Goal: Transaction & Acquisition: Purchase product/service

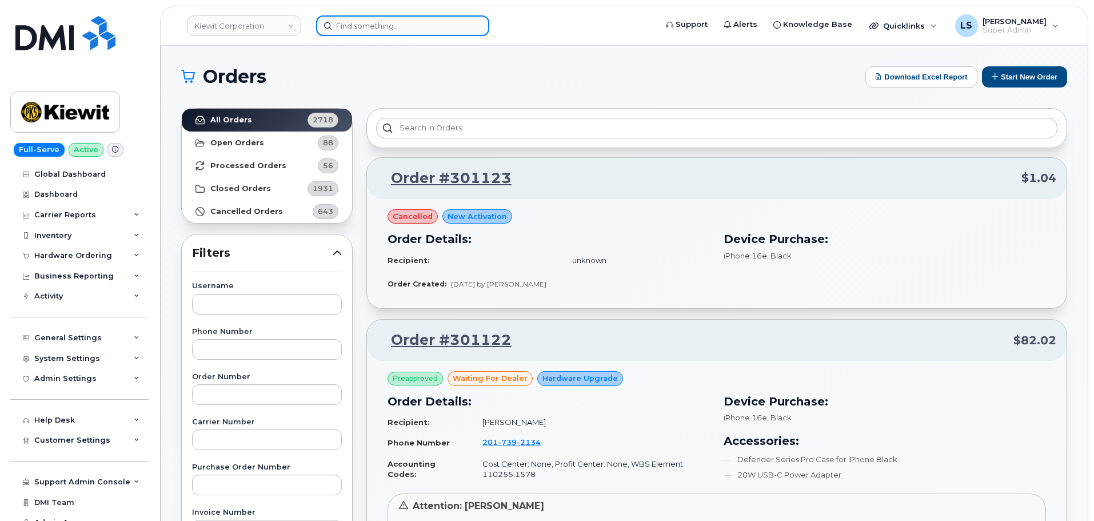
click at [395, 19] on input at bounding box center [402, 25] width 173 height 21
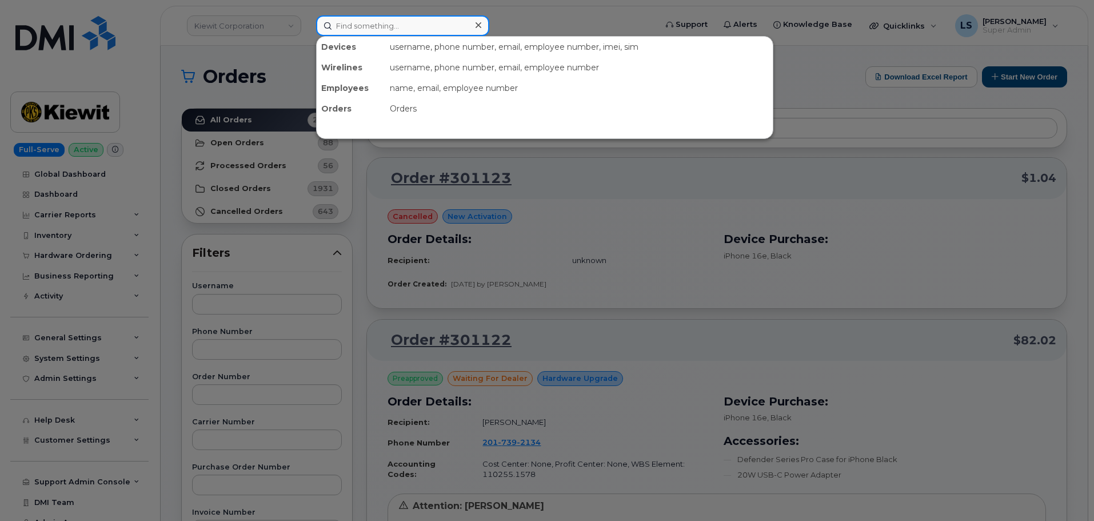
paste input "306-250-7611"
type input "306-250-7611"
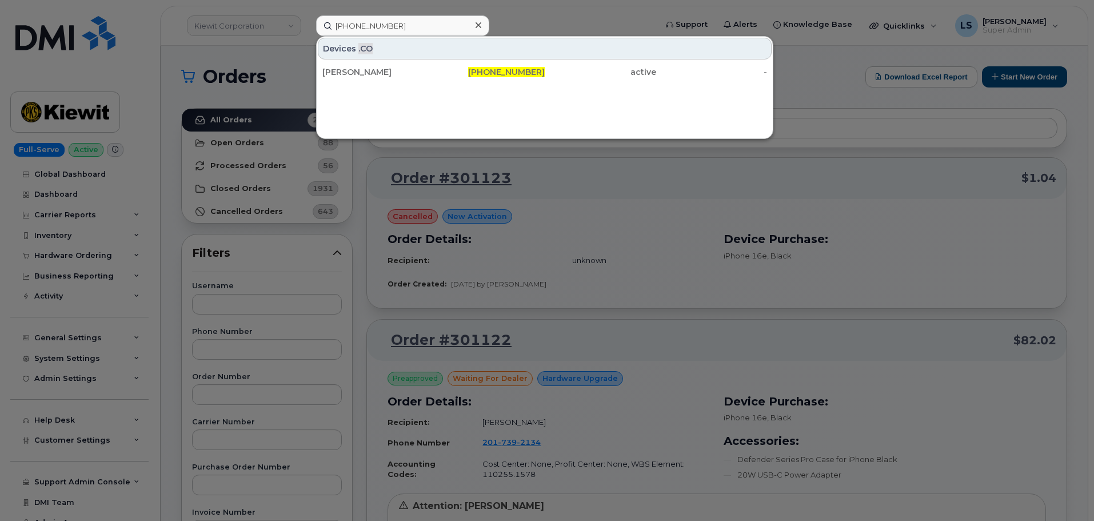
click at [429, 79] on div "Stephanie ReiterBodie" at bounding box center [377, 72] width 111 height 21
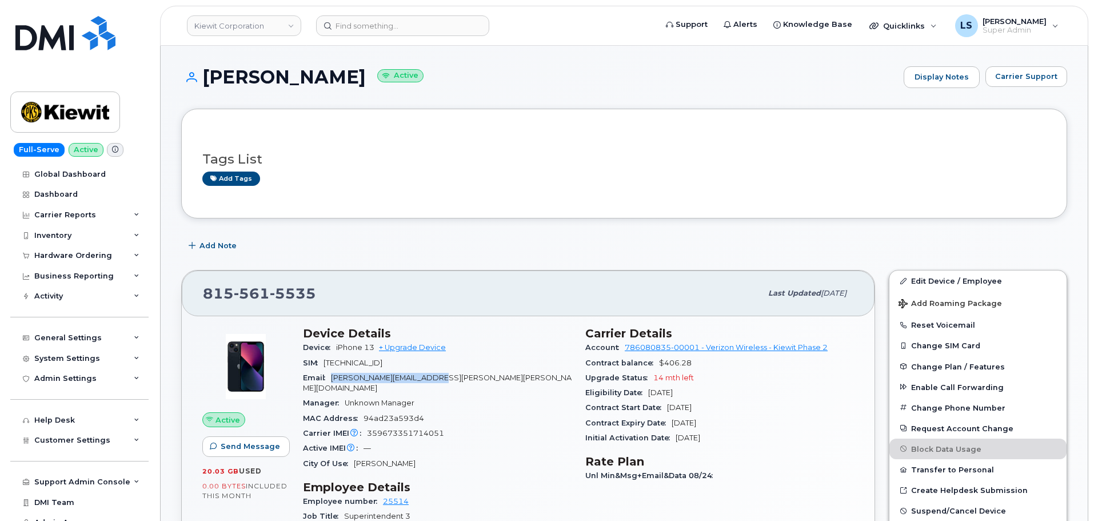
drag, startPoint x: 462, startPoint y: 375, endPoint x: 334, endPoint y: 380, distance: 128.1
click at [334, 380] on div "Email KENNETH.MURRAY@KIEWIT.COM" at bounding box center [437, 383] width 269 height 26
copy span "[PERSON_NAME][EMAIL_ADDRESS][PERSON_NAME][PERSON_NAME][DOMAIN_NAME]"
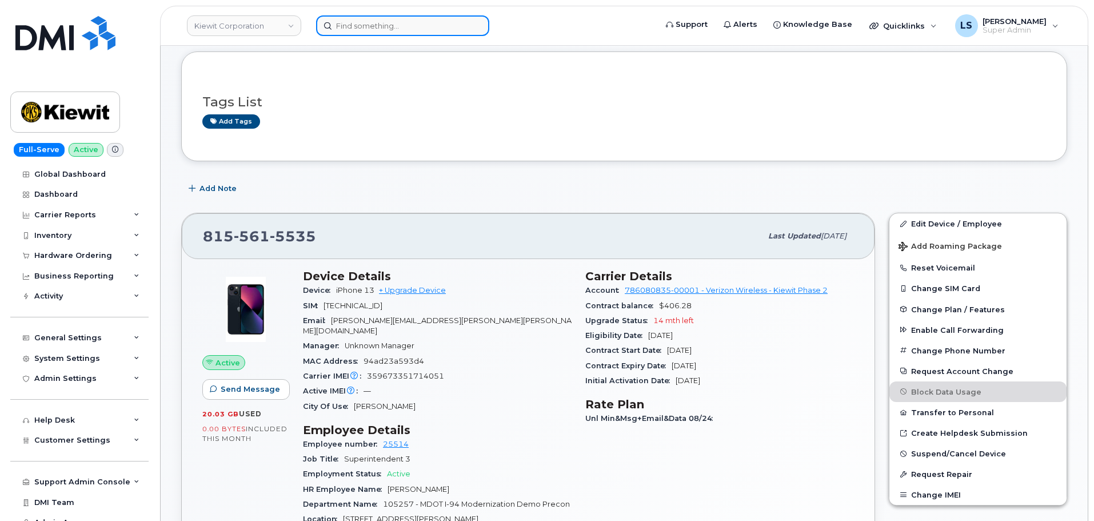
click at [342, 24] on input at bounding box center [402, 25] width 173 height 21
paste input "236-268-2961"
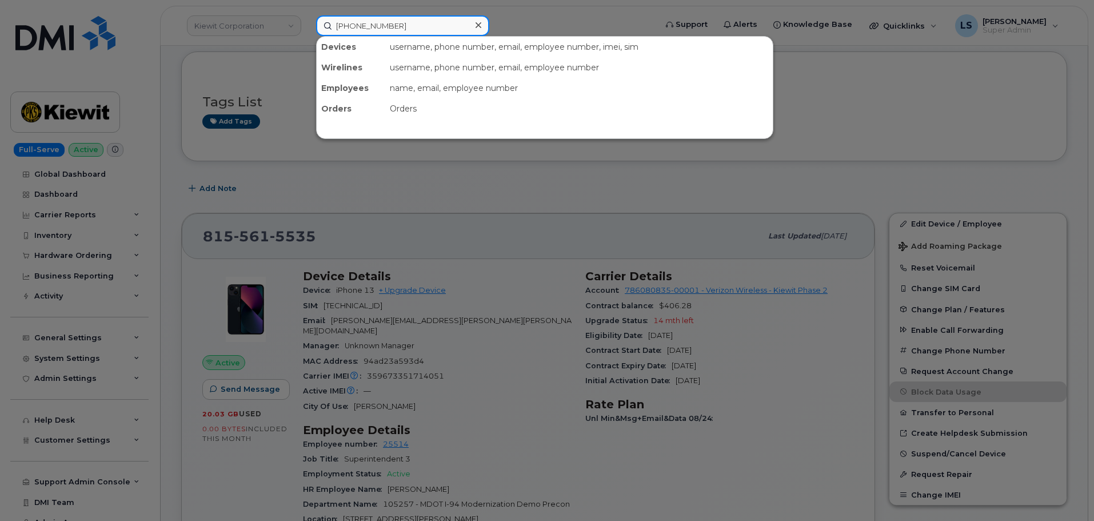
type input "236-268-2961"
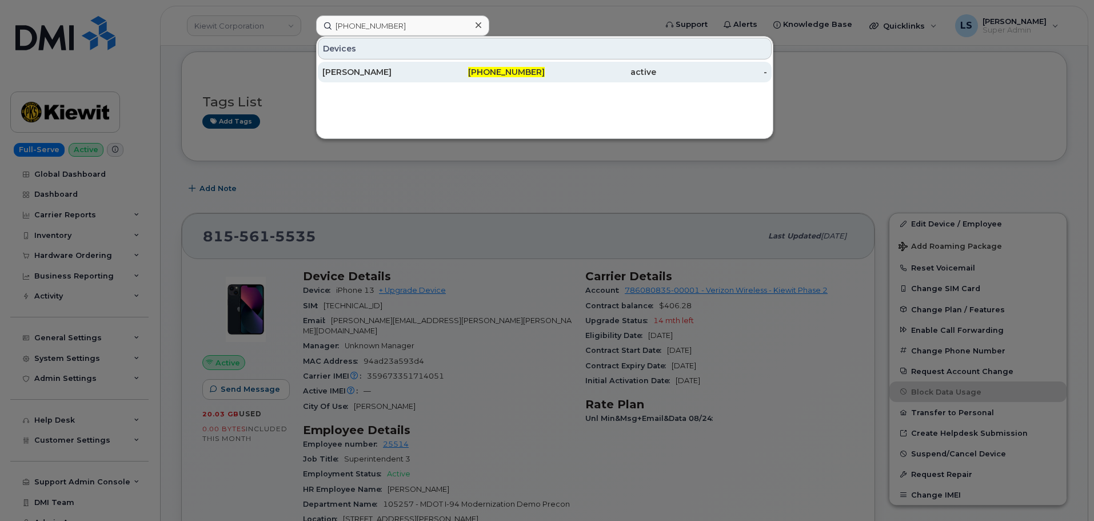
click at [362, 77] on div "Ryley Moffat" at bounding box center [377, 71] width 111 height 11
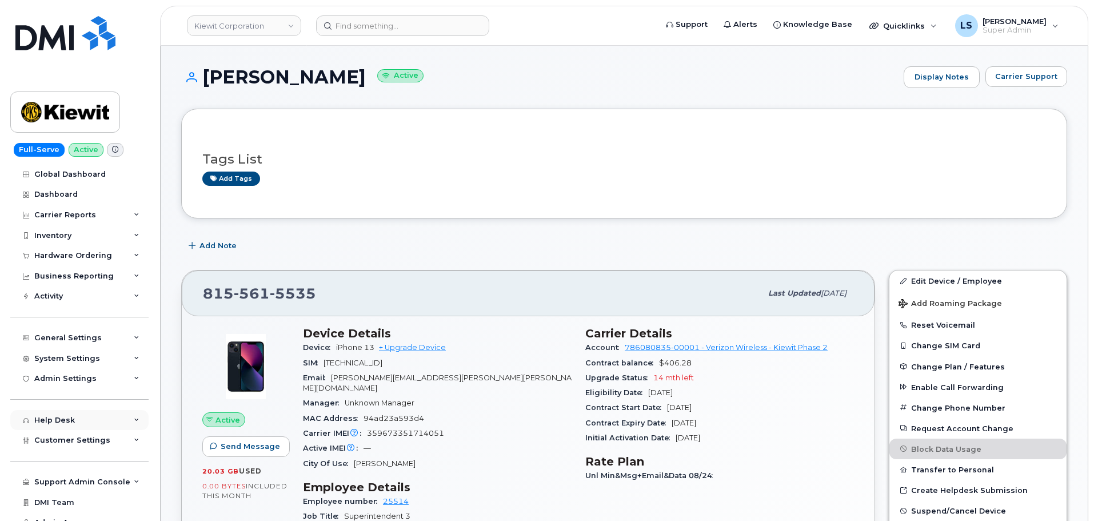
scroll to position [11, 0]
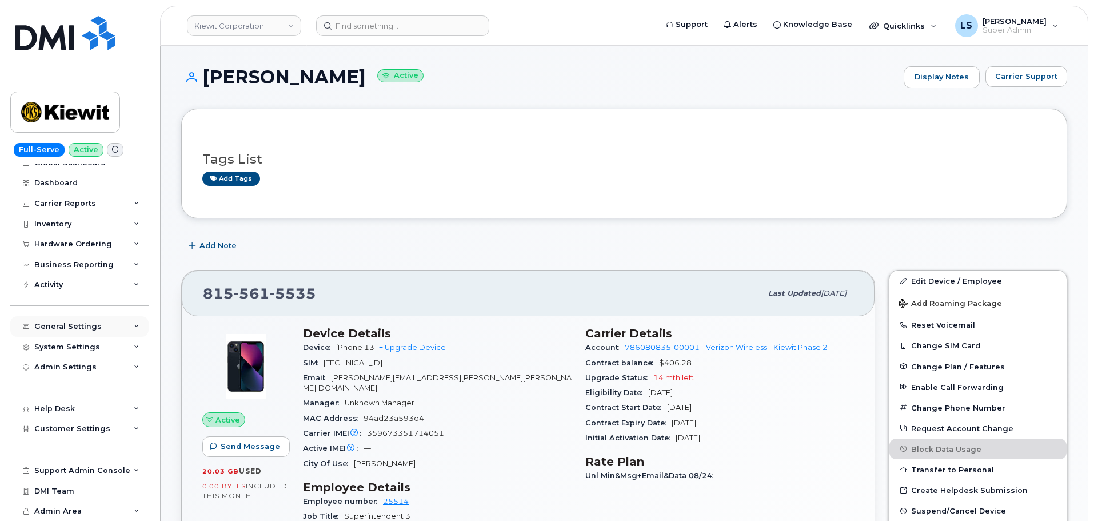
click at [78, 322] on div "General Settings" at bounding box center [67, 326] width 67 height 9
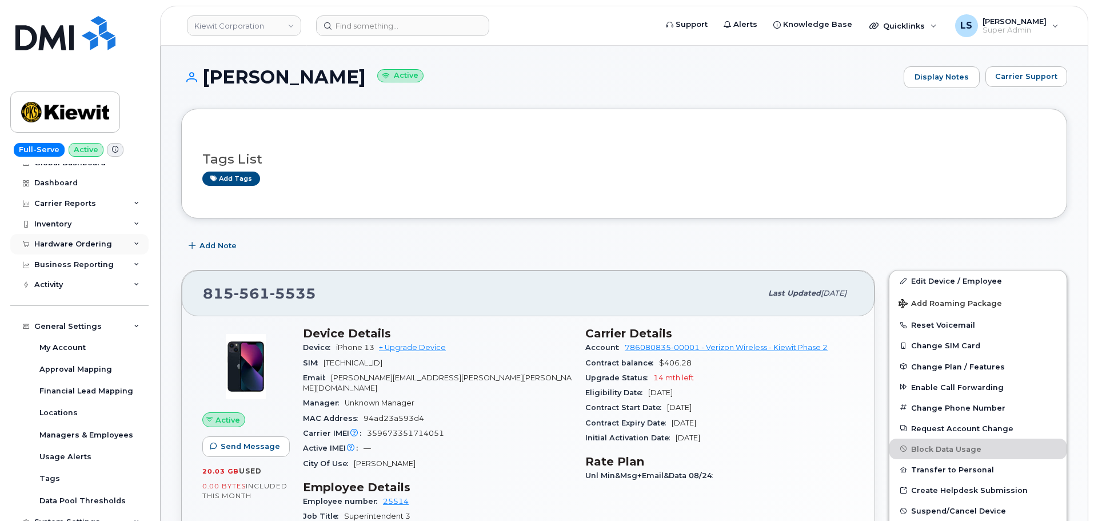
click at [75, 242] on div "Hardware Ordering" at bounding box center [73, 243] width 78 height 9
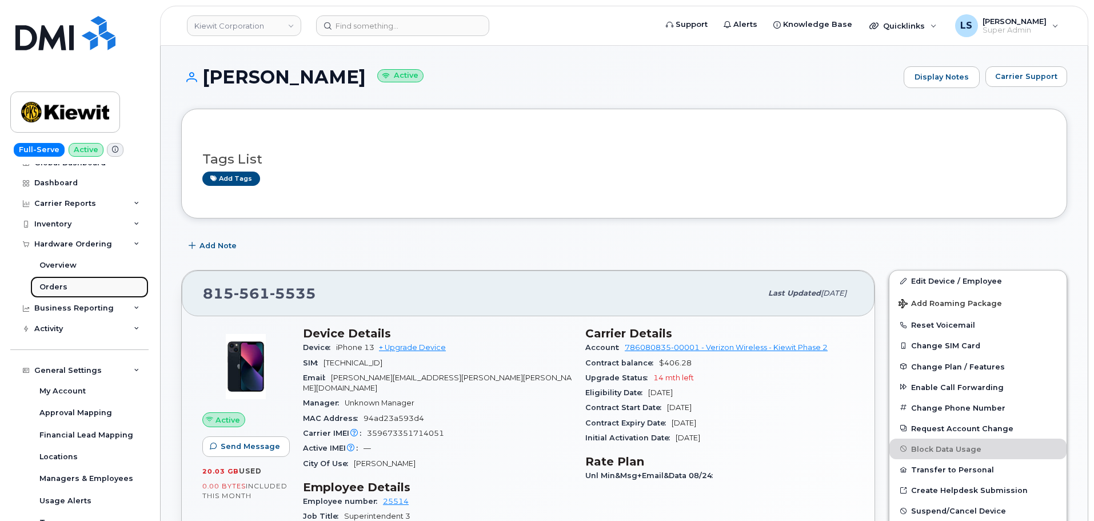
click at [76, 290] on link "Orders" at bounding box center [89, 287] width 118 height 22
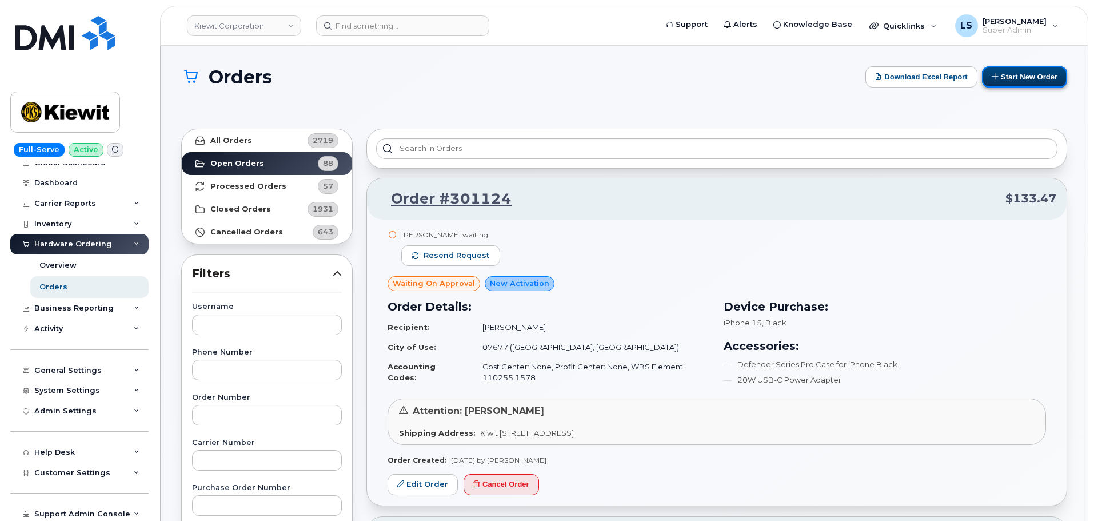
click at [1019, 75] on button "Start New Order" at bounding box center [1024, 76] width 85 height 21
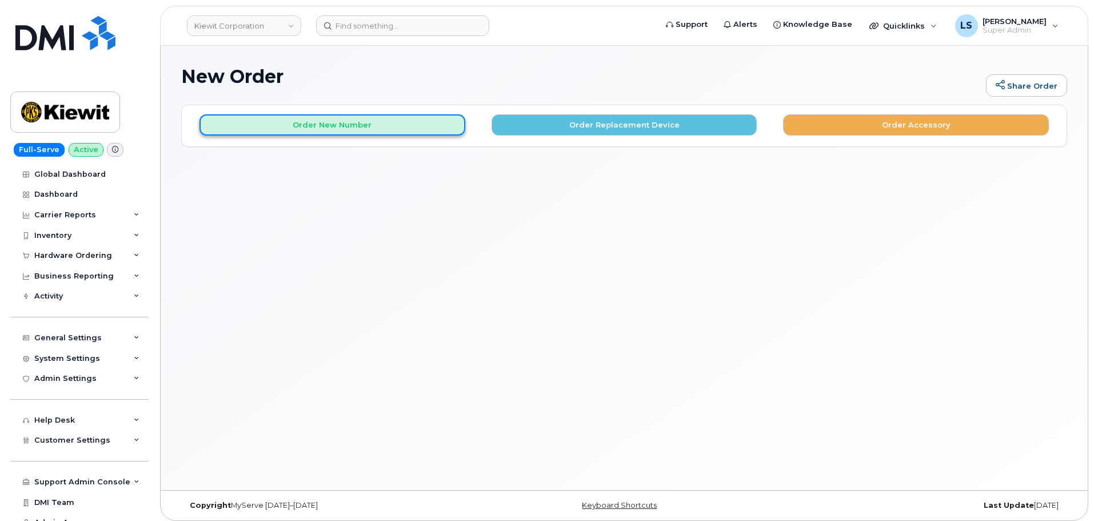
click at [417, 134] on button "Order New Number" at bounding box center [332, 124] width 266 height 21
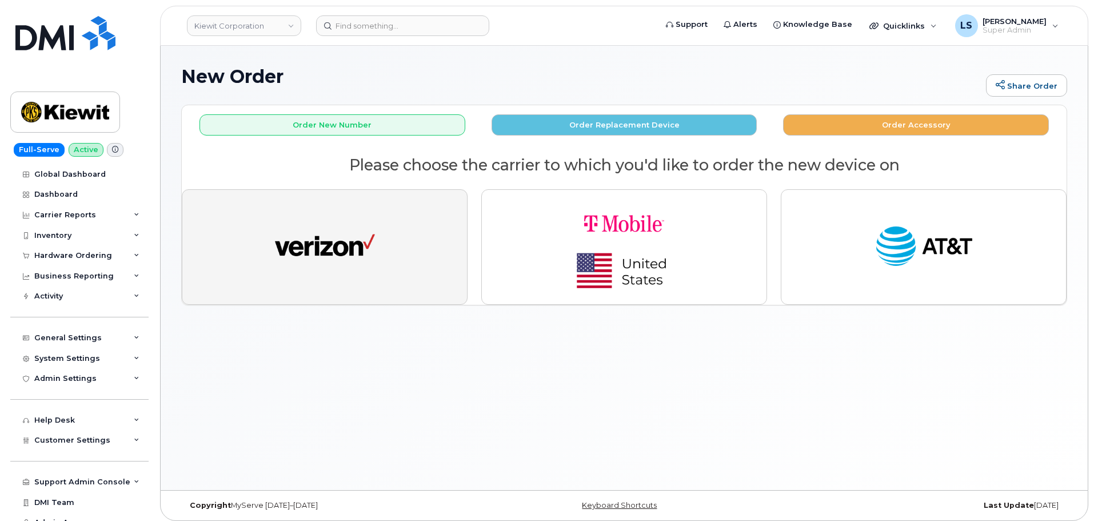
click at [383, 269] on button "button" at bounding box center [325, 246] width 286 height 115
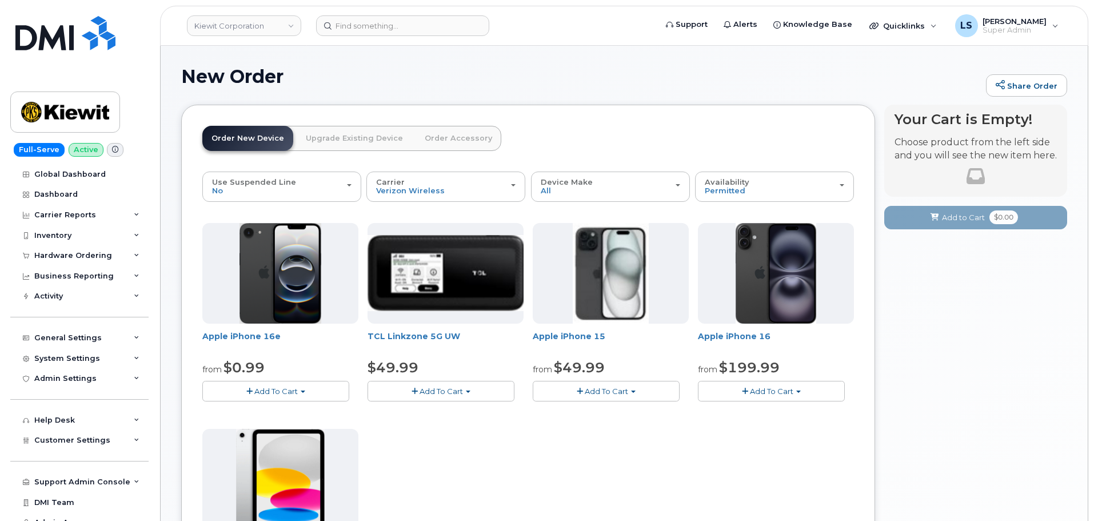
click at [630, 397] on button "Add To Cart" at bounding box center [606, 391] width 147 height 20
click at [618, 411] on link "$49.99 - 2 Year Activation (128GB)" at bounding box center [611, 412] width 153 height 14
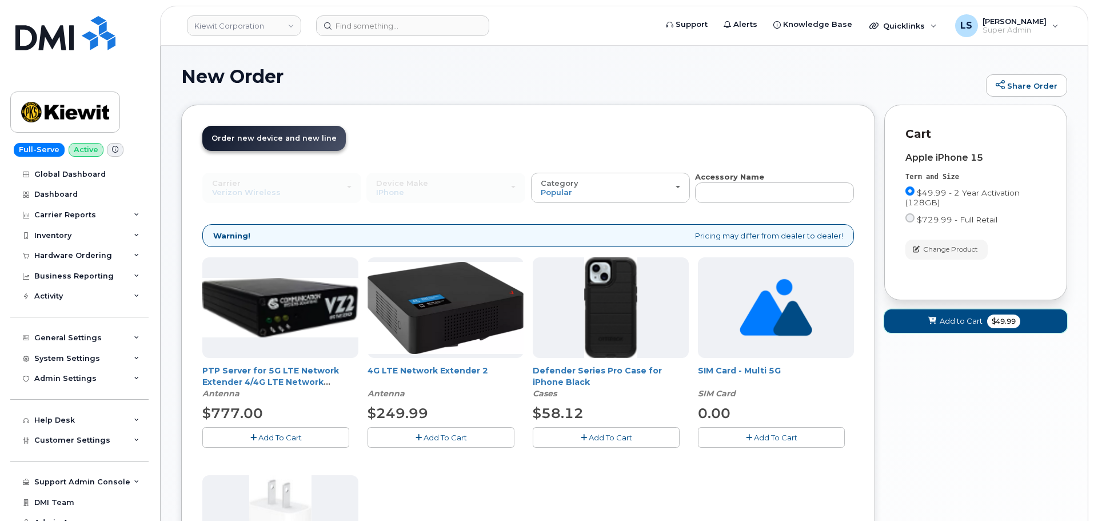
click at [936, 323] on icon at bounding box center [932, 320] width 8 height 7
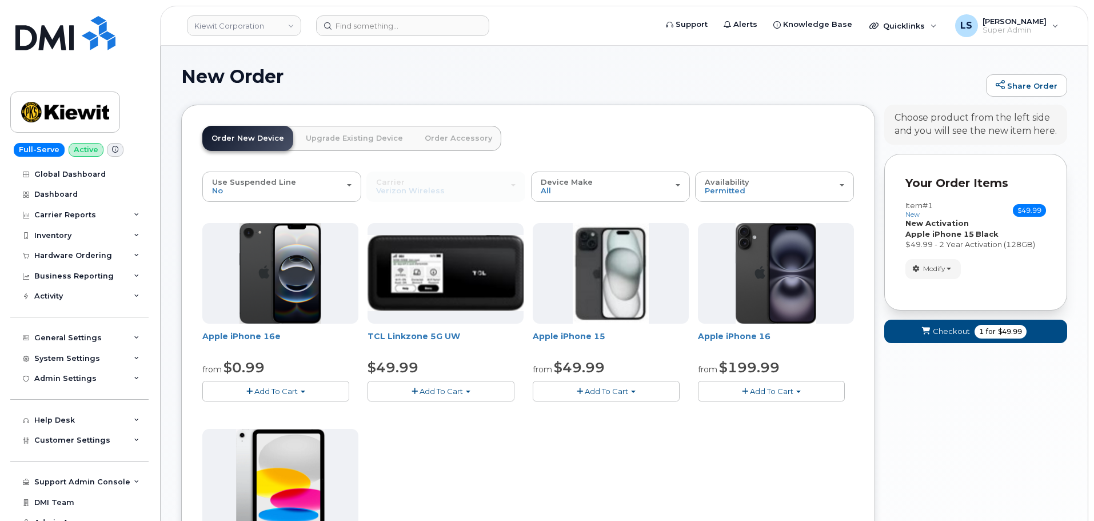
click at [623, 398] on button "Add To Cart" at bounding box center [606, 391] width 147 height 20
click at [611, 413] on link "$49.99 - 2 Year Activation (128GB)" at bounding box center [611, 412] width 153 height 14
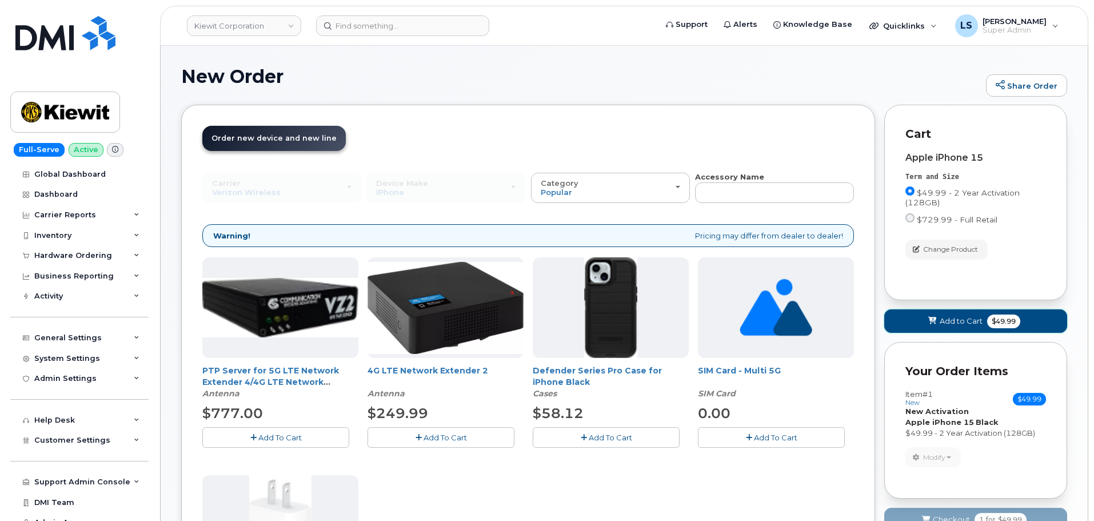
click at [937, 326] on span at bounding box center [932, 320] width 11 height 11
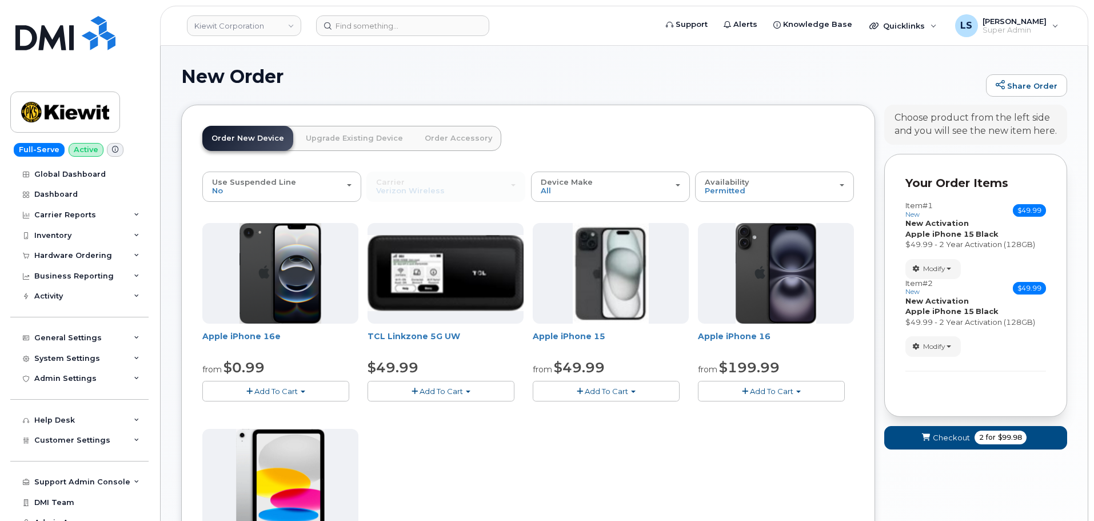
click at [642, 398] on button "Add To Cart" at bounding box center [606, 391] width 147 height 20
click at [615, 411] on link "$49.99 - 2 Year Activation (128GB)" at bounding box center [611, 412] width 153 height 14
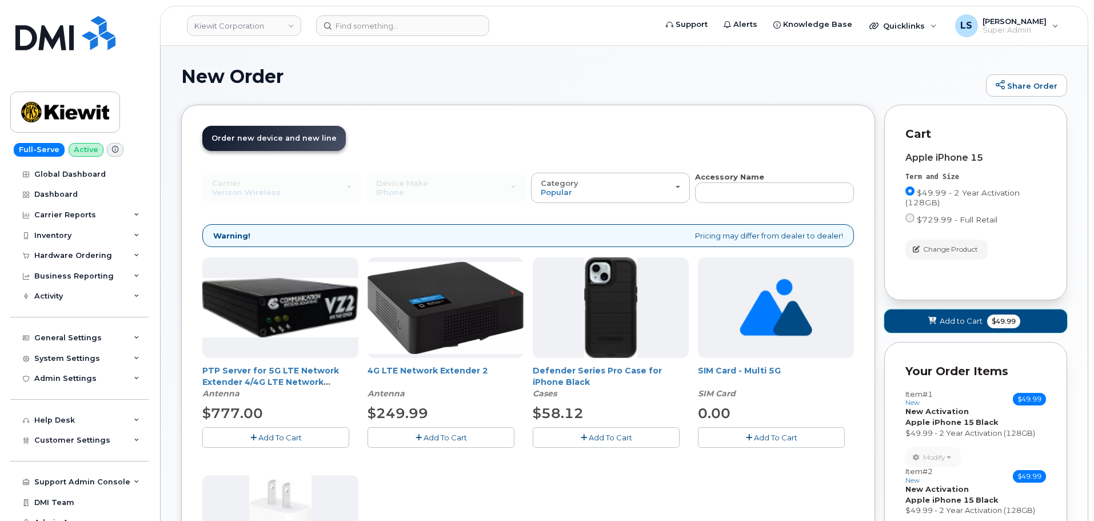
click at [929, 316] on span at bounding box center [932, 320] width 11 height 11
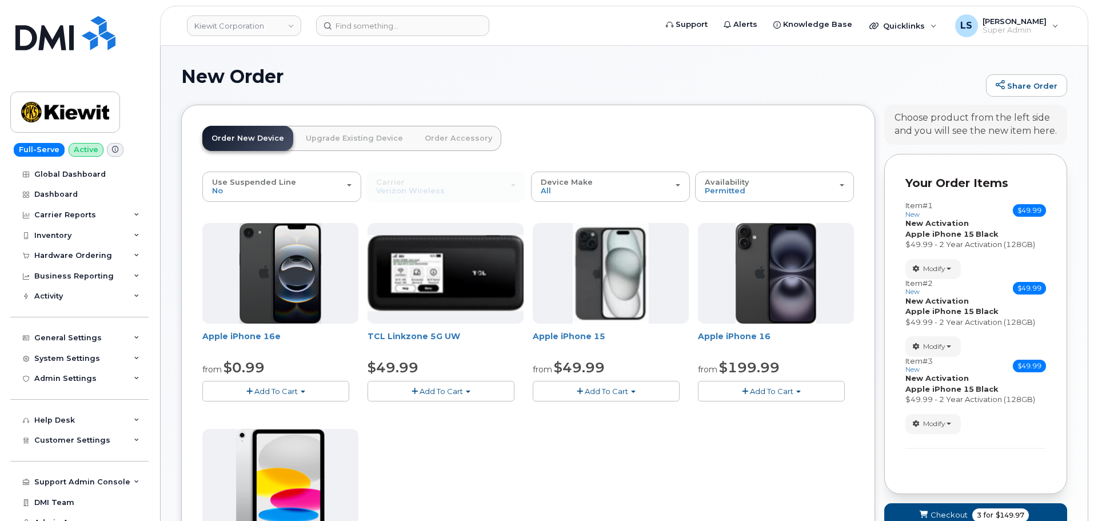
click at [632, 395] on button "Add To Cart" at bounding box center [606, 391] width 147 height 20
click at [583, 411] on link "$49.99 - 2 Year Activation (128GB)" at bounding box center [611, 412] width 153 height 14
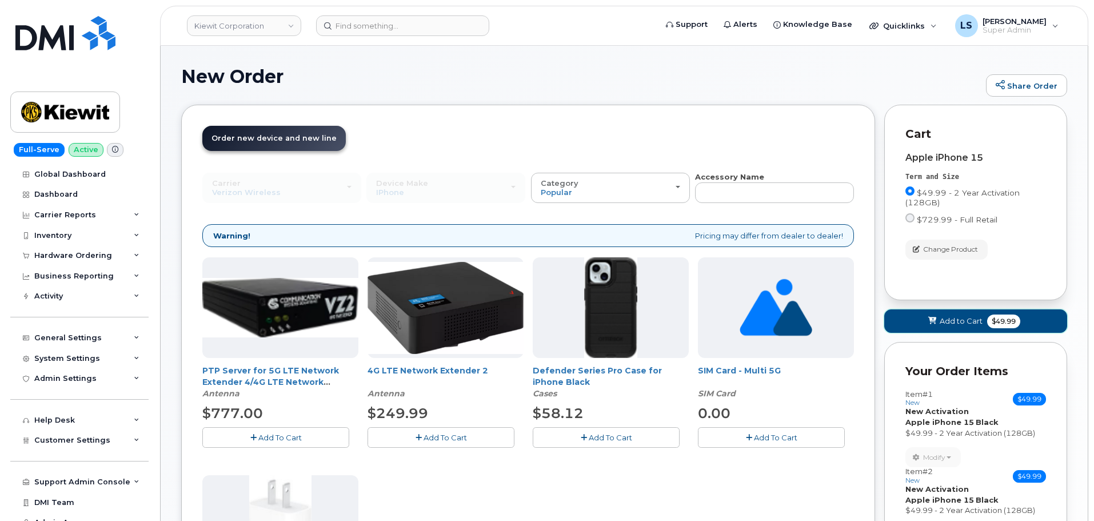
click at [941, 325] on span "Add to Cart" at bounding box center [960, 320] width 43 height 11
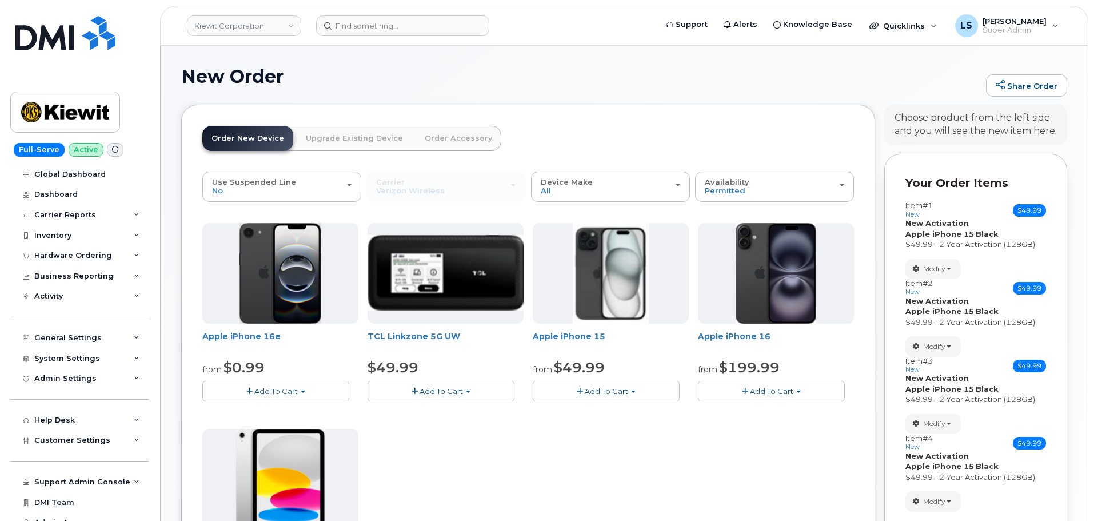
click at [655, 397] on button "Add To Cart" at bounding box center [606, 391] width 147 height 20
click at [595, 415] on link "$49.99 - 2 Year Activation (128GB)" at bounding box center [611, 412] width 153 height 14
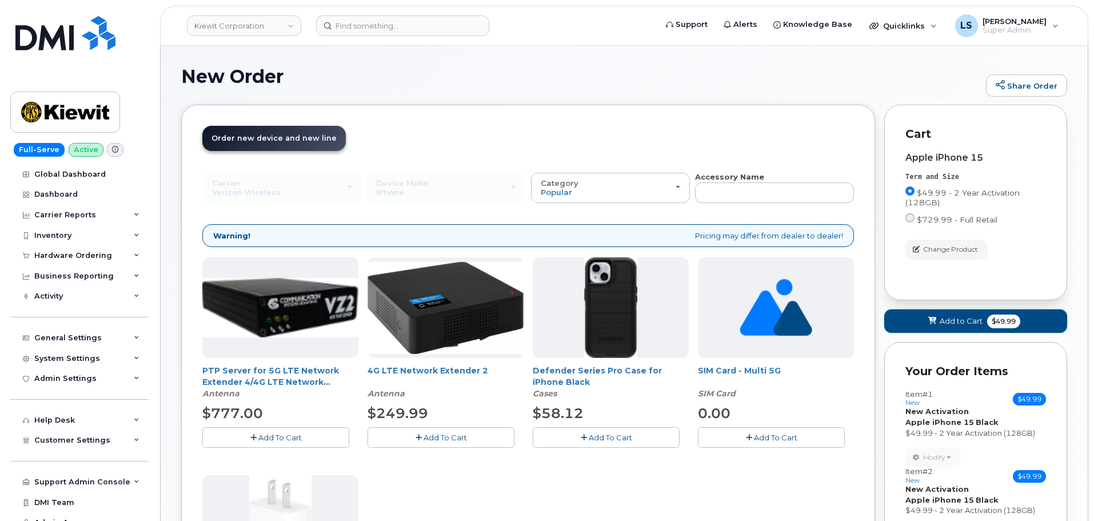
click at [993, 327] on span "$49.99" at bounding box center [1003, 321] width 33 height 14
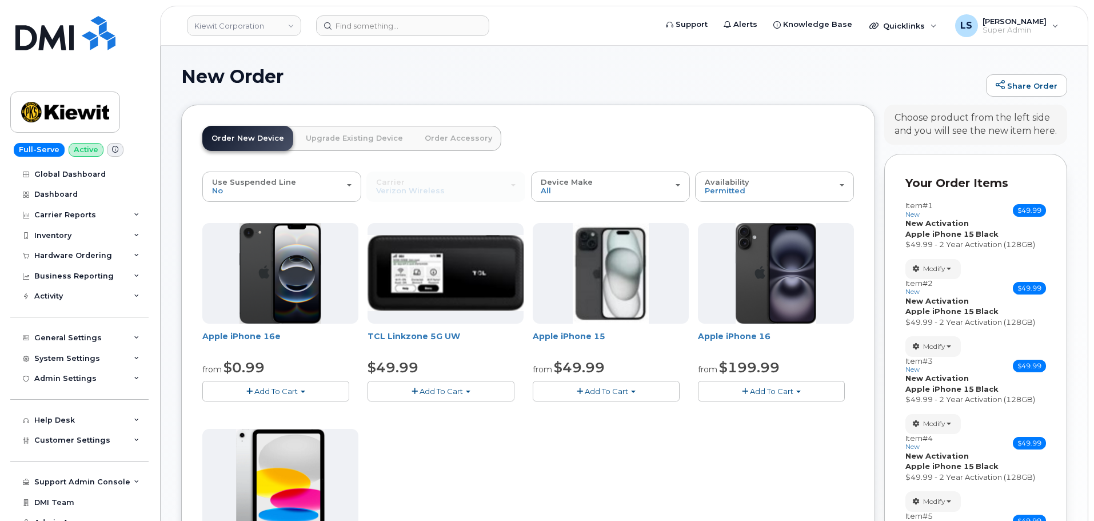
click at [644, 395] on button "Add To Cart" at bounding box center [606, 391] width 147 height 20
click at [603, 406] on link "$49.99 - 2 Year Activation (128GB)" at bounding box center [611, 412] width 153 height 14
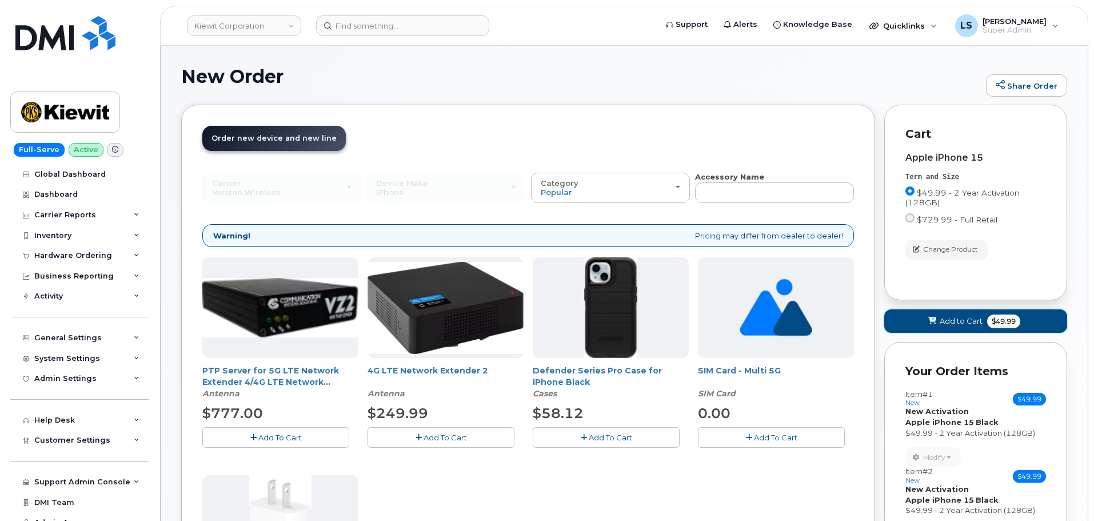
click at [943, 317] on span "Add to Cart" at bounding box center [960, 320] width 43 height 11
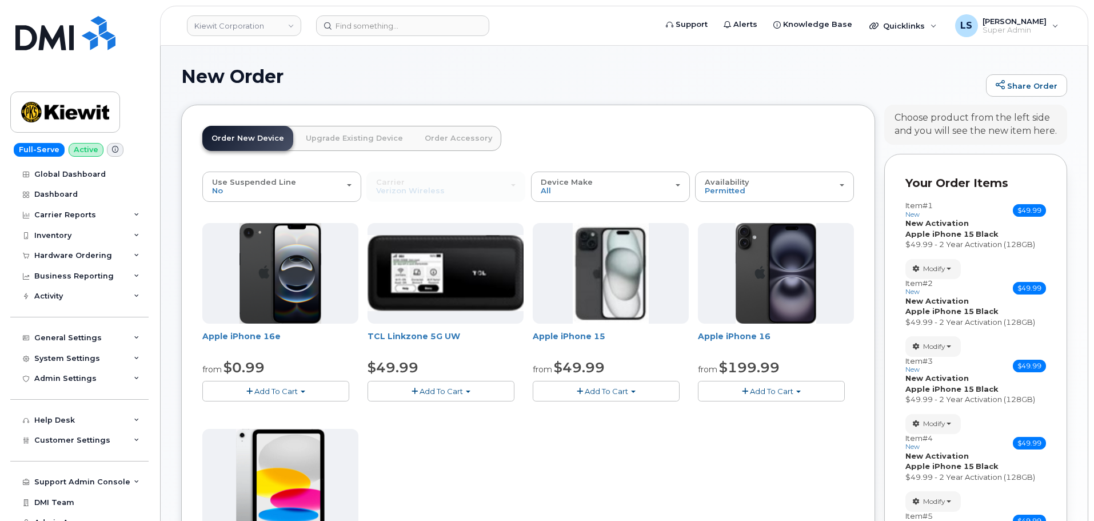
click at [627, 394] on span "Add To Cart" at bounding box center [606, 390] width 43 height 9
click at [606, 409] on link "$49.99 - 2 Year Activation (128GB)" at bounding box center [611, 412] width 153 height 14
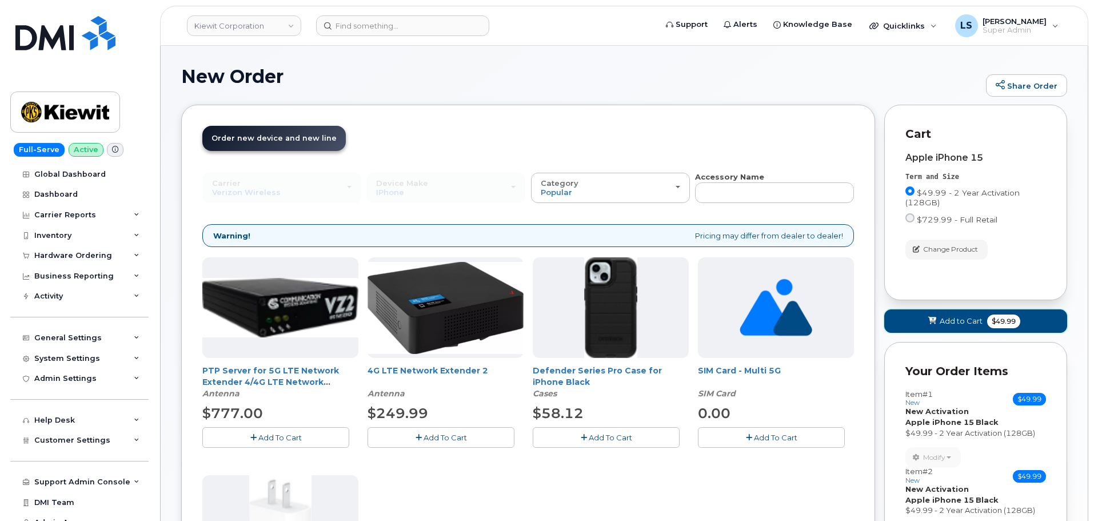
click at [908, 312] on button "Add to Cart $49.99" at bounding box center [975, 320] width 183 height 23
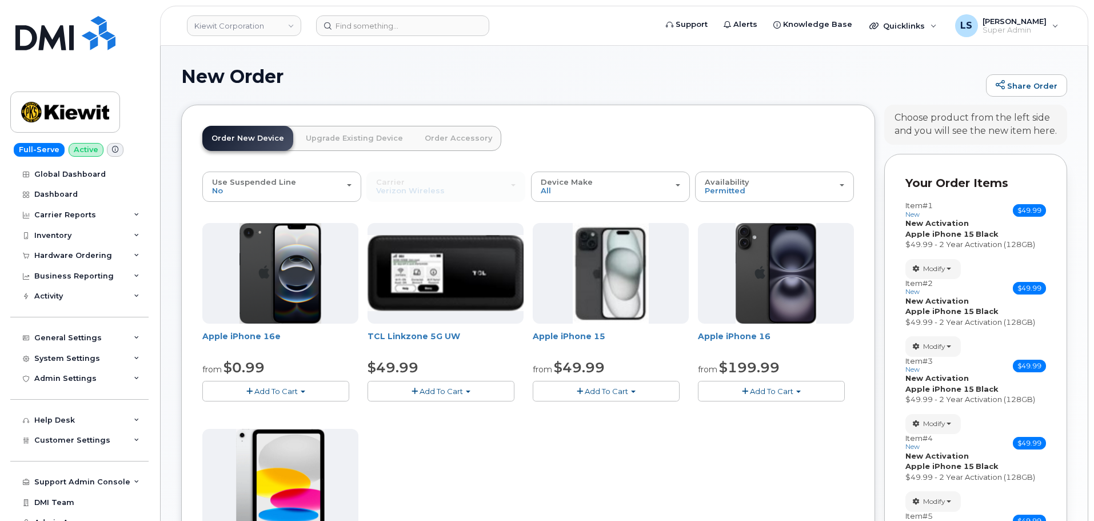
click at [641, 382] on button "Add To Cart" at bounding box center [606, 391] width 147 height 20
click at [608, 405] on link "$49.99 - 2 Year Activation (128GB)" at bounding box center [611, 412] width 153 height 14
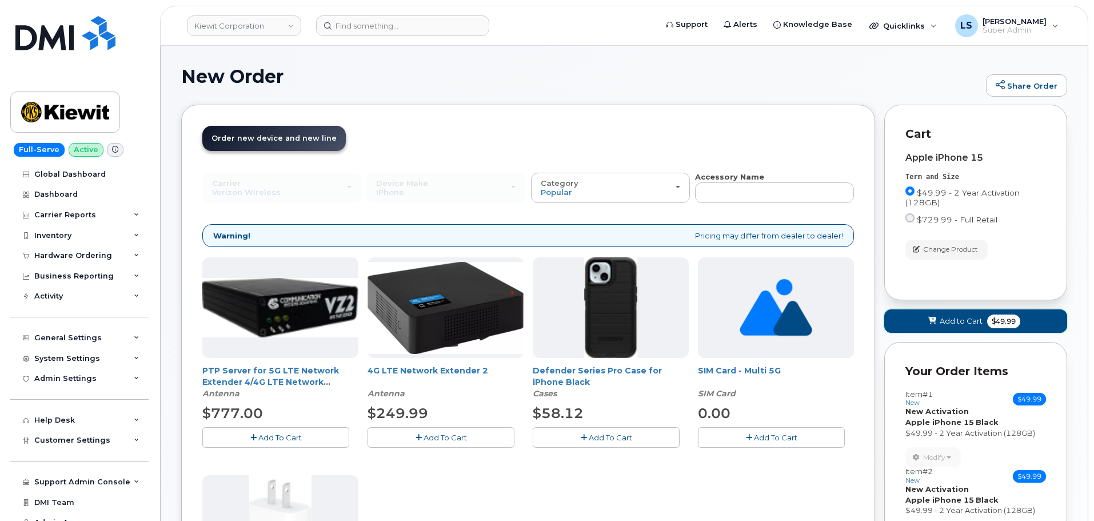
click at [911, 316] on button "Add to Cart $49.99" at bounding box center [975, 320] width 183 height 23
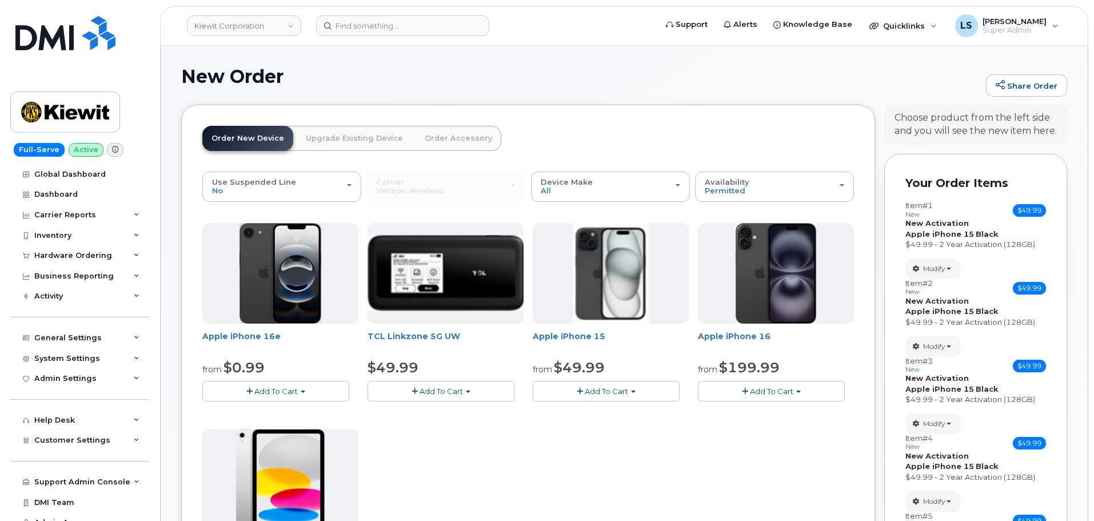
click at [605, 393] on span "Add To Cart" at bounding box center [606, 390] width 43 height 9
click at [598, 410] on link "$49.99 - 2 Year Activation (128GB)" at bounding box center [611, 412] width 153 height 14
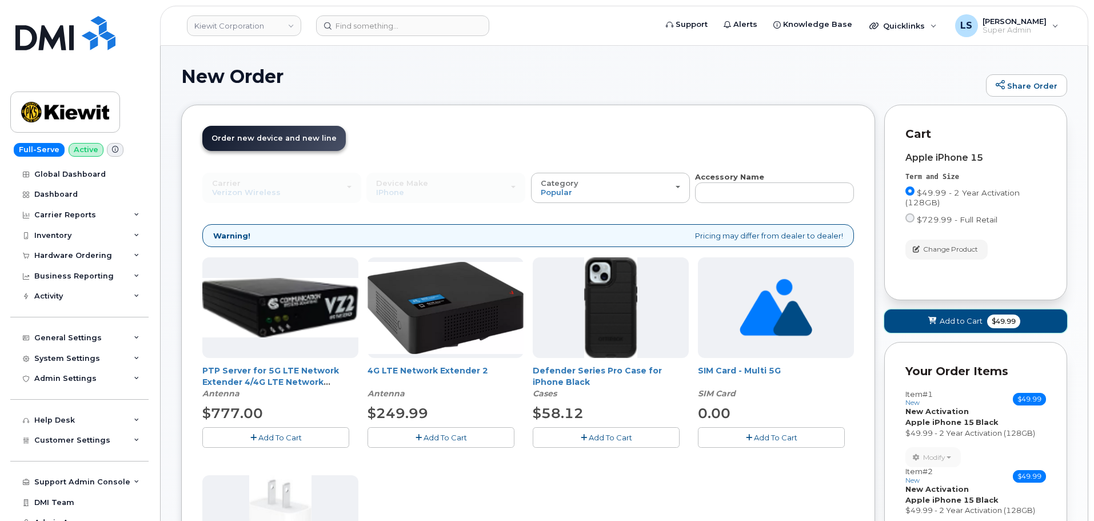
click at [914, 312] on button "Add to Cart $49.99" at bounding box center [975, 320] width 183 height 23
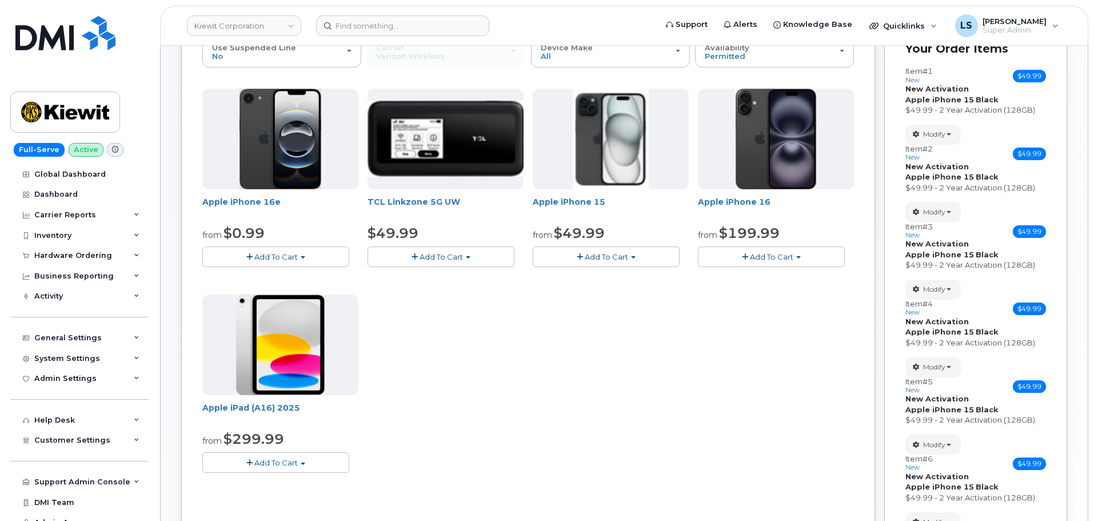
scroll to position [24, 0]
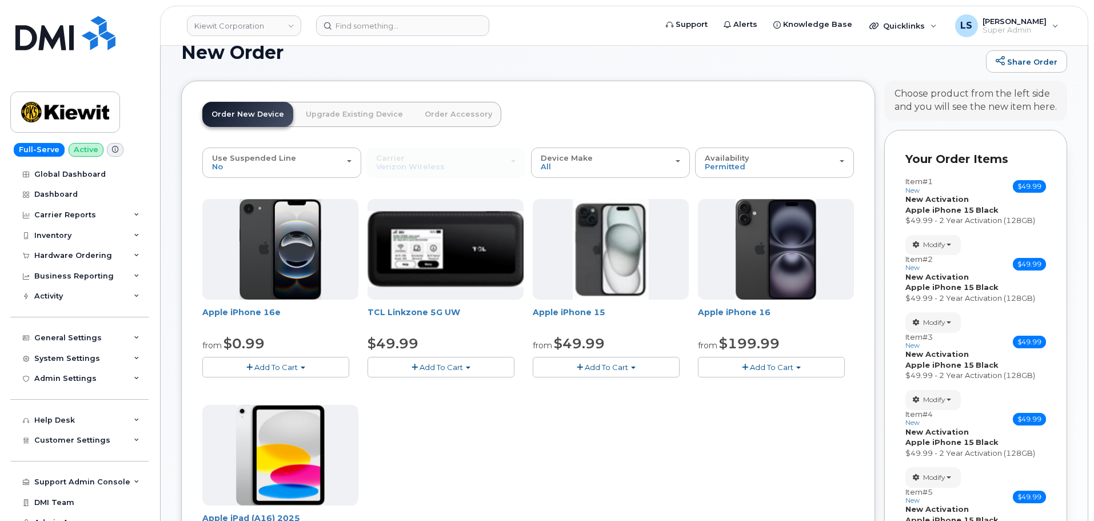
click at [656, 366] on button "Add To Cart" at bounding box center [606, 367] width 147 height 20
click at [630, 382] on link "$49.99 - 2 Year Activation (128GB)" at bounding box center [611, 388] width 153 height 14
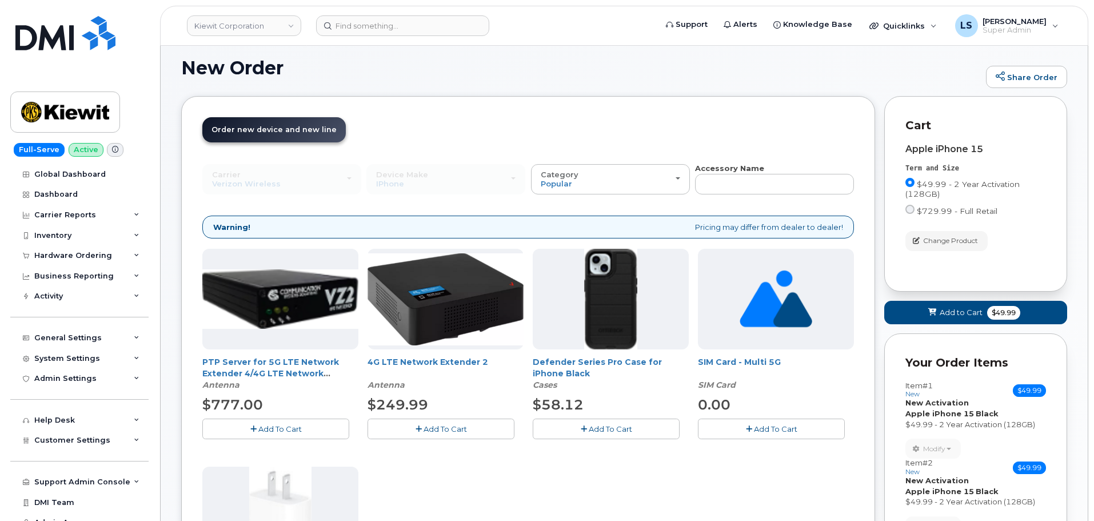
scroll to position [0, 0]
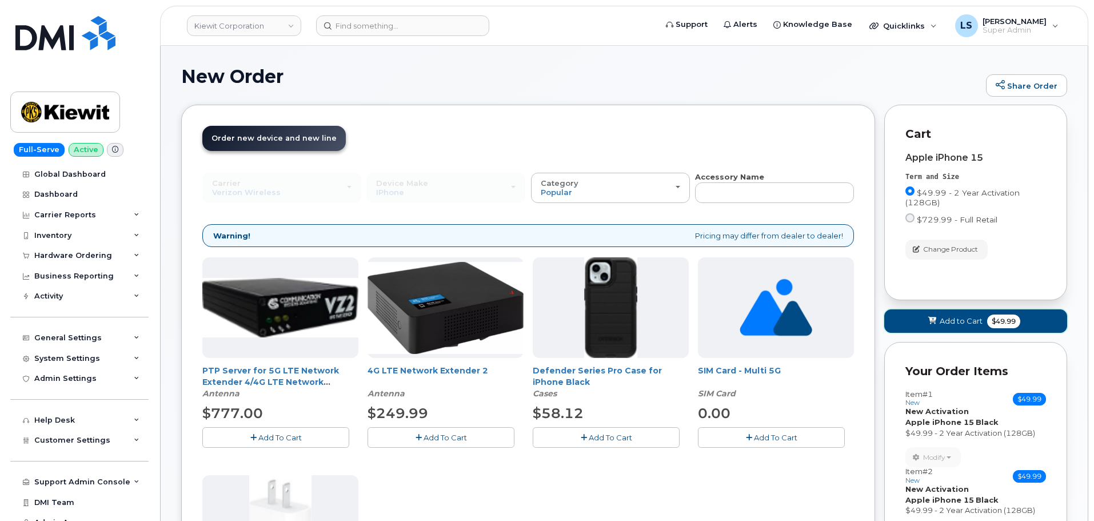
click at [950, 320] on span "Add to Cart" at bounding box center [960, 320] width 43 height 11
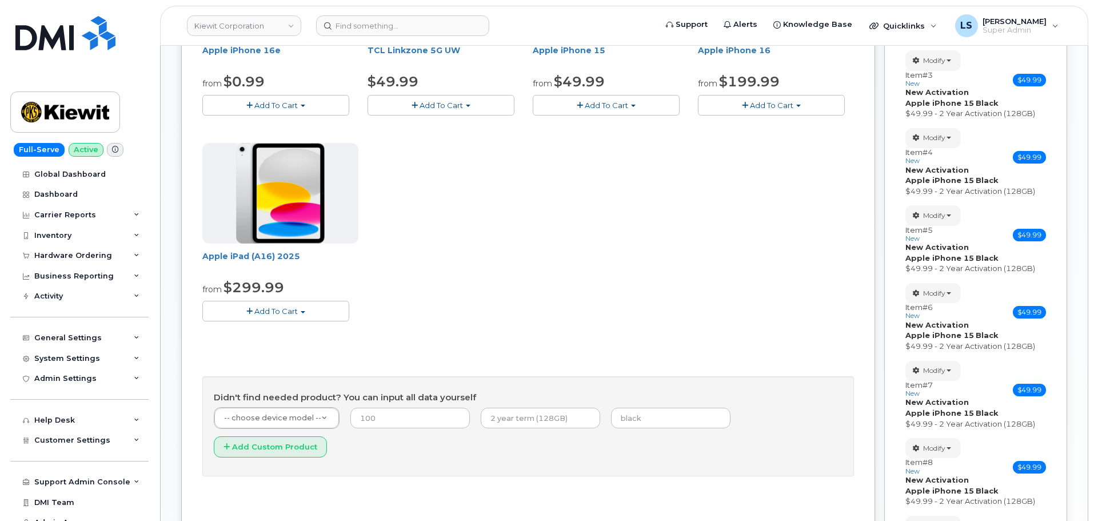
scroll to position [616, 0]
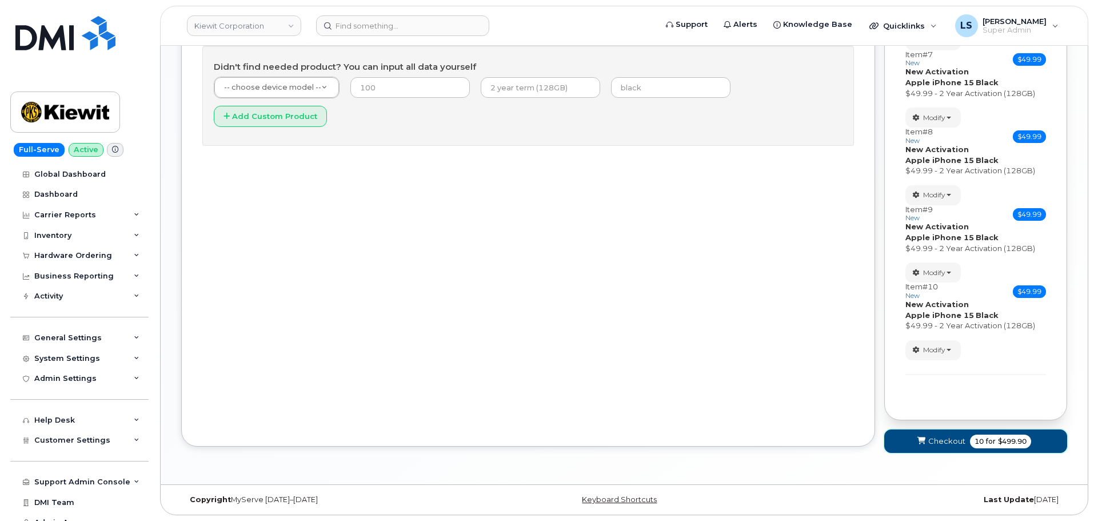
click at [987, 442] on span "for" at bounding box center [990, 441] width 14 height 10
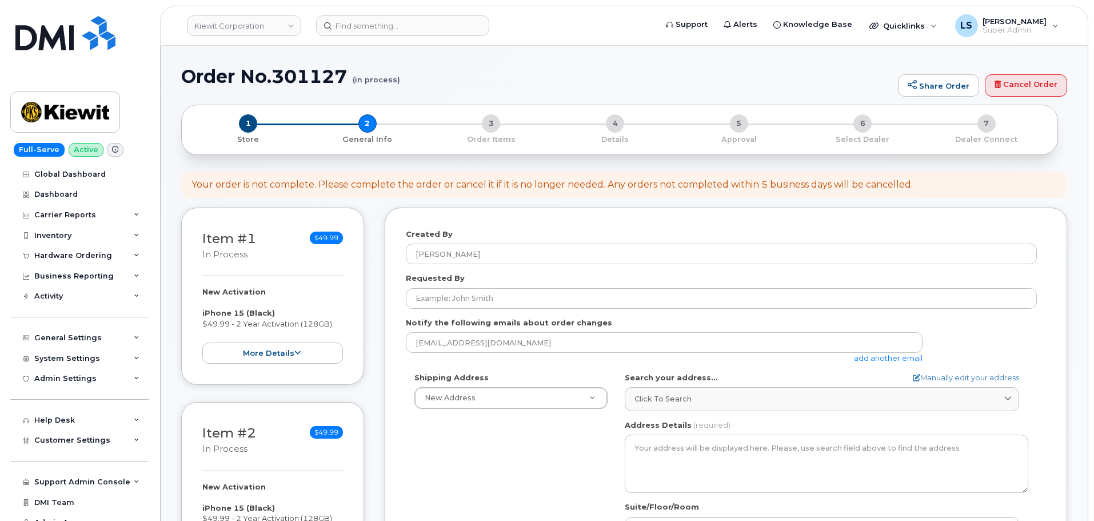
select select
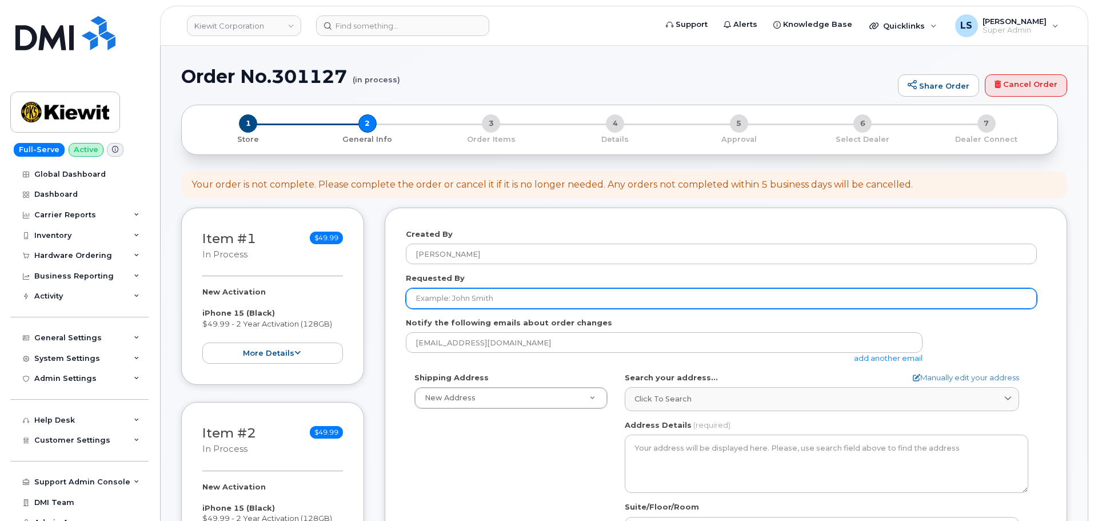
click at [471, 292] on input "Requested By" at bounding box center [721, 298] width 631 height 21
paste input "[PERSON_NAME]"
type input "[PERSON_NAME]"
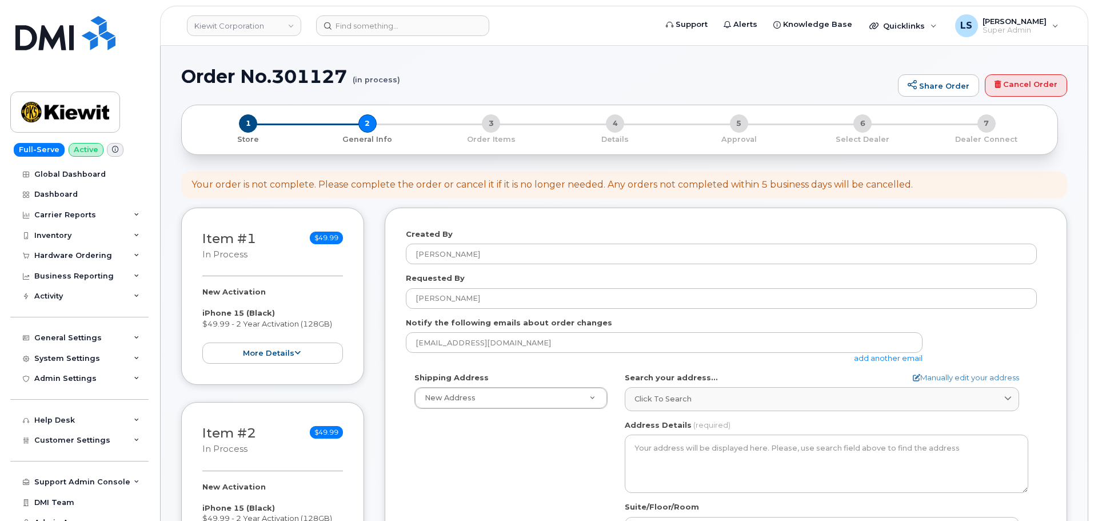
click at [855, 356] on link "add another email" at bounding box center [888, 357] width 69 height 9
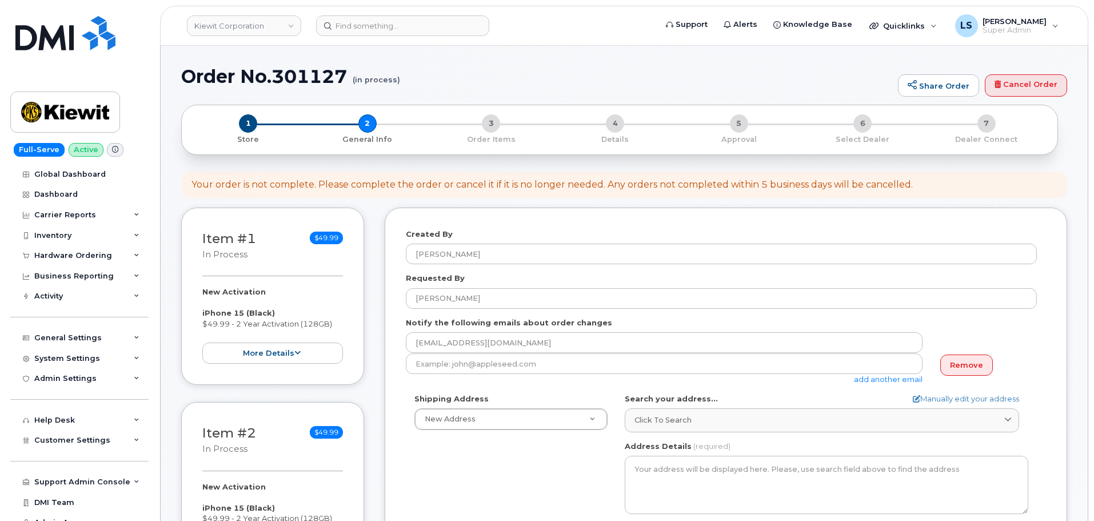
click at [603, 379] on div "add another email" at bounding box center [669, 368] width 526 height 31
click at [602, 374] on div "add another email" at bounding box center [669, 368] width 526 height 31
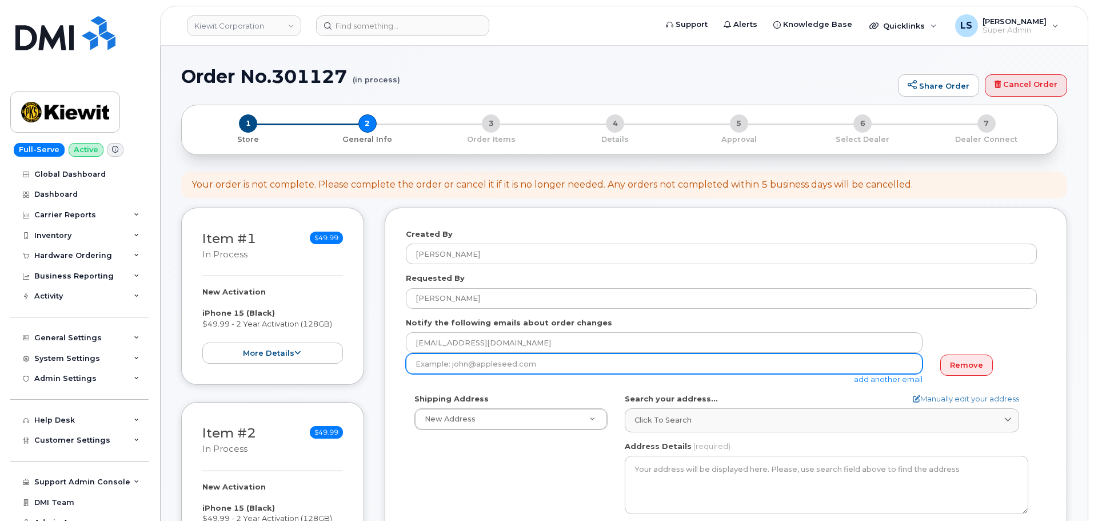
click at [602, 369] on input "email" at bounding box center [664, 363] width 517 height 21
paste input "[PERSON_NAME][EMAIL_ADDRESS][PERSON_NAME][PERSON_NAME][DOMAIN_NAME]"
type input "[PERSON_NAME][EMAIL_ADDRESS][PERSON_NAME][PERSON_NAME][DOMAIN_NAME]"
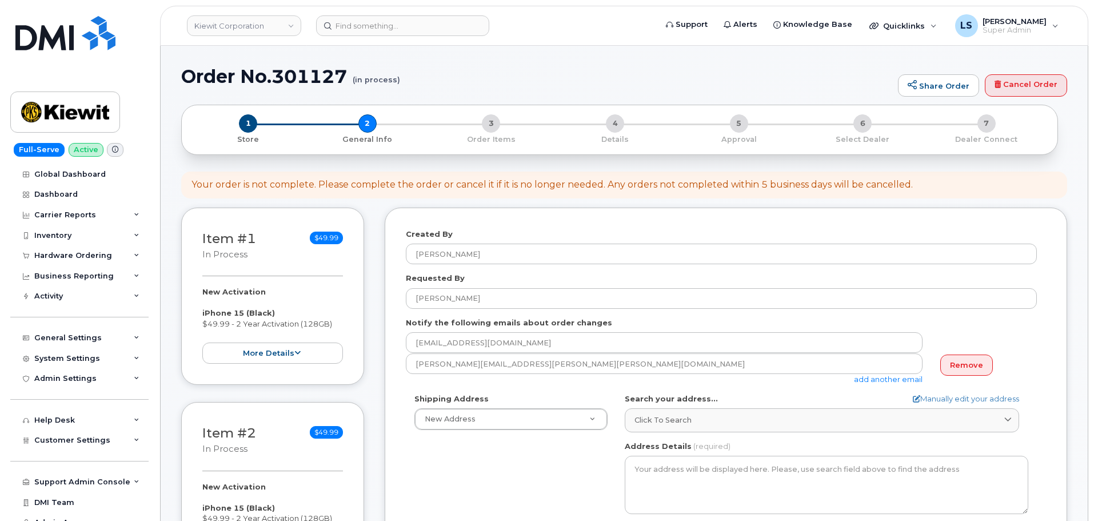
click at [479, 451] on div "Shipping Address New Address New Address [STREET_ADDRESS] AB Search your addres…" at bounding box center [721, 524] width 631 height 262
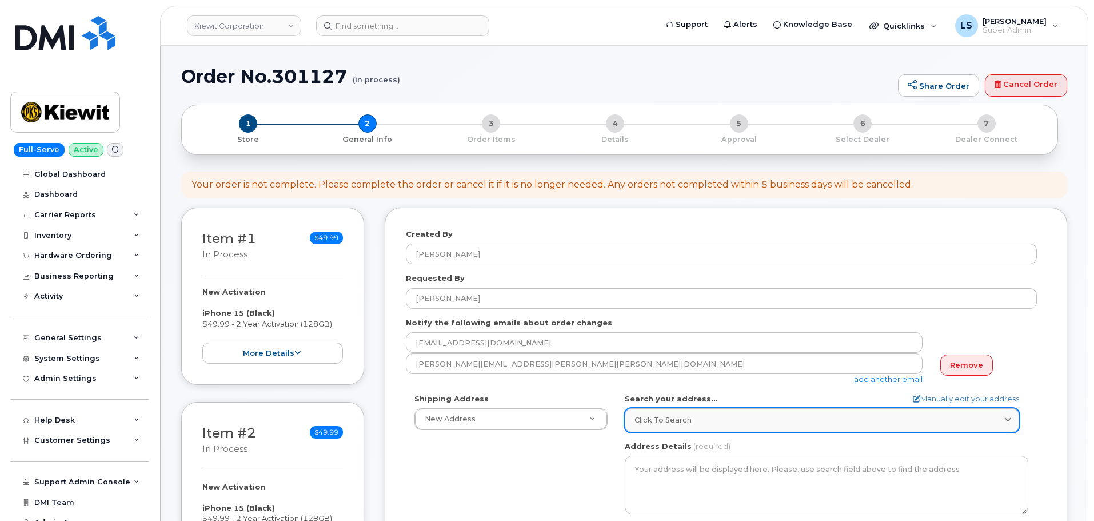
click at [666, 413] on link "Click to search" at bounding box center [822, 419] width 394 height 23
paste input "11201 Enterprise Wy Suite 420, Sturtevant, WI 53177"
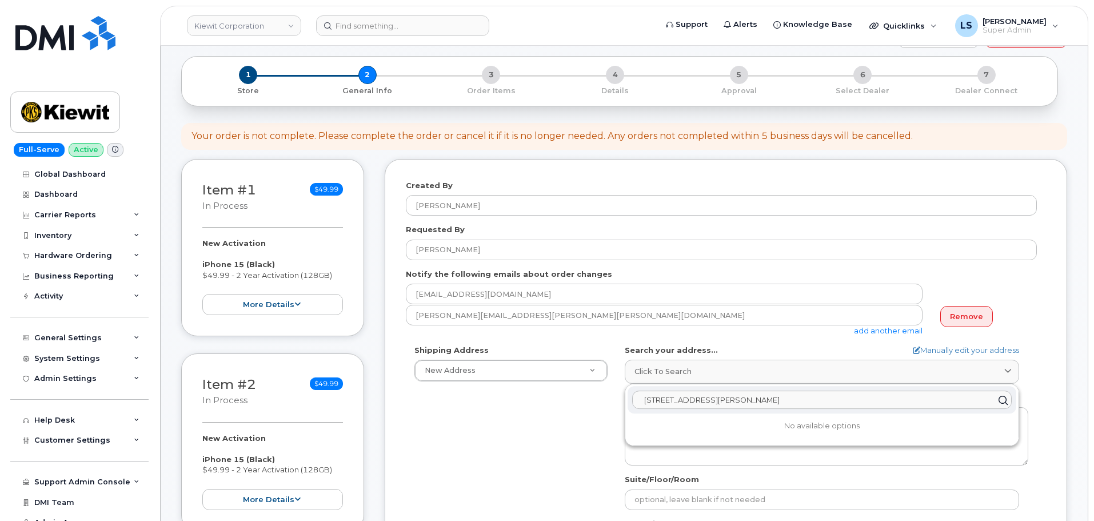
scroll to position [114, 0]
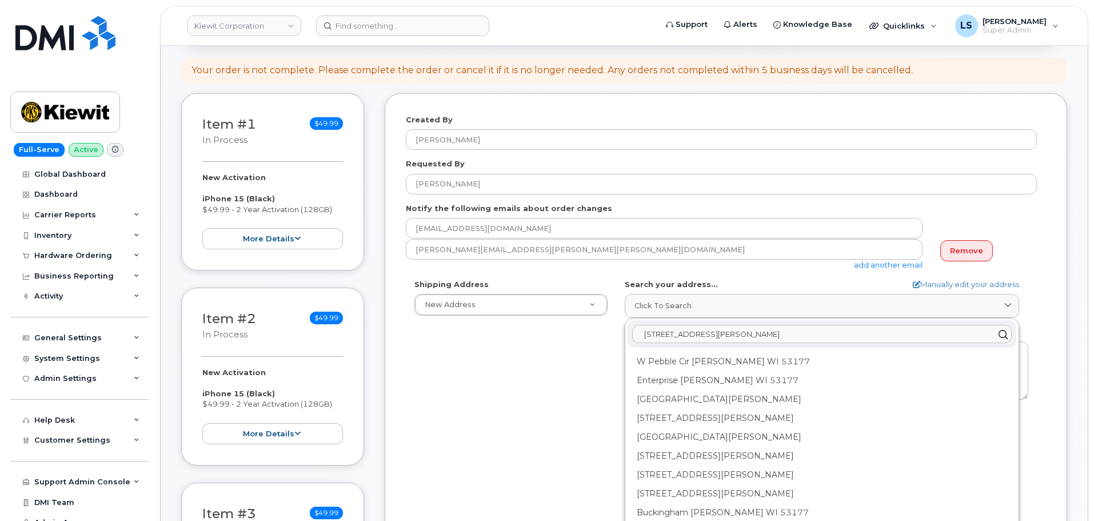
type input "11201 Enterprise Wy Suite 420, Sturtevant, WI 53177"
click at [596, 335] on div "Shipping Address New Address New Address 905 Powerhouse Rd AB Search your addre…" at bounding box center [721, 410] width 631 height 262
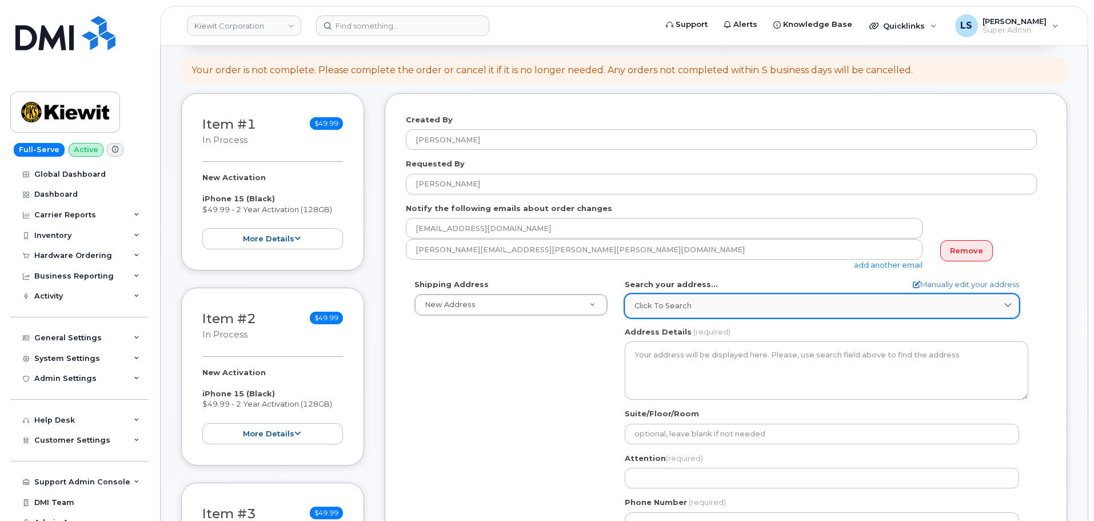
click at [756, 314] on link "Click to search" at bounding box center [822, 305] width 394 height 23
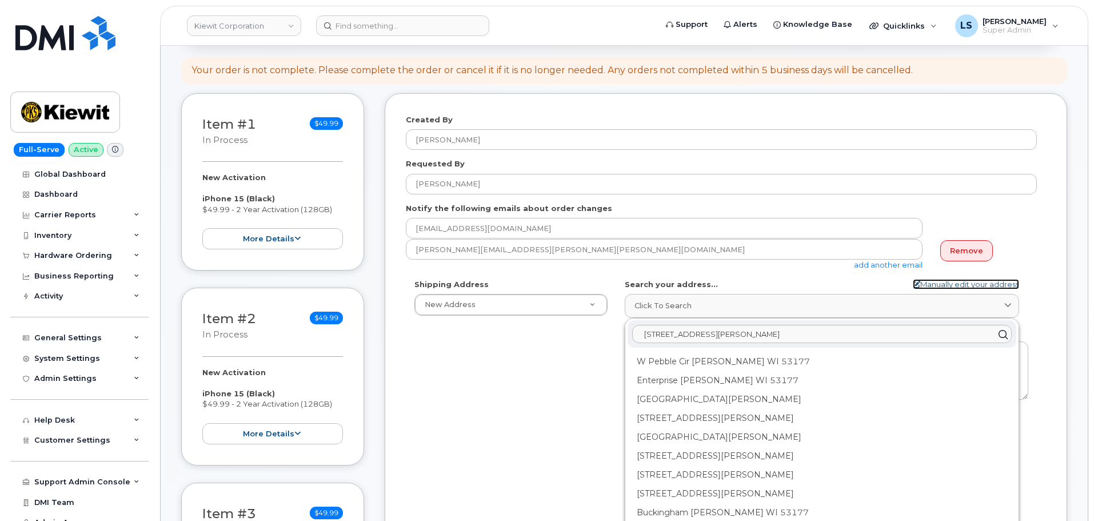
click at [946, 282] on link "Manually edit your address" at bounding box center [966, 284] width 106 height 11
select select
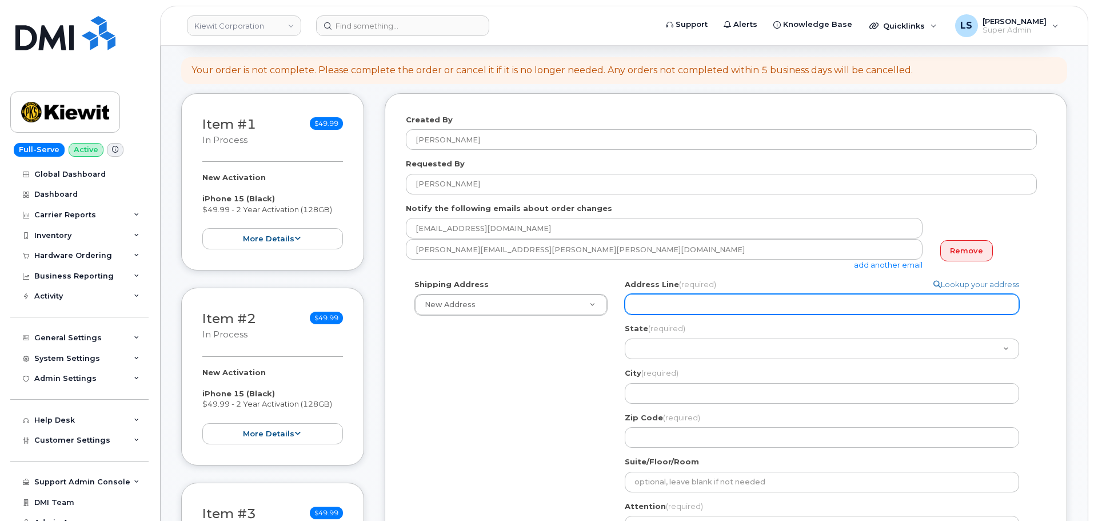
click at [660, 307] on input "Address Line (required)" at bounding box center [822, 304] width 394 height 21
paste input "11201 Enterprise Wy Suite 420, Sturtevant, WI 53177"
select select
drag, startPoint x: 718, startPoint y: 305, endPoint x: 753, endPoint y: 304, distance: 35.4
click at [753, 304] on input "11201 Enterprise Wy Suite 420, Sturtevant, WI 53177" at bounding box center [822, 304] width 394 height 21
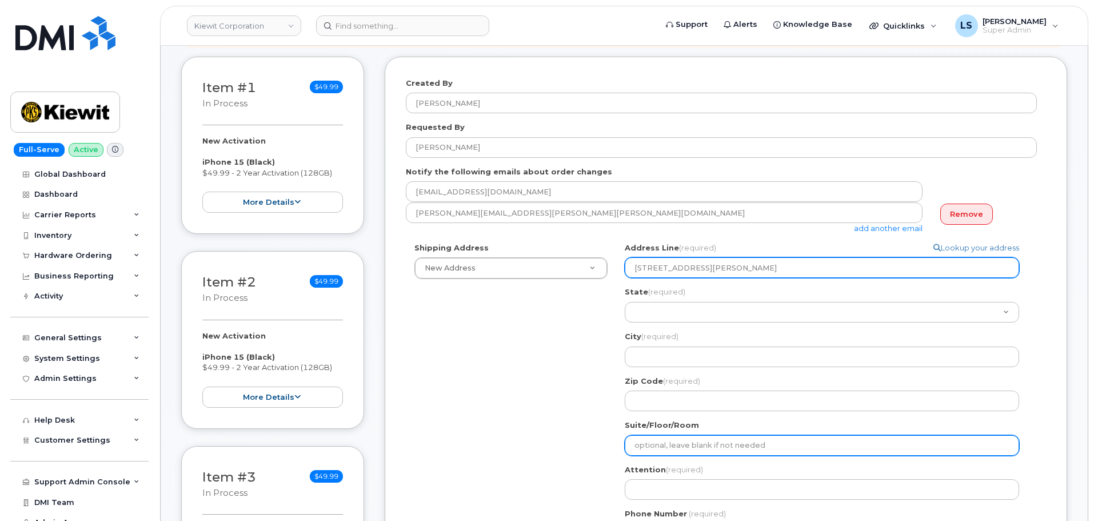
scroll to position [171, 0]
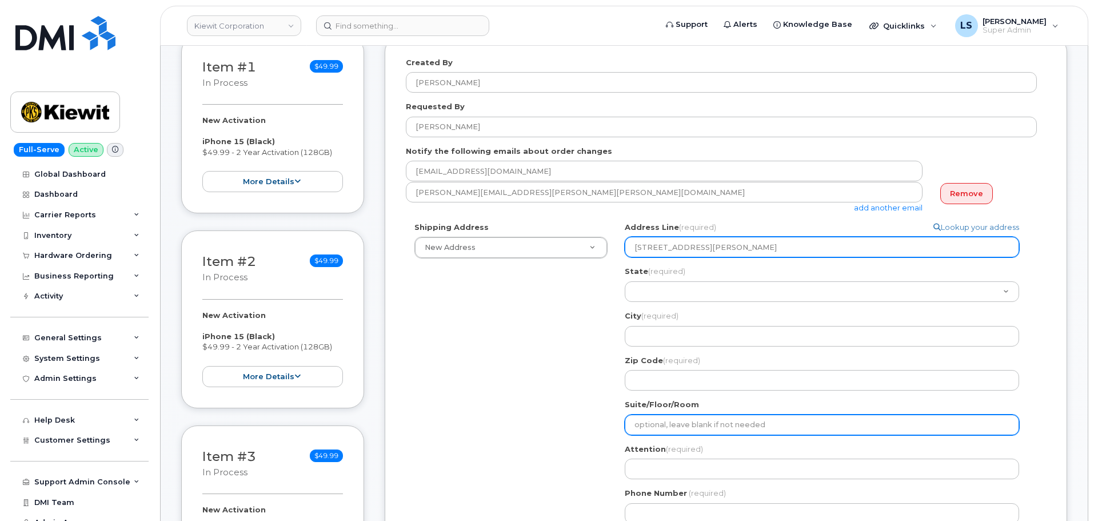
type input "11201 Enterprise Wy Suite 420, Sturtevant, WI 53177"
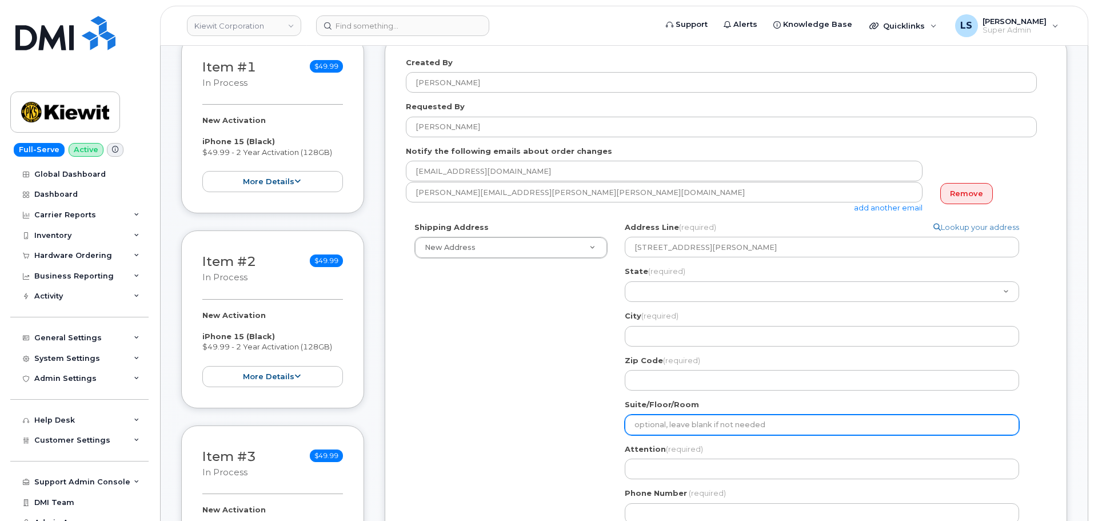
click at [649, 414] on input "Suite/Floor/Room" at bounding box center [822, 424] width 394 height 21
paste input "Suite 420"
select select
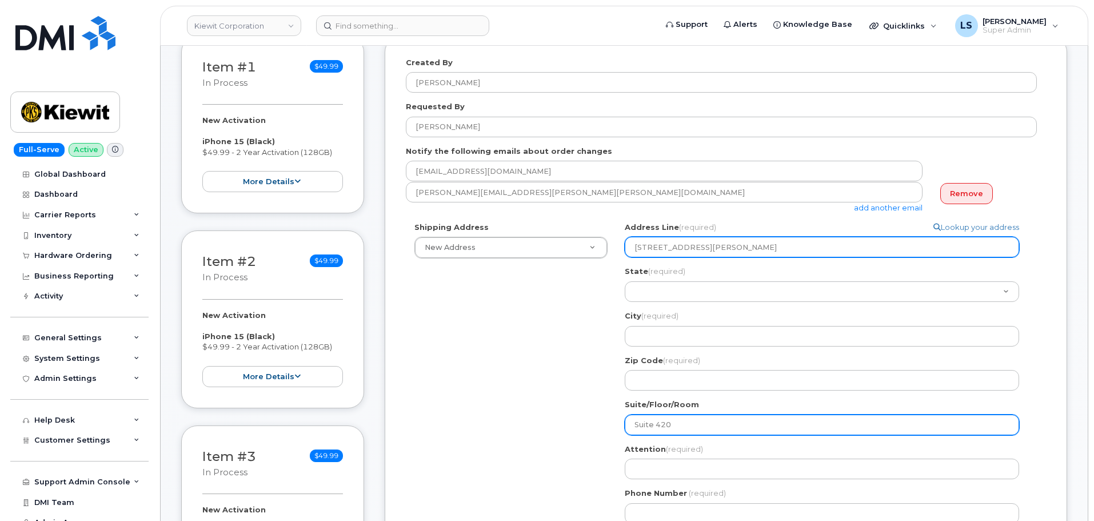
type input "Suite 420"
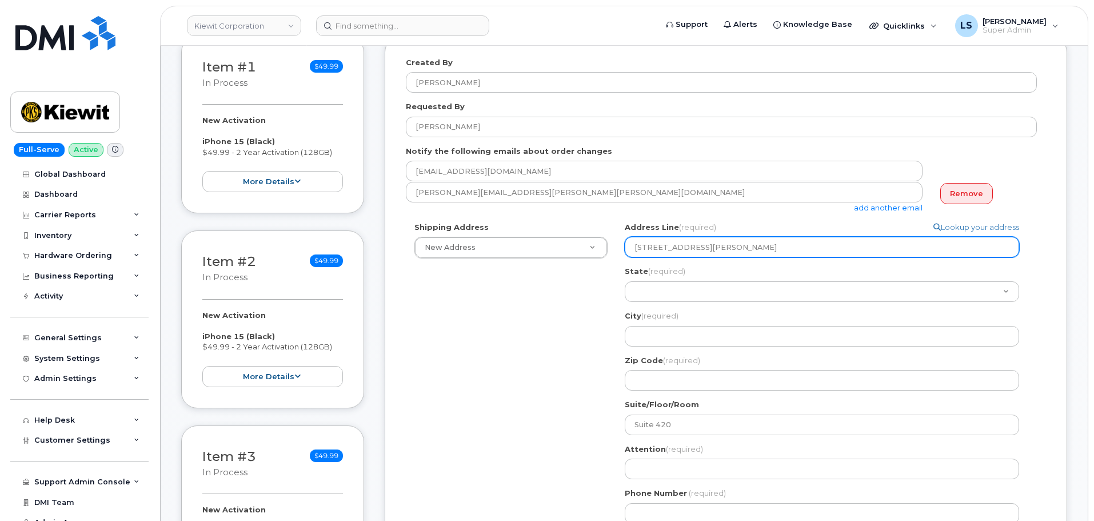
click at [772, 247] on input "11201 Enterprise Wy Suite 420, Sturtevant, WI 53177" at bounding box center [822, 247] width 394 height 21
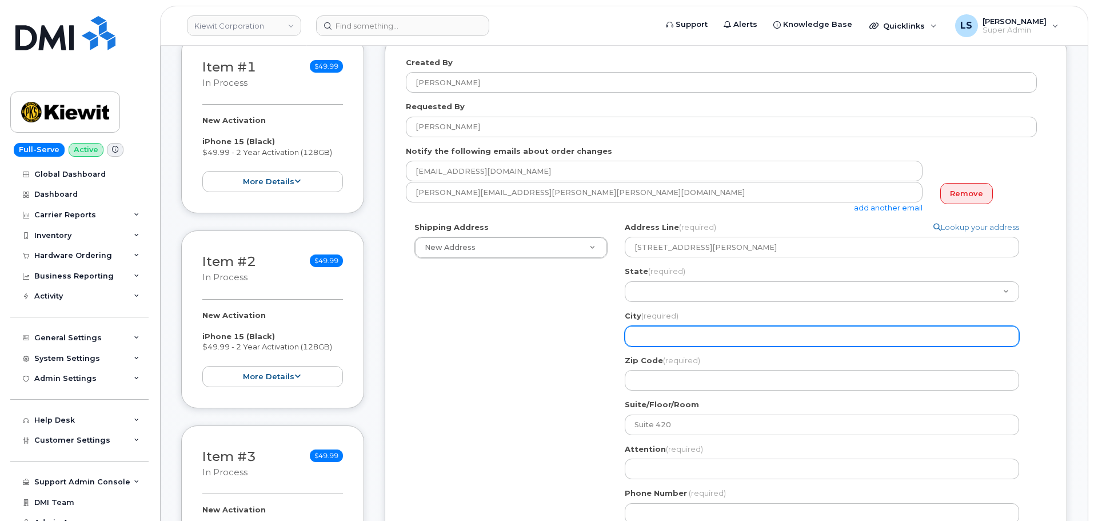
click at [686, 329] on input "City (required)" at bounding box center [822, 336] width 394 height 21
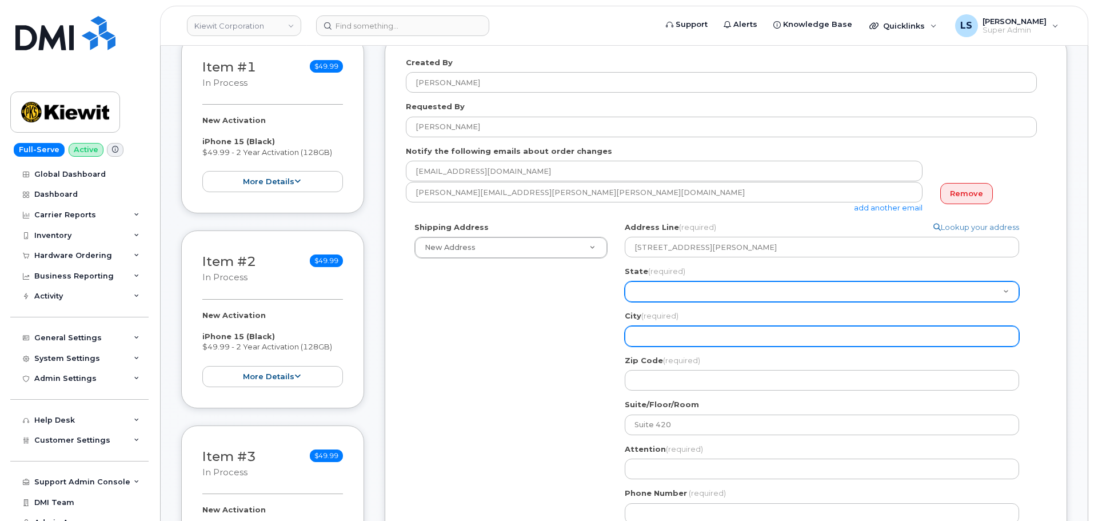
paste input "Sturtevant"
select select
type input "Sturtevant"
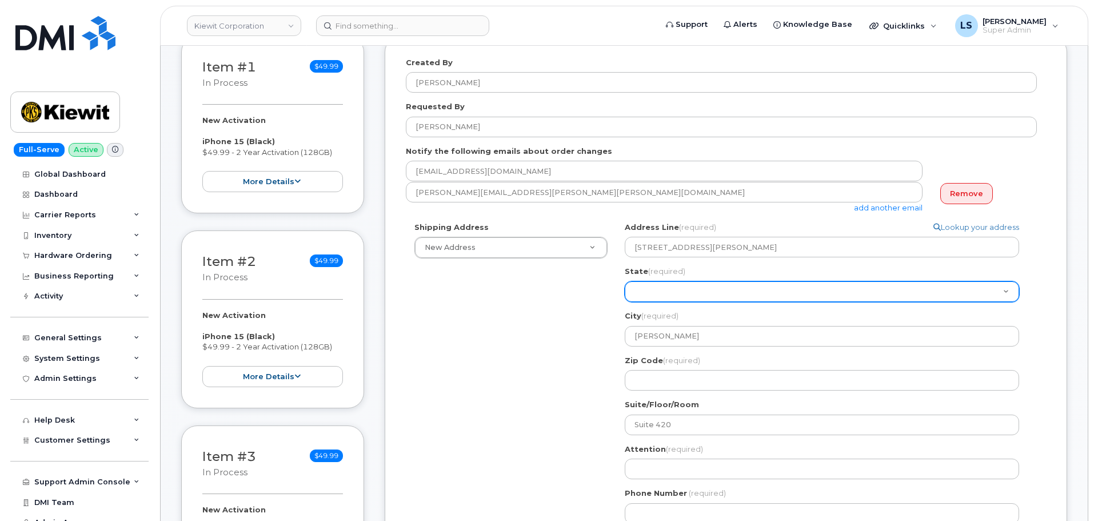
click at [678, 287] on select "Alabama Alaska American Samoa Arizona Arkansas California Colorado Connecticut …" at bounding box center [822, 291] width 394 height 21
select select "WI"
click at [625, 281] on select "Alabama Alaska American Samoa Arizona Arkansas California Colorado Connecticut …" at bounding box center [822, 291] width 394 height 21
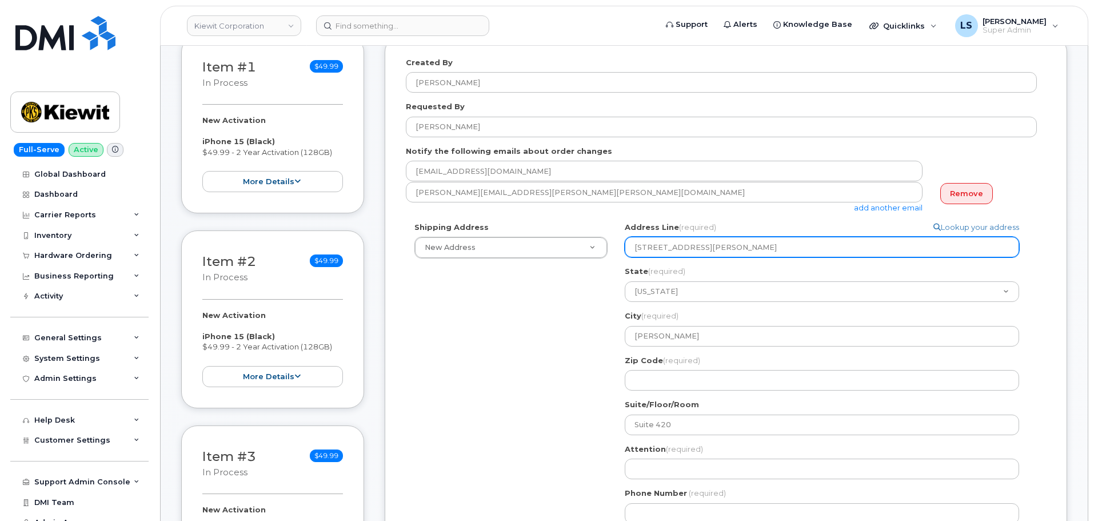
click at [829, 246] on input "11201 Enterprise Wy Suite 420, Sturtevant, WI 53177" at bounding box center [822, 247] width 394 height 21
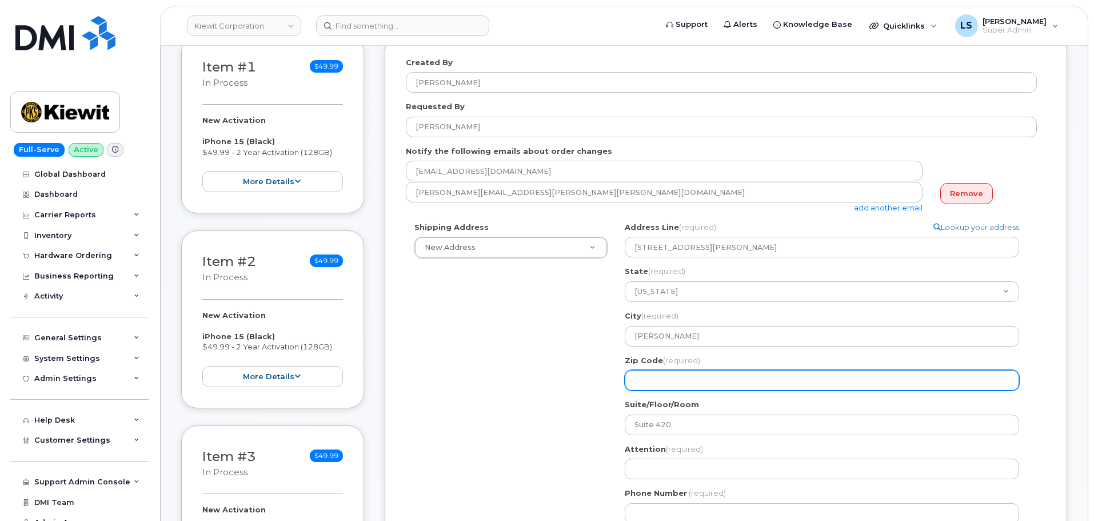
click at [678, 373] on input "Zip Code (required)" at bounding box center [822, 380] width 394 height 21
paste input "53177"
select select
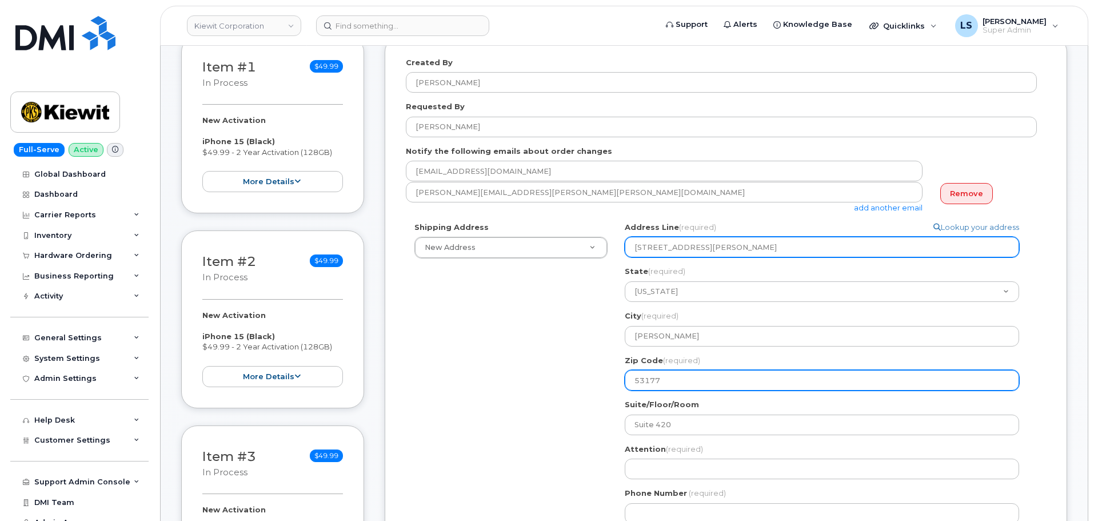
type input "53177"
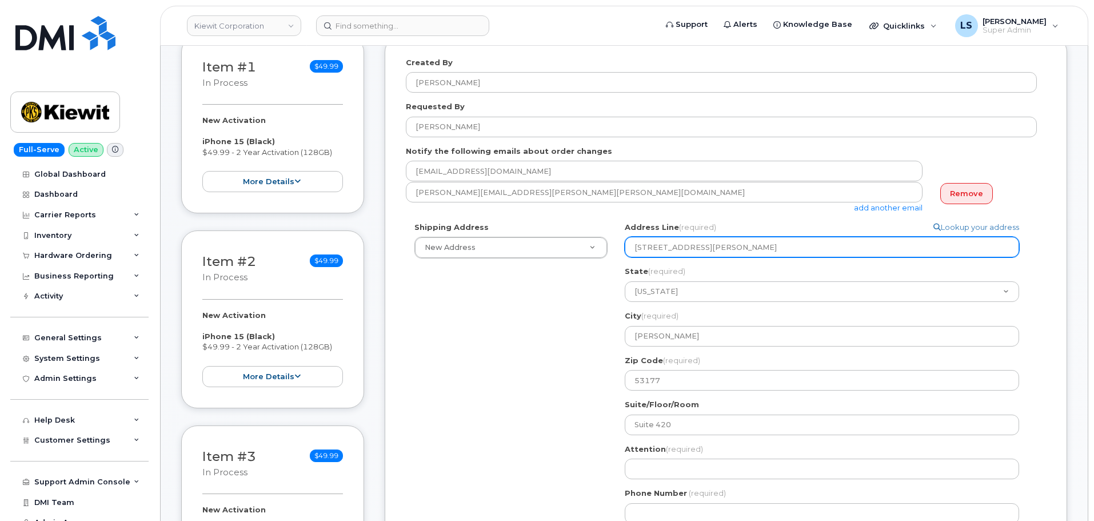
drag, startPoint x: 843, startPoint y: 242, endPoint x: 715, endPoint y: 254, distance: 127.9
click at [715, 254] on input "11201 Enterprise Wy Suite 420, Sturtevant, WI 53177" at bounding box center [822, 247] width 394 height 21
select select
type input "11201 Enterprise Wy"
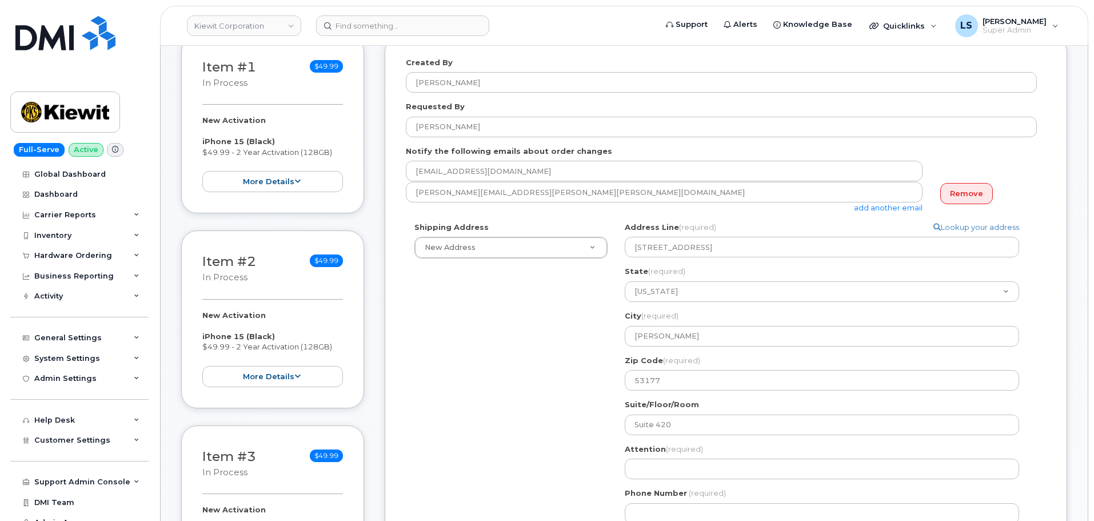
click at [536, 340] on div "Shipping Address New Address New Address 905 Powerhouse Rd WI Sturtevant Search…" at bounding box center [721, 377] width 631 height 310
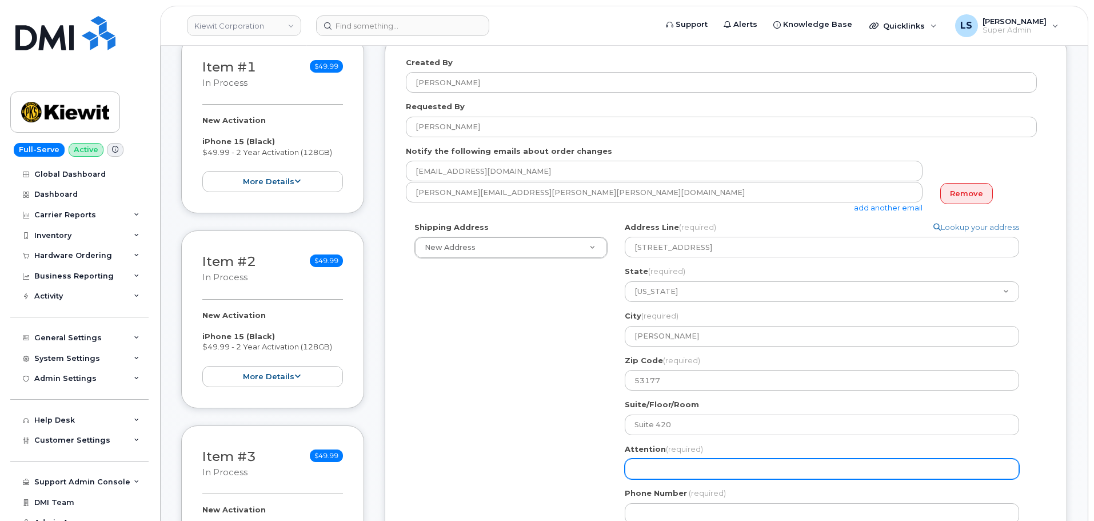
click at [637, 465] on input "Attention (required)" at bounding box center [822, 468] width 394 height 21
paste input "[PERSON_NAME]"
select select
type input "[PERSON_NAME]"
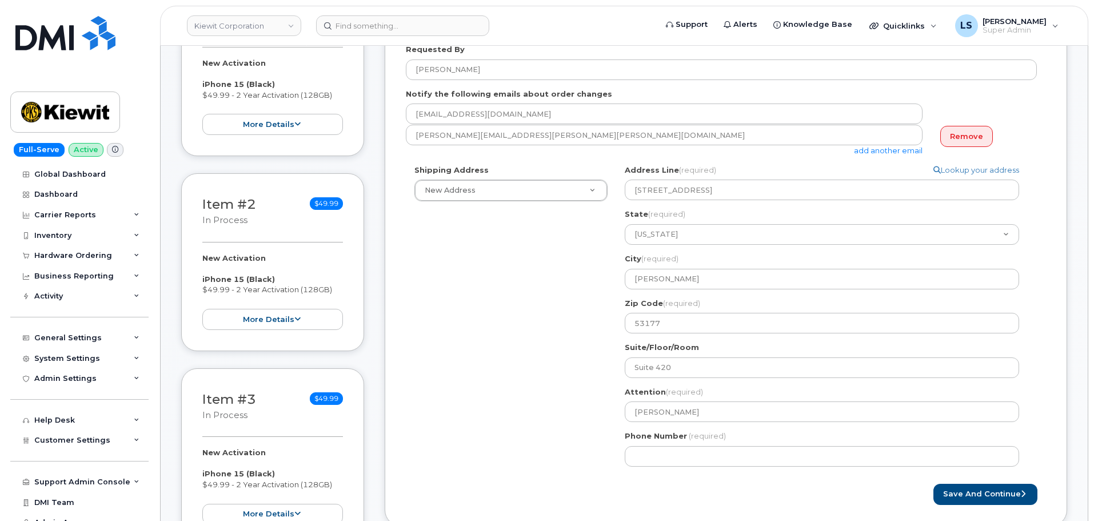
scroll to position [400, 0]
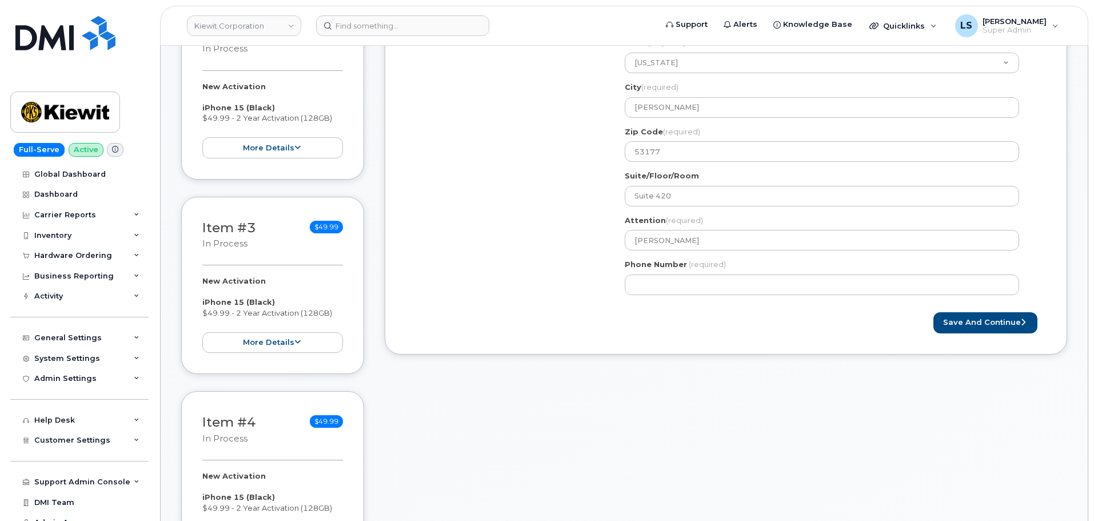
click at [662, 271] on div "Phone Number (required)" at bounding box center [826, 277] width 403 height 36
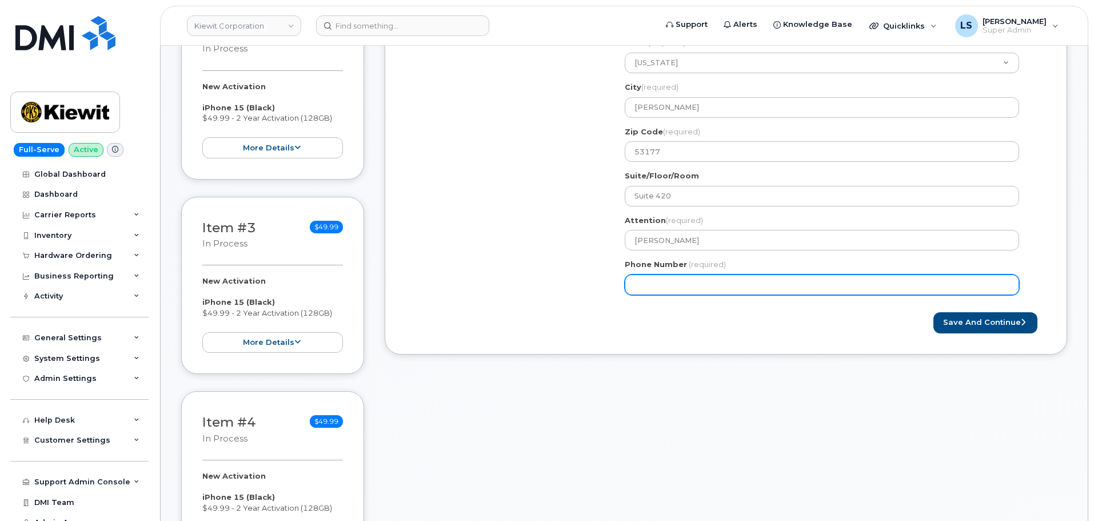
click at [655, 281] on input "Phone Number" at bounding box center [822, 284] width 394 height 21
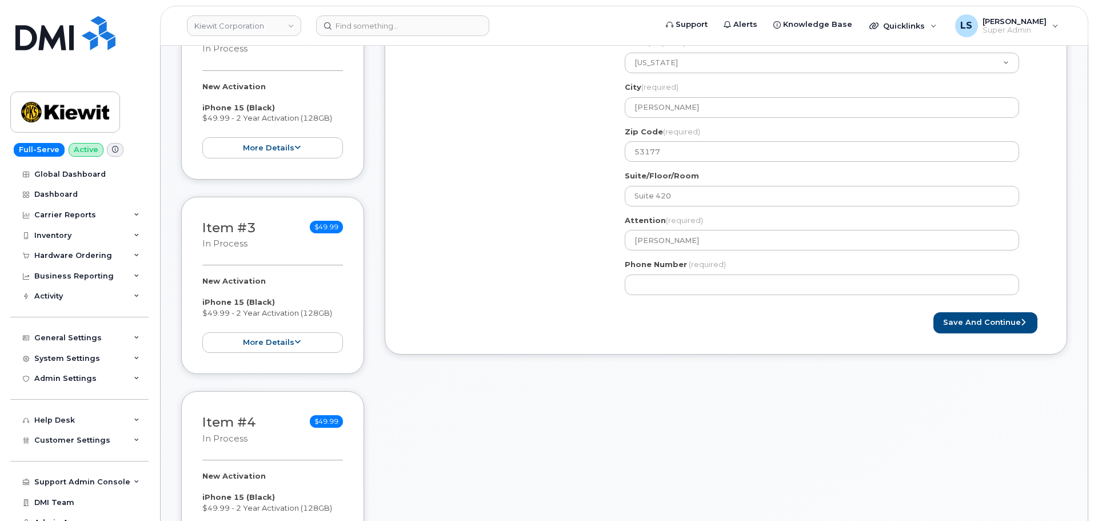
click at [575, 290] on div "Shipping Address New Address New Address 905 Powerhouse Rd WI Sturtevant Search…" at bounding box center [721, 148] width 631 height 310
click at [943, 325] on button "Save and Continue" at bounding box center [985, 322] width 104 height 21
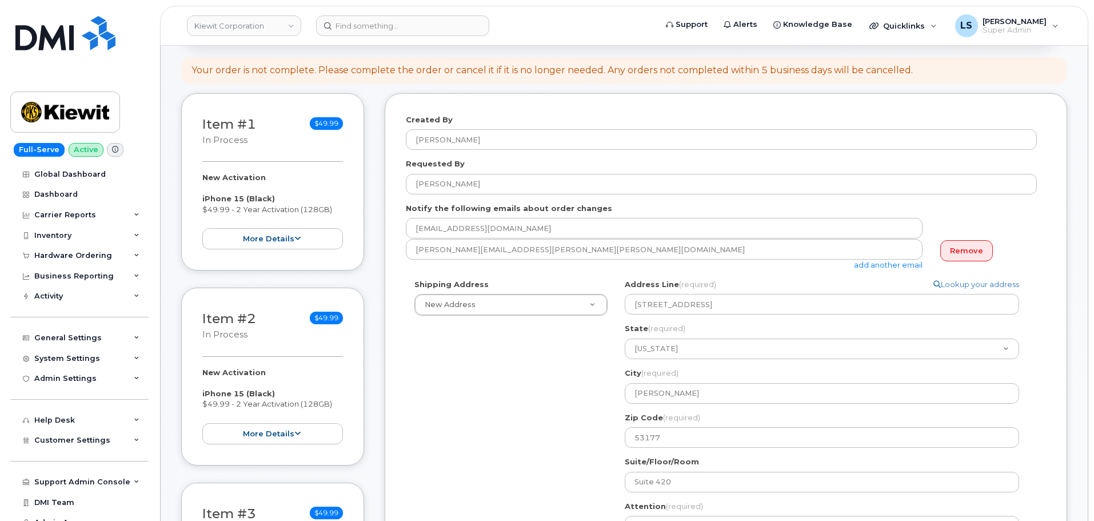
scroll to position [286, 0]
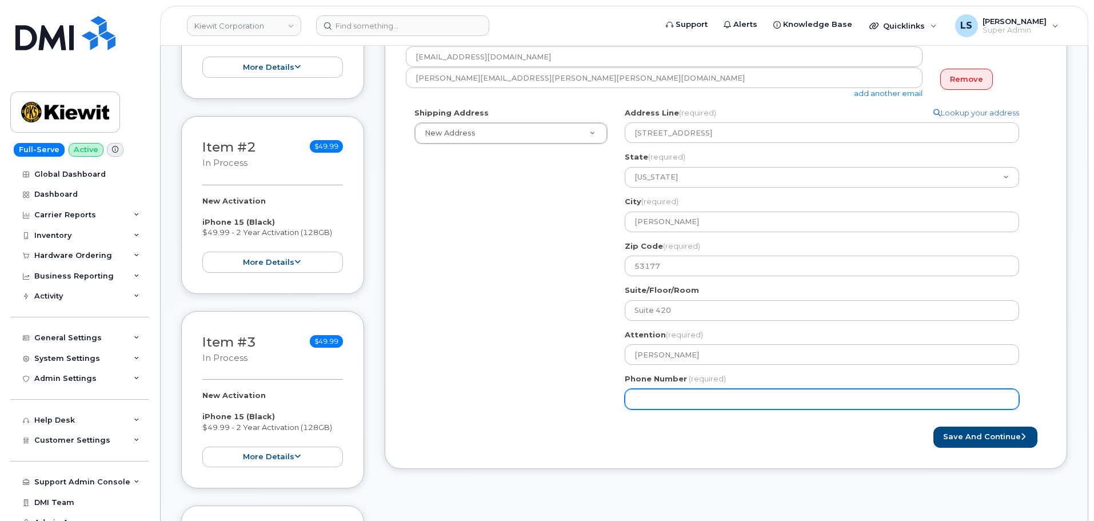
click at [669, 402] on input "Phone Number" at bounding box center [822, 399] width 394 height 21
click at [652, 398] on input "Phone Number" at bounding box center [822, 399] width 394 height 21
select select
type input "8155615535"
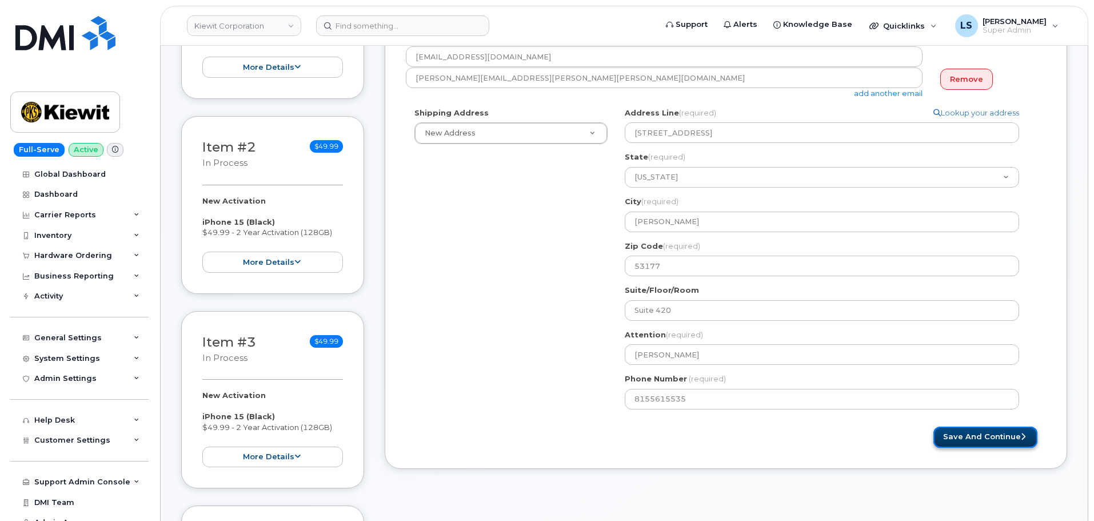
click at [955, 430] on button "Save and Continue" at bounding box center [985, 436] width 104 height 21
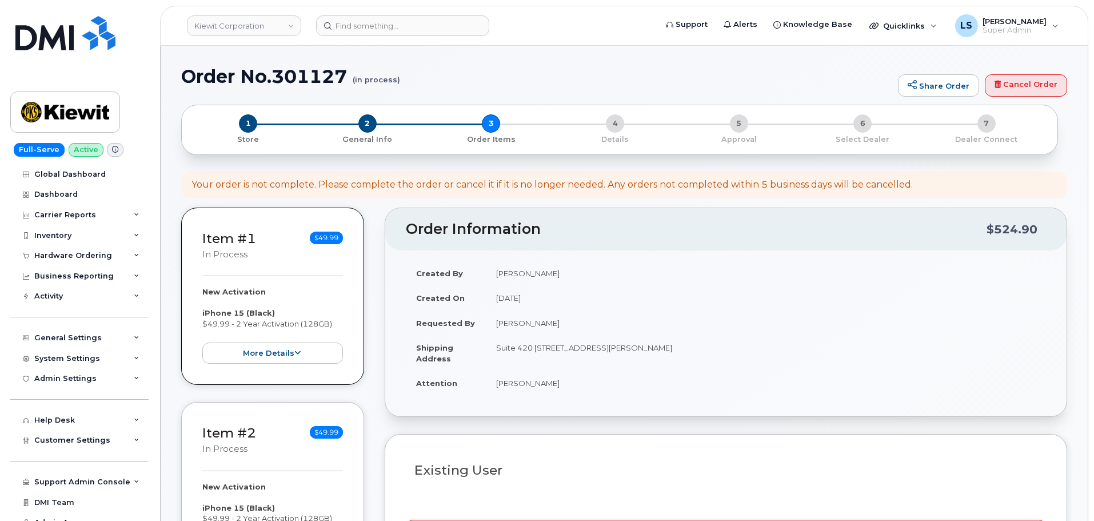
select select
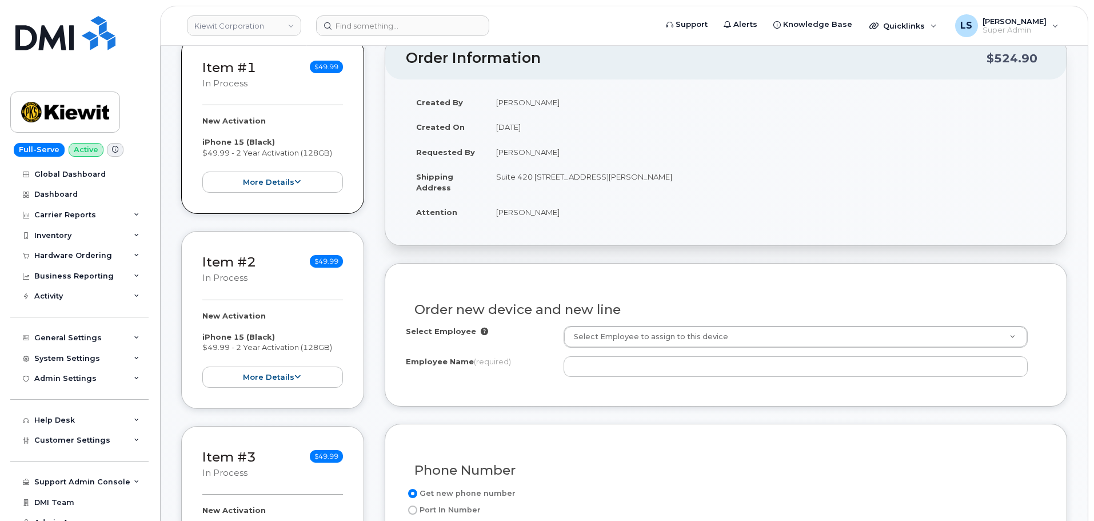
scroll to position [171, 0]
click at [631, 350] on div "Select Employee Select Employee to assign to this device Employee Name (require…" at bounding box center [726, 350] width 640 height 51
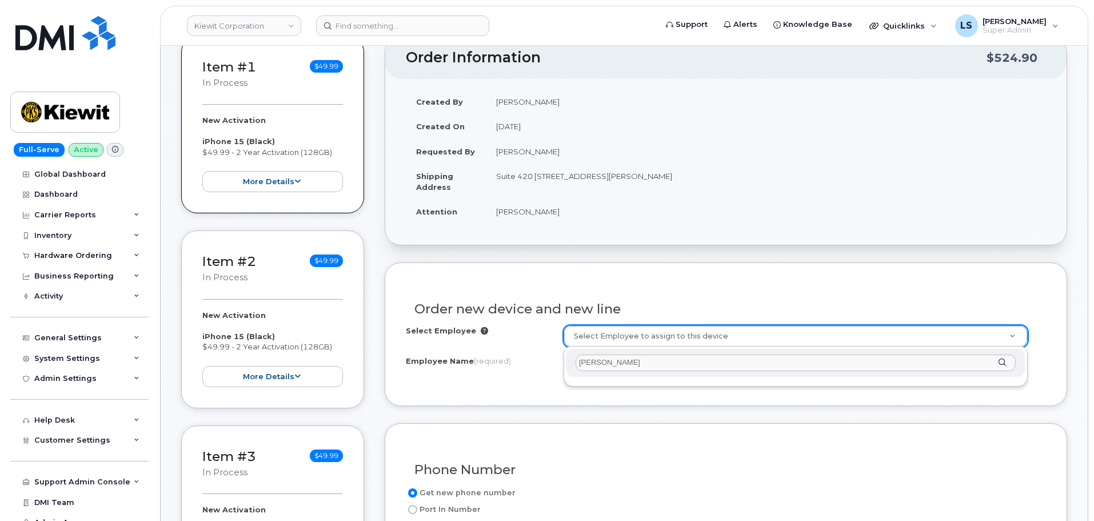
drag, startPoint x: 633, startPoint y: 358, endPoint x: 542, endPoint y: 366, distance: 91.7
paste input "KENNETH.MURRAY@KIEWIT.COM"
click at [618, 363] on input "KENNETH.MURRAY@KIEWIT.COM" at bounding box center [795, 362] width 440 height 17
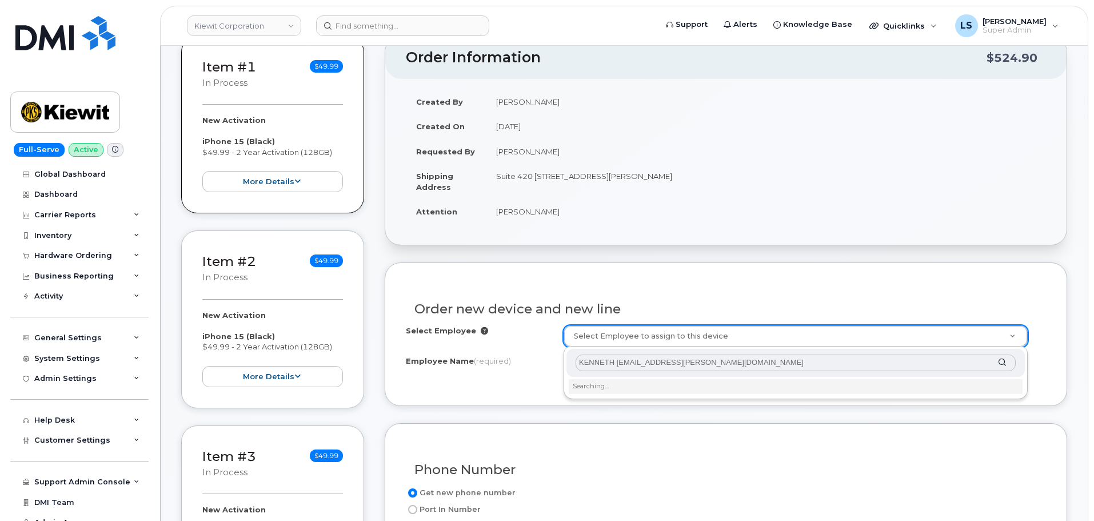
drag, startPoint x: 718, startPoint y: 357, endPoint x: 653, endPoint y: 362, distance: 65.9
click at [653, 362] on input "KENNETH MURRAY@KIEWIT.COM" at bounding box center [795, 362] width 440 height 17
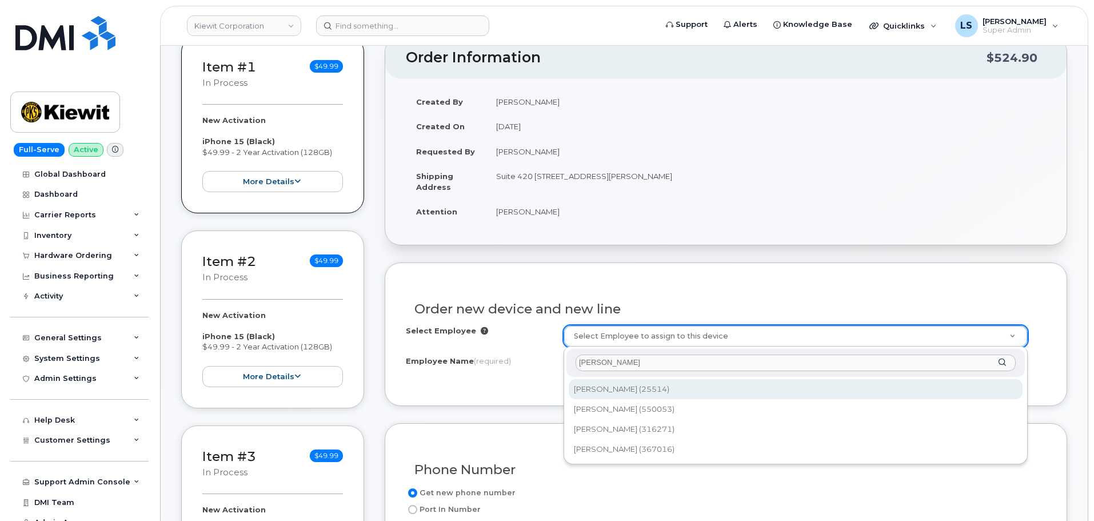
type input "[PERSON_NAME]"
drag, startPoint x: 665, startPoint y: 365, endPoint x: 579, endPoint y: 364, distance: 85.7
click at [579, 364] on input "[PERSON_NAME]" at bounding box center [795, 362] width 440 height 17
type input "2146028"
type input "[PERSON_NAME]"
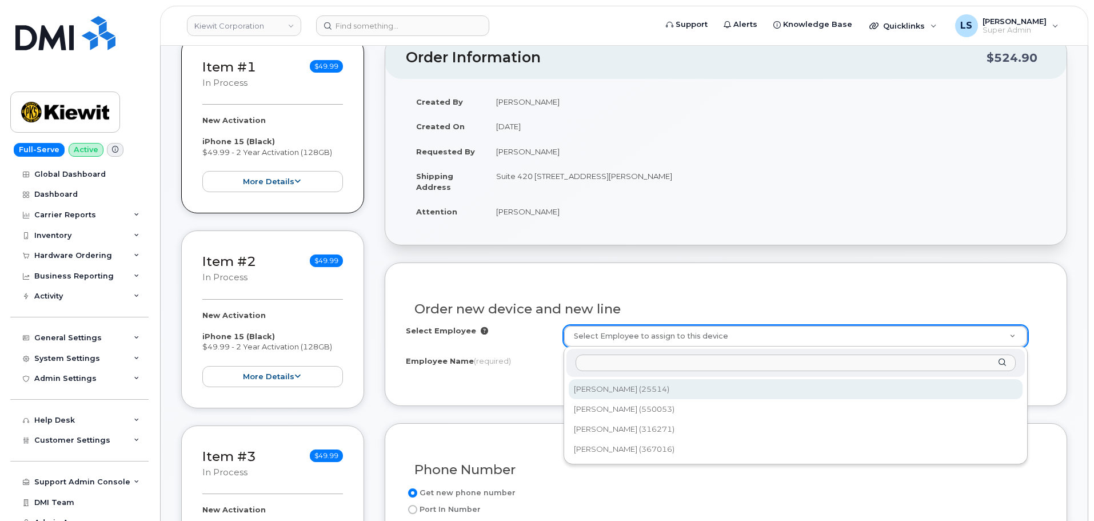
type input "1550 Trombly St"
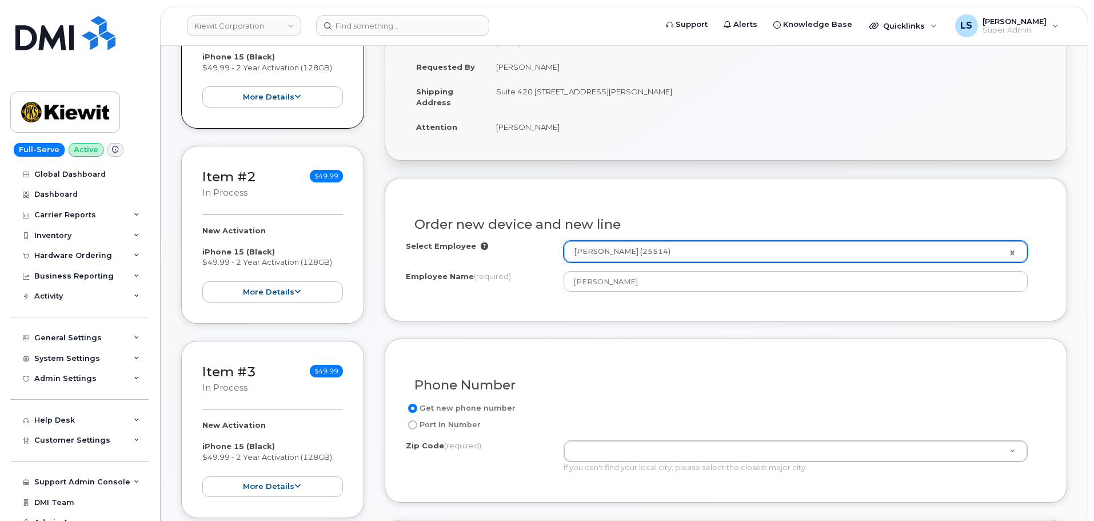
scroll to position [343, 0]
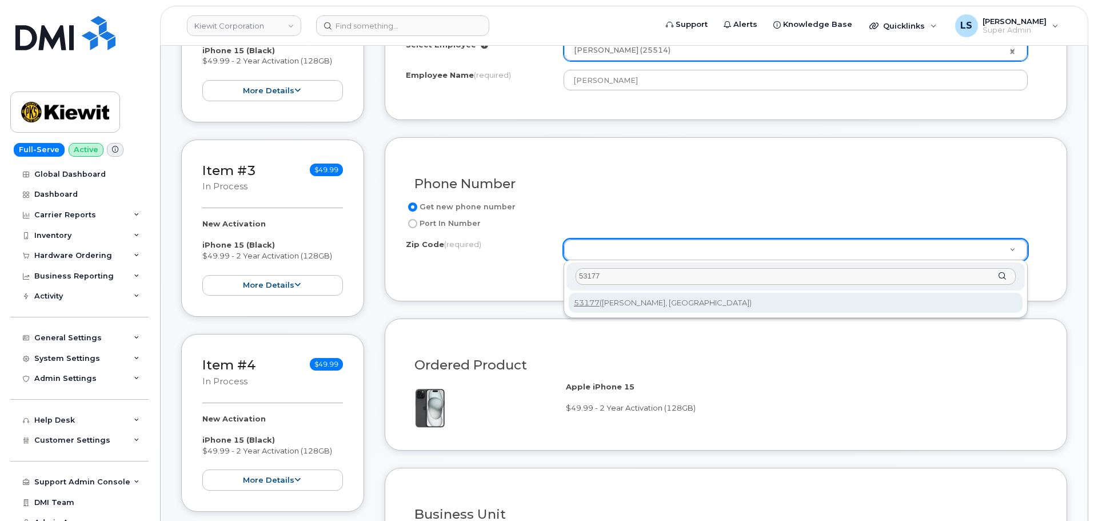
type input "53177"
type input "53177 (Sturtevant, WI)"
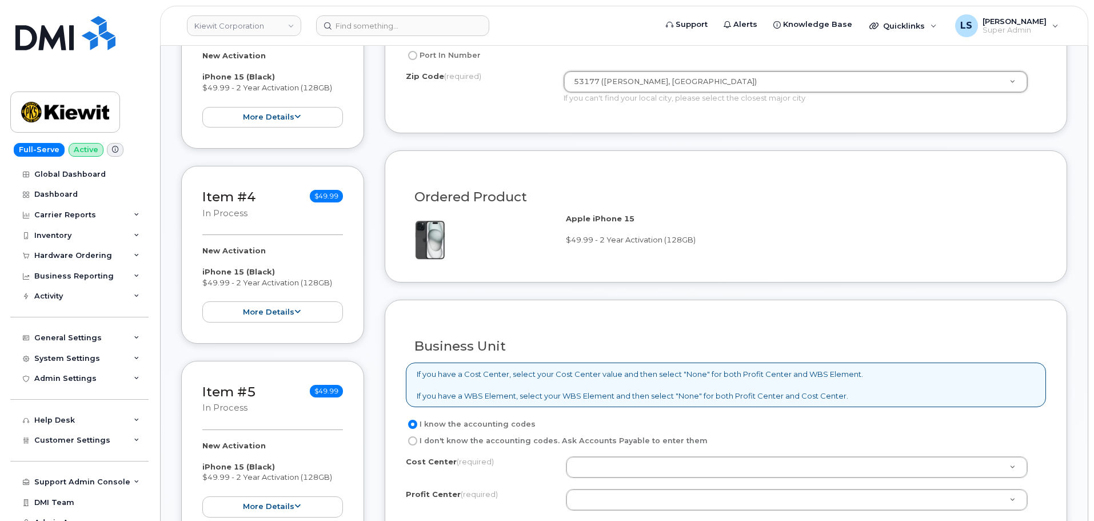
scroll to position [743, 0]
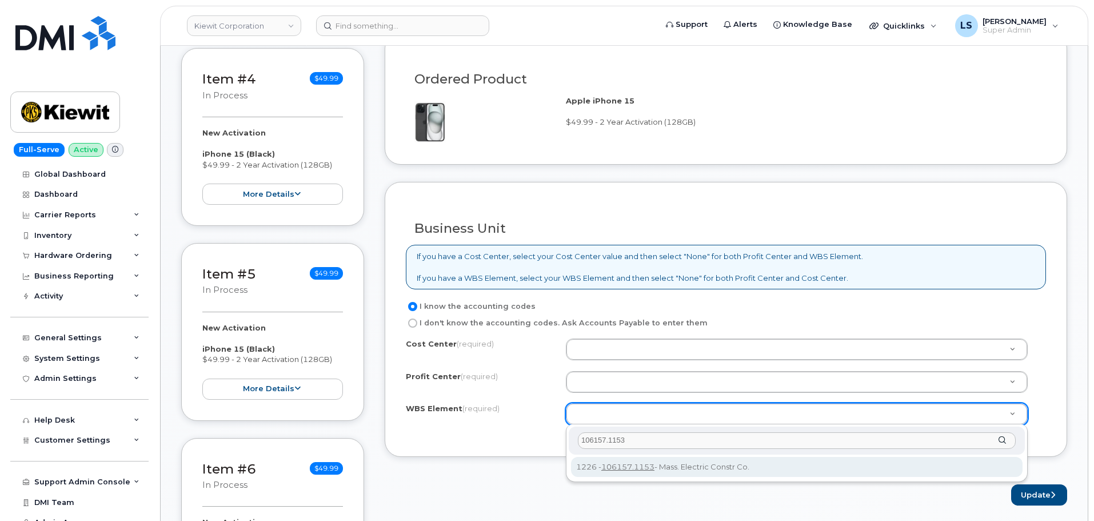
type input "106157.1153"
drag, startPoint x: 630, startPoint y: 455, endPoint x: 621, endPoint y: 460, distance: 10.2
type input "106157.1153"
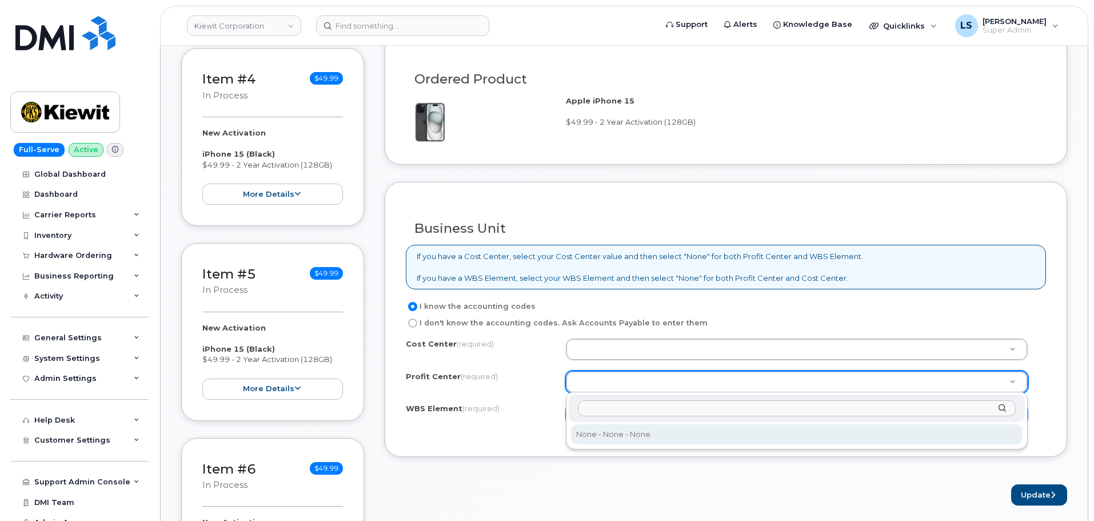
drag, startPoint x: 611, startPoint y: 439, endPoint x: 607, endPoint y: 416, distance: 23.9
select select "None"
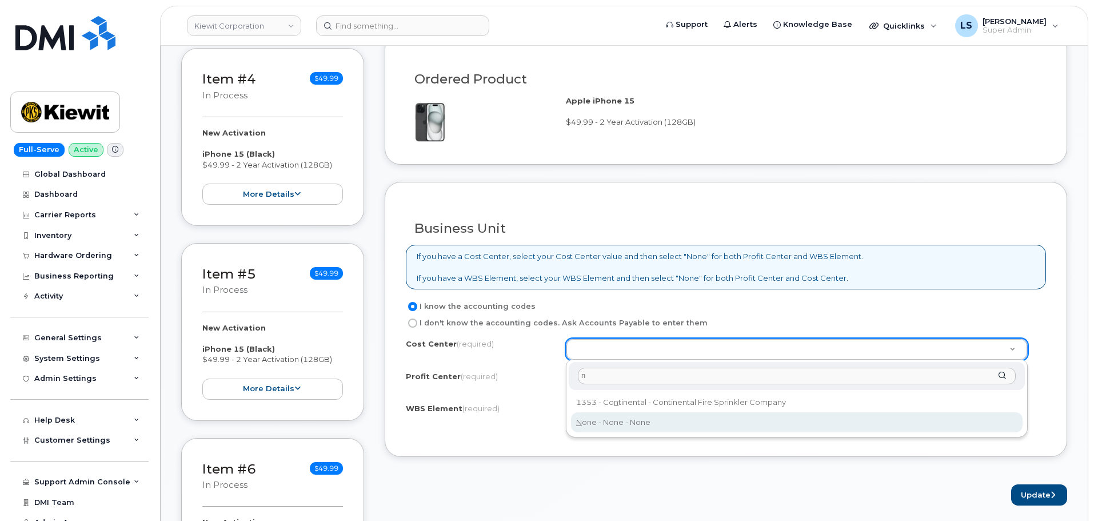
type input "n"
type input "None"
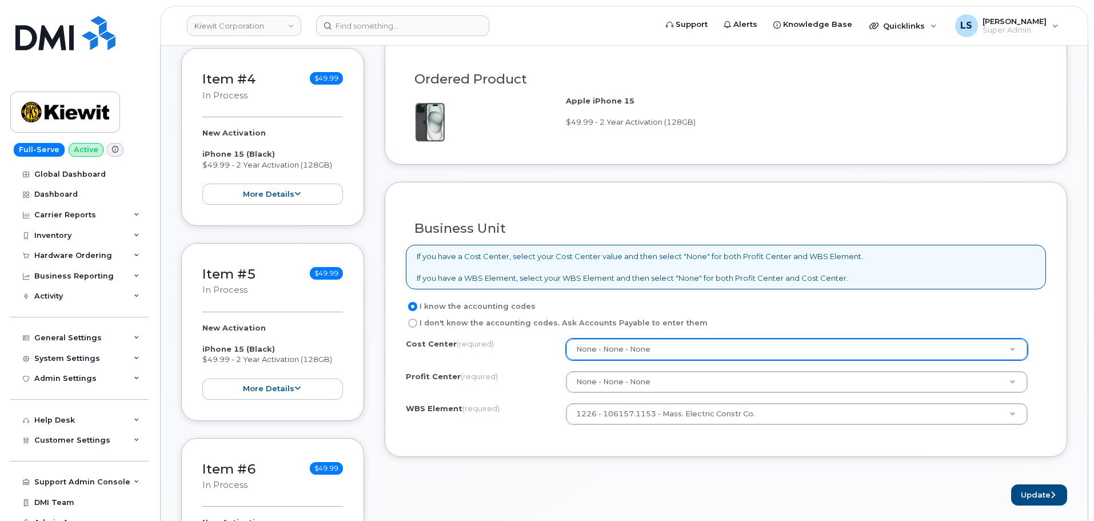
click at [662, 467] on form "Existing User Additional cost to upgrading the device Selected device is Eligib…" at bounding box center [726, 98] width 682 height 814
click at [1012, 500] on button "Update" at bounding box center [1039, 494] width 56 height 21
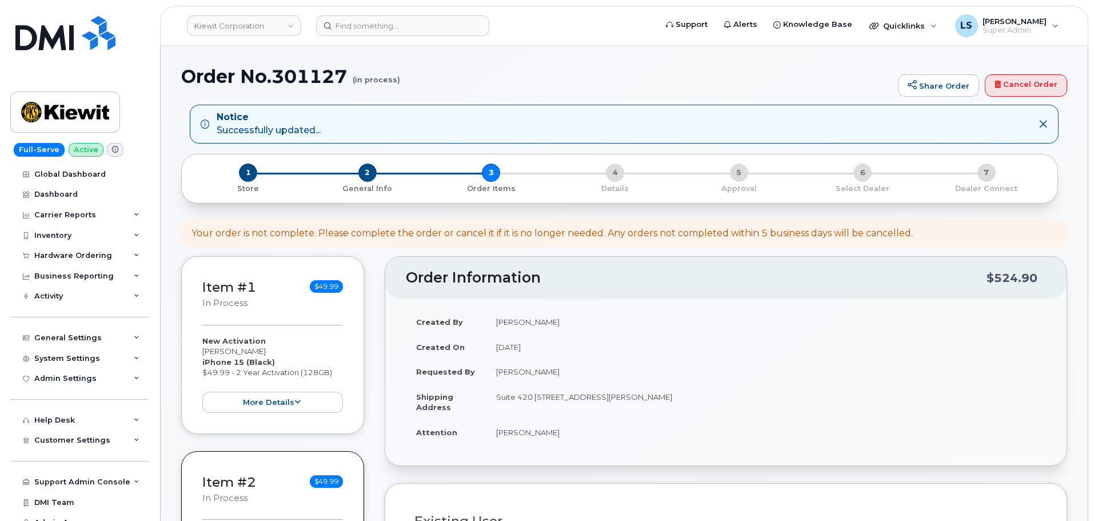
select select
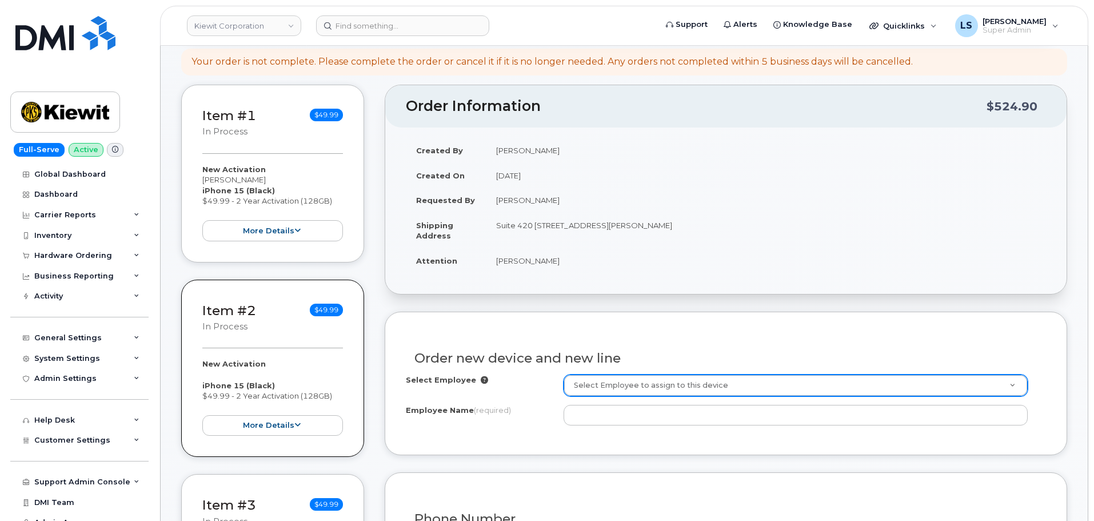
scroll to position [229, 0]
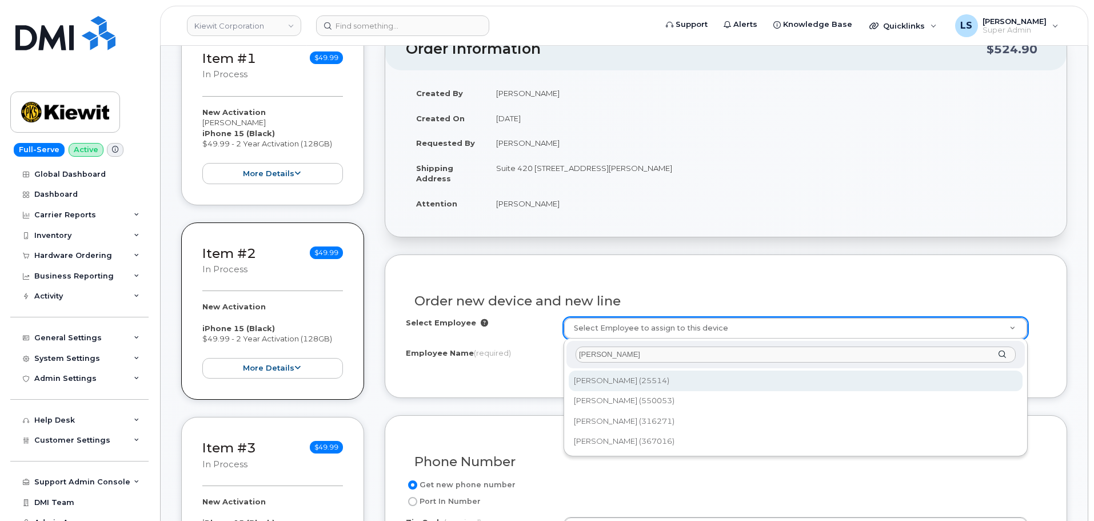
type input "[PERSON_NAME]"
type input "2146028"
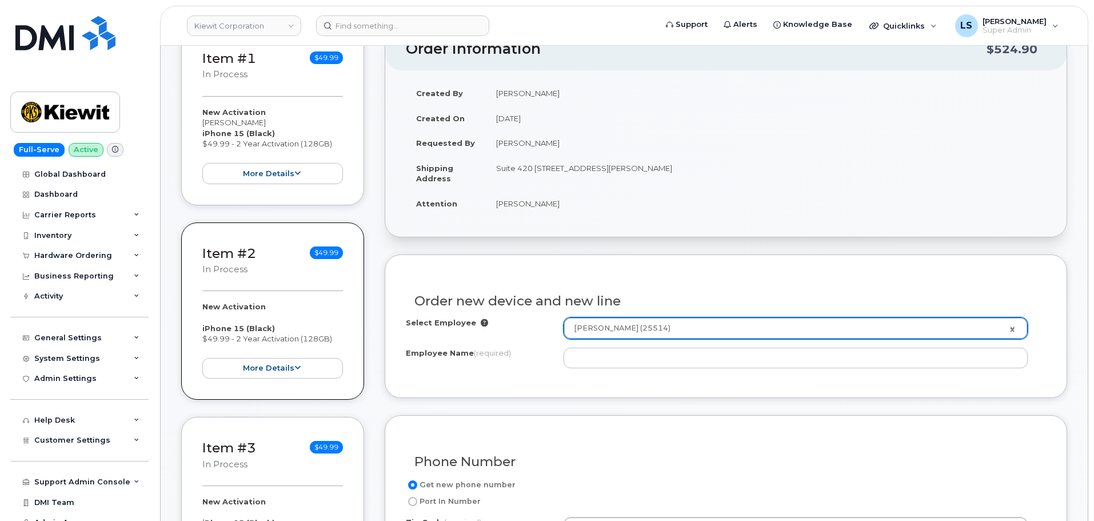
type input "[PERSON_NAME]"
type input "[STREET_ADDRESS][PERSON_NAME]"
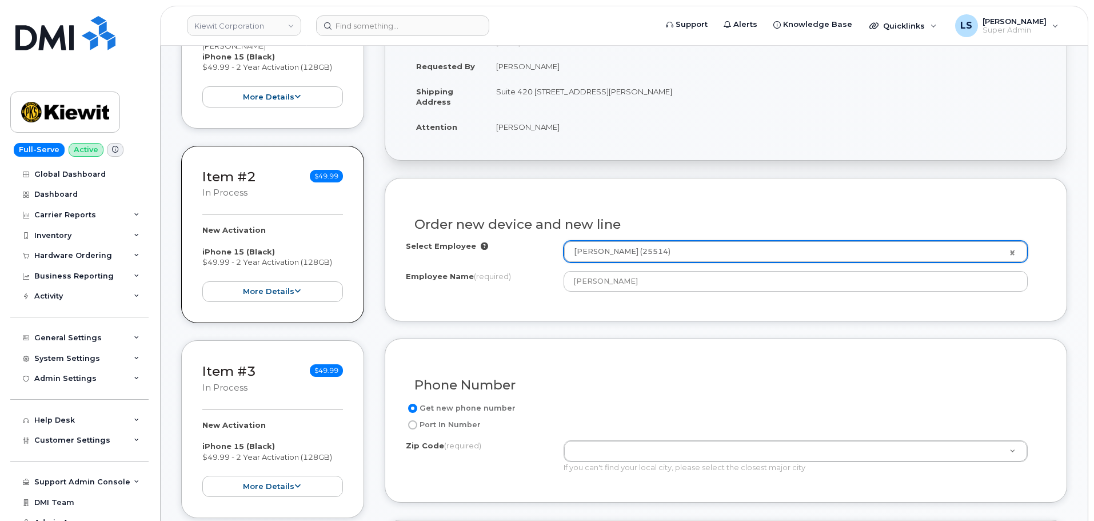
scroll to position [457, 0]
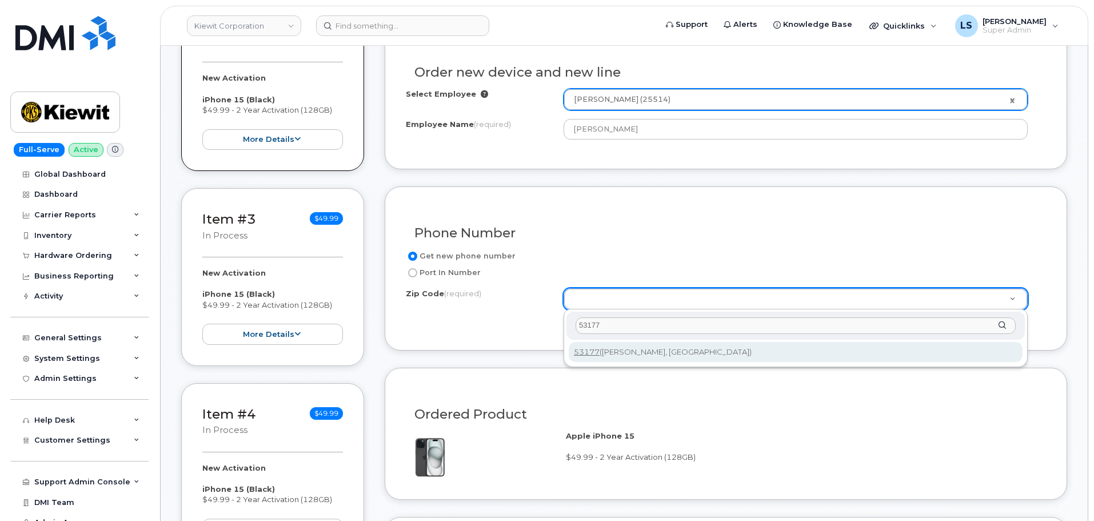
type input "53177"
type input "53177 ([PERSON_NAME], [GEOGRAPHIC_DATA])"
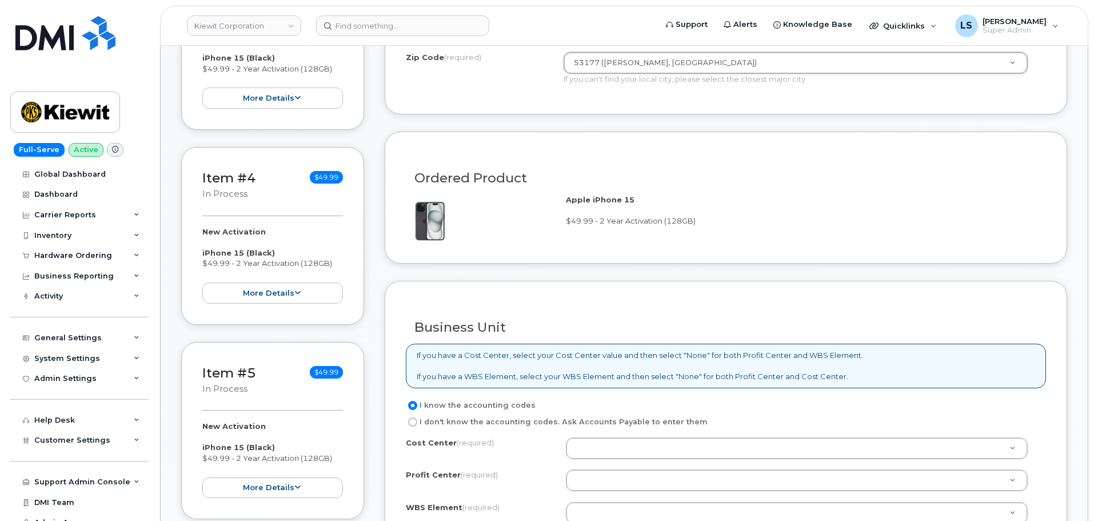
scroll to position [800, 0]
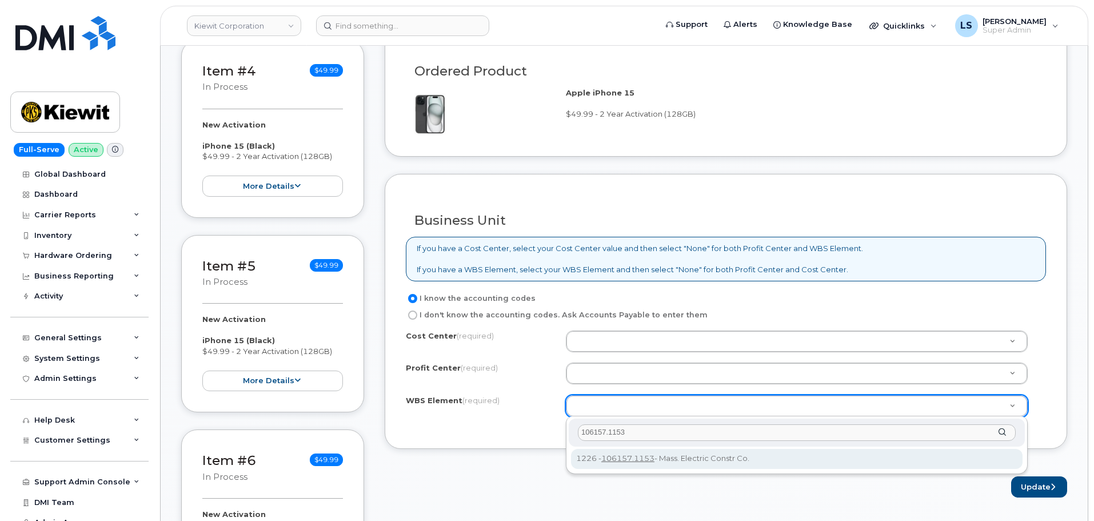
type input "106157.1153"
drag, startPoint x: 615, startPoint y: 461, endPoint x: 607, endPoint y: 387, distance: 73.6
type input "106157.1153"
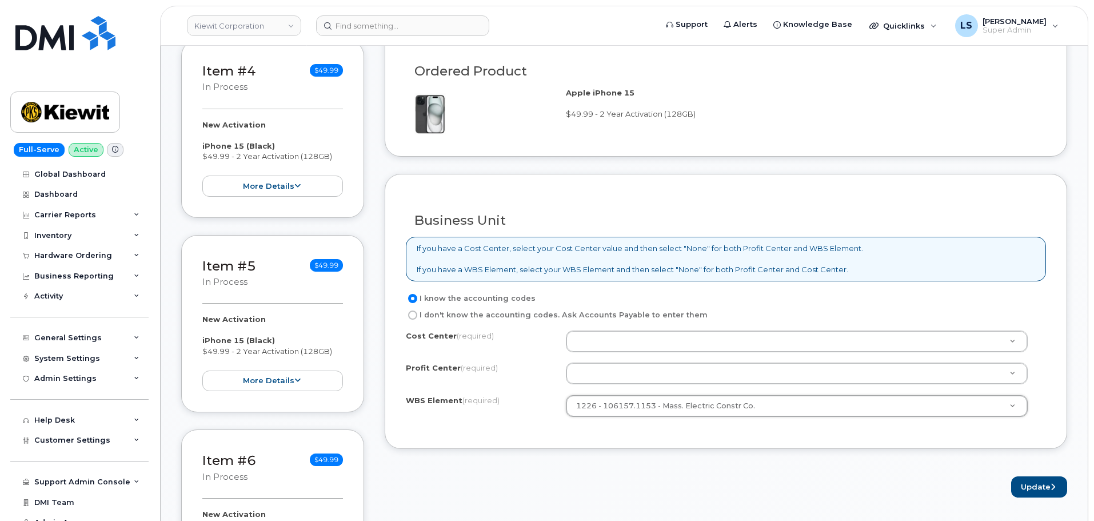
click at [602, 359] on div "Cost Center (required) Profit Center (required) None - None - None WBS Element …" at bounding box center [726, 378] width 640 height 97
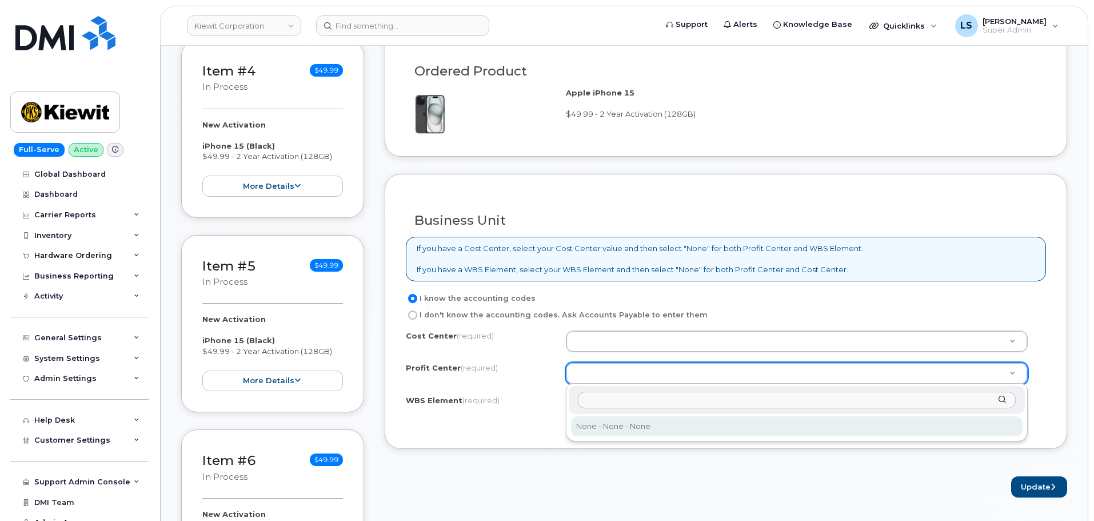
select select "None"
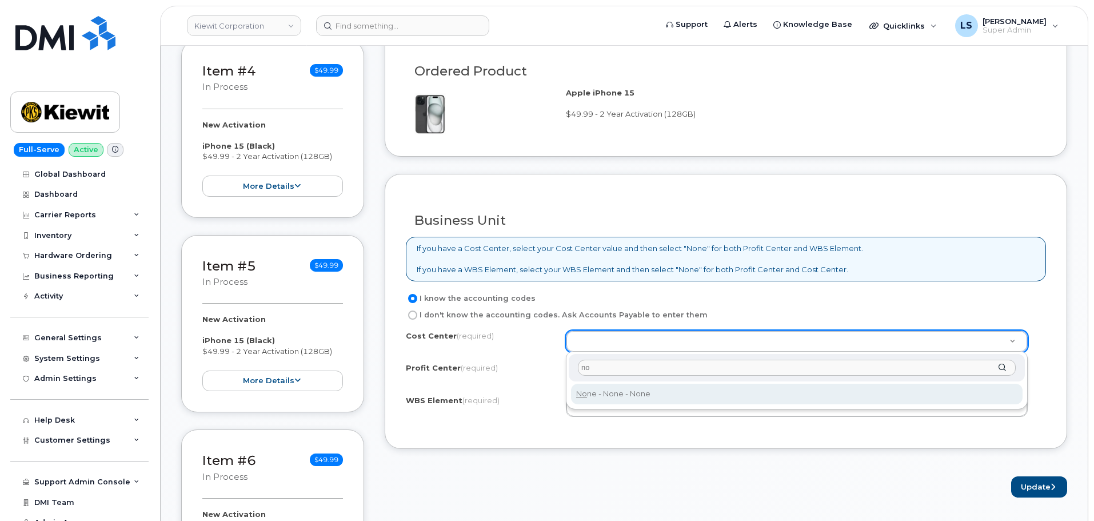
type input "no"
type input "None"
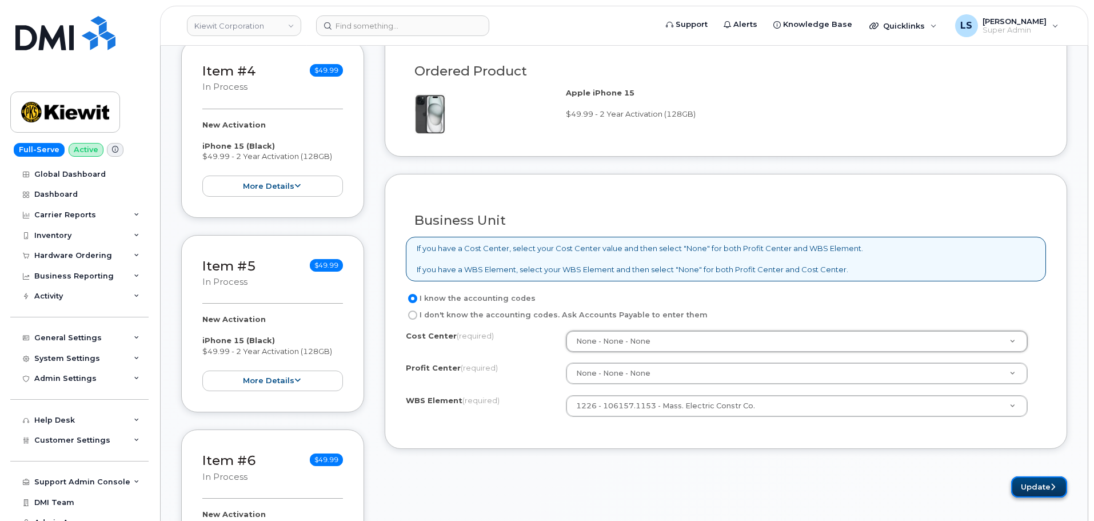
click at [1017, 481] on button "Update" at bounding box center [1039, 486] width 56 height 21
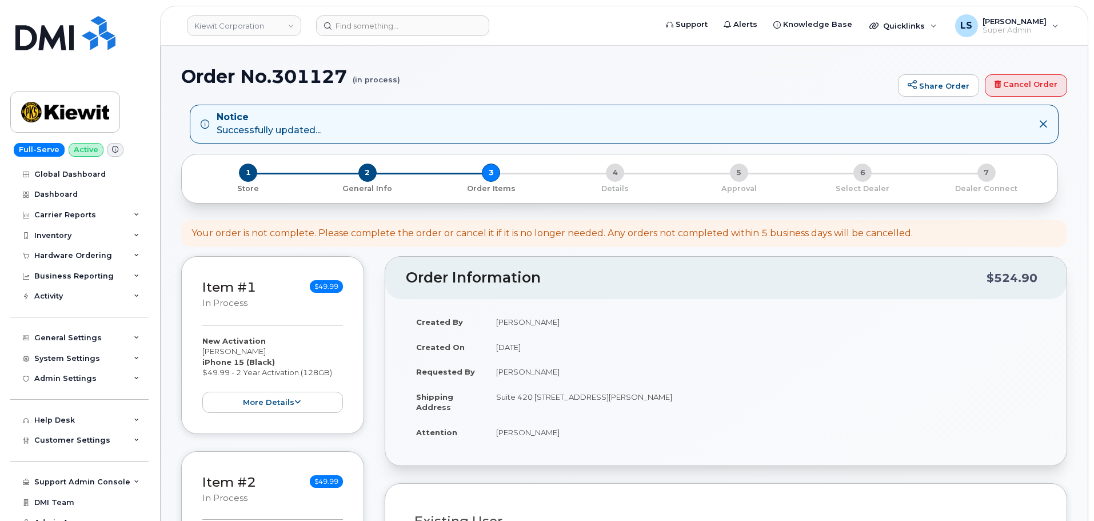
select select
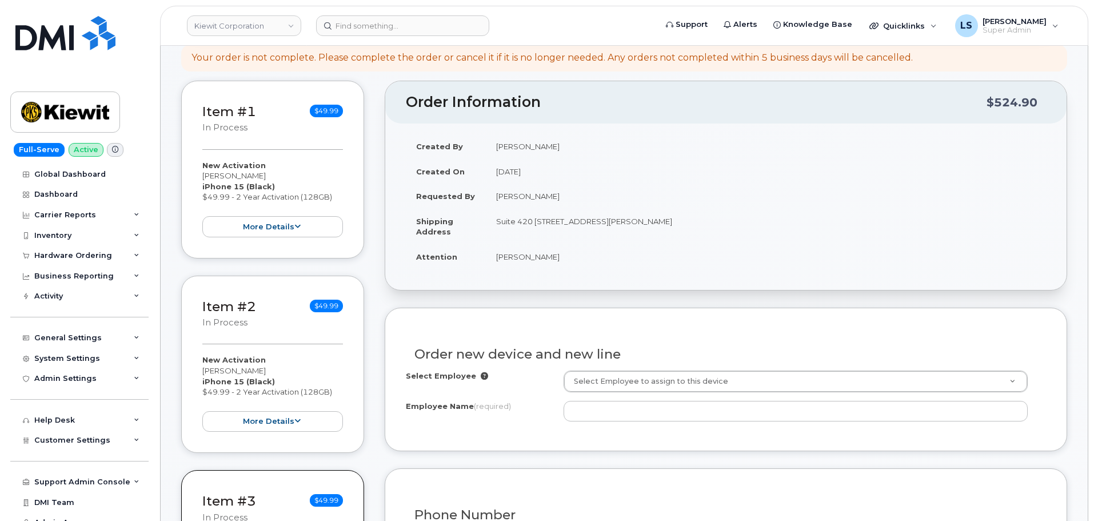
scroll to position [286, 0]
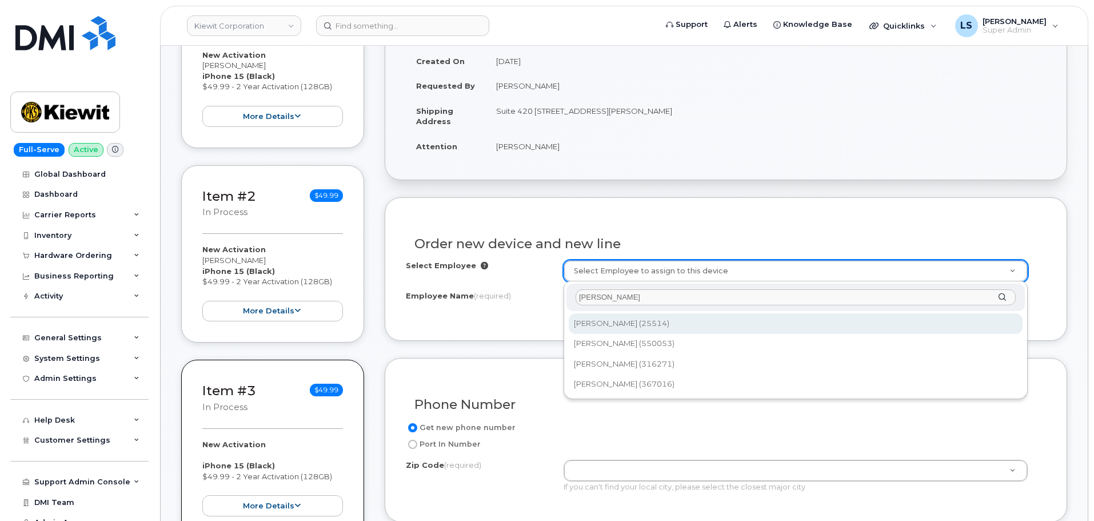
type input "[PERSON_NAME]"
type input "2146028"
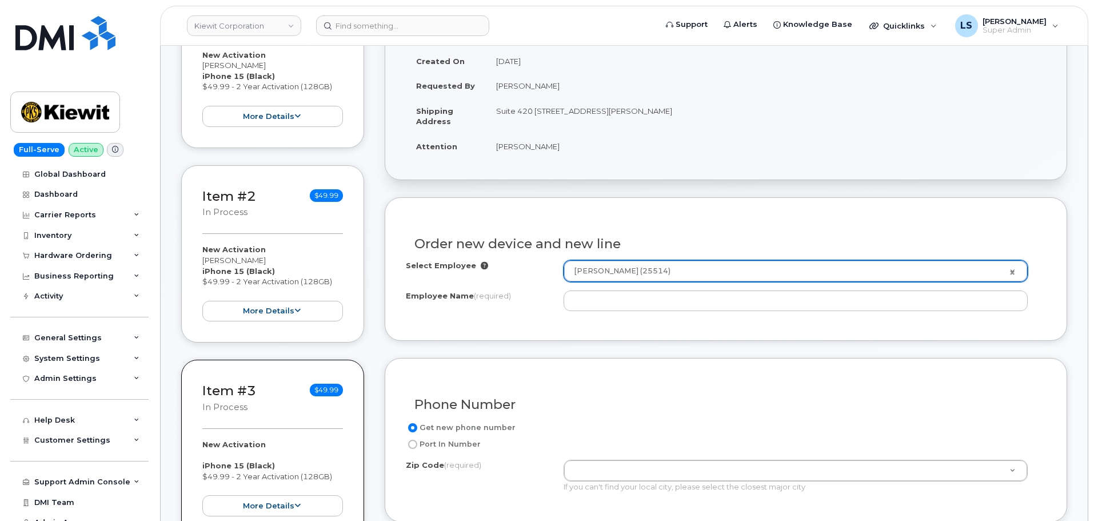
type input "[PERSON_NAME]"
type input "[STREET_ADDRESS][PERSON_NAME]"
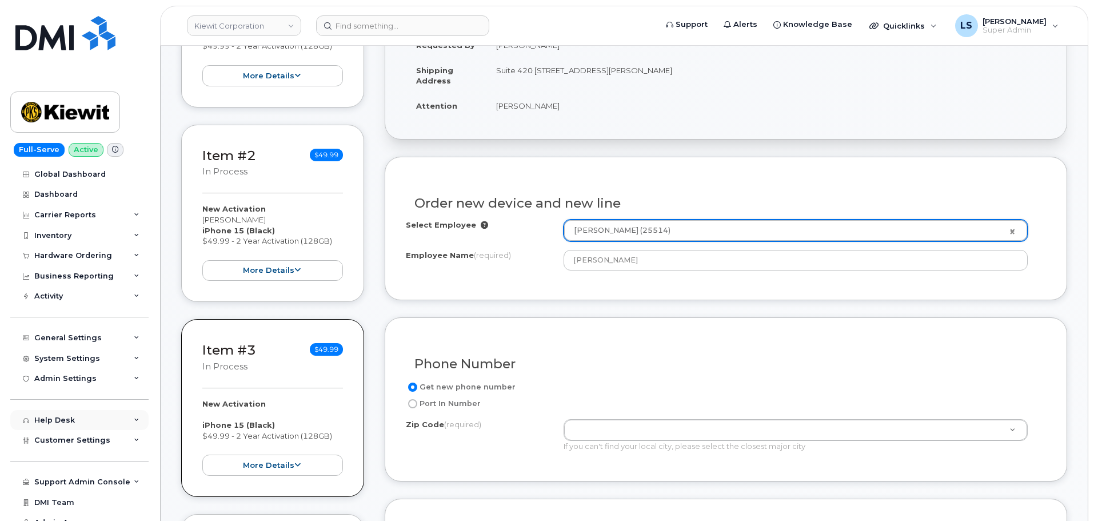
scroll to position [400, 0]
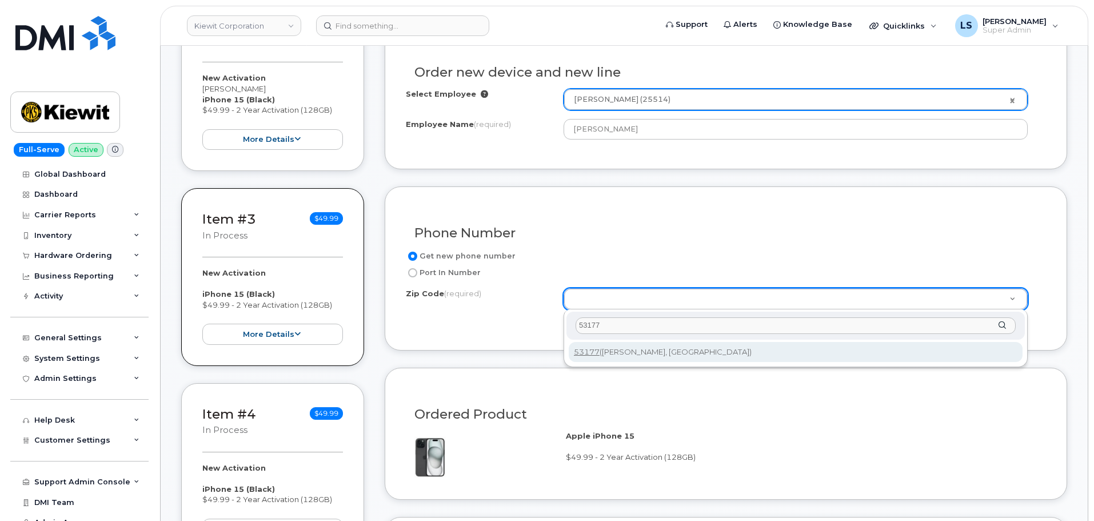
type input "53177"
type input "53177 ([PERSON_NAME], [GEOGRAPHIC_DATA])"
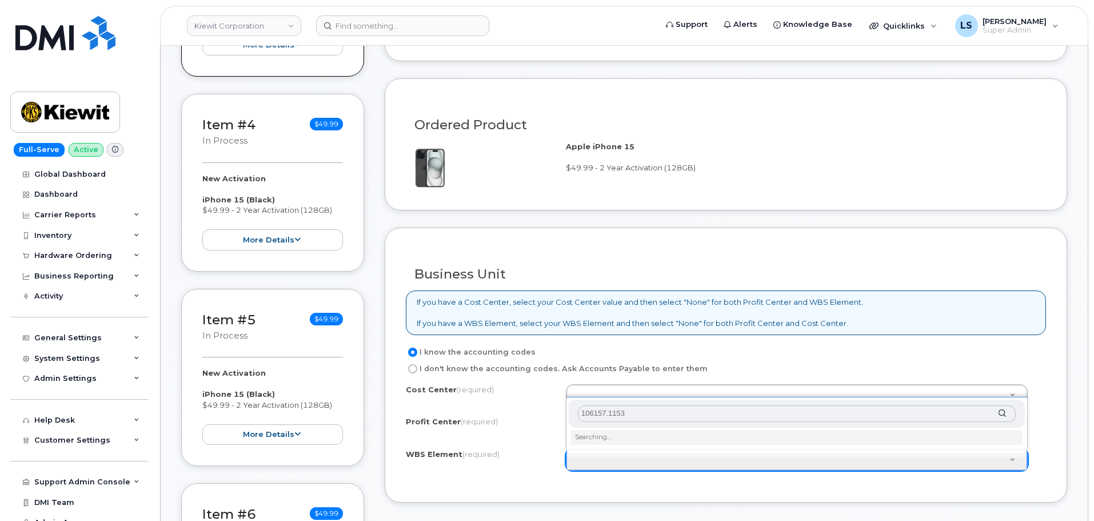
scroll to position [857, 0]
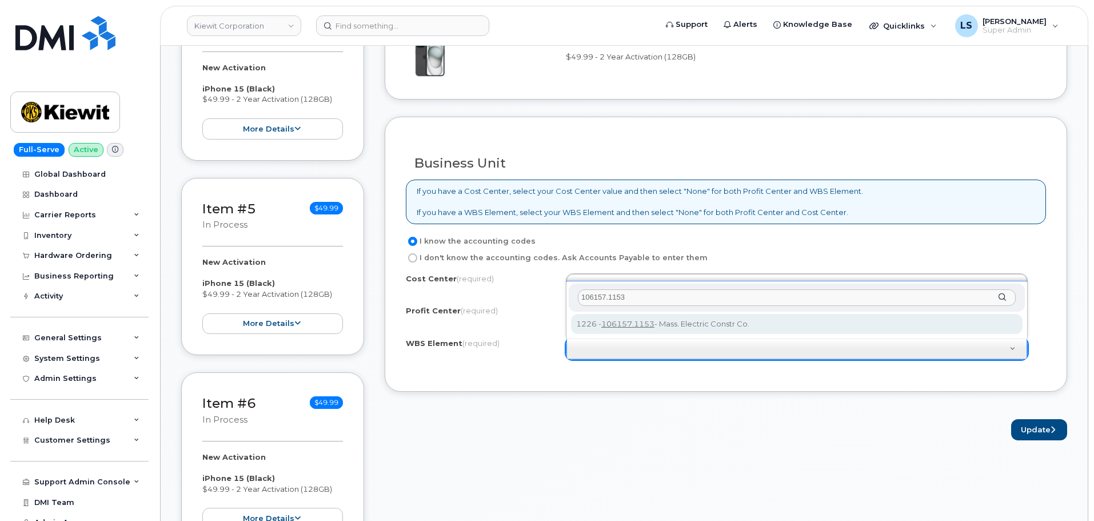
type input "106157.1153"
drag, startPoint x: 612, startPoint y: 326, endPoint x: 613, endPoint y: 320, distance: 5.8
type input "106157.1153"
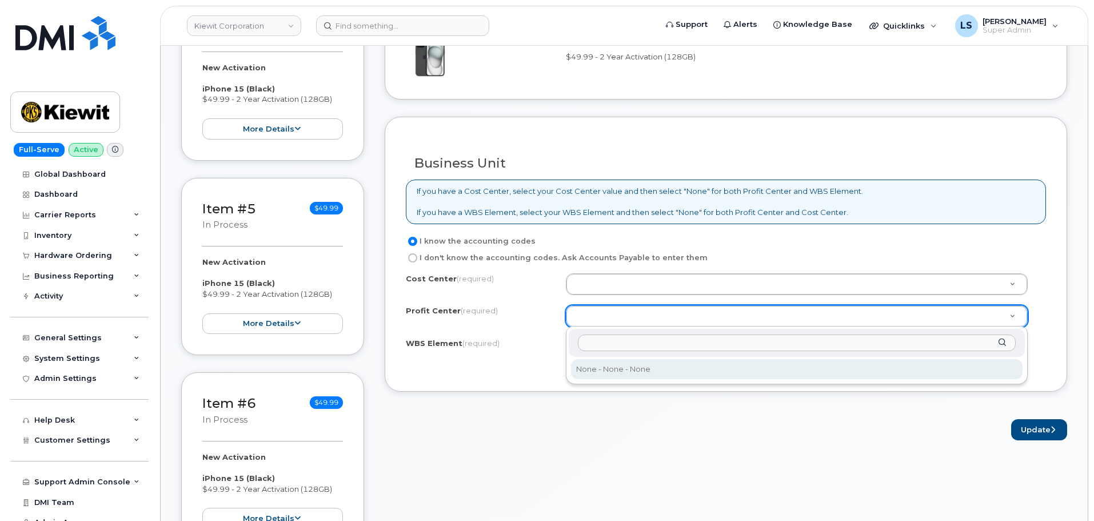
select select "None"
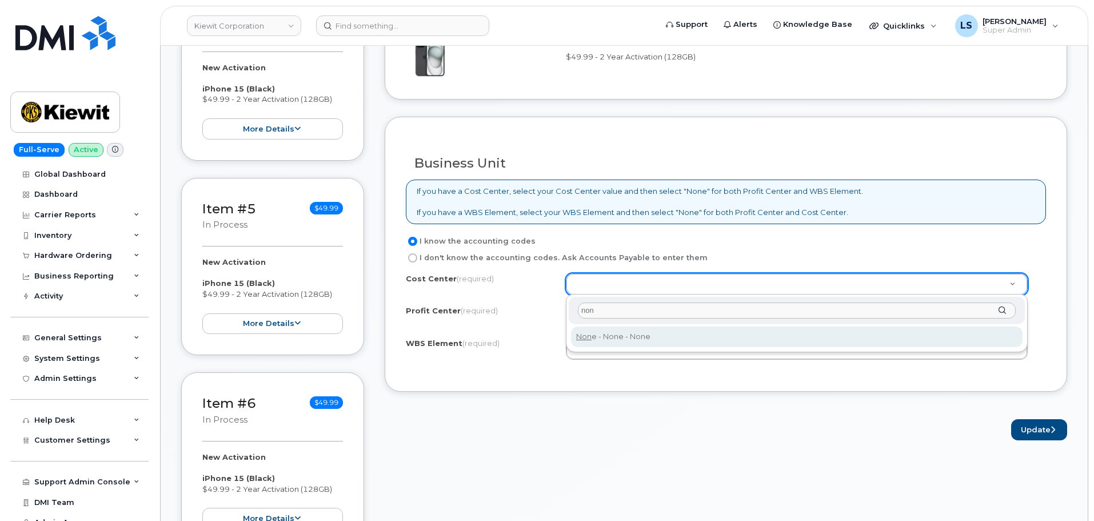
type input "non"
type input "None"
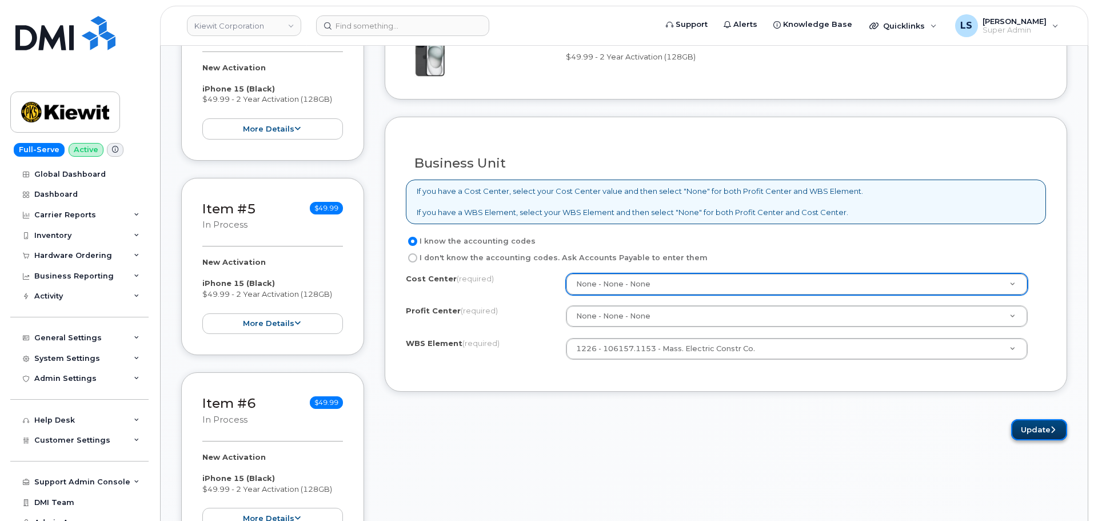
click at [1040, 433] on button "Update" at bounding box center [1039, 429] width 56 height 21
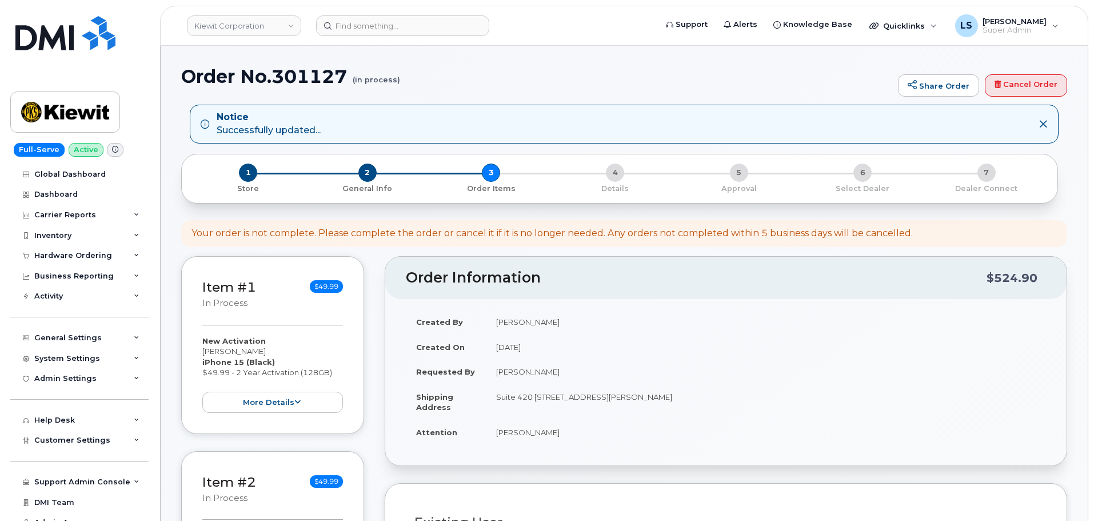
select select
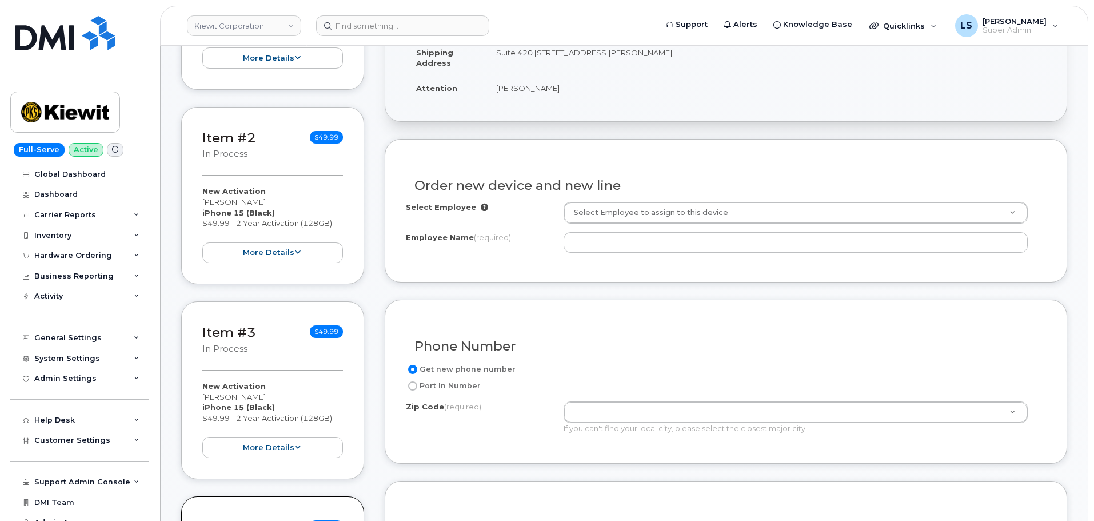
scroll to position [343, 0]
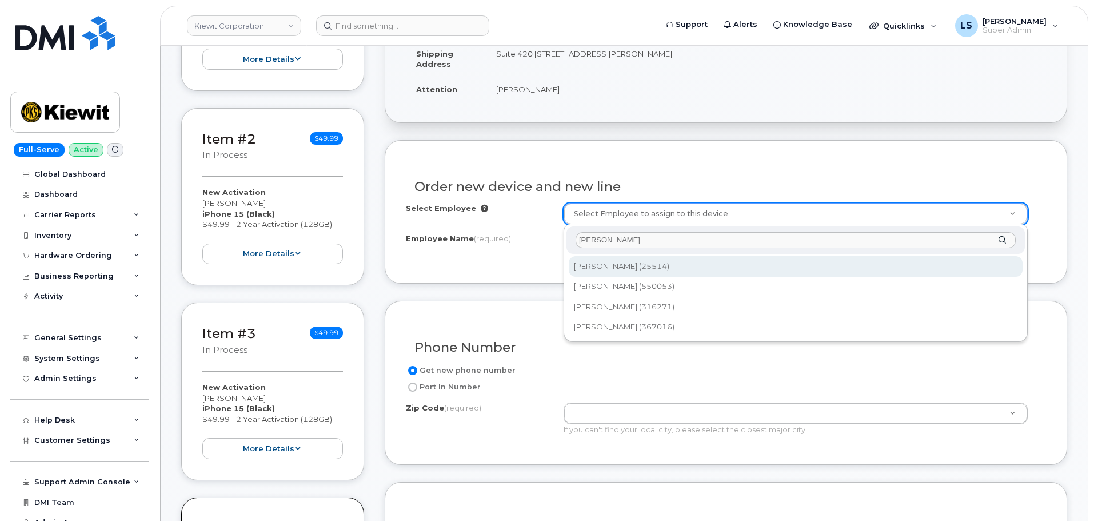
type input "[PERSON_NAME]"
type input "2146028"
type input "[PERSON_NAME]"
type input "[STREET_ADDRESS][PERSON_NAME]"
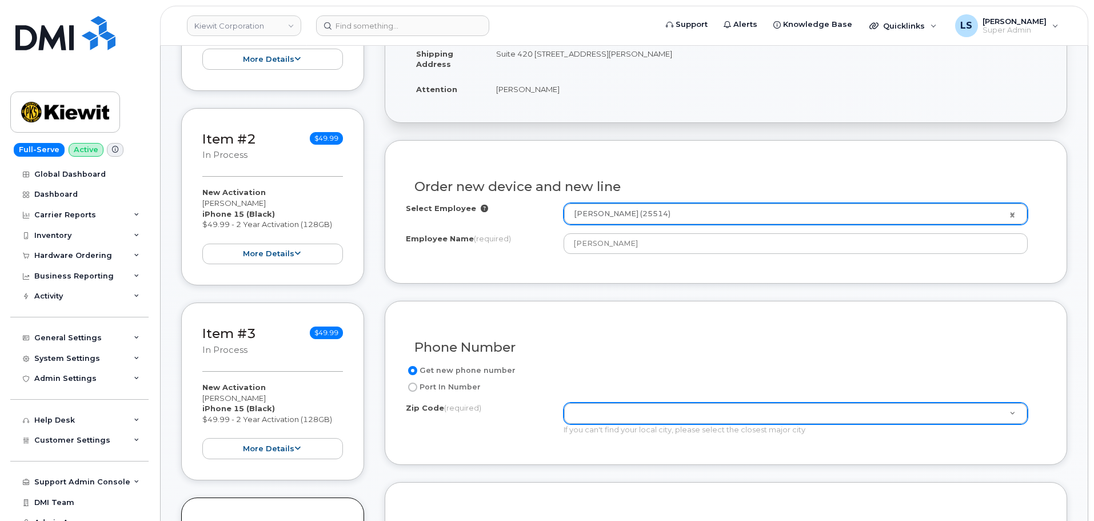
drag, startPoint x: 680, startPoint y: 401, endPoint x: 675, endPoint y: 406, distance: 6.9
click at [680, 401] on div "Get new phone number Port In Number Zip Code (required) Zip Code (required) Zip…" at bounding box center [726, 403] width 640 height 80
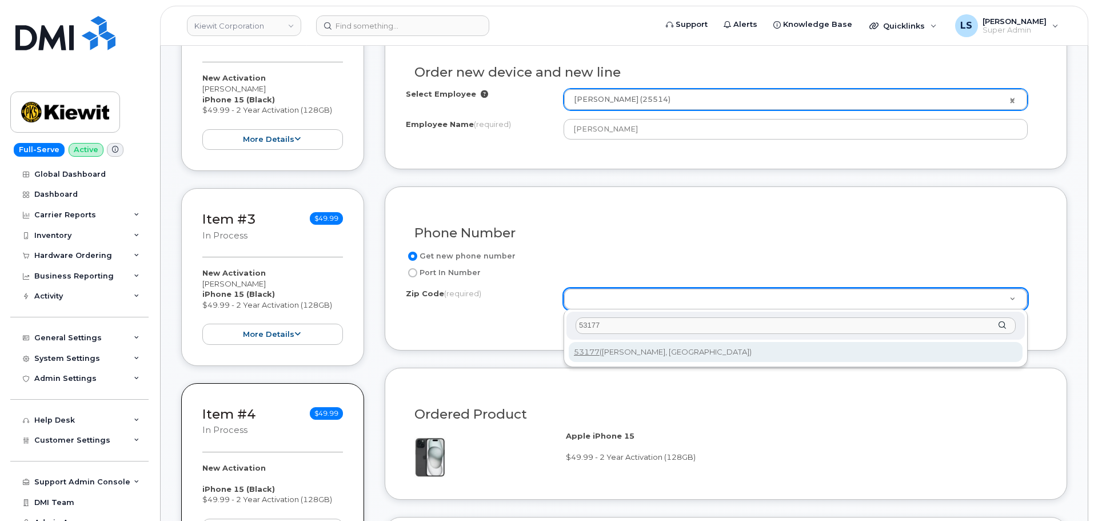
type input "53177"
type input "53177 ([PERSON_NAME], [GEOGRAPHIC_DATA])"
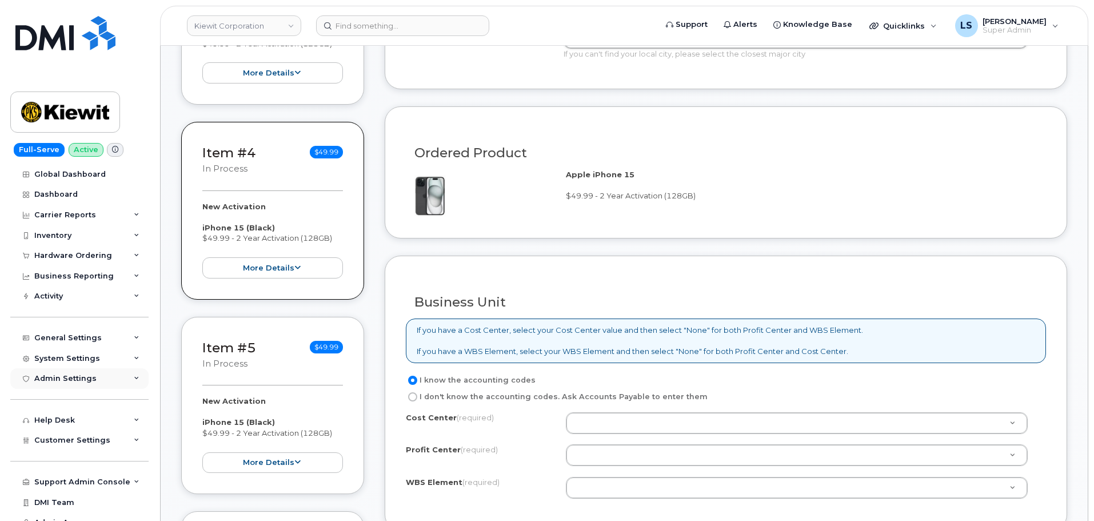
scroll to position [800, 0]
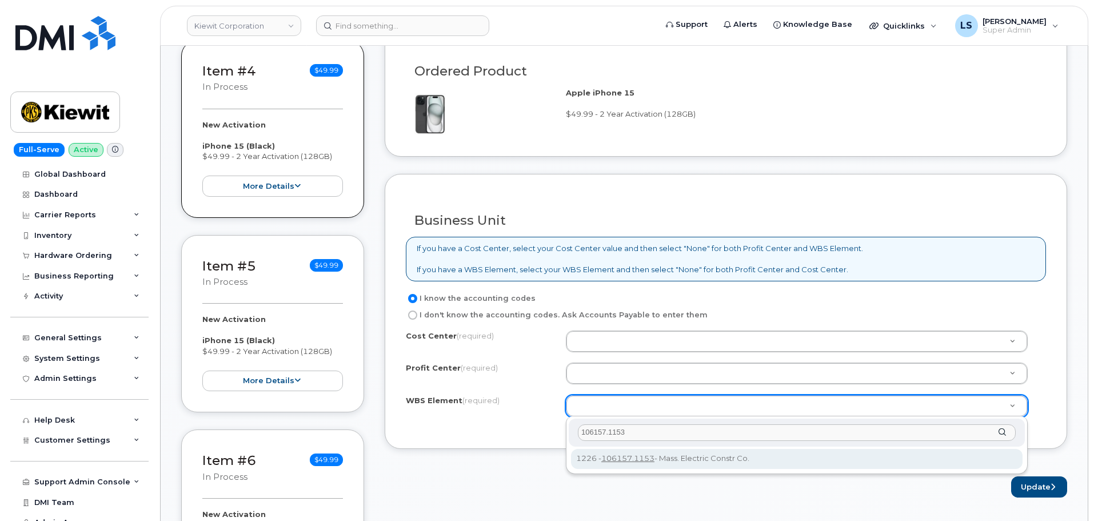
type input "106157.1153"
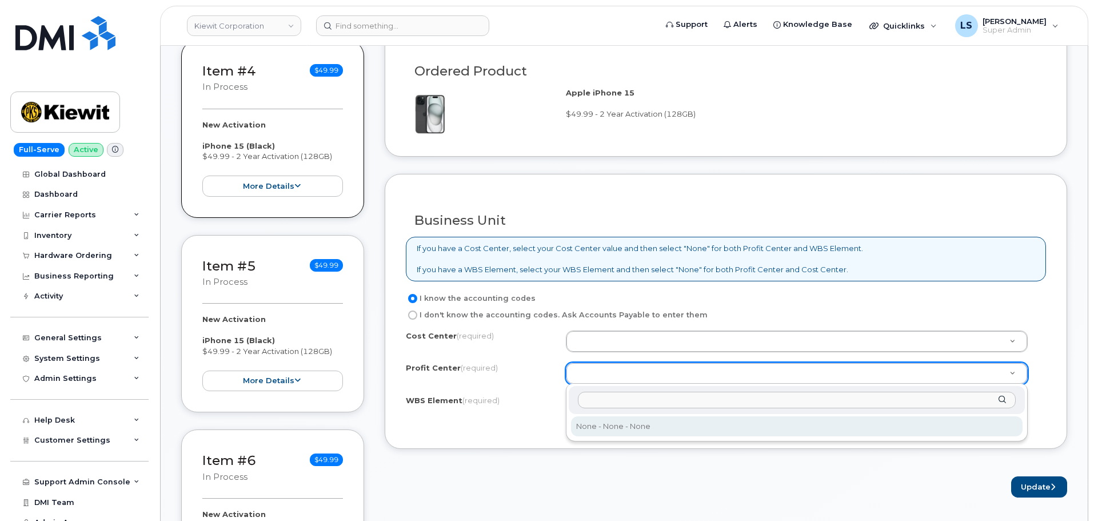
select select "None"
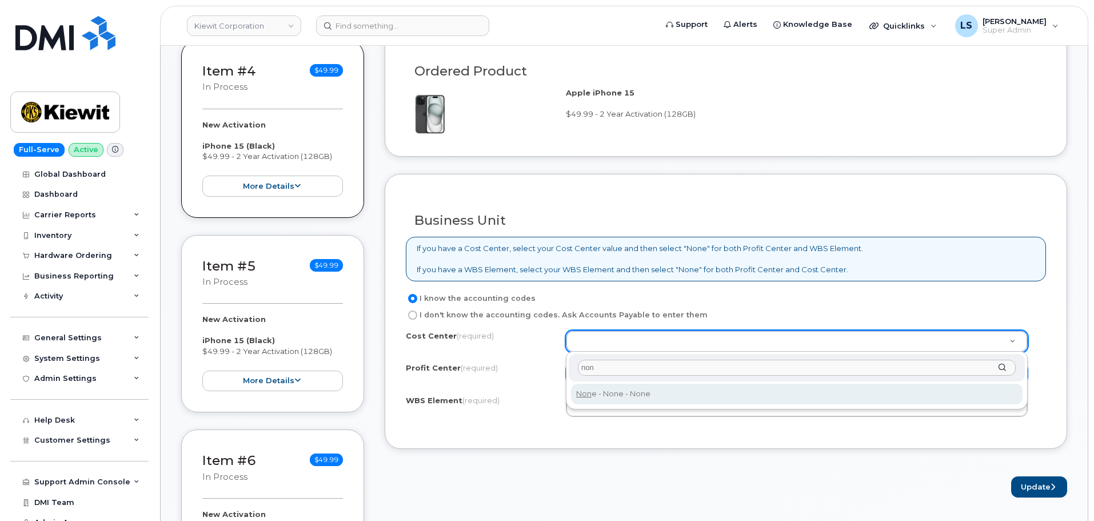
type input "non"
type input "None"
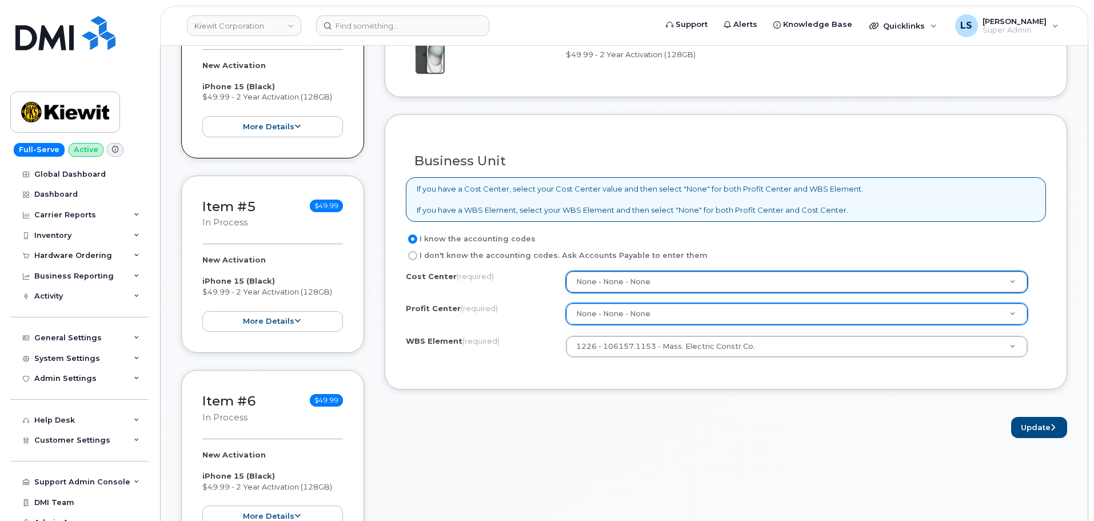
scroll to position [914, 0]
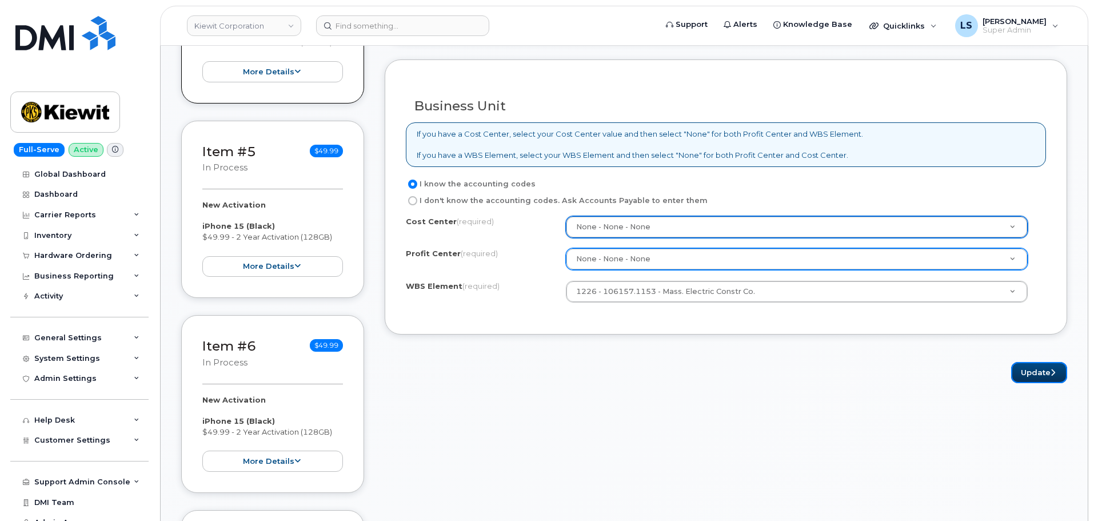
click at [1019, 370] on button "Update" at bounding box center [1039, 372] width 56 height 21
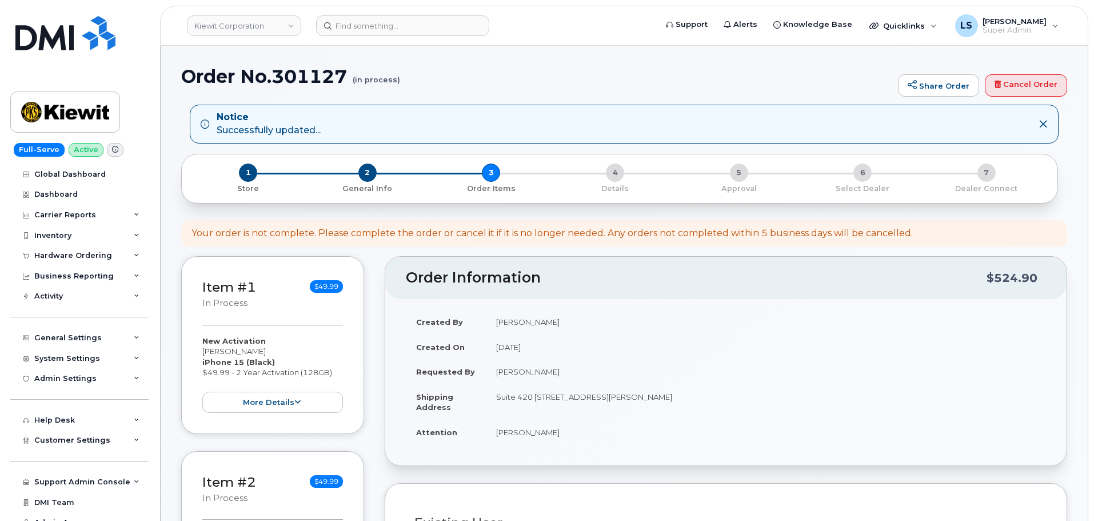
select select
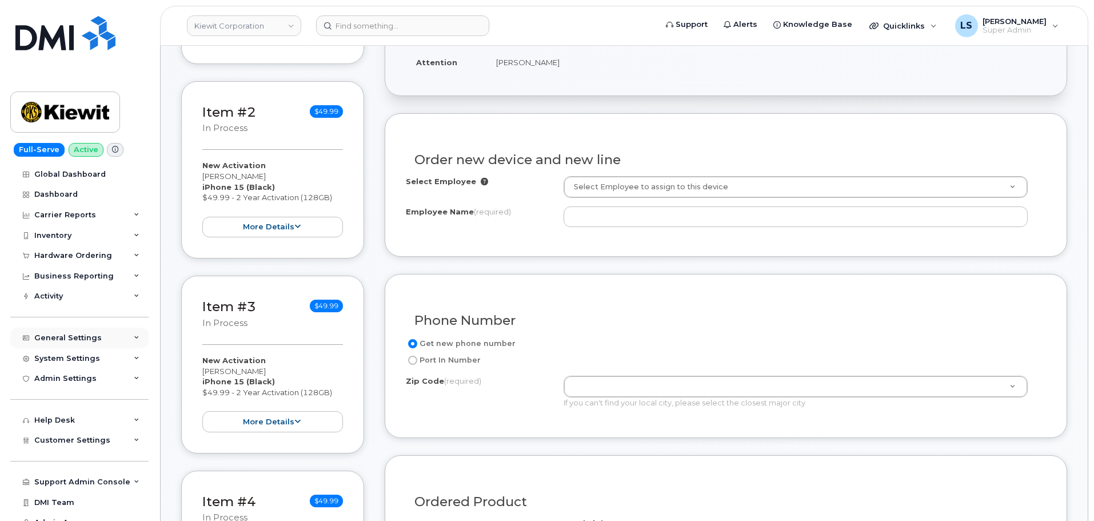
scroll to position [343, 0]
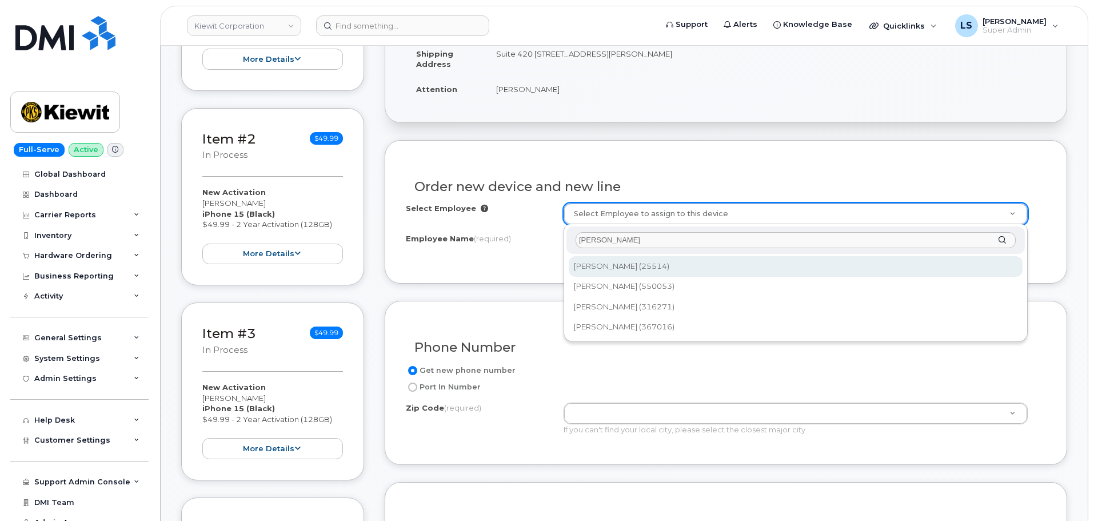
type input "[PERSON_NAME]"
type input "2146028"
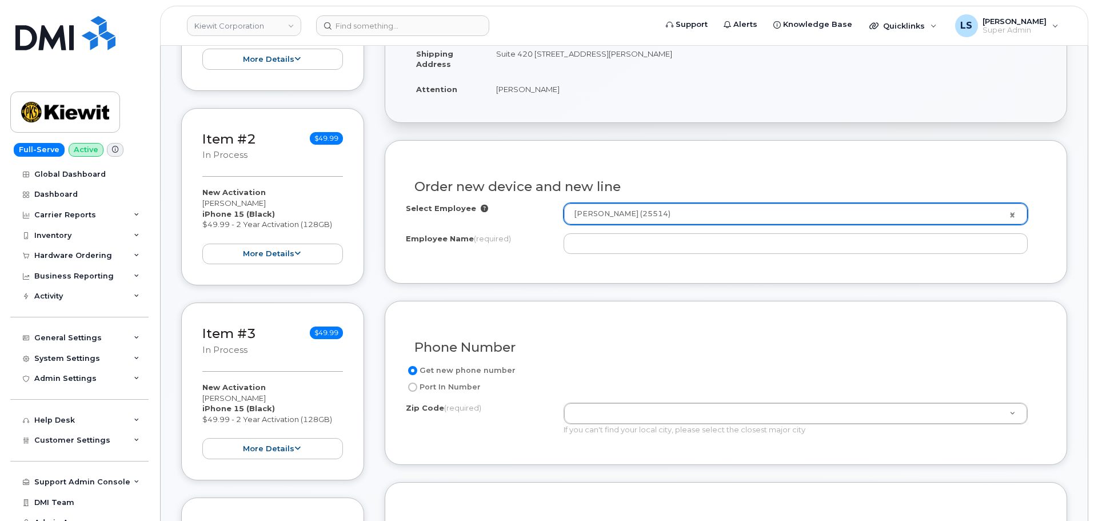
type input "[PERSON_NAME]"
type input "[STREET_ADDRESS][PERSON_NAME]"
click at [550, 404] on div "Zip Code (required)" at bounding box center [485, 409] width 158 height 15
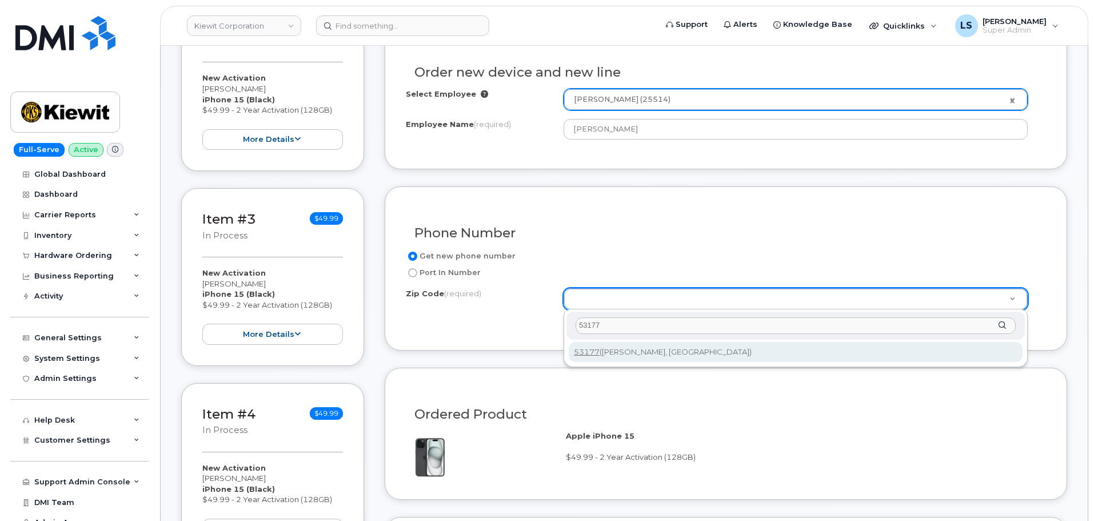
type input "53177"
type input "53177 ([PERSON_NAME], [GEOGRAPHIC_DATA])"
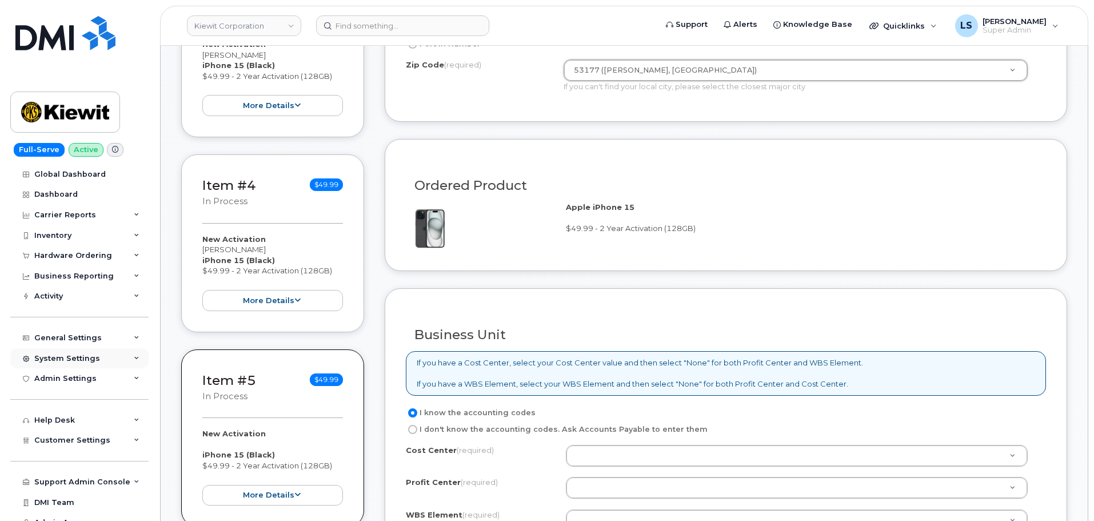
scroll to position [800, 0]
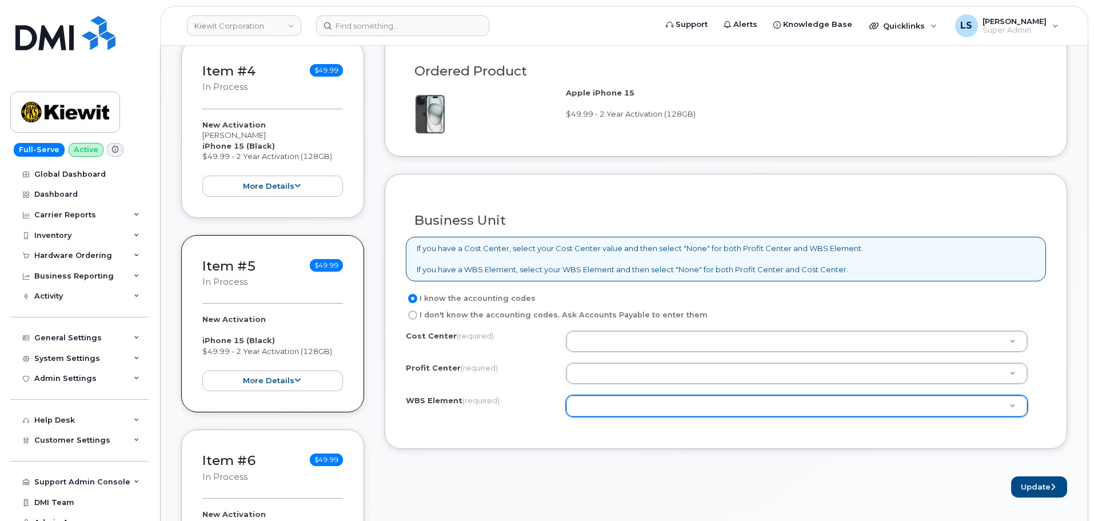
drag, startPoint x: 563, startPoint y: 413, endPoint x: 572, endPoint y: 408, distance: 10.2
click at [566, 411] on div "WBS Element (required)" at bounding box center [726, 406] width 640 height 22
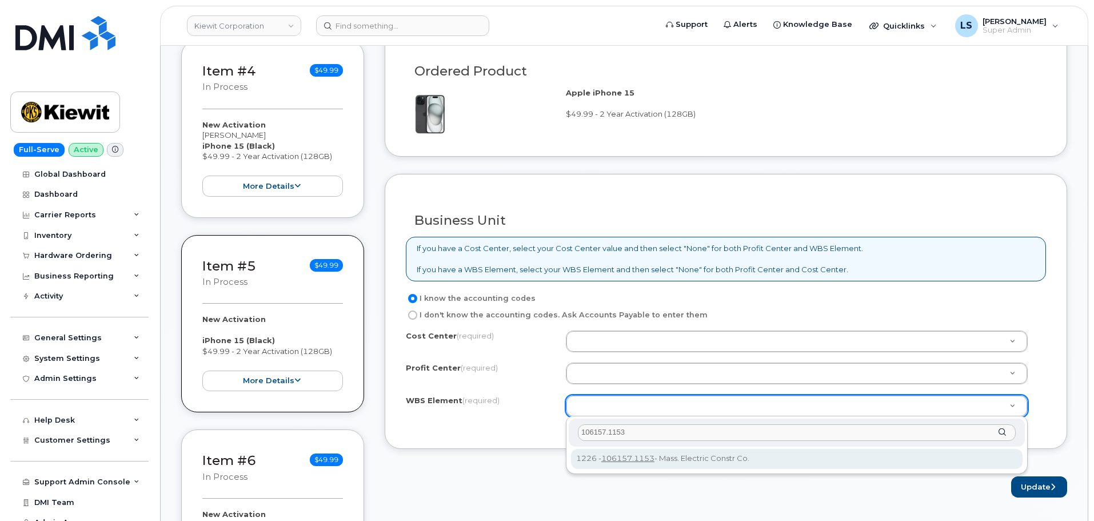
type input "106157.1153"
drag, startPoint x: 606, startPoint y: 450, endPoint x: 613, endPoint y: 415, distance: 35.4
type input "106157.1153"
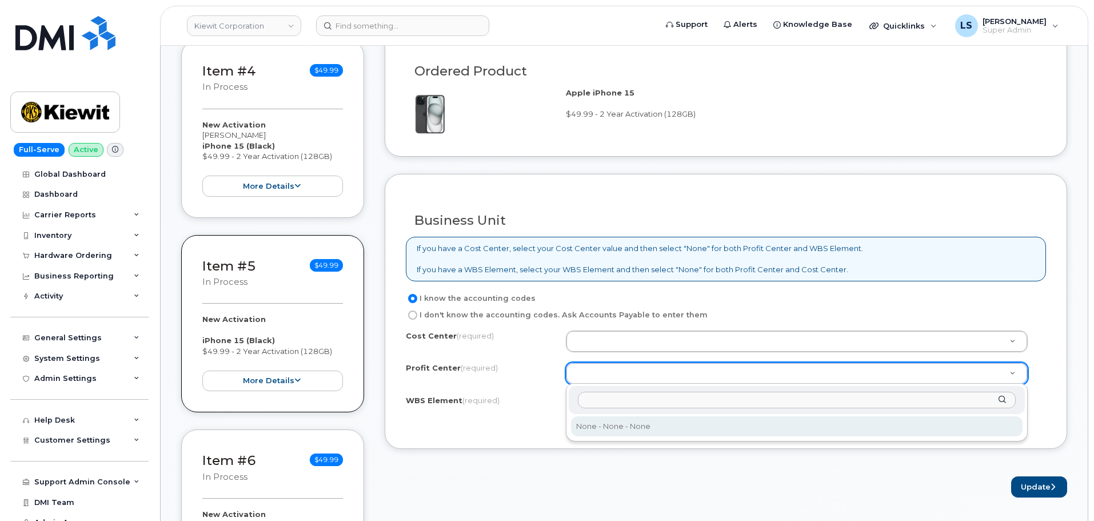
drag, startPoint x: 613, startPoint y: 427, endPoint x: 604, endPoint y: 352, distance: 75.3
select select "None"
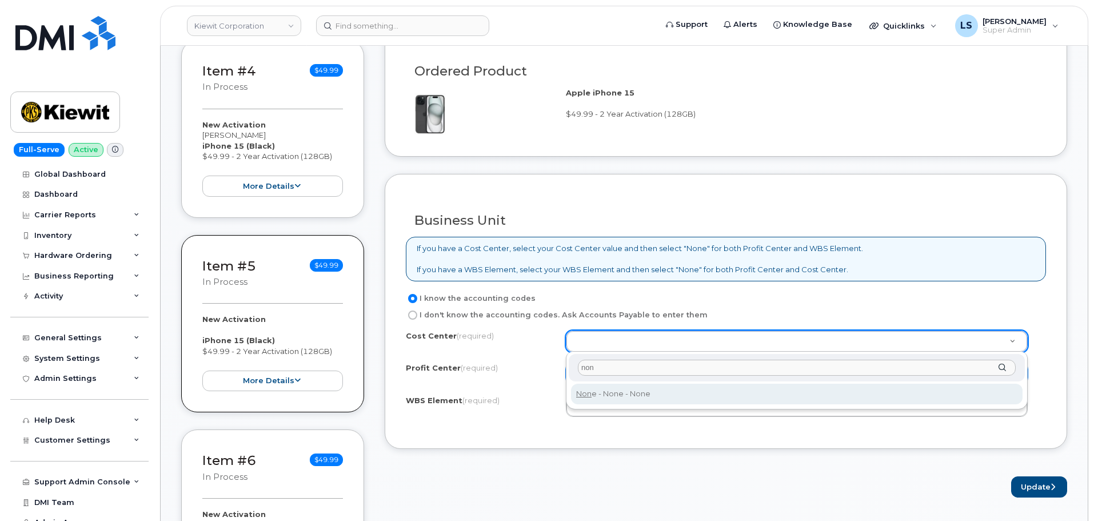
type input "non"
drag, startPoint x: 612, startPoint y: 382, endPoint x: 611, endPoint y: 392, distance: 10.3
type input "None"
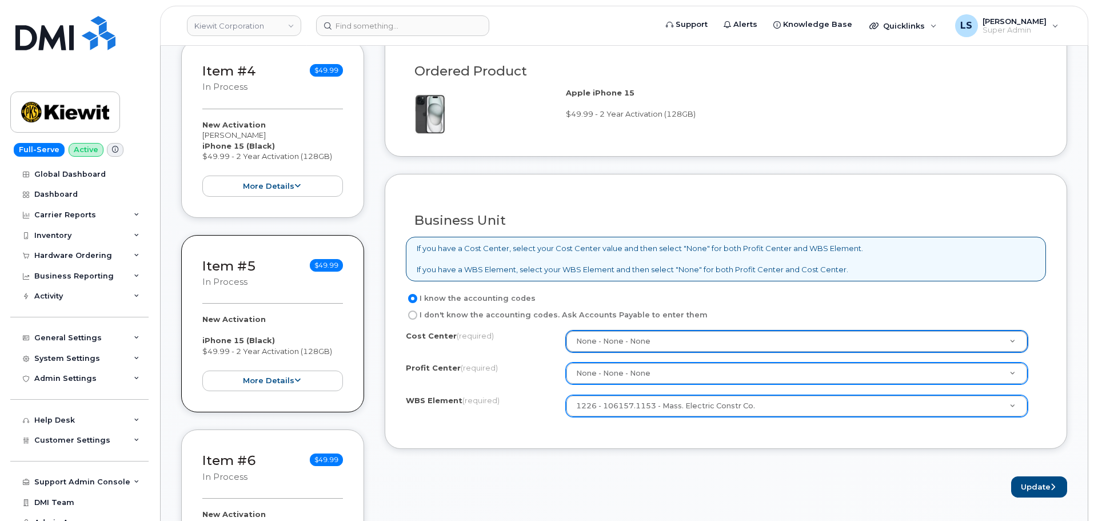
drag, startPoint x: 611, startPoint y: 392, endPoint x: 616, endPoint y: 397, distance: 7.3
click at [611, 393] on div "Cost Center (required) None - None - None None Profit Center (required) None - …" at bounding box center [726, 378] width 640 height 97
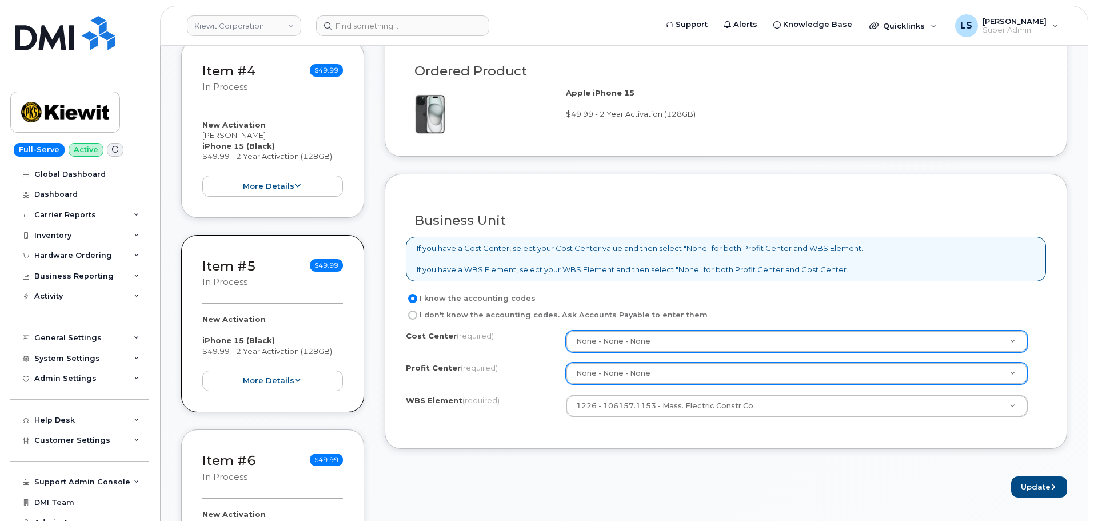
click at [913, 482] on div "Update" at bounding box center [726, 486] width 682 height 21
click at [1023, 485] on button "Update" at bounding box center [1039, 486] width 56 height 21
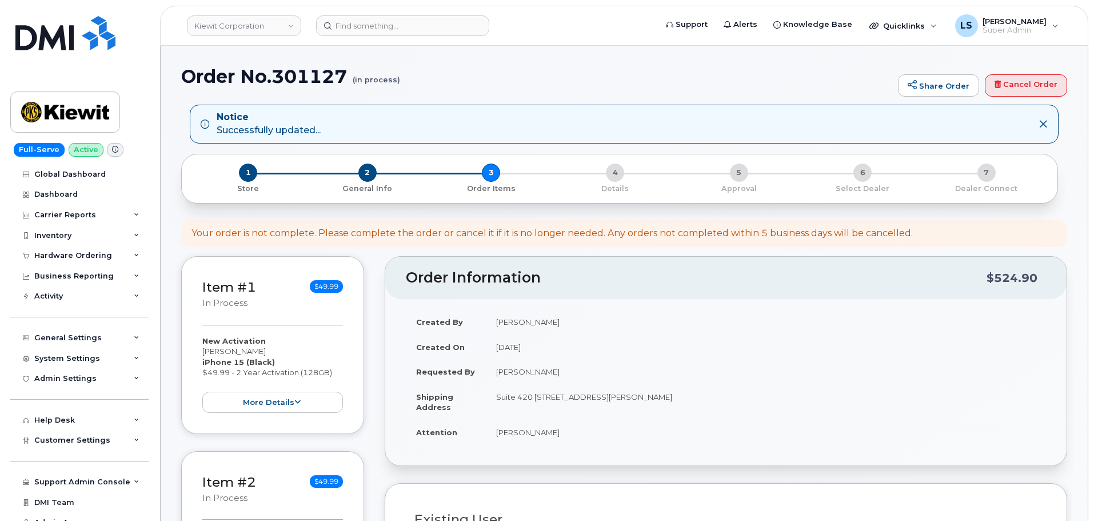
select select
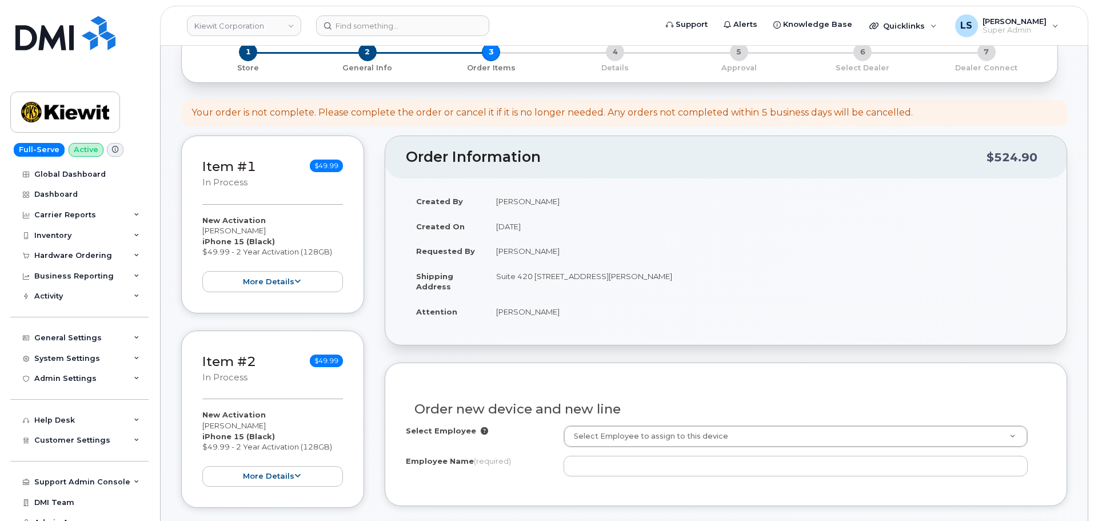
scroll to position [229, 0]
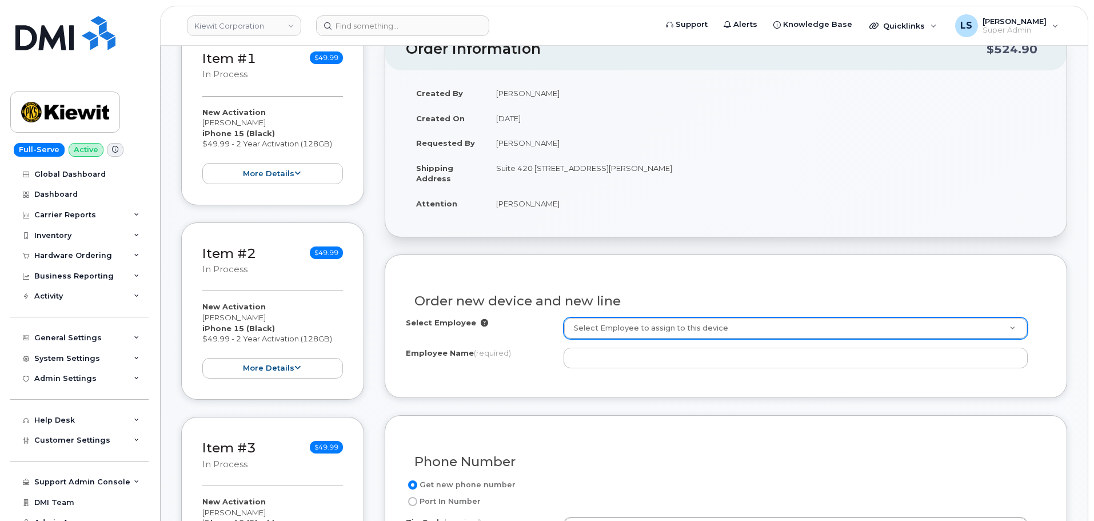
click at [588, 341] on div "Select Employee Select Employee to assign to this device Employee Name (require…" at bounding box center [726, 342] width 640 height 51
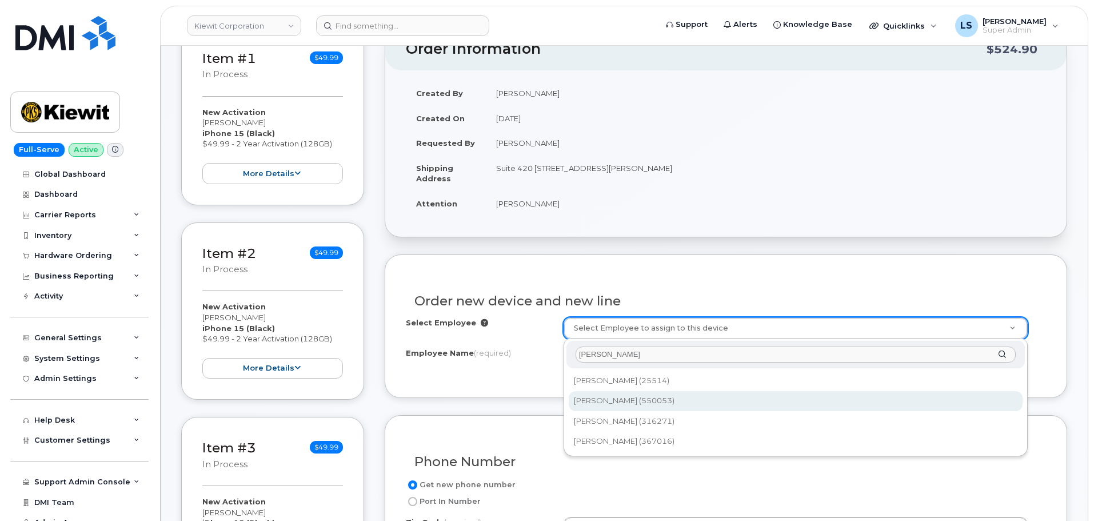
type input "[PERSON_NAME]"
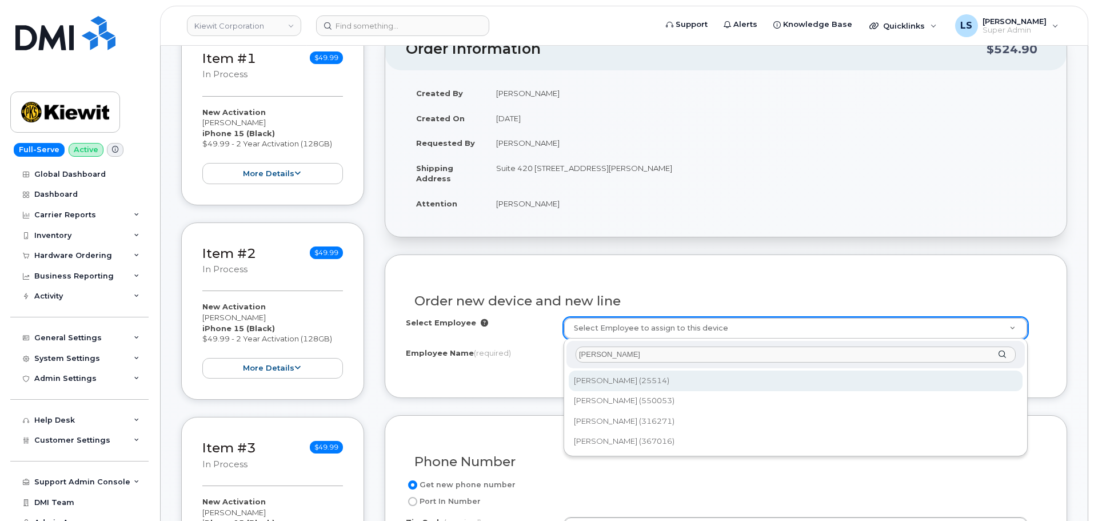
drag, startPoint x: 621, startPoint y: 384, endPoint x: 573, endPoint y: 375, distance: 48.8
type input "2146028"
type input "[PERSON_NAME]"
type input "[STREET_ADDRESS][PERSON_NAME]"
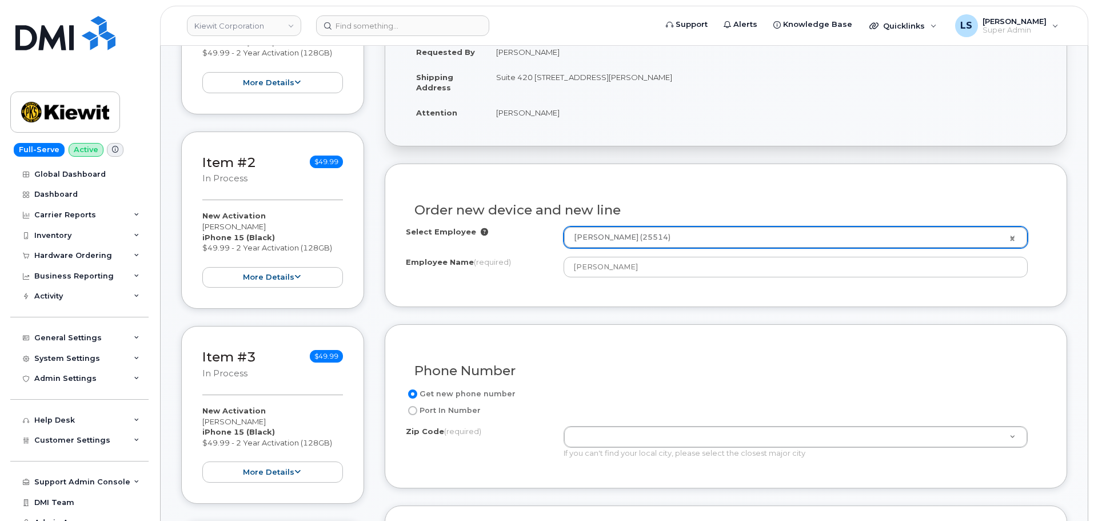
scroll to position [457, 0]
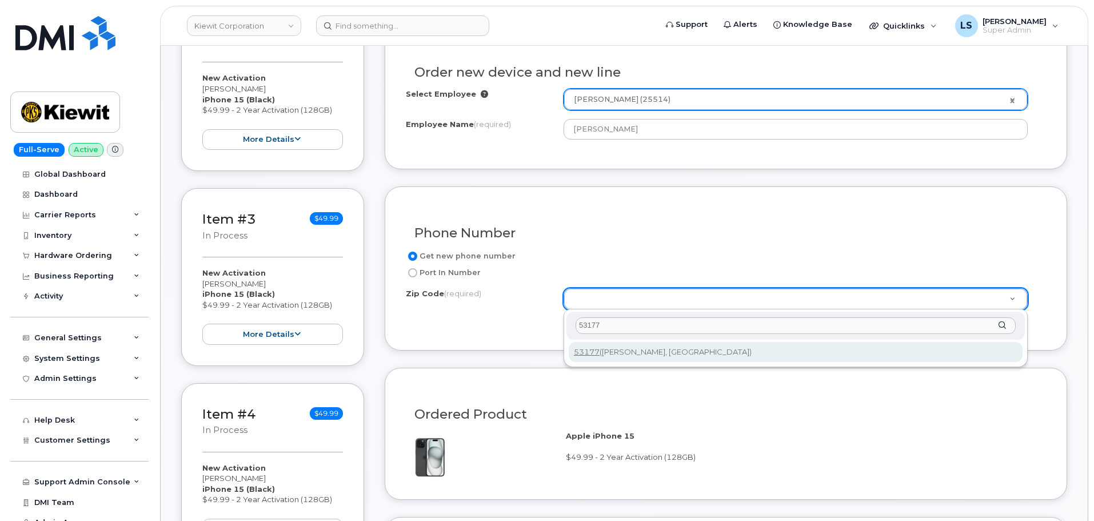
type input "53177"
type input "53177 ([PERSON_NAME], [GEOGRAPHIC_DATA])"
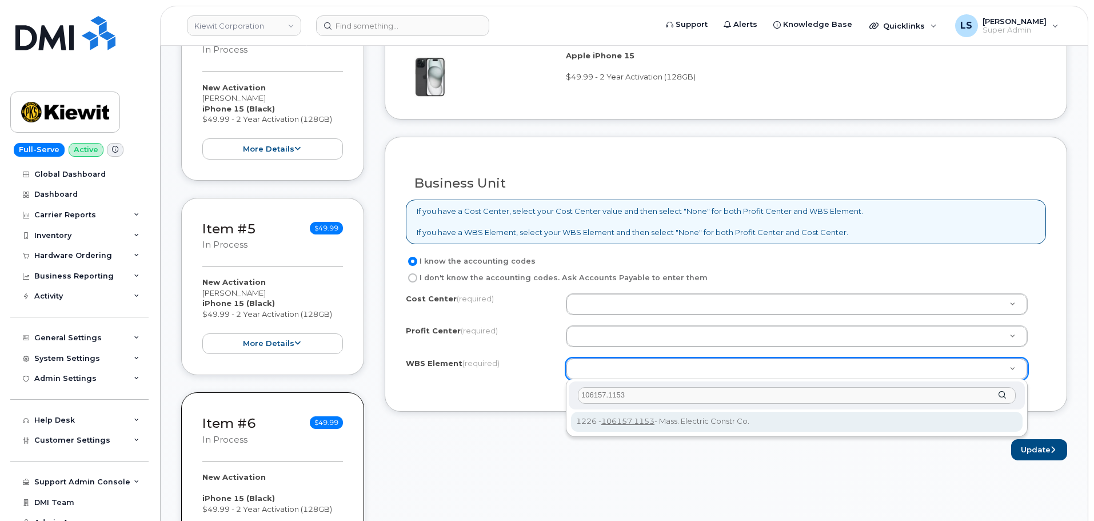
scroll to position [857, 0]
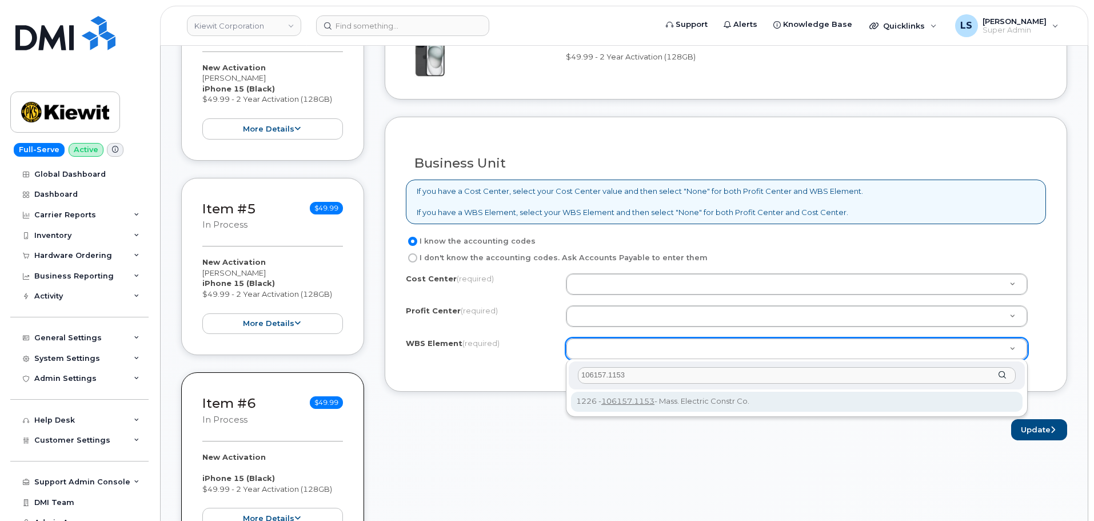
type input "106157.1153"
click at [626, 411] on div "106157.1153 1226 - 106157.1153 - Mass. Electric Constr Co." at bounding box center [797, 388] width 462 height 58
type input "106157.1153"
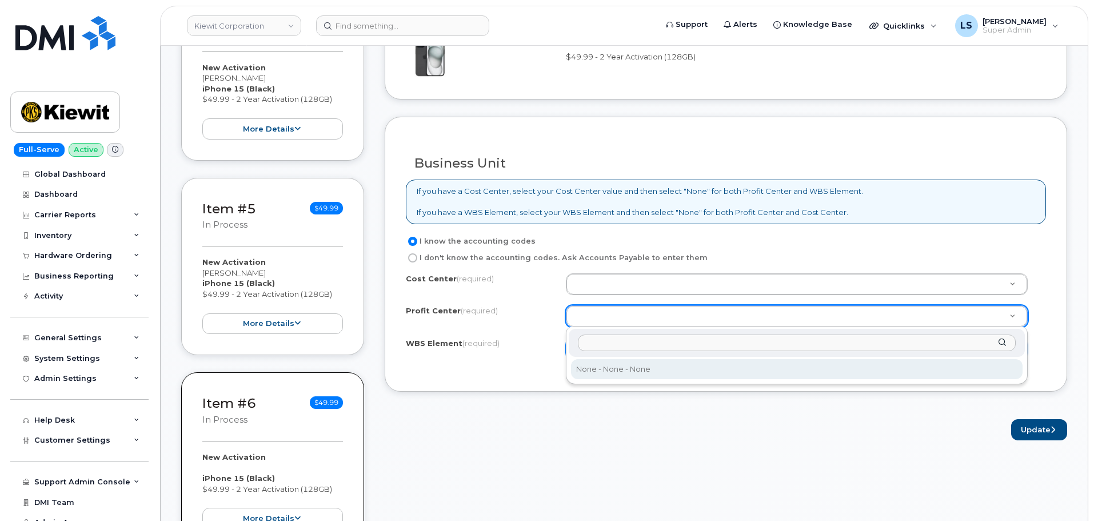
select select "None"
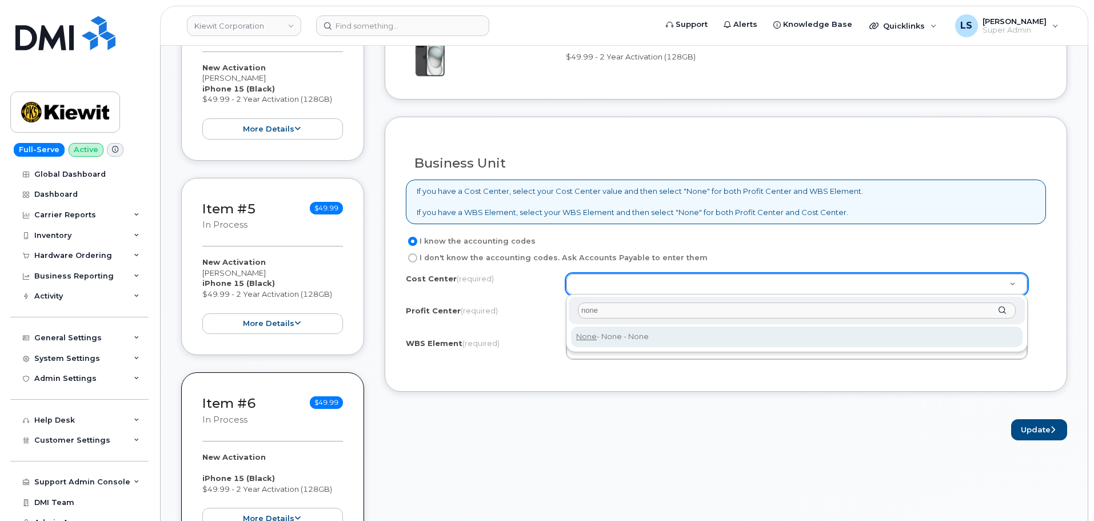
type input "none"
type input "None"
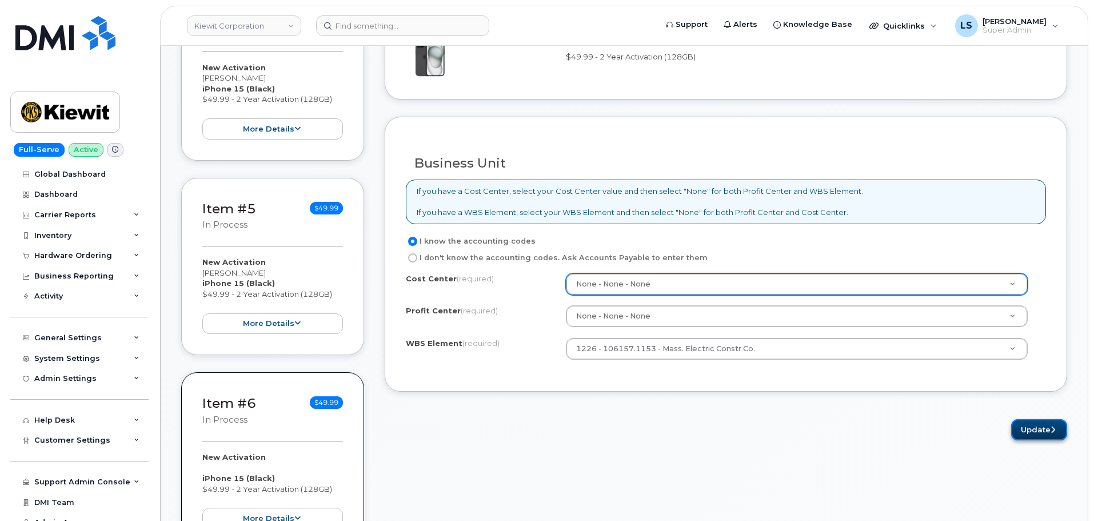
click at [1031, 428] on button "Update" at bounding box center [1039, 429] width 56 height 21
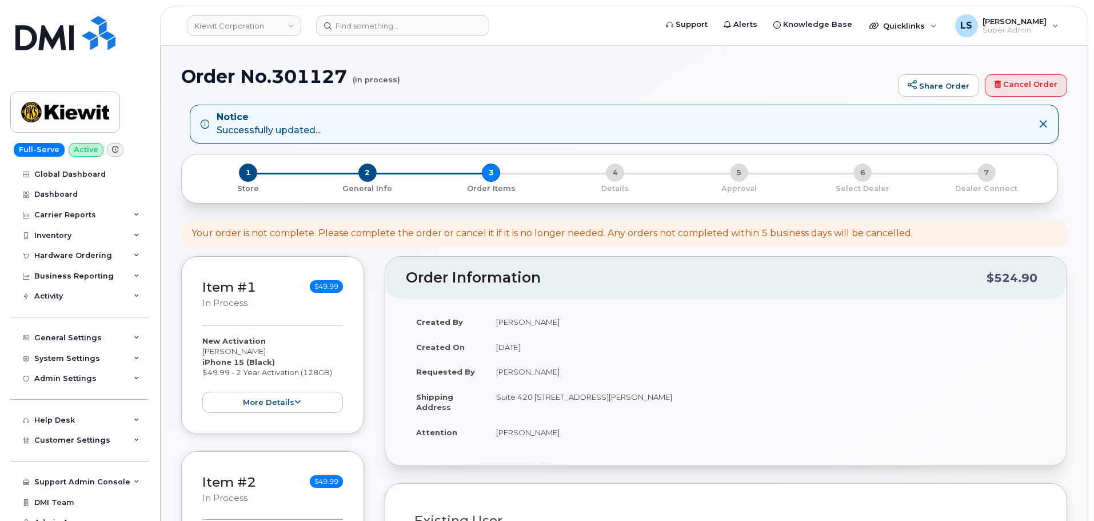
select select
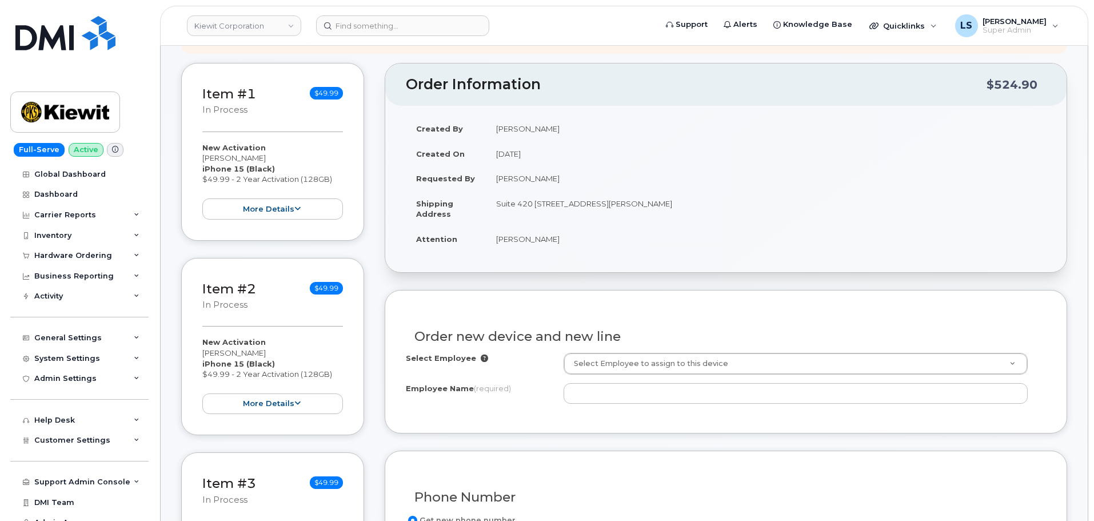
scroll to position [286, 0]
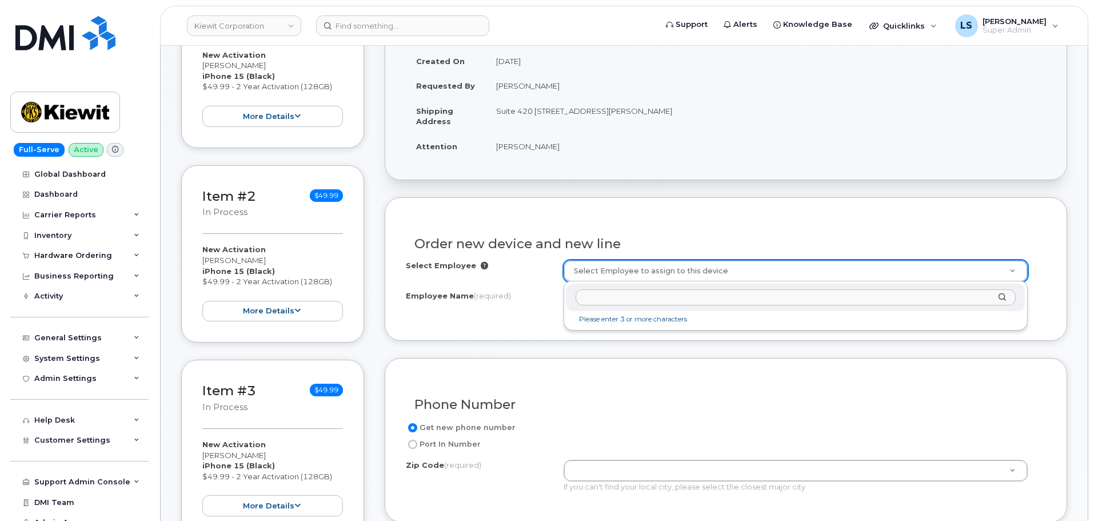
paste input "[PERSON_NAME]"
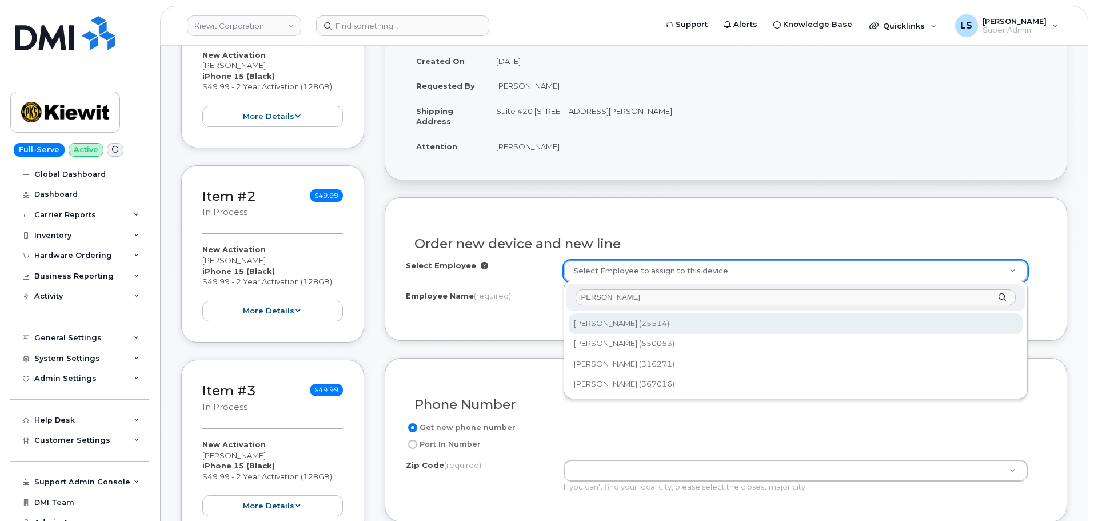
type input "[PERSON_NAME]"
type input "2146028"
type input "[PERSON_NAME]"
type input "[STREET_ADDRESS][PERSON_NAME]"
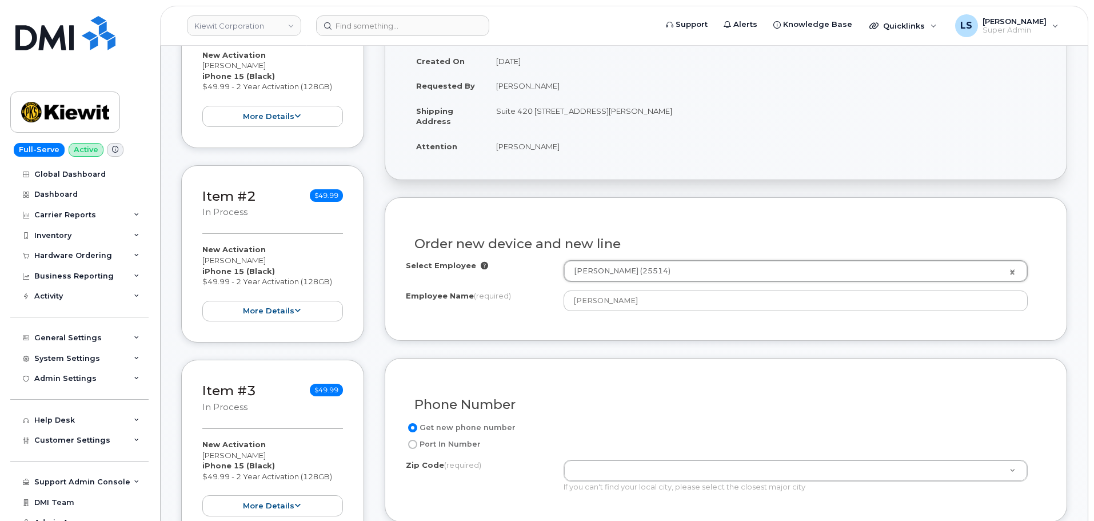
scroll to position [343, 0]
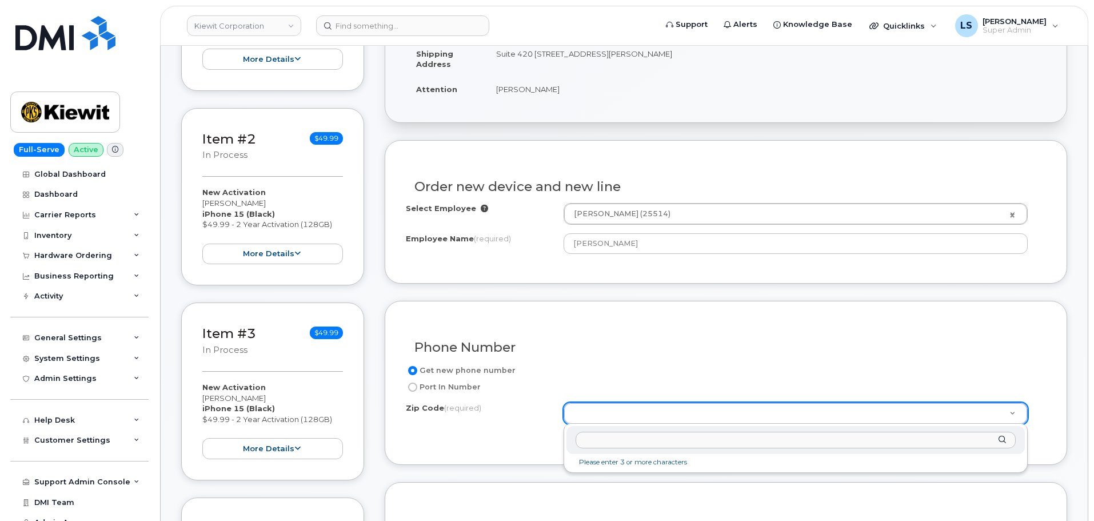
paste input "53177"
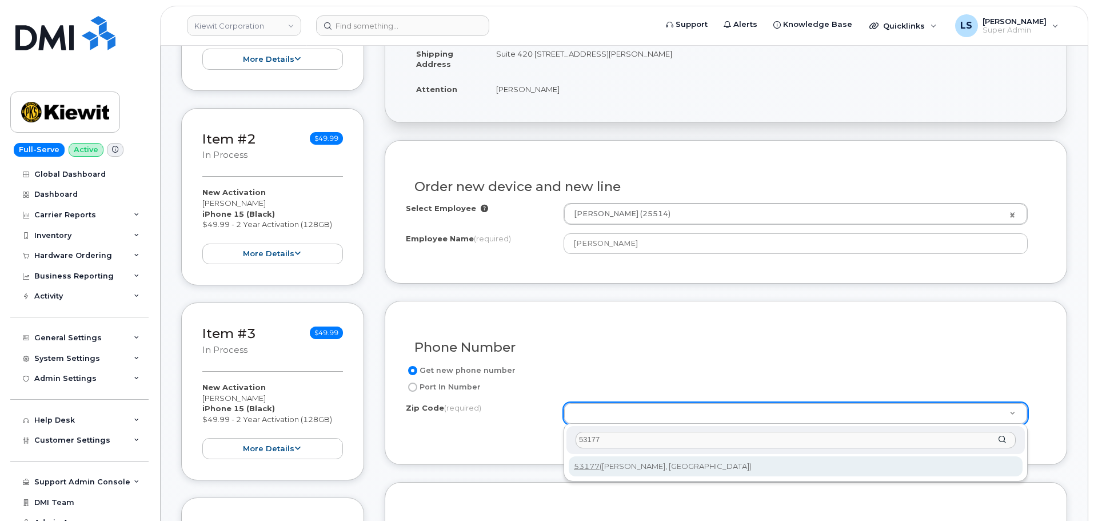
type input "53177"
type input "53177 ([PERSON_NAME], [GEOGRAPHIC_DATA])"
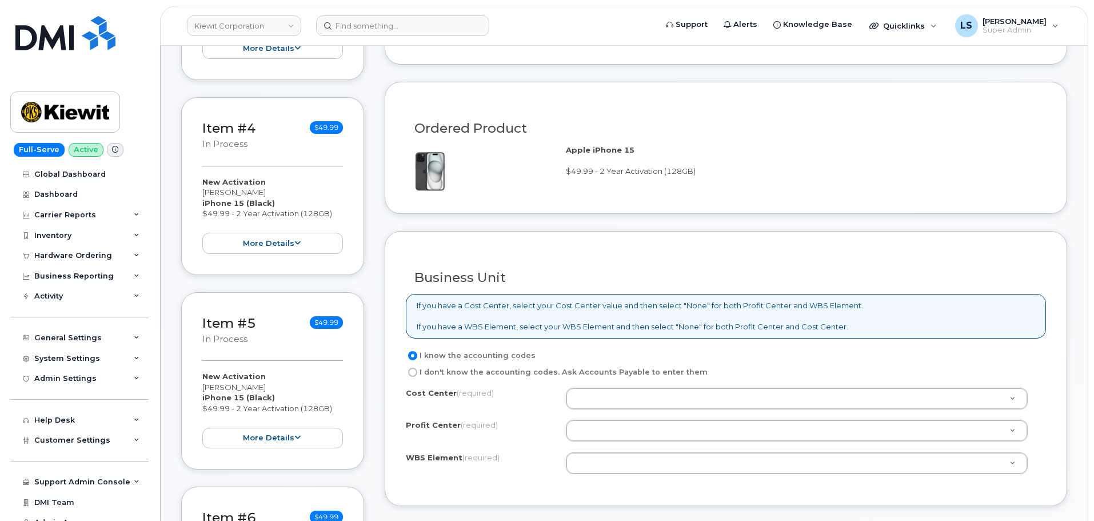
scroll to position [857, 0]
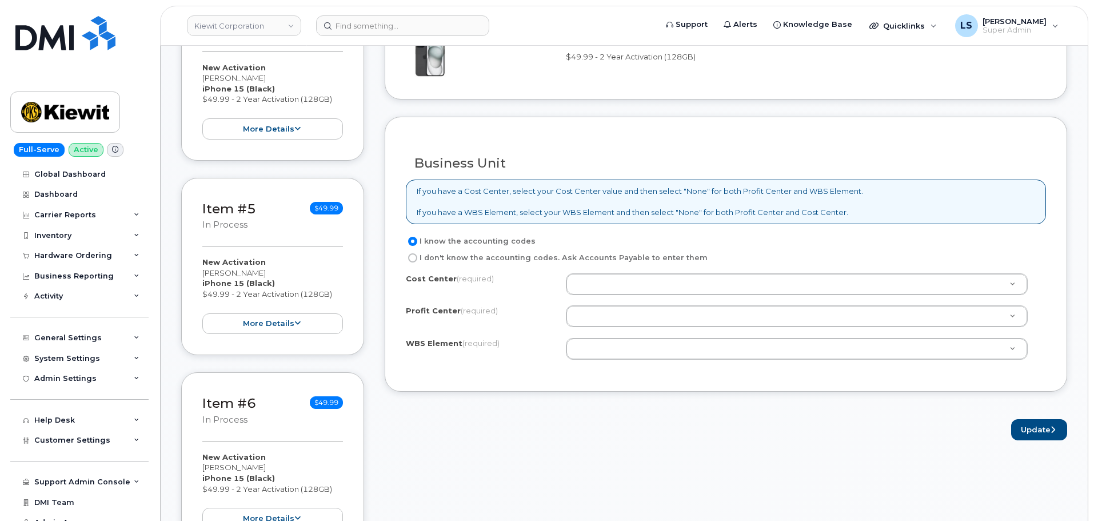
click at [682, 334] on div "Cost Center (required) Profit Center (required) None - None - None WBS Element …" at bounding box center [726, 321] width 640 height 97
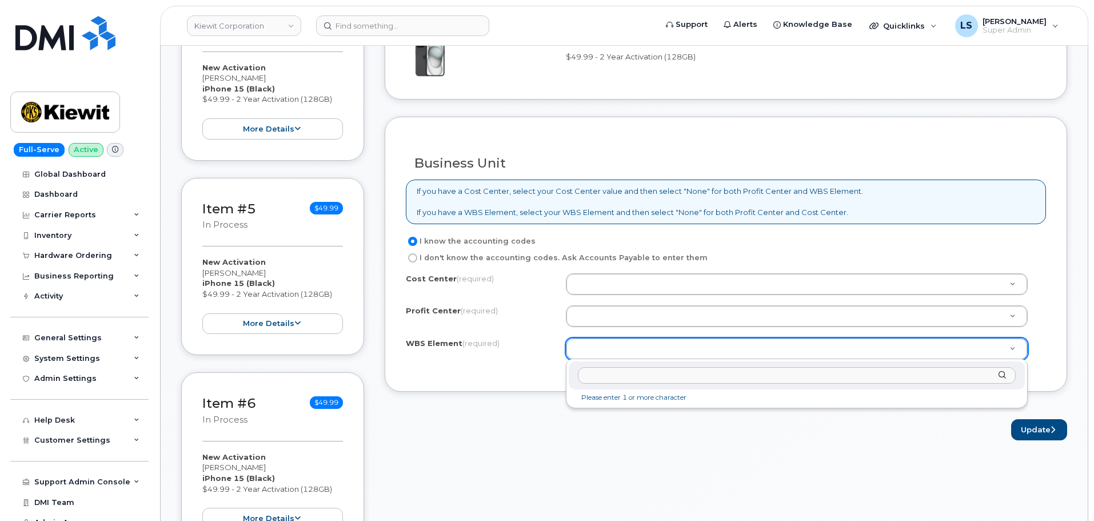
drag, startPoint x: 672, startPoint y: 343, endPoint x: 641, endPoint y: 345, distance: 31.5
paste input "106157.1153"
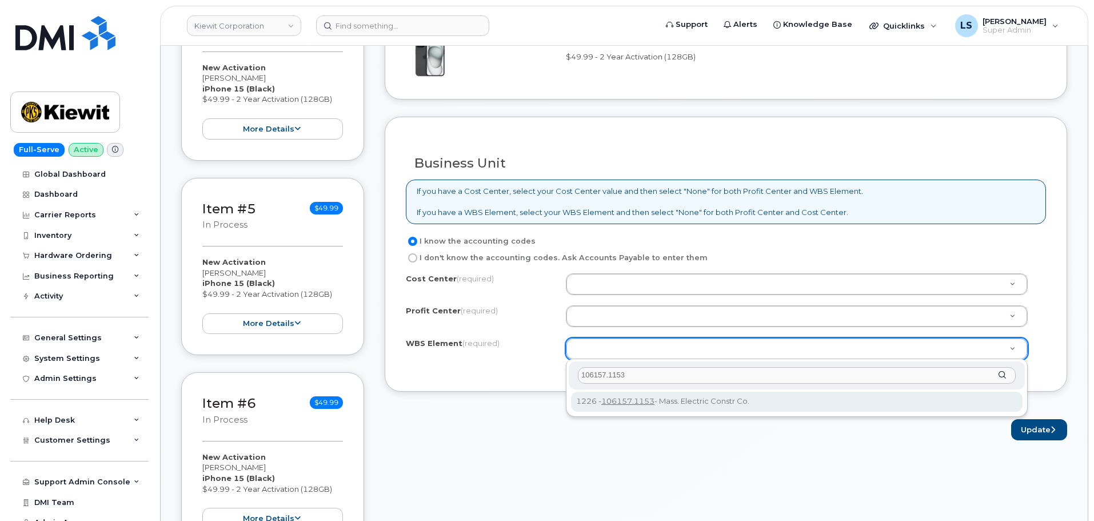
type input "106157.1153"
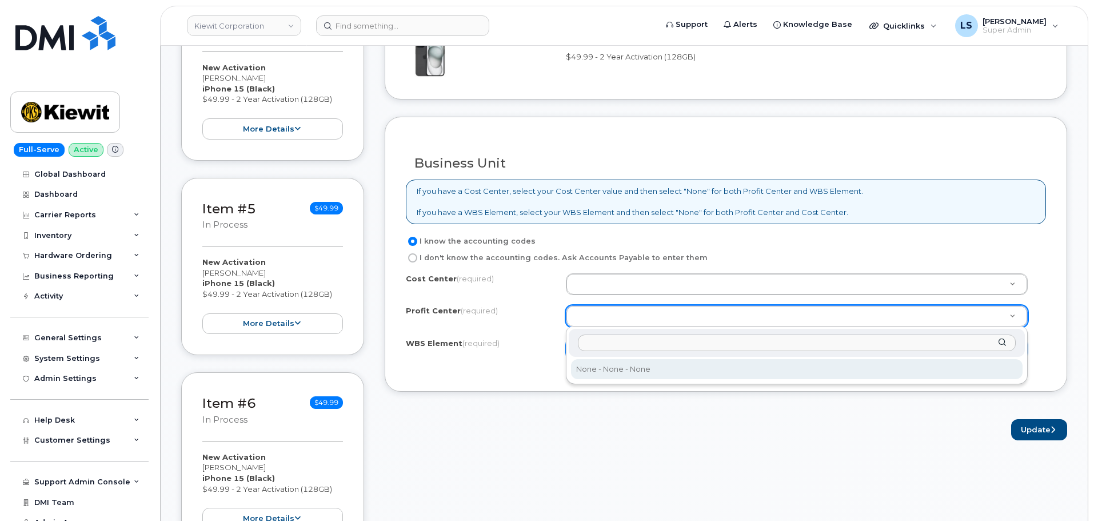
select select "None"
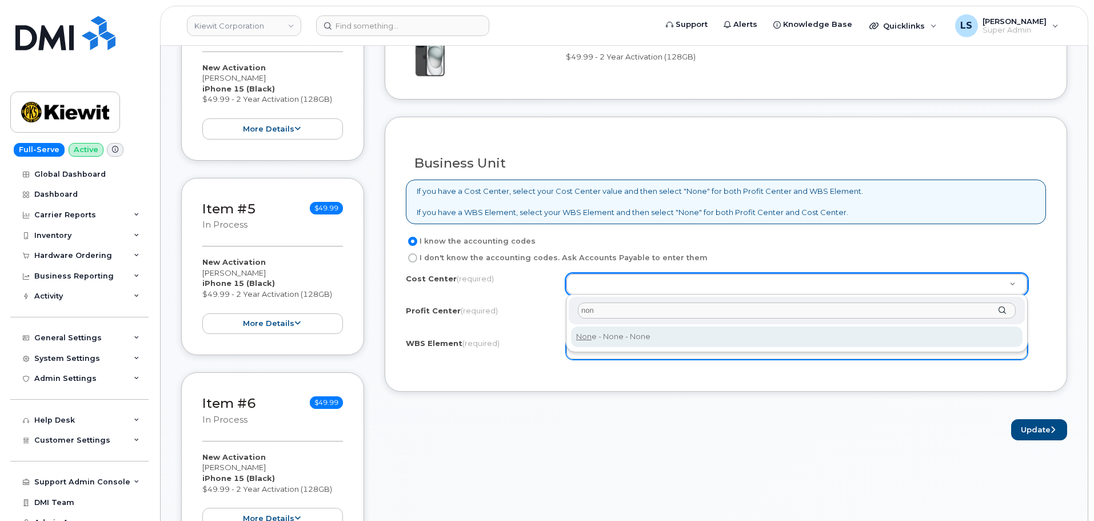
type input "non"
type input "None"
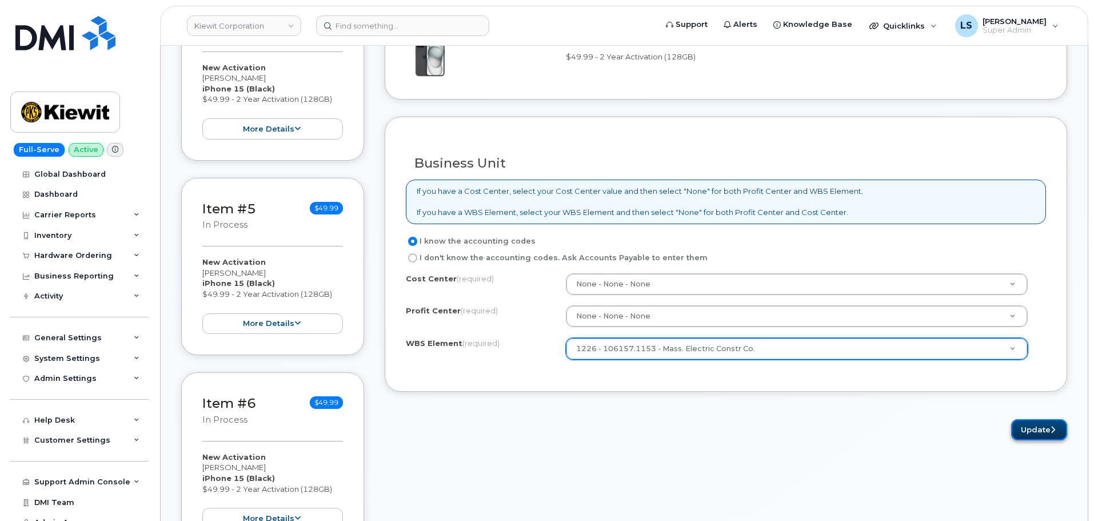
click at [1034, 430] on button "Update" at bounding box center [1039, 429] width 56 height 21
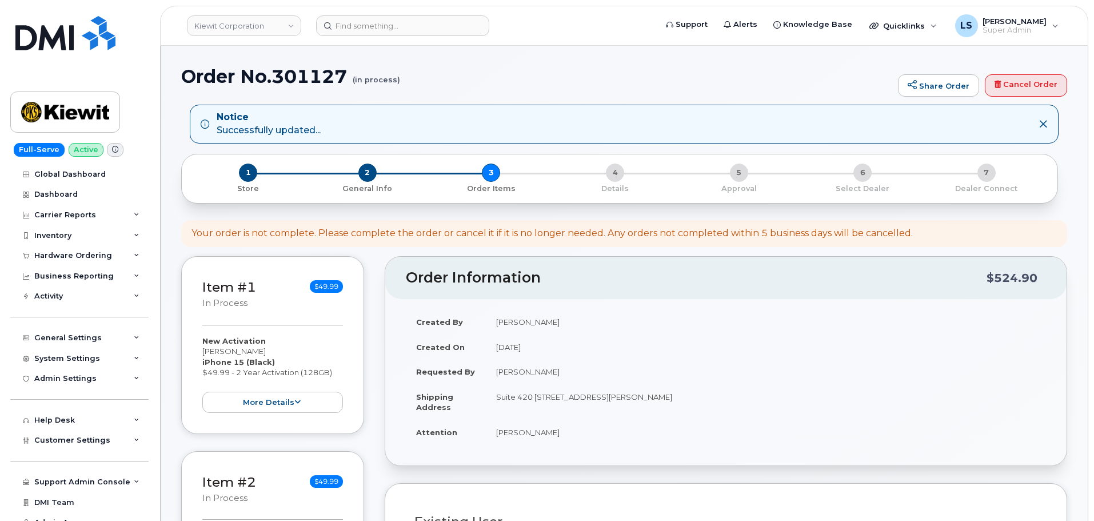
select select
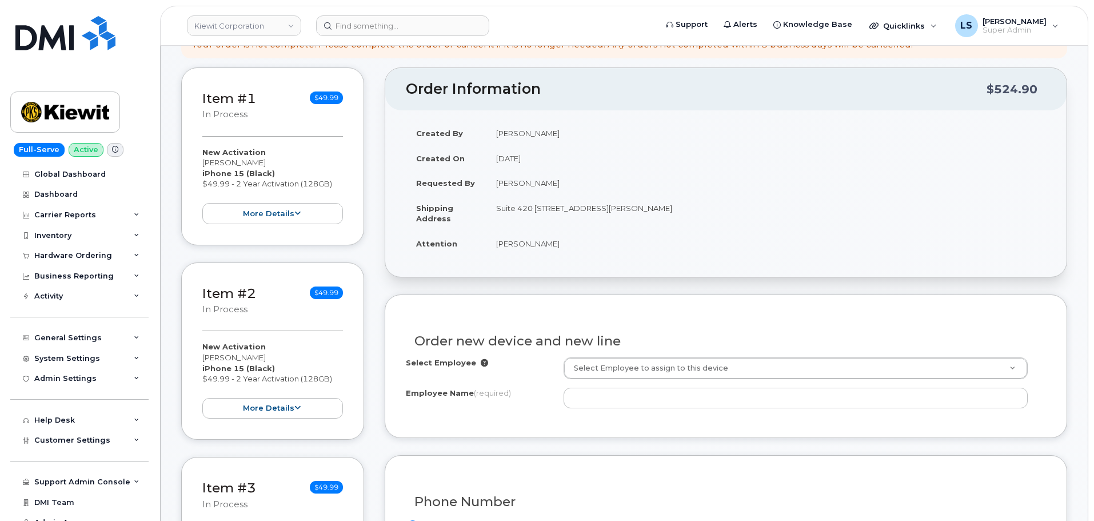
scroll to position [400, 0]
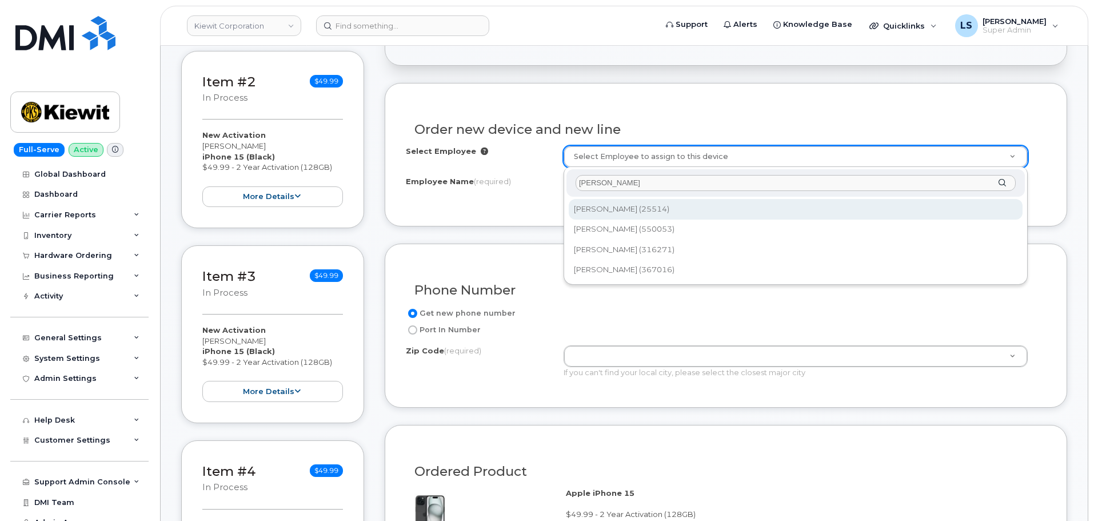
type input "[PERSON_NAME]"
type input "2146028"
type input "[PERSON_NAME]"
type input "[STREET_ADDRESS][PERSON_NAME]"
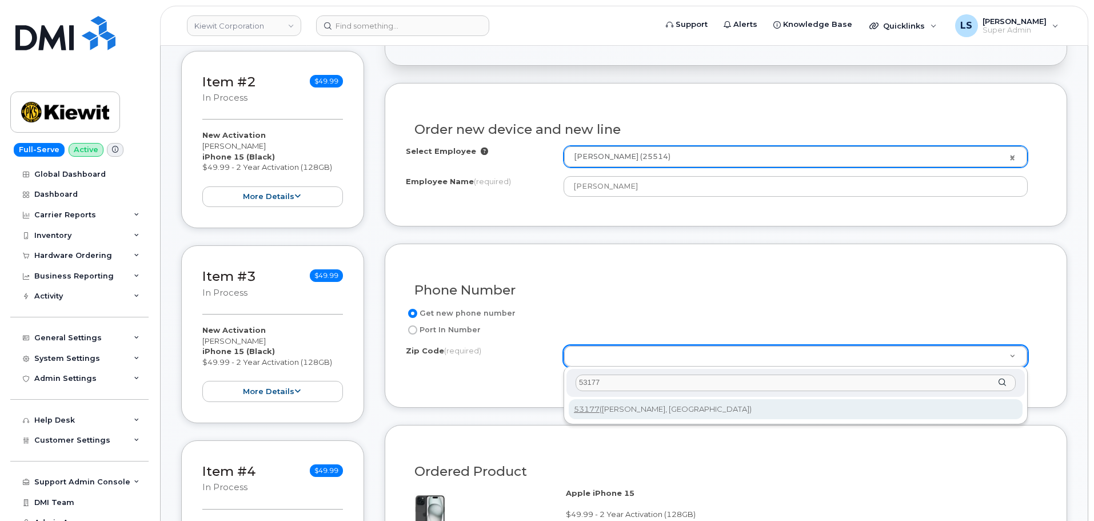
type input "53177"
type input "53177 ([PERSON_NAME], [GEOGRAPHIC_DATA])"
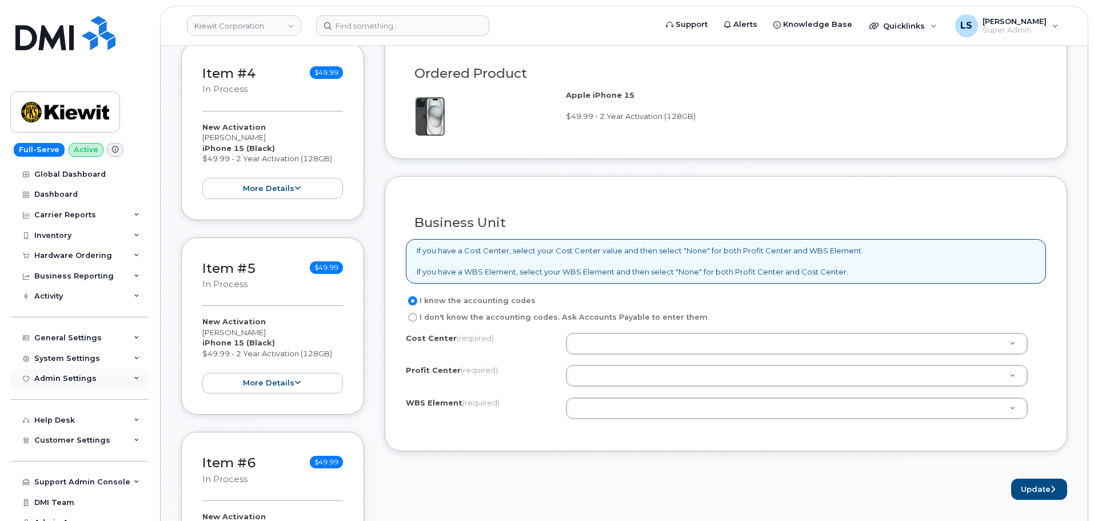
scroll to position [800, 0]
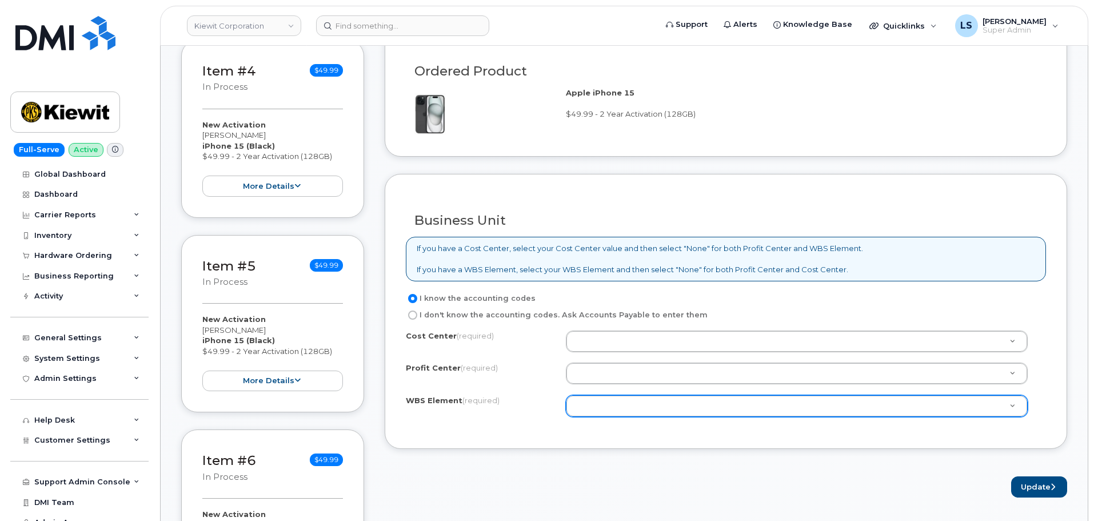
click at [623, 415] on div at bounding box center [797, 406] width 462 height 22
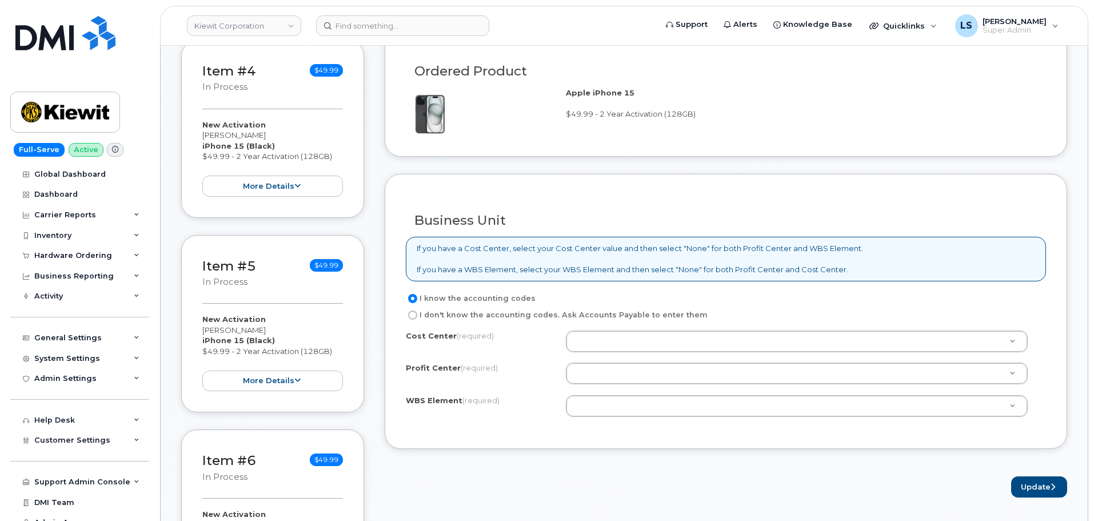
paste input "106157.1153"
type input "106157.1153"
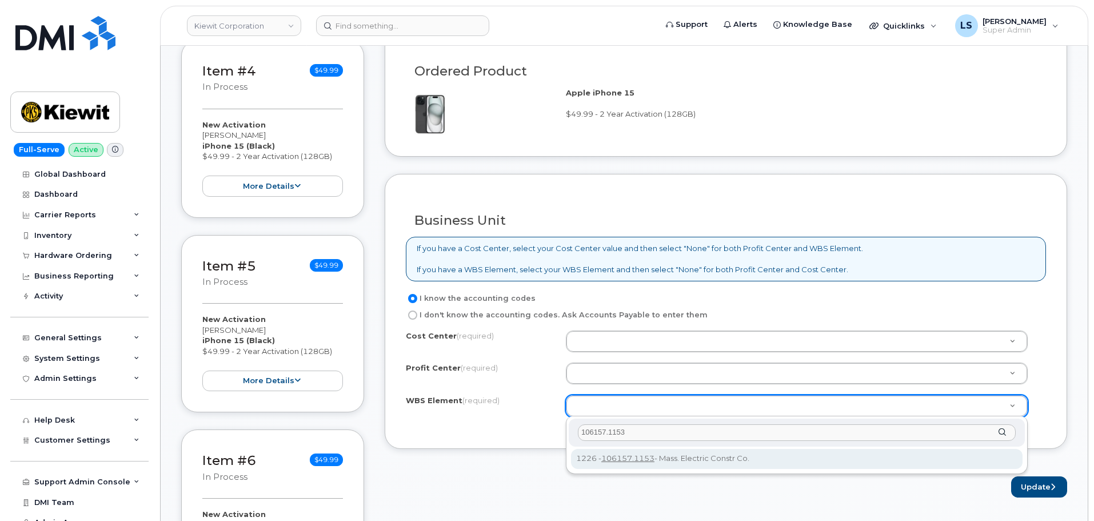
type input "106157.1153"
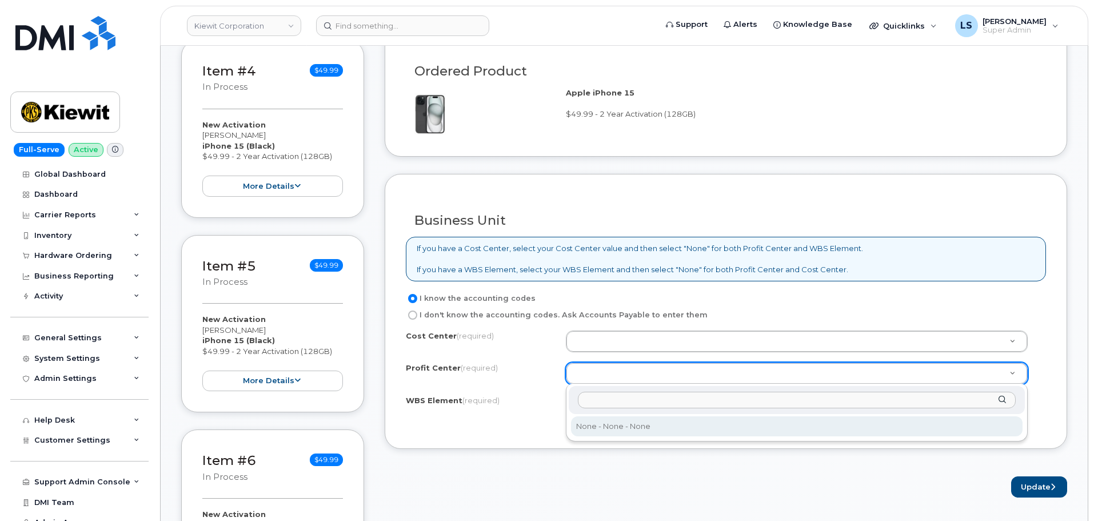
select select "None"
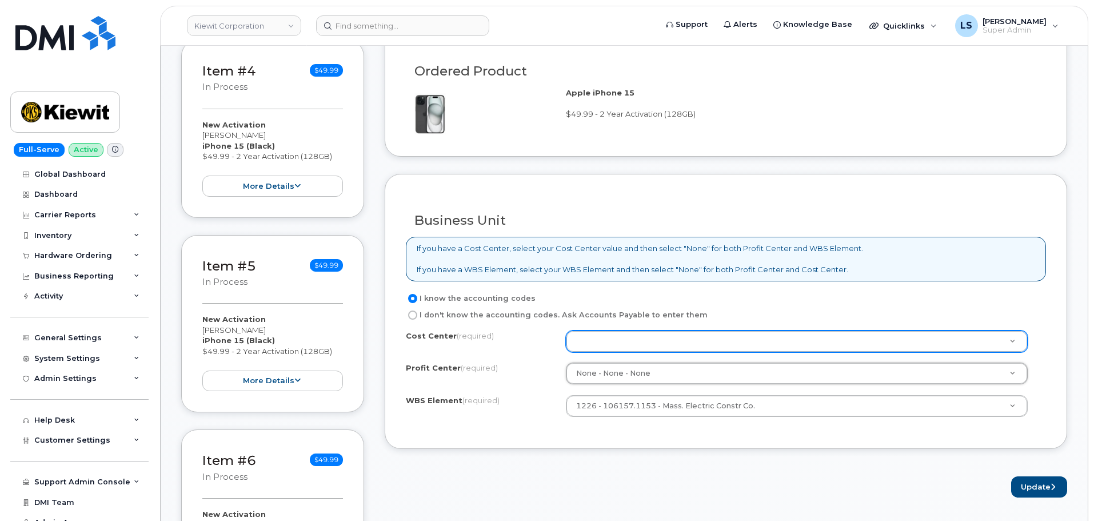
click at [600, 351] on div at bounding box center [797, 341] width 462 height 22
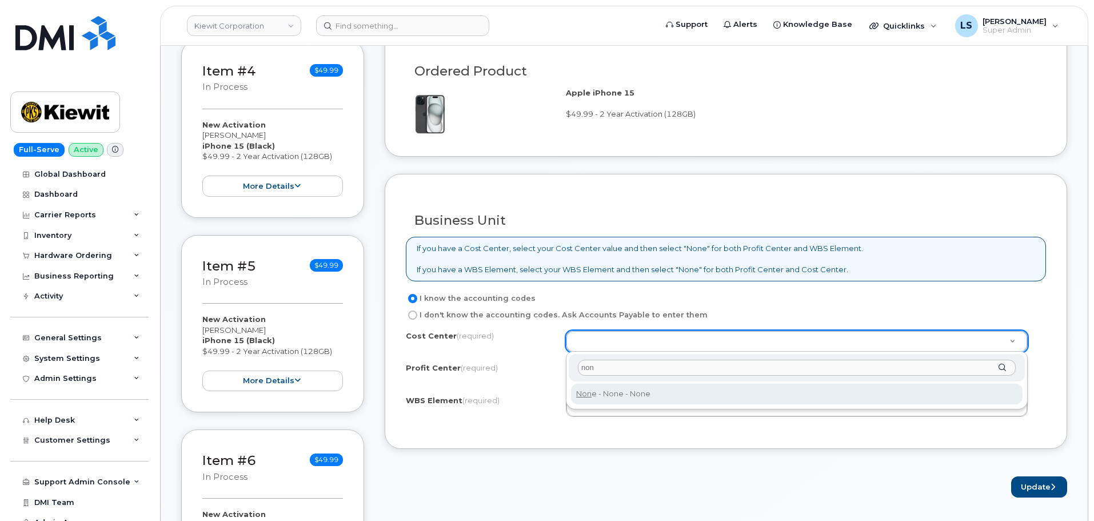
type input "non"
type input "None"
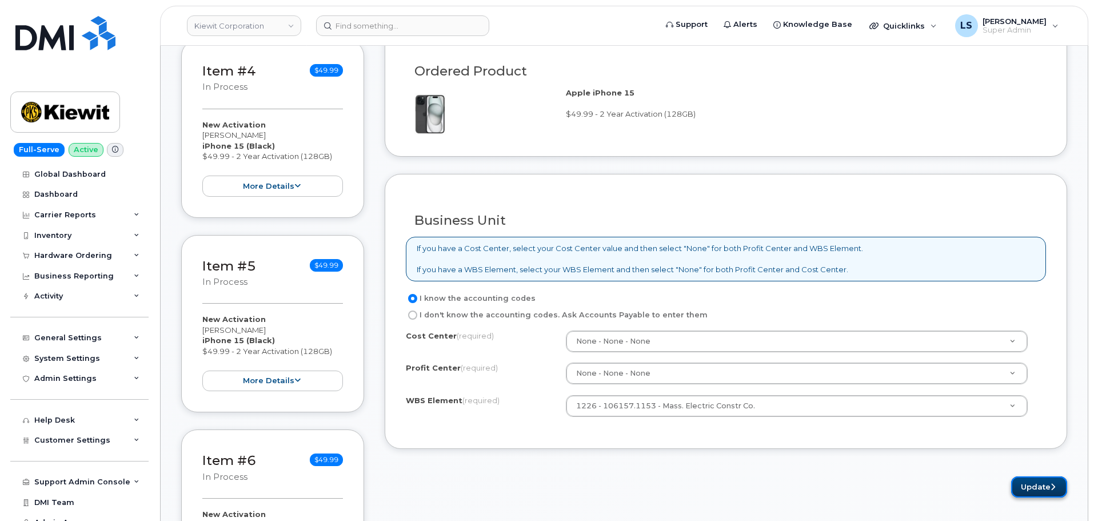
click at [1015, 490] on button "Update" at bounding box center [1039, 486] width 56 height 21
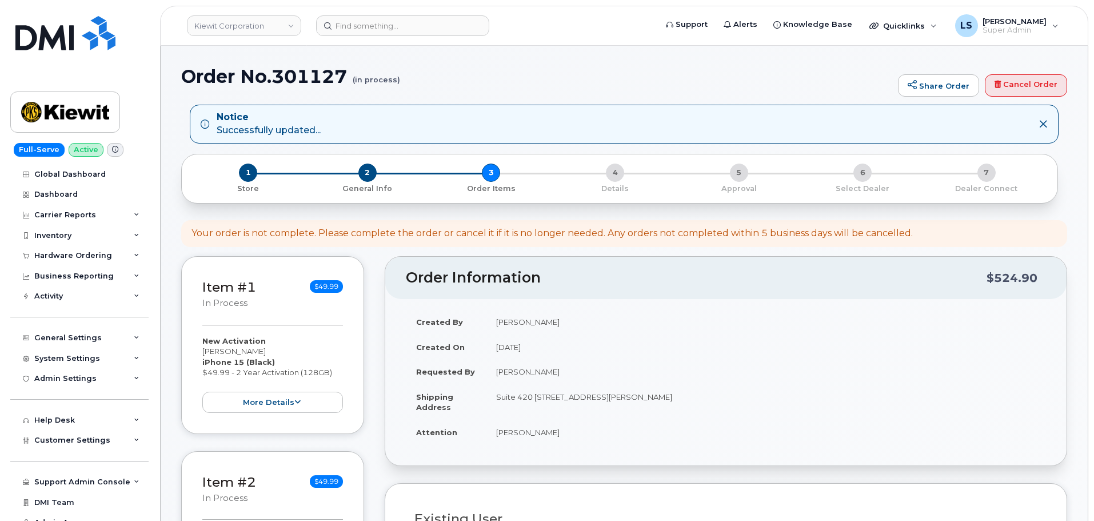
select select
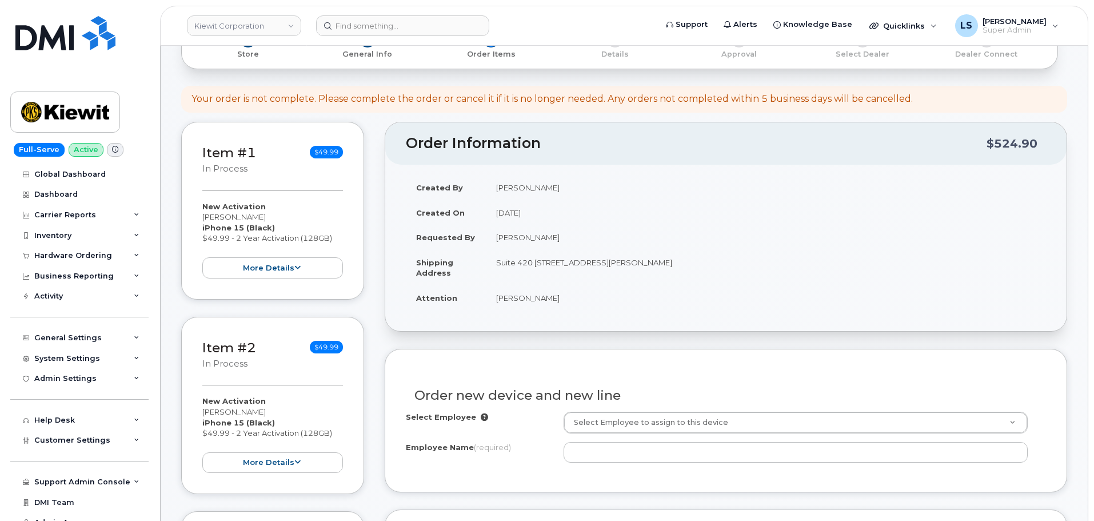
scroll to position [229, 0]
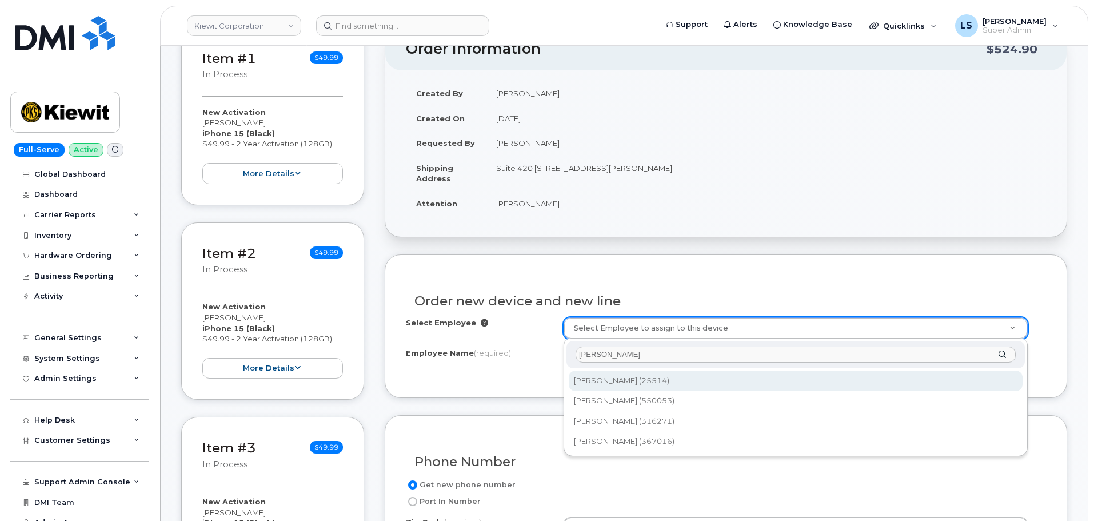
type input "[PERSON_NAME]"
type input "2146028"
type input "[PERSON_NAME]"
type input "[STREET_ADDRESS][PERSON_NAME]"
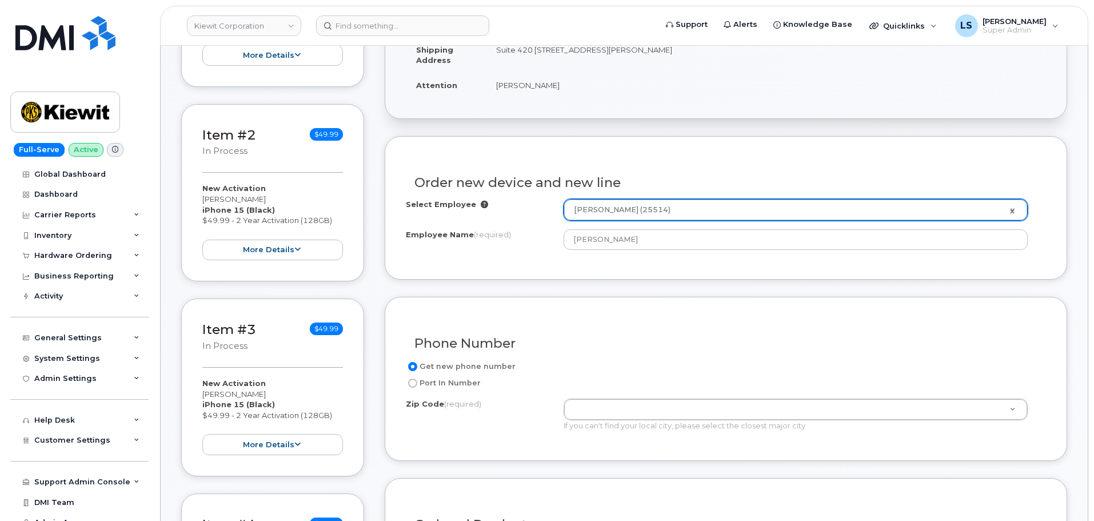
scroll to position [457, 0]
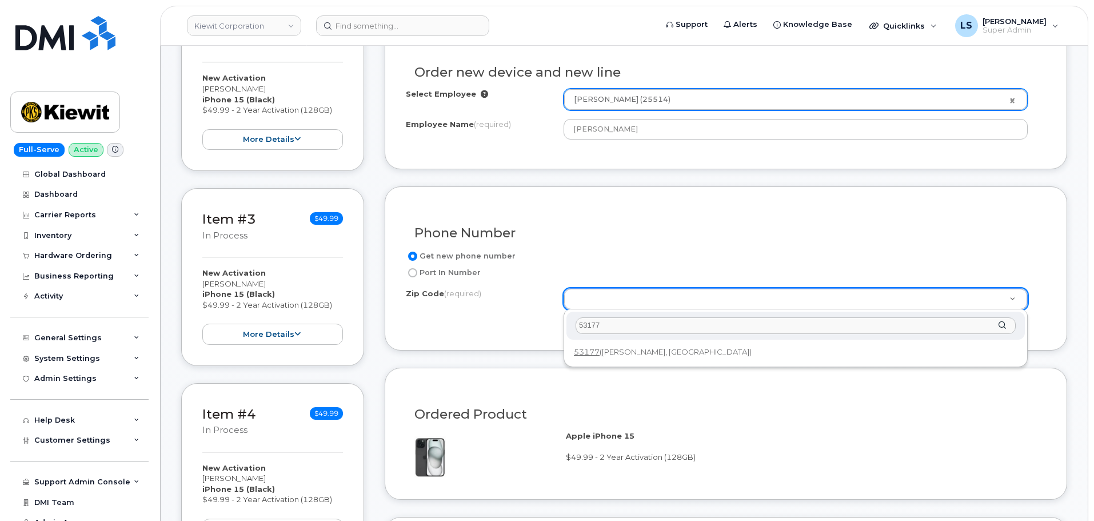
type input "53177"
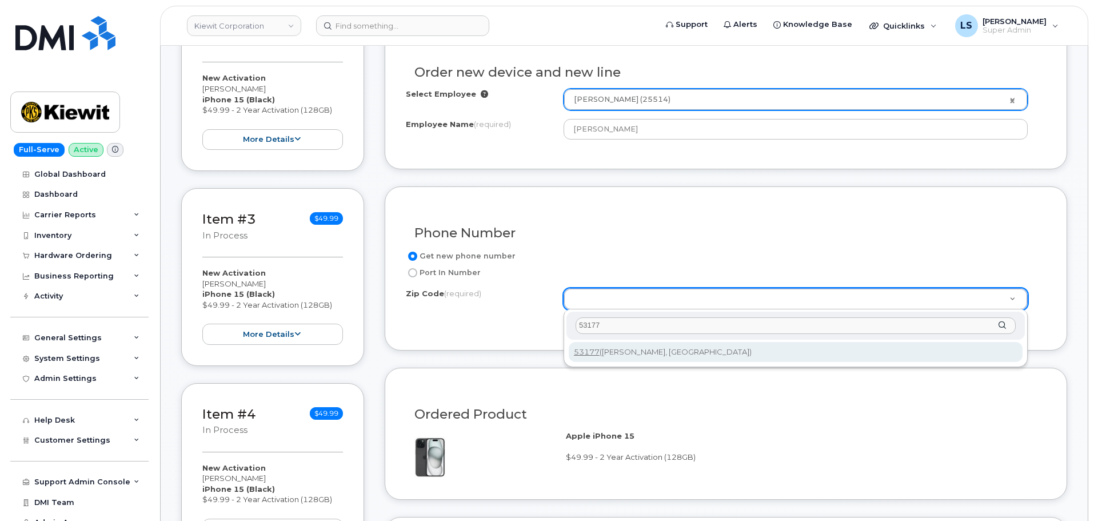
type input "53177 ([PERSON_NAME], [GEOGRAPHIC_DATA])"
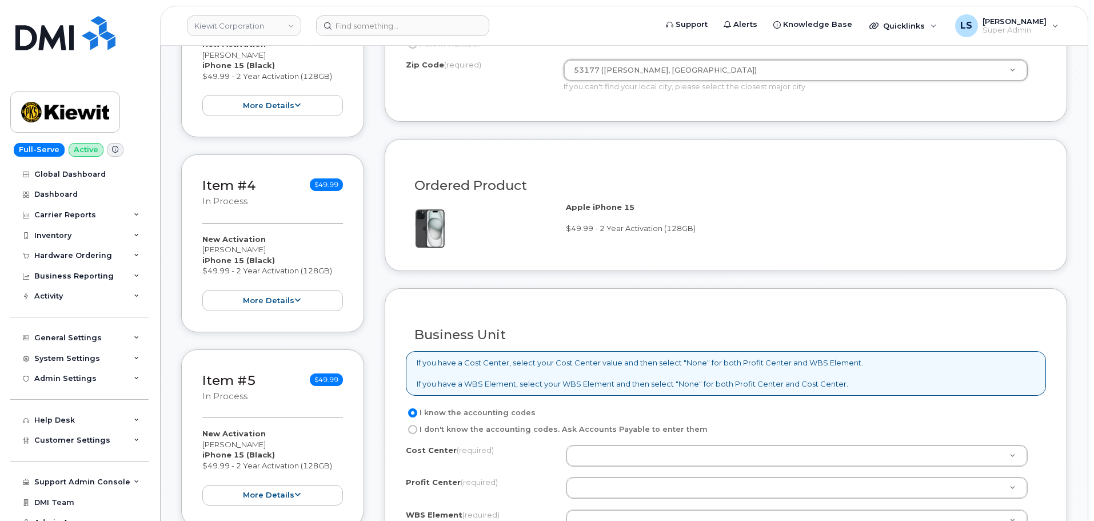
scroll to position [743, 0]
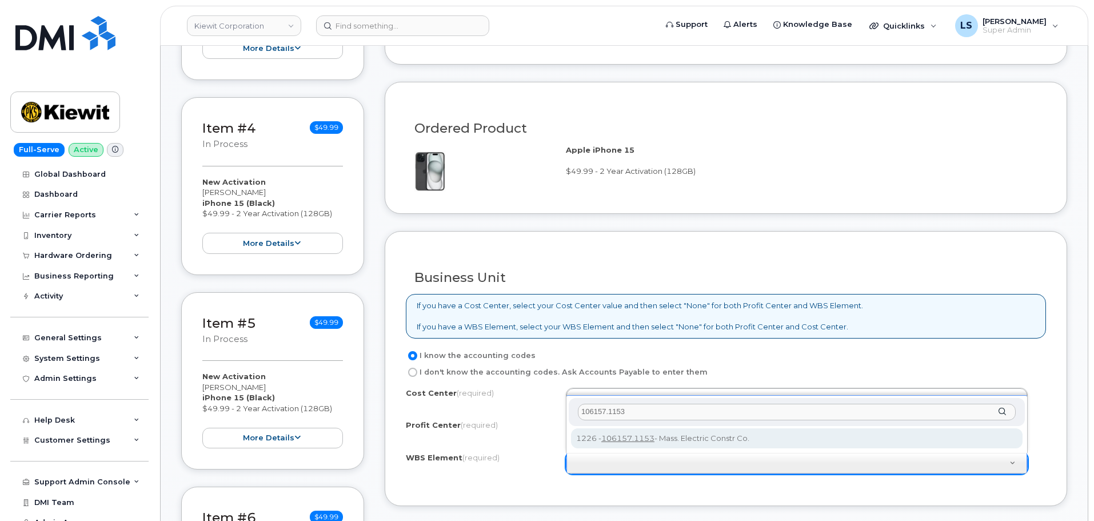
type input "106157.1153"
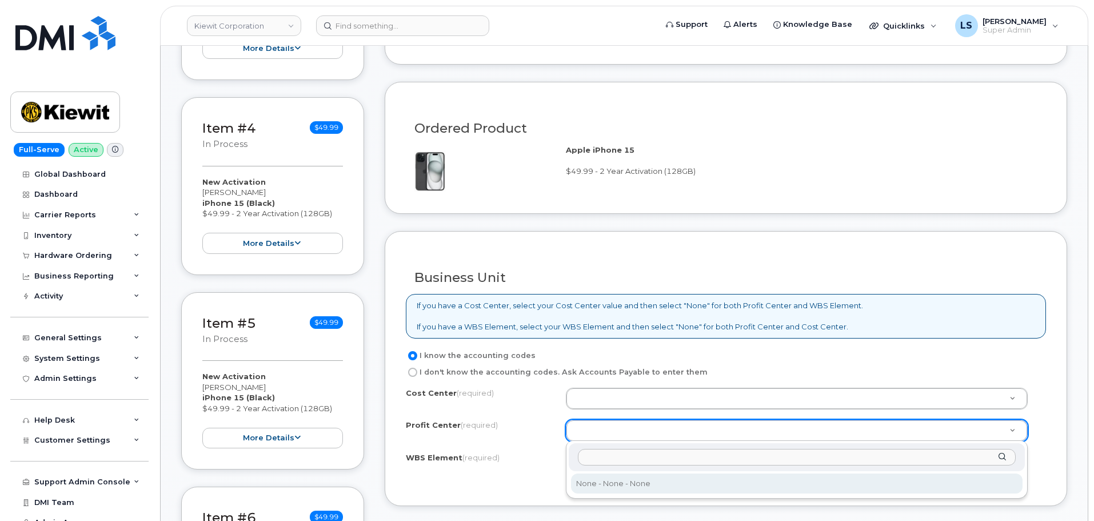
drag, startPoint x: 583, startPoint y: 486, endPoint x: 591, endPoint y: 437, distance: 50.4
select select "None"
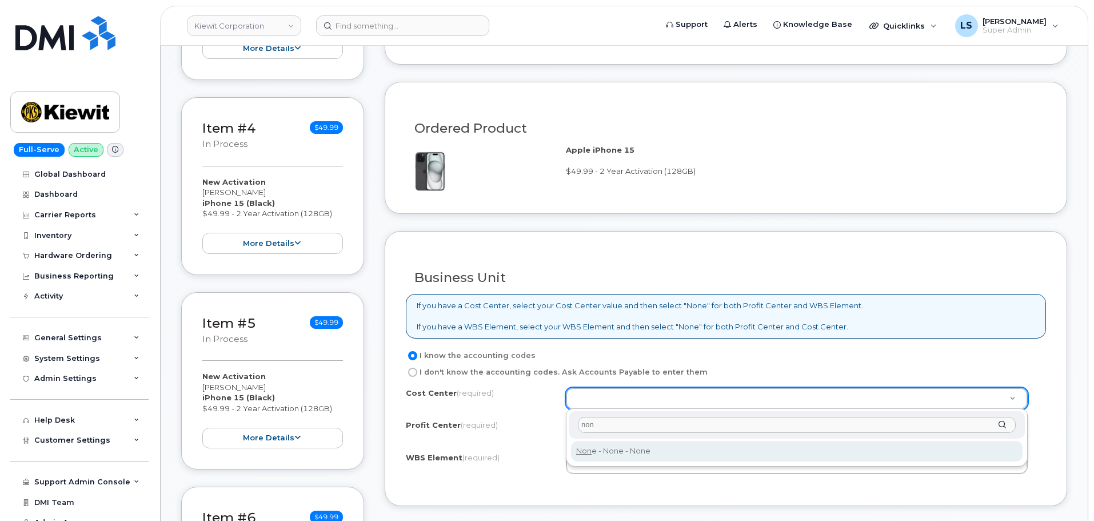
type input "non"
type input "None"
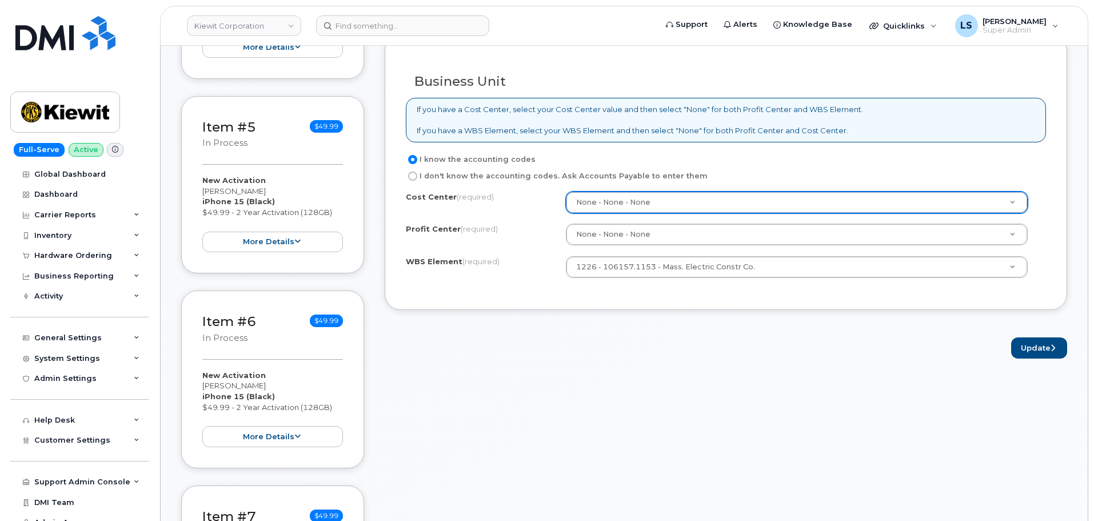
scroll to position [1029, 0]
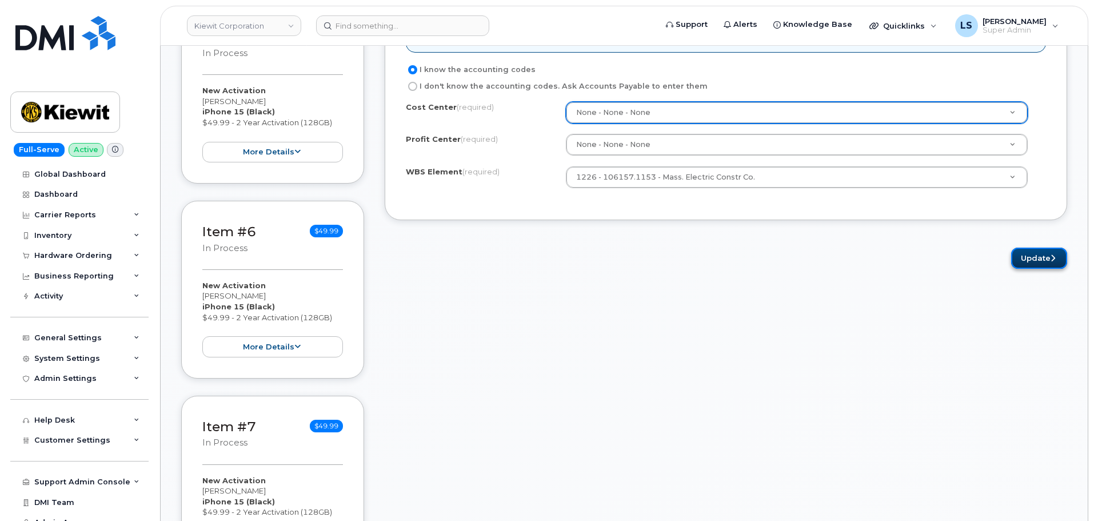
click at [1035, 253] on button "Update" at bounding box center [1039, 257] width 56 height 21
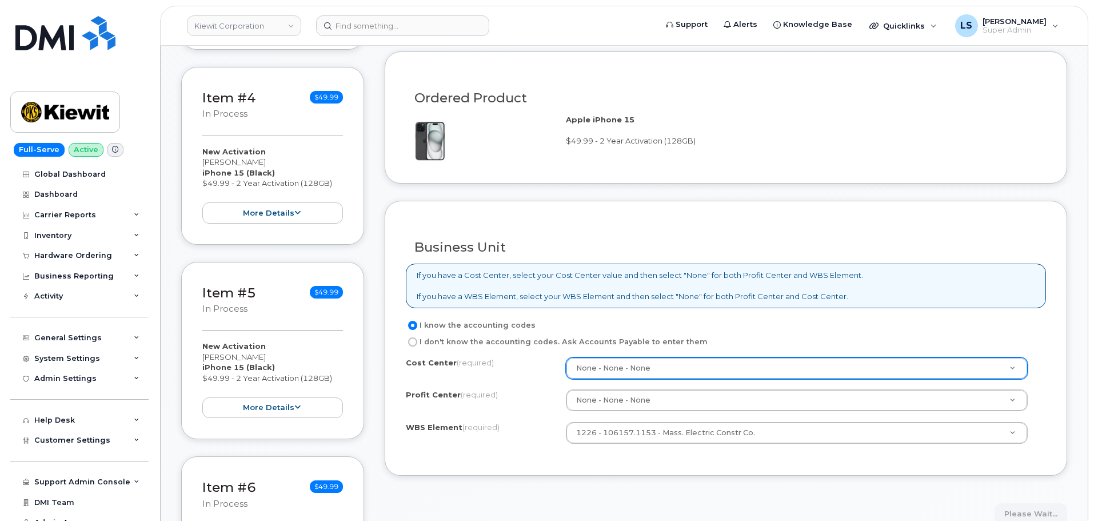
scroll to position [629, 0]
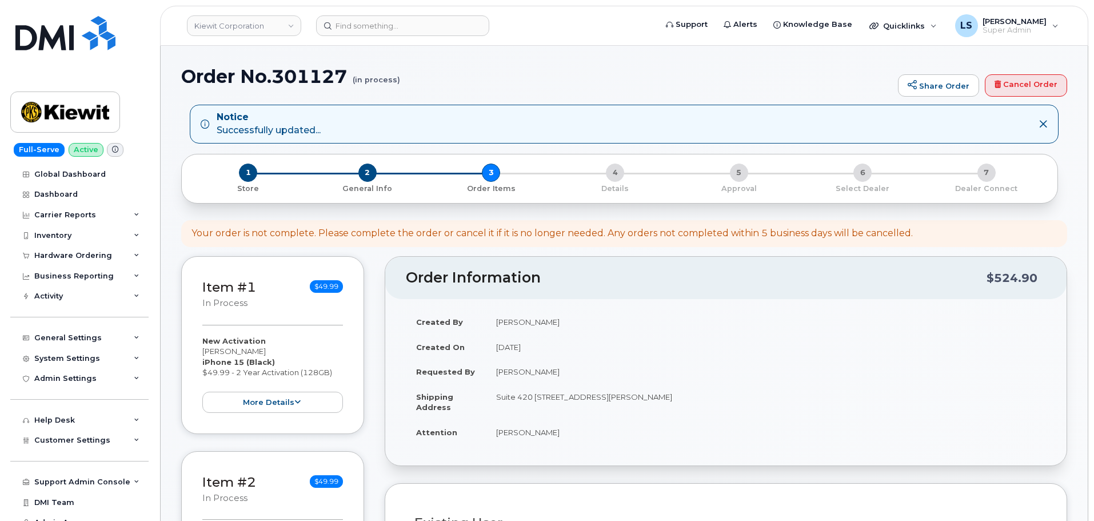
select select
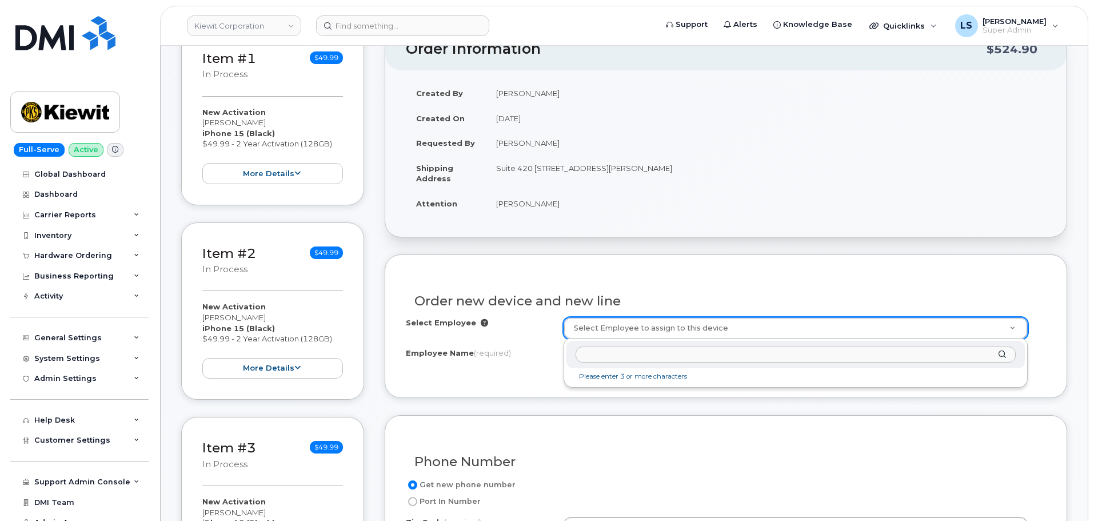
click at [677, 352] on input "text" at bounding box center [795, 354] width 440 height 17
paste input "[PERSON_NAME]"
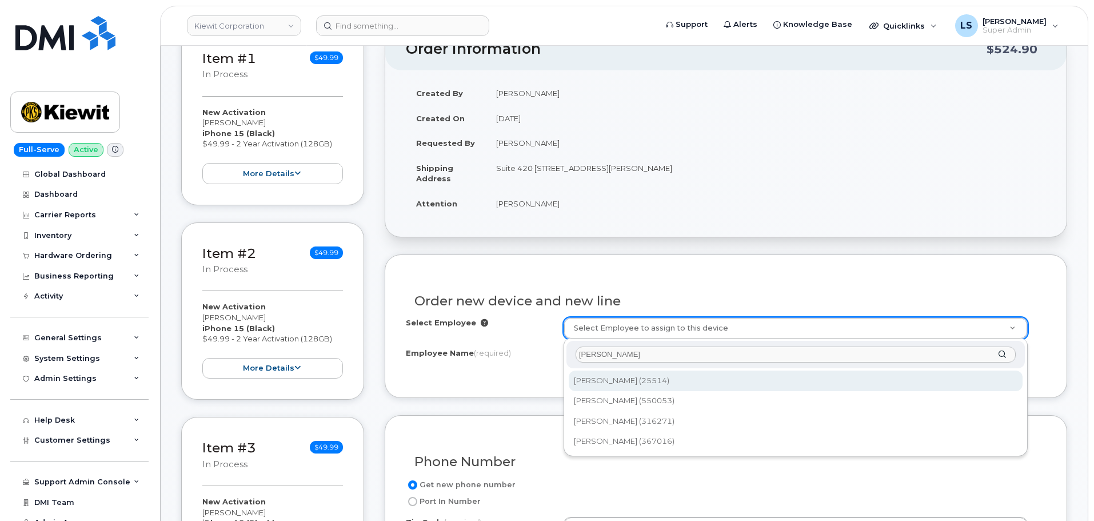
type input "[PERSON_NAME]"
type input "2146028"
type input "[PERSON_NAME]"
type input "[STREET_ADDRESS][PERSON_NAME]"
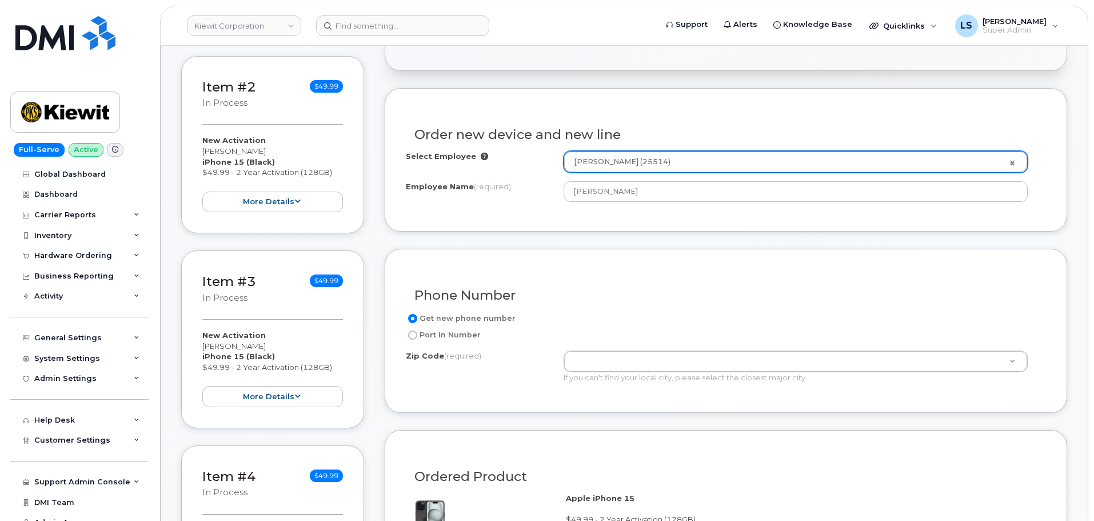
scroll to position [514, 0]
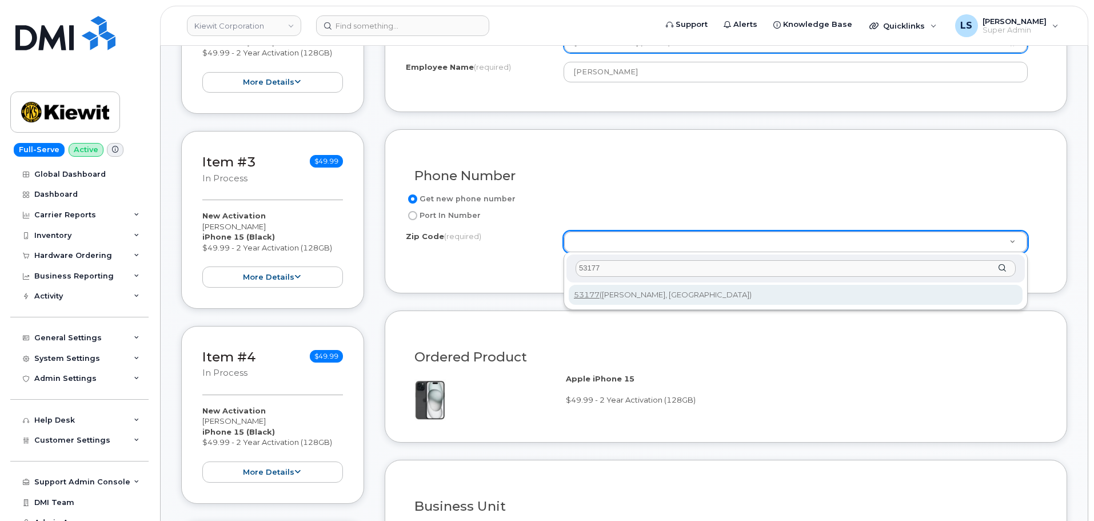
type input "53177"
type input "53177 ([PERSON_NAME], [GEOGRAPHIC_DATA])"
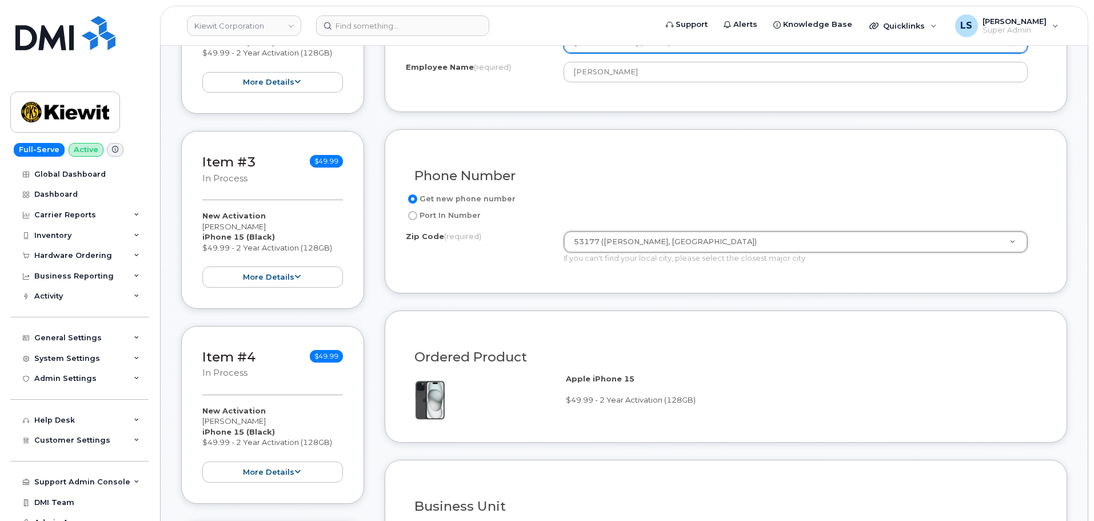
scroll to position [800, 0]
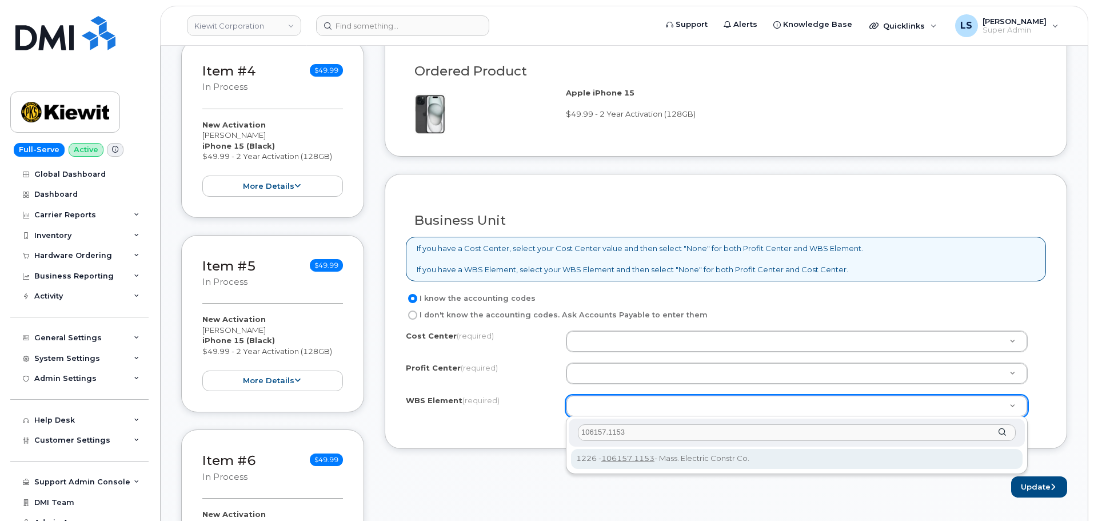
type input "106157.1153"
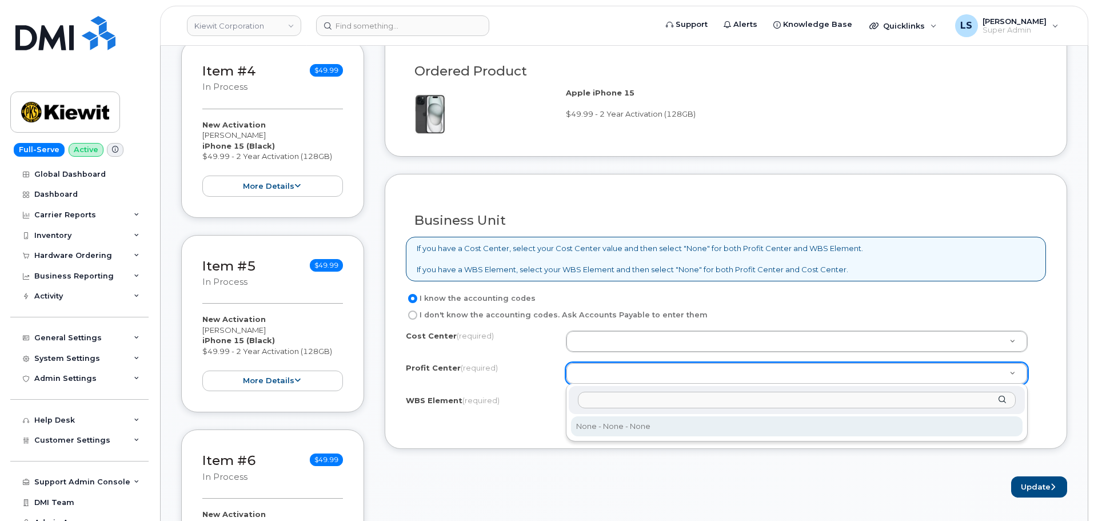
select select "None"
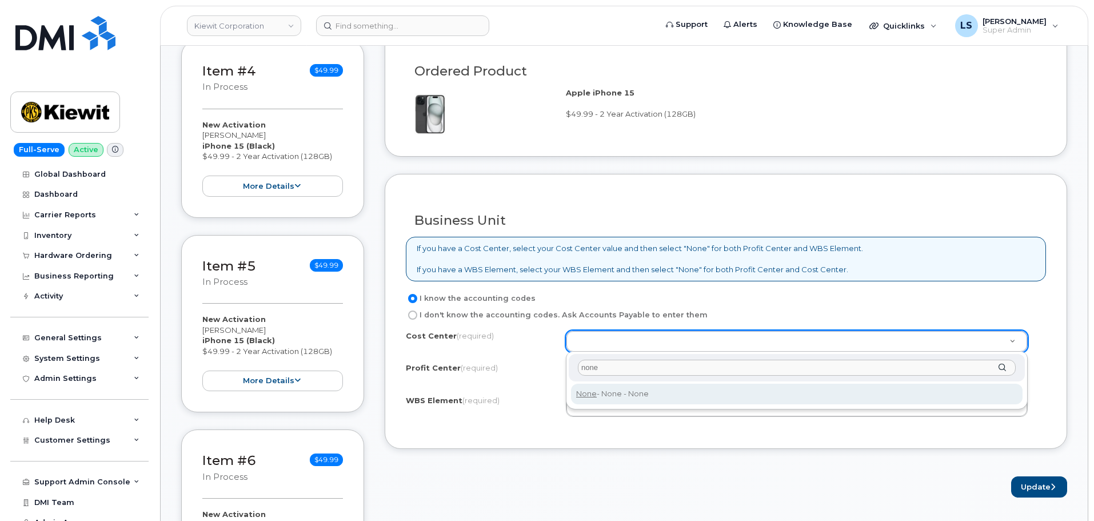
type input "none"
type input "None"
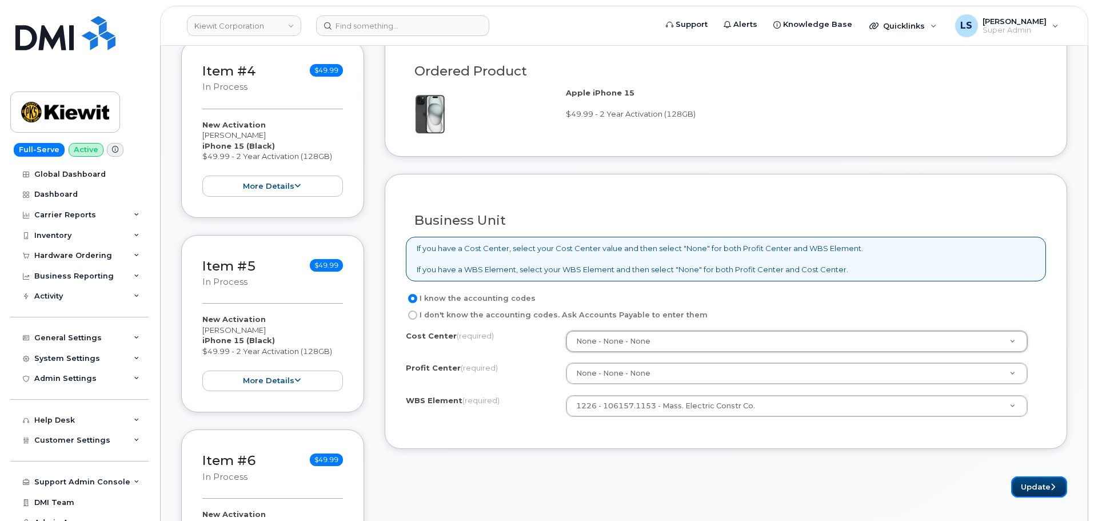
drag, startPoint x: 1023, startPoint y: 486, endPoint x: 850, endPoint y: 475, distance: 173.5
click at [1022, 486] on button "Update" at bounding box center [1039, 486] width 56 height 21
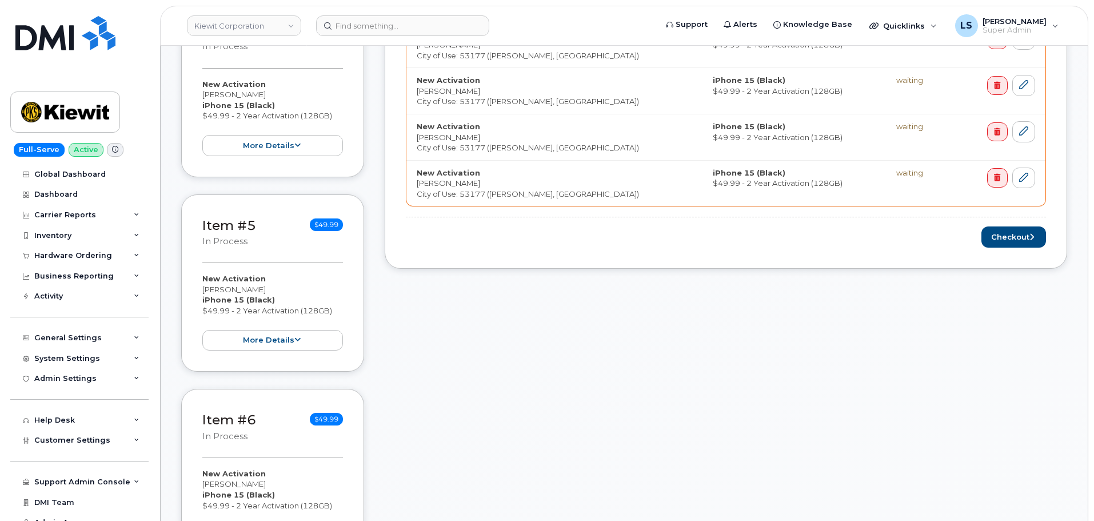
scroll to position [686, 0]
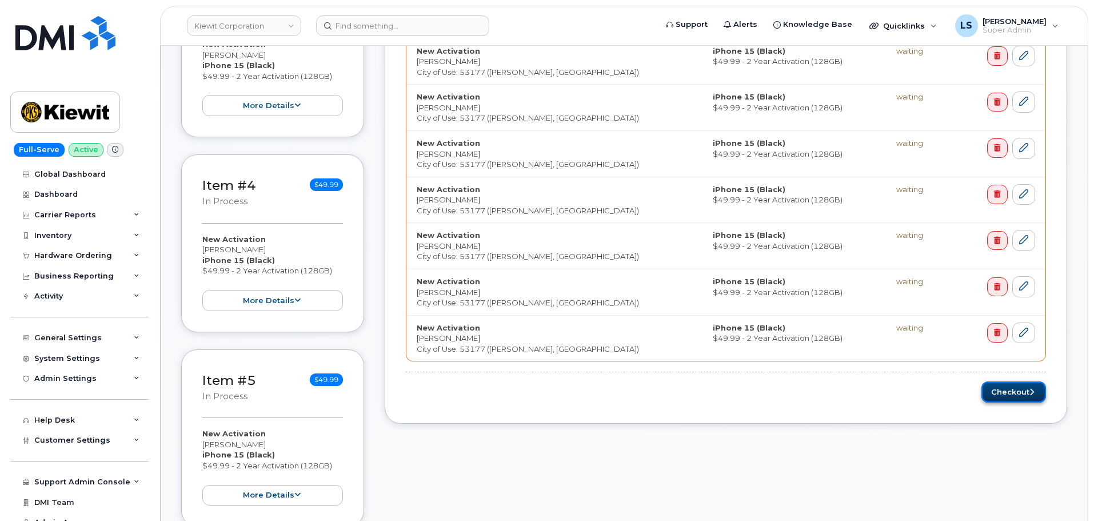
click at [1015, 394] on button "Checkout" at bounding box center [1013, 391] width 65 height 21
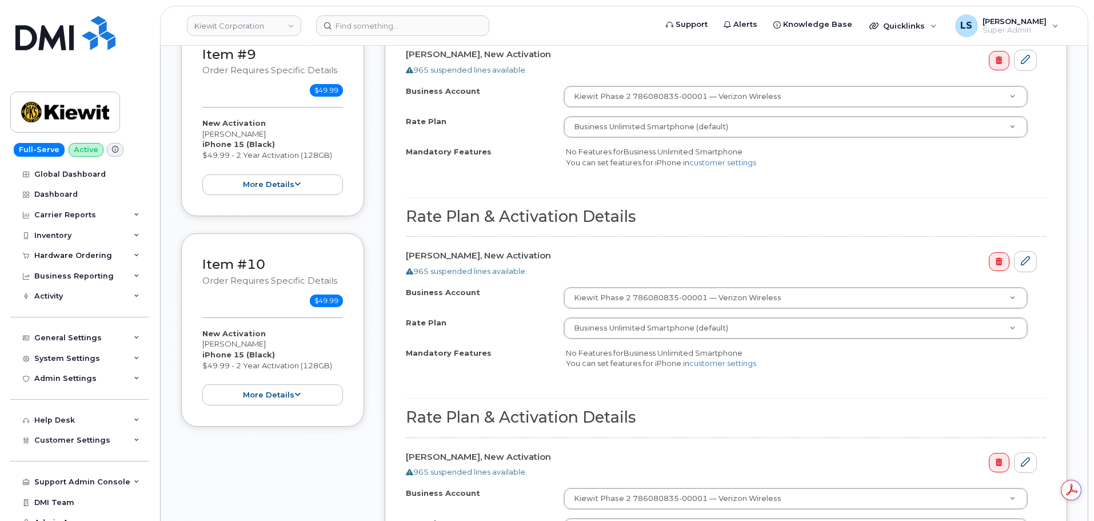
scroll to position [2229, 0]
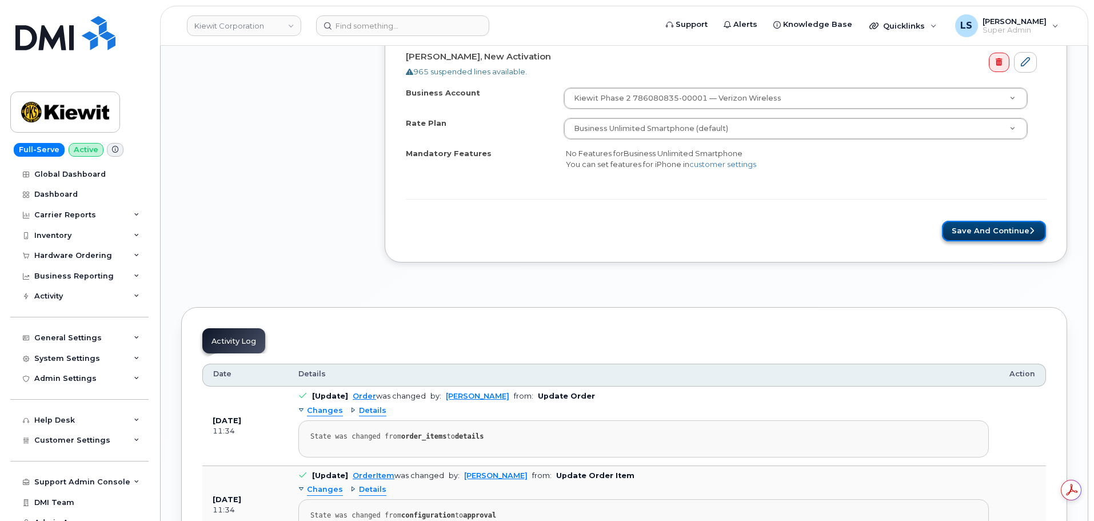
click at [961, 232] on button "Save and Continue" at bounding box center [994, 231] width 104 height 21
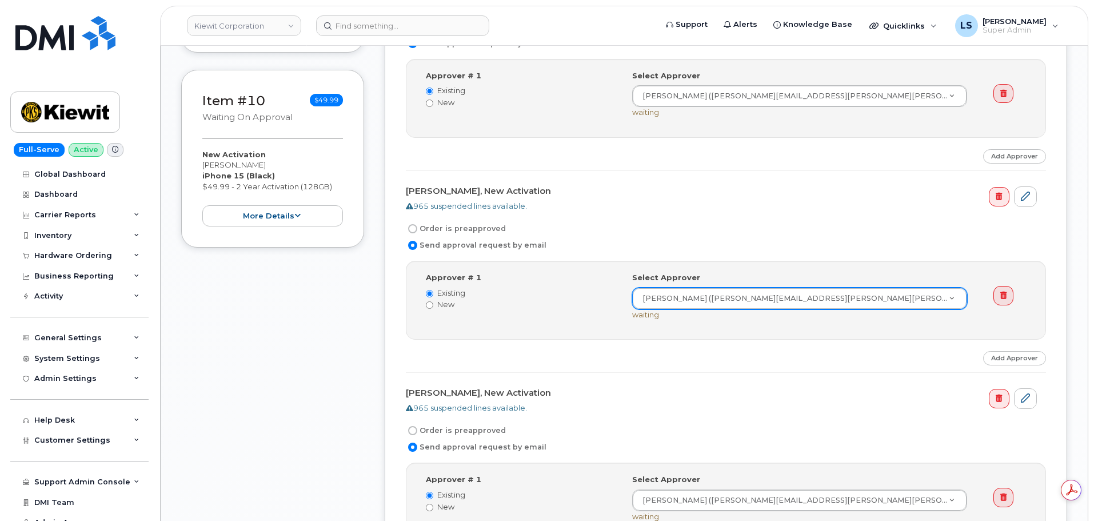
scroll to position [2057, 0]
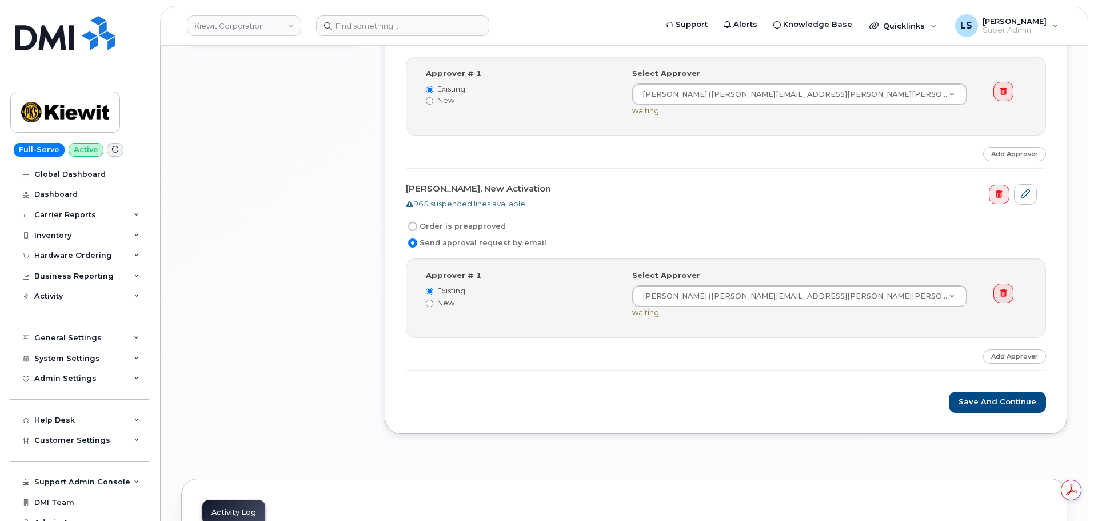
click at [973, 392] on button "Save and Continue" at bounding box center [997, 401] width 97 height 21
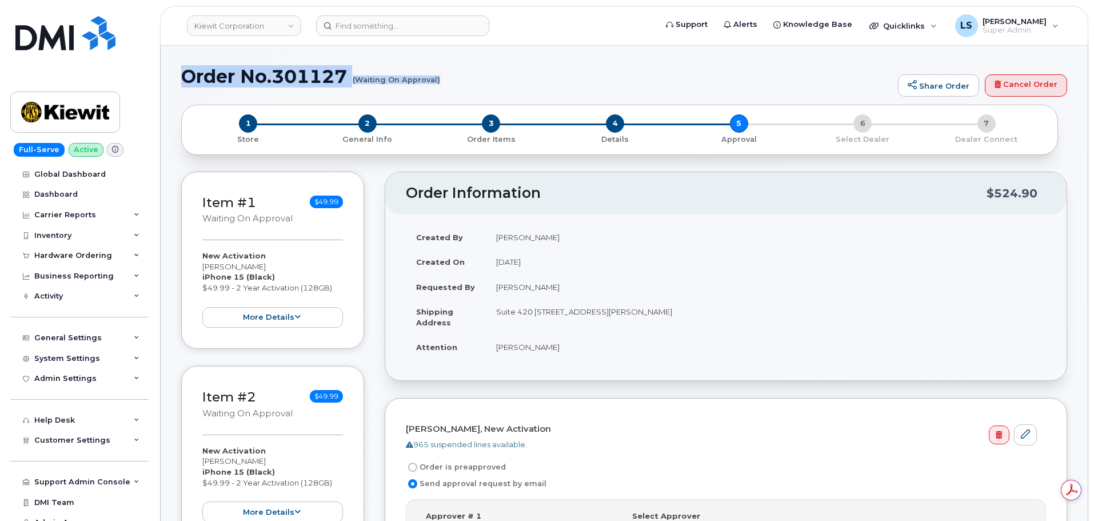
drag, startPoint x: 214, startPoint y: 78, endPoint x: 438, endPoint y: 79, distance: 224.6
copy h1 "Order No.301127 (Waiting On Approval)"
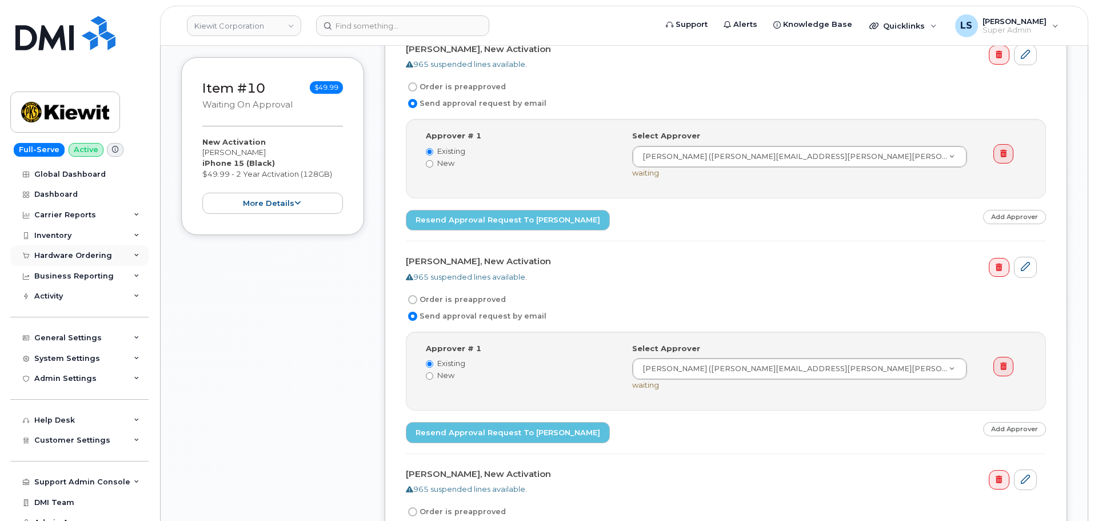
scroll to position [1771, 0]
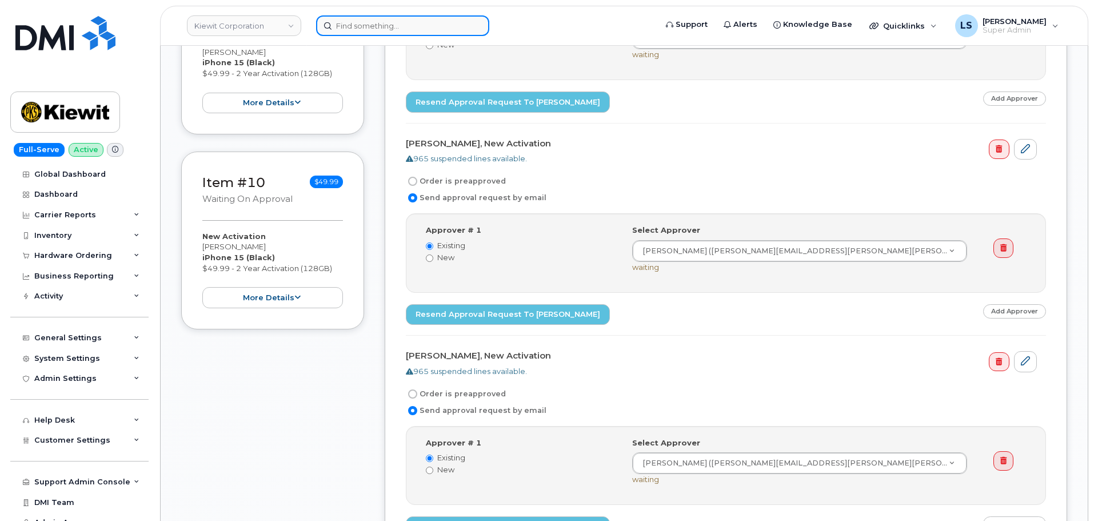
click at [425, 30] on input at bounding box center [402, 25] width 173 height 21
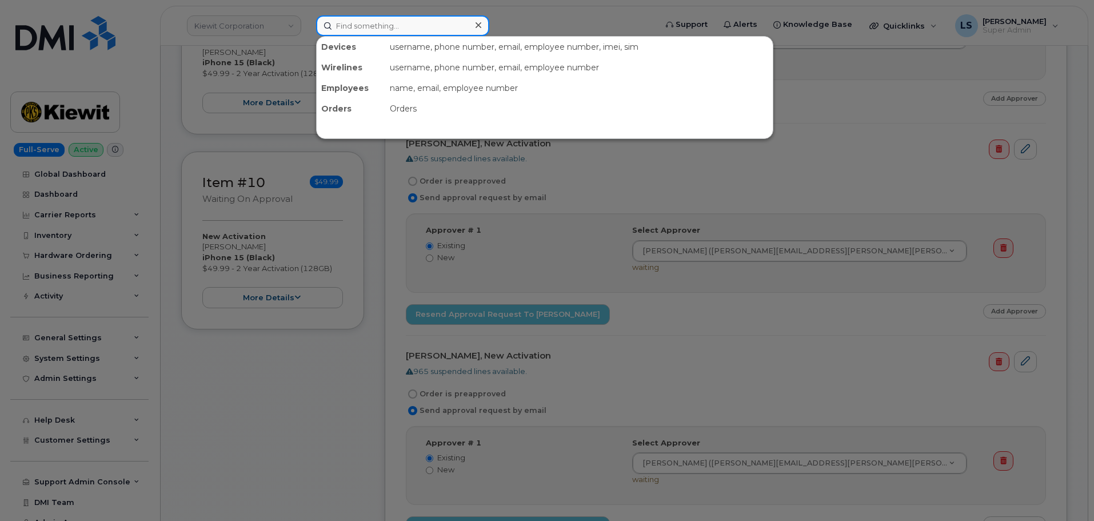
paste input "301128"
type input "301128"
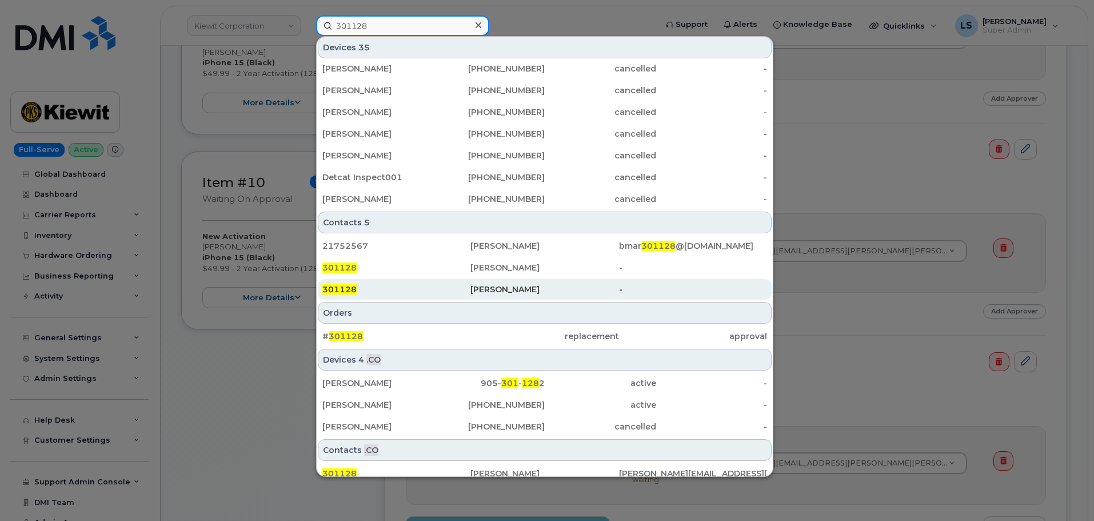
scroll to position [294, 0]
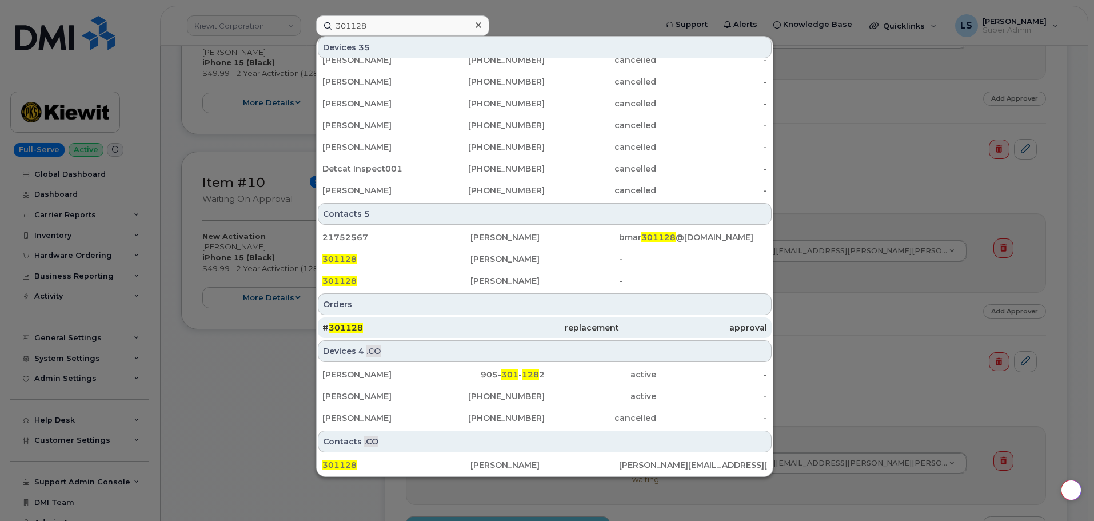
click at [366, 326] on div "# 301128" at bounding box center [396, 327] width 148 height 11
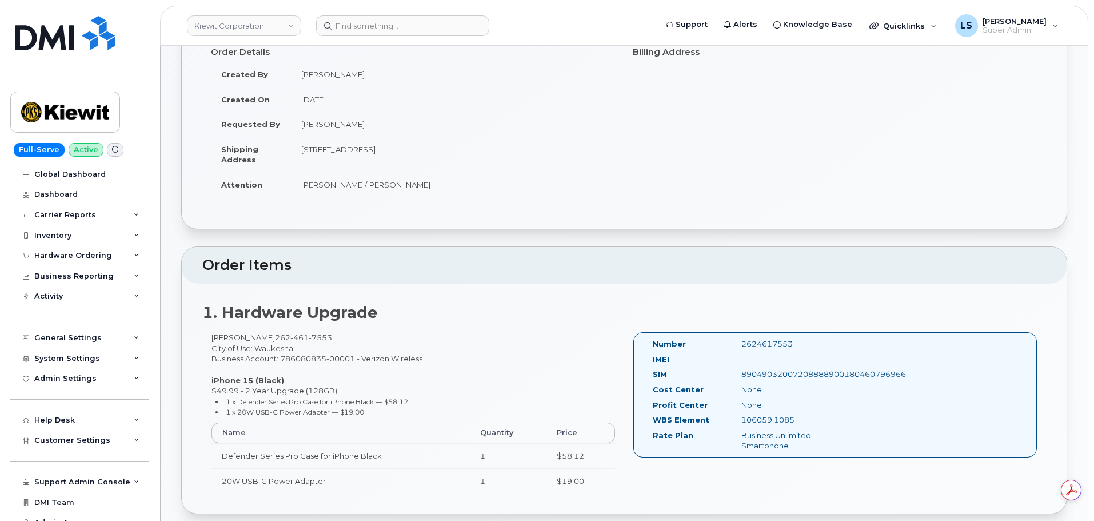
scroll to position [114, 0]
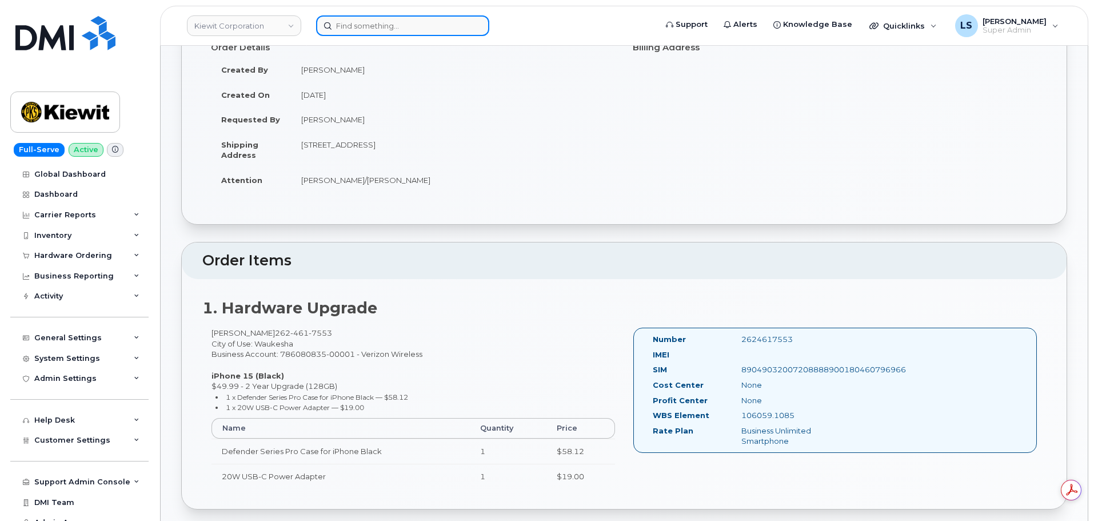
click at [345, 22] on input at bounding box center [402, 25] width 173 height 21
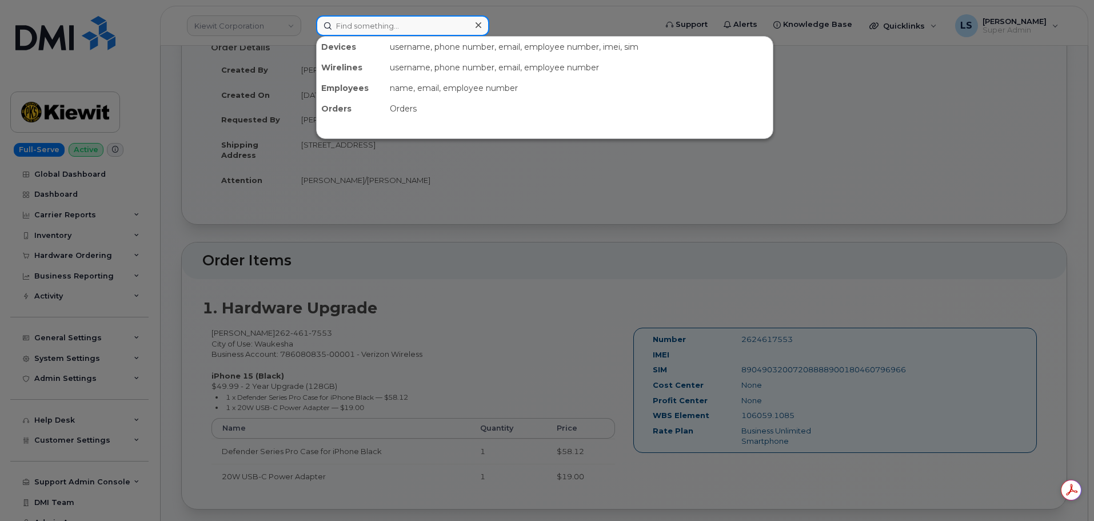
paste input "CS0800155"
type input "CS0800155"
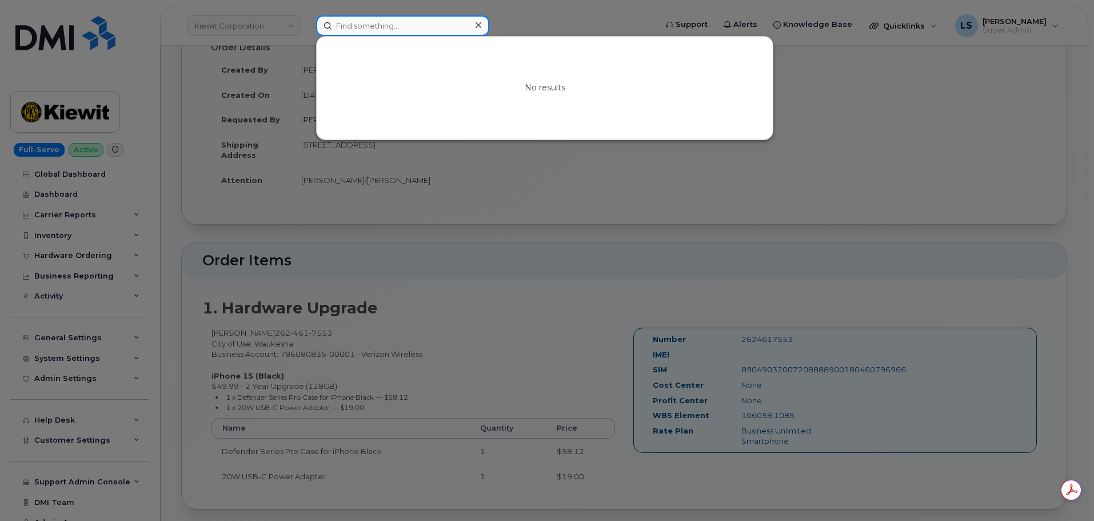
click at [431, 21] on input at bounding box center [402, 25] width 173 height 21
click at [295, 30] on div at bounding box center [547, 260] width 1094 height 521
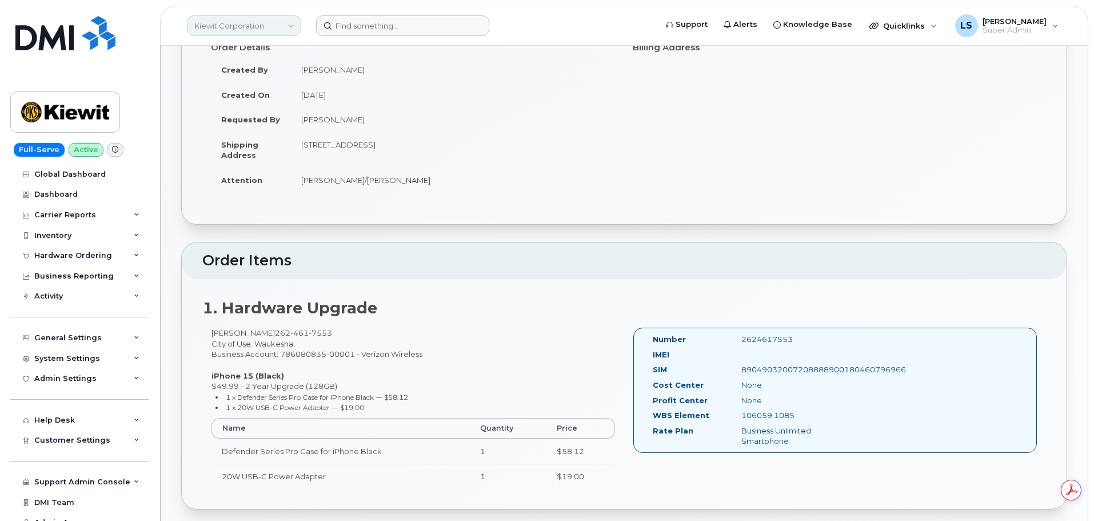
click at [273, 29] on link "Kiewit Corporation" at bounding box center [244, 25] width 114 height 21
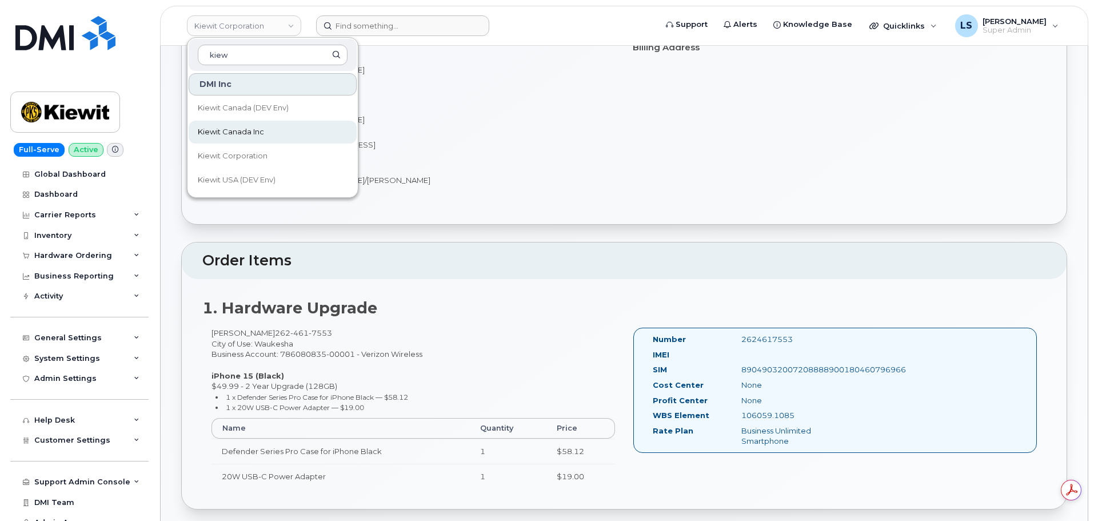
type input "kiew"
click at [231, 132] on span "Kiewit Canada Inc" at bounding box center [231, 131] width 66 height 11
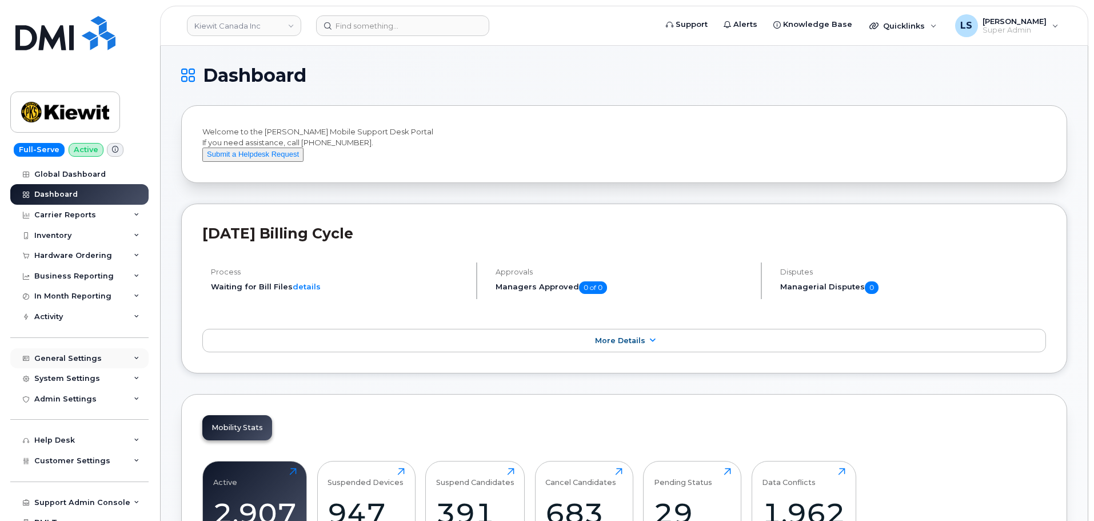
scroll to position [31, 0]
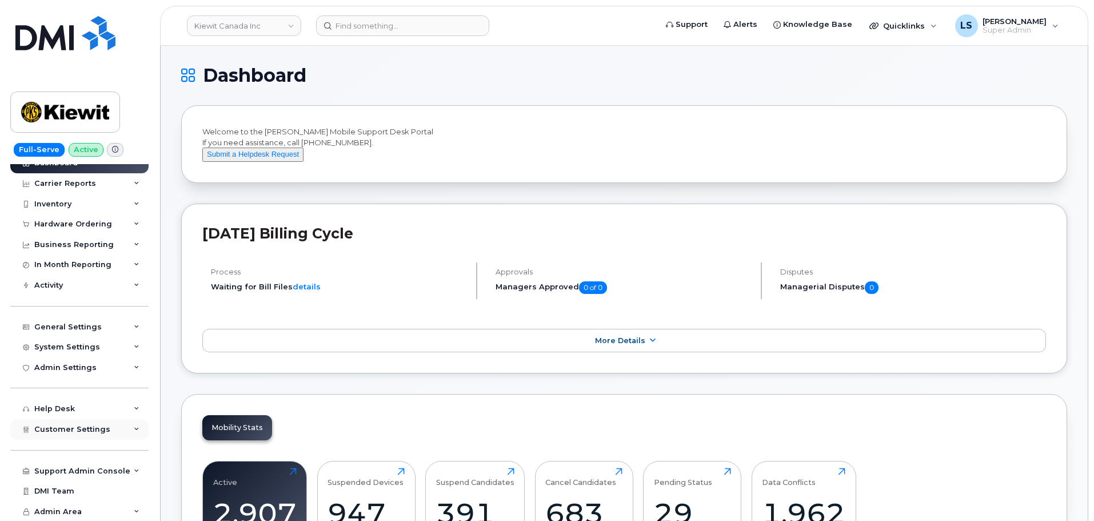
click at [83, 421] on div "Customer Settings" at bounding box center [79, 429] width 138 height 21
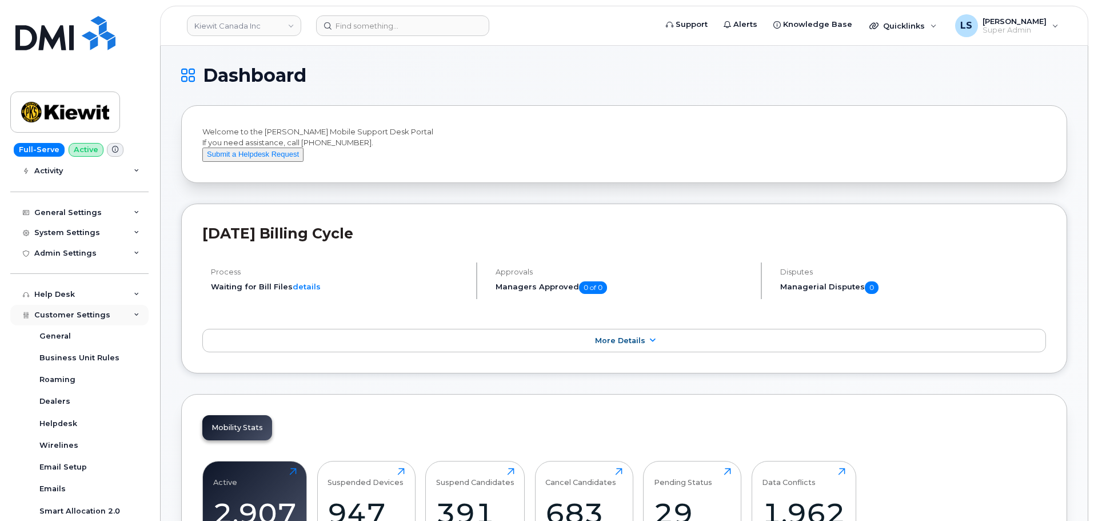
click at [103, 315] on span "Customer Settings" at bounding box center [72, 314] width 76 height 9
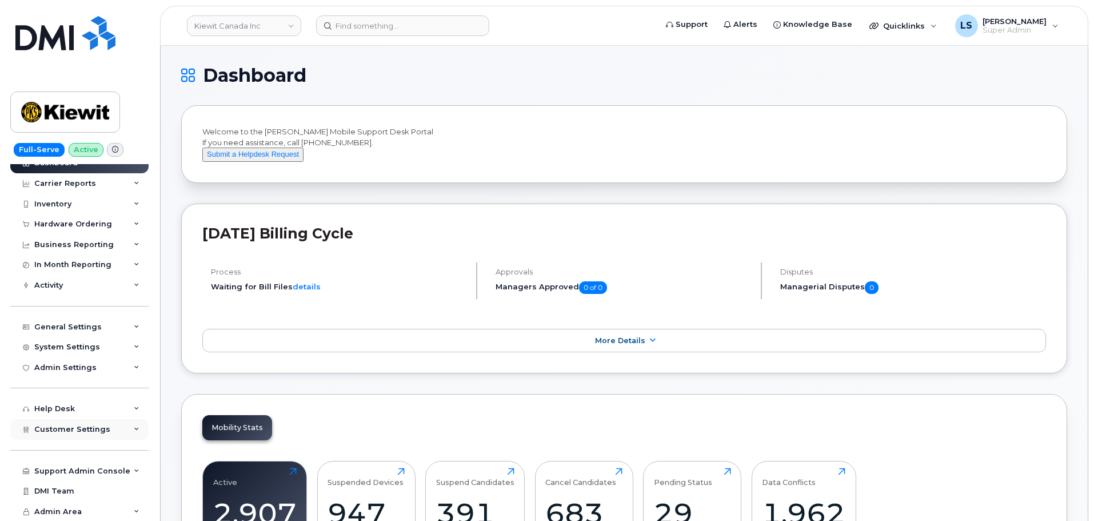
click at [76, 431] on span "Customer Settings" at bounding box center [72, 429] width 76 height 9
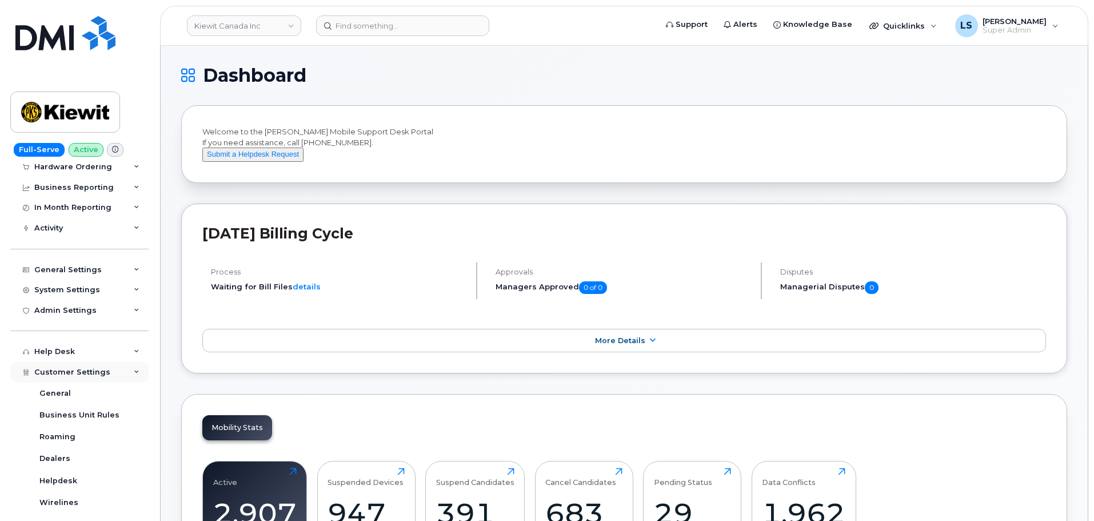
click at [74, 366] on div "Customer Settings" at bounding box center [79, 372] width 138 height 21
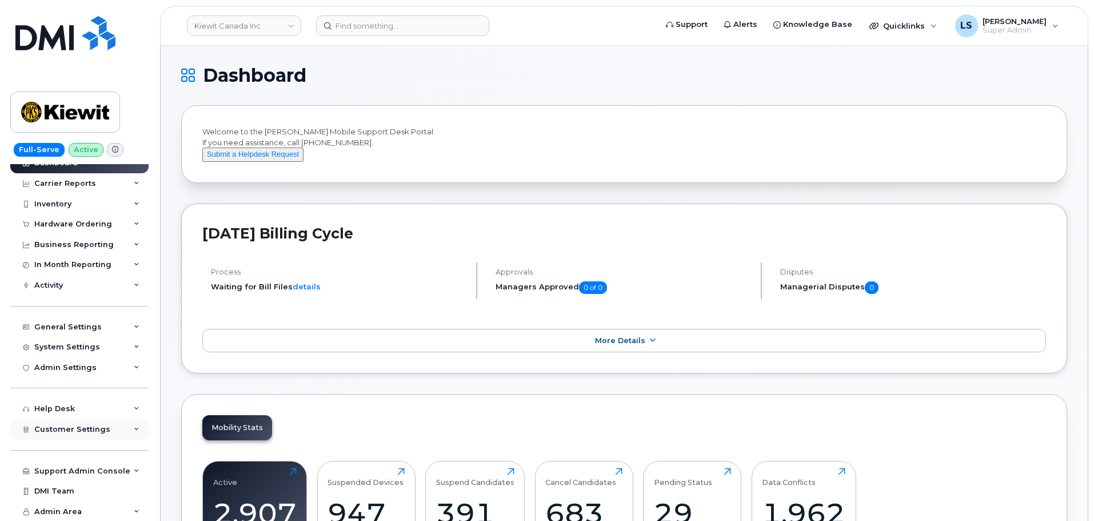
click at [73, 421] on div "Customer Settings" at bounding box center [79, 429] width 138 height 21
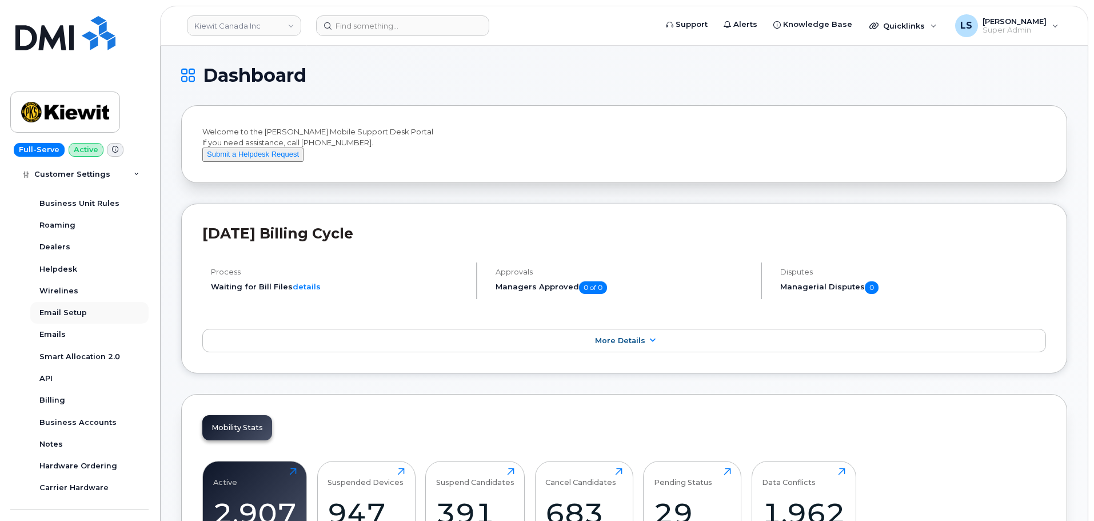
scroll to position [317, 0]
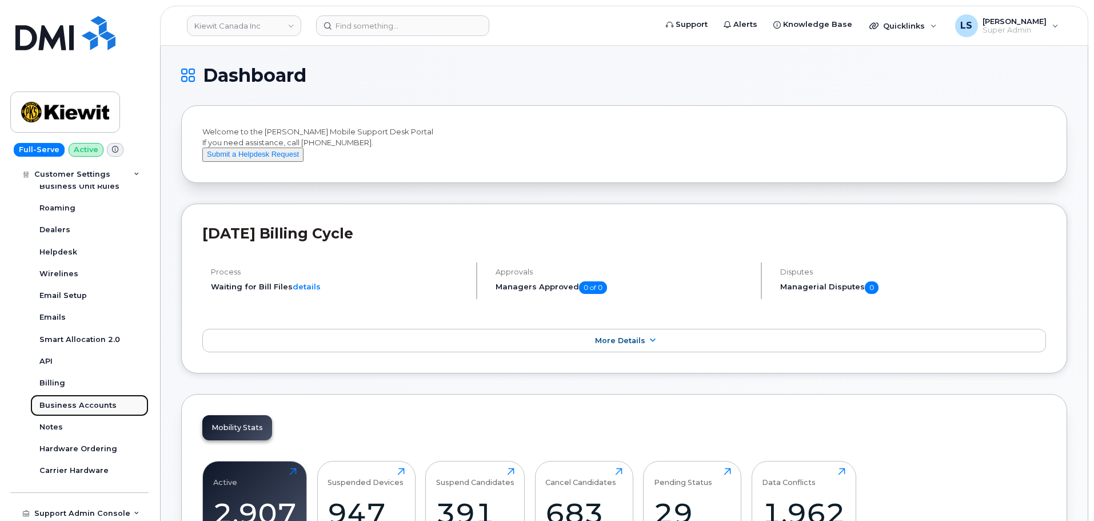
drag, startPoint x: 77, startPoint y: 403, endPoint x: 85, endPoint y: 399, distance: 9.5
click at [76, 403] on div "Business Accounts" at bounding box center [77, 405] width 77 height 10
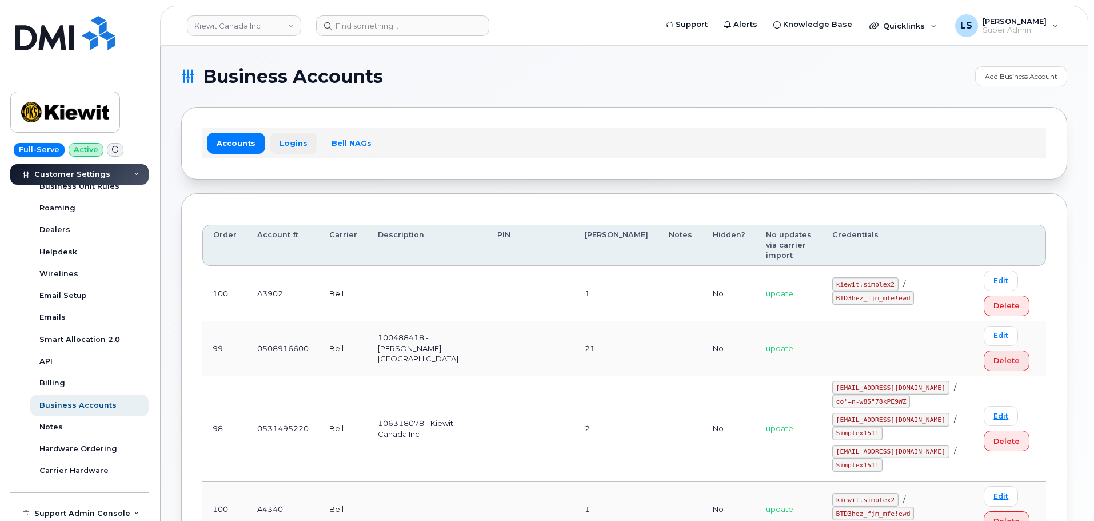
click at [299, 137] on link "Logins" at bounding box center [293, 143] width 47 height 21
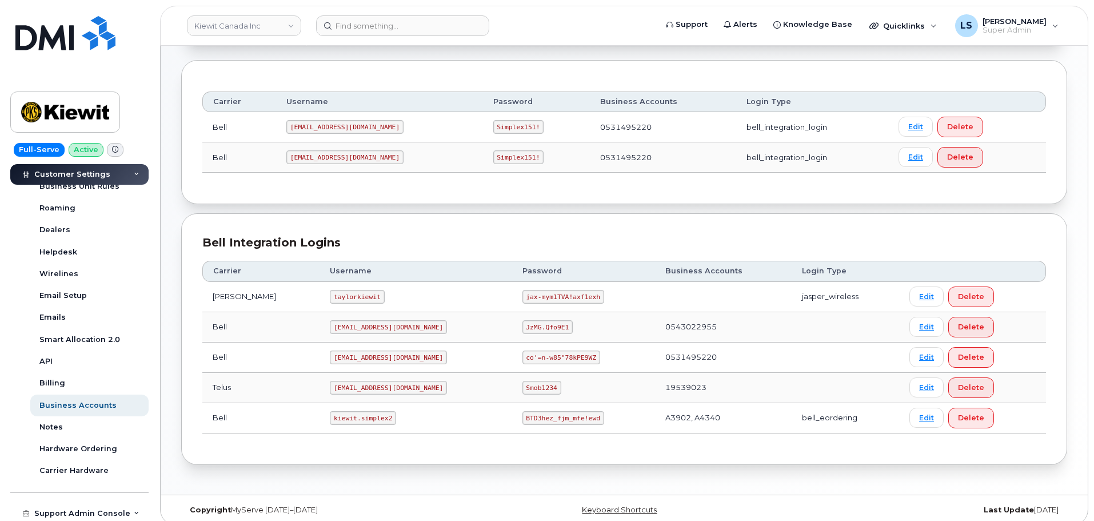
scroll to position [143, 0]
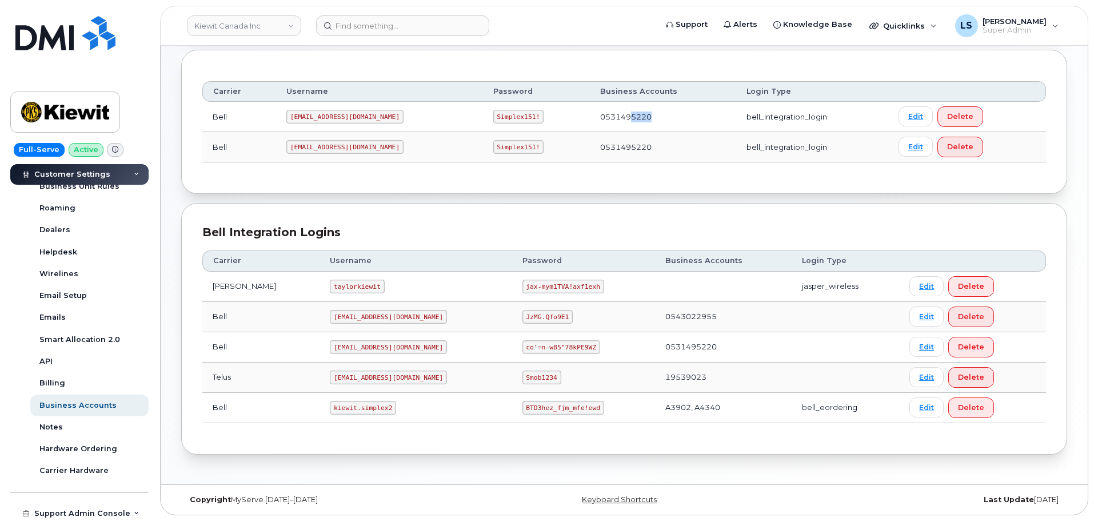
drag, startPoint x: 619, startPoint y: 116, endPoint x: 514, endPoint y: 86, distance: 109.8
click at [595, 119] on td "0531495220" at bounding box center [663, 117] width 147 height 30
click at [387, 213] on div "Bell Integration Logins Carrier Username Password Business Accounts Login Type …" at bounding box center [624, 328] width 886 height 251
click at [353, 357] on td "PeterKi@smplx.co" at bounding box center [415, 347] width 192 height 30
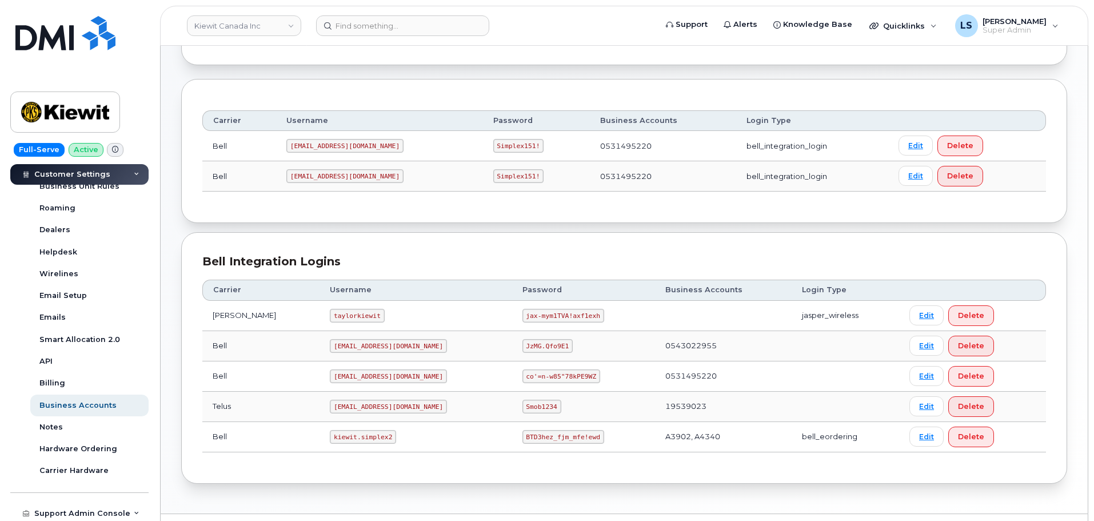
scroll to position [0, 0]
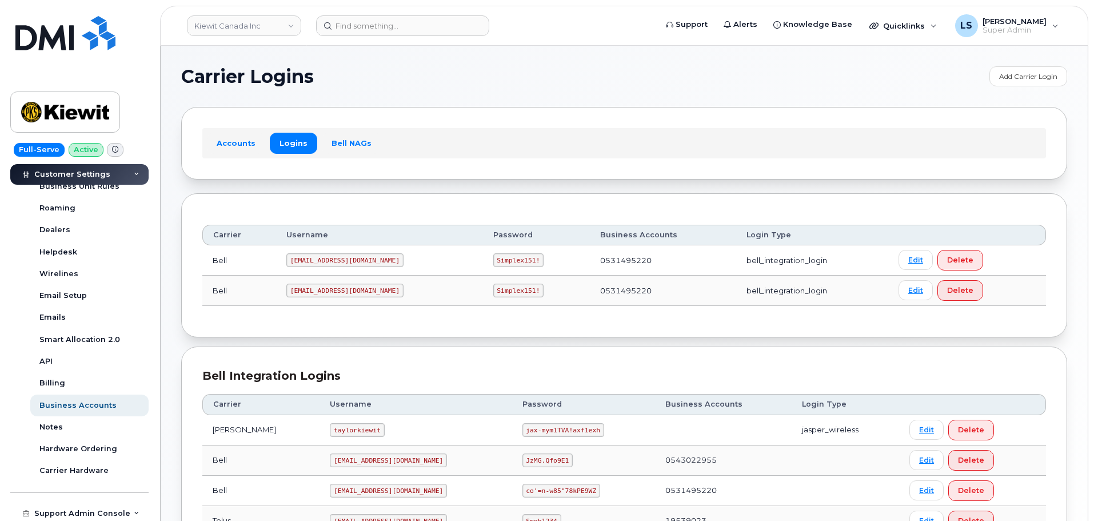
click at [319, 259] on code "1PeterK@myserve.ca" at bounding box center [344, 260] width 117 height 14
click at [320, 259] on code "1PeterK@myserve.ca" at bounding box center [344, 260] width 117 height 14
copy code "1PeterK@myserve.ca"
click at [493, 254] on code "Simplex151!" at bounding box center [518, 260] width 51 height 14
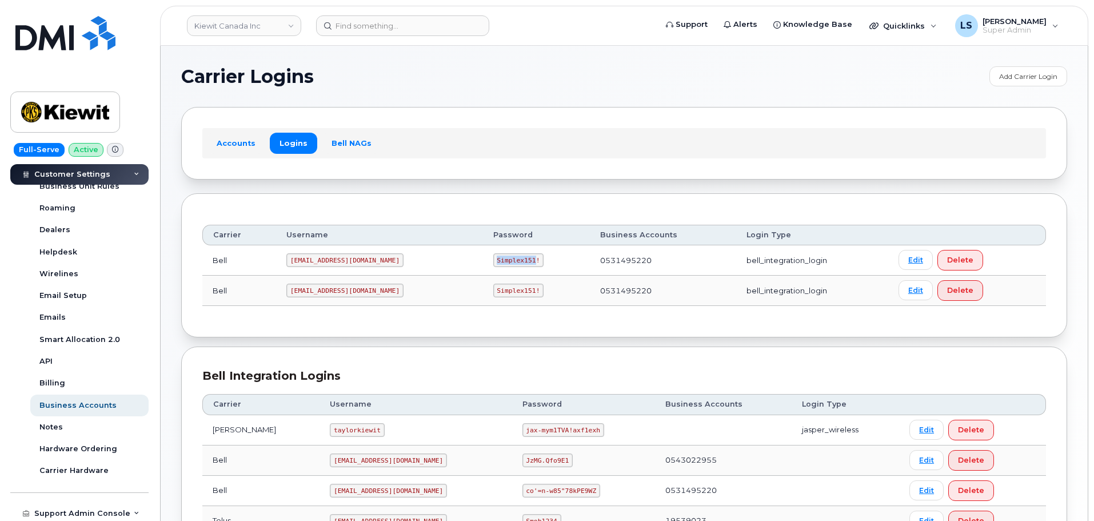
click at [493, 254] on code "Simplex151!" at bounding box center [518, 260] width 51 height 14
copy code "Simplex151!"
click at [301, 263] on code "1PeterK@myserve.ca" at bounding box center [344, 260] width 117 height 14
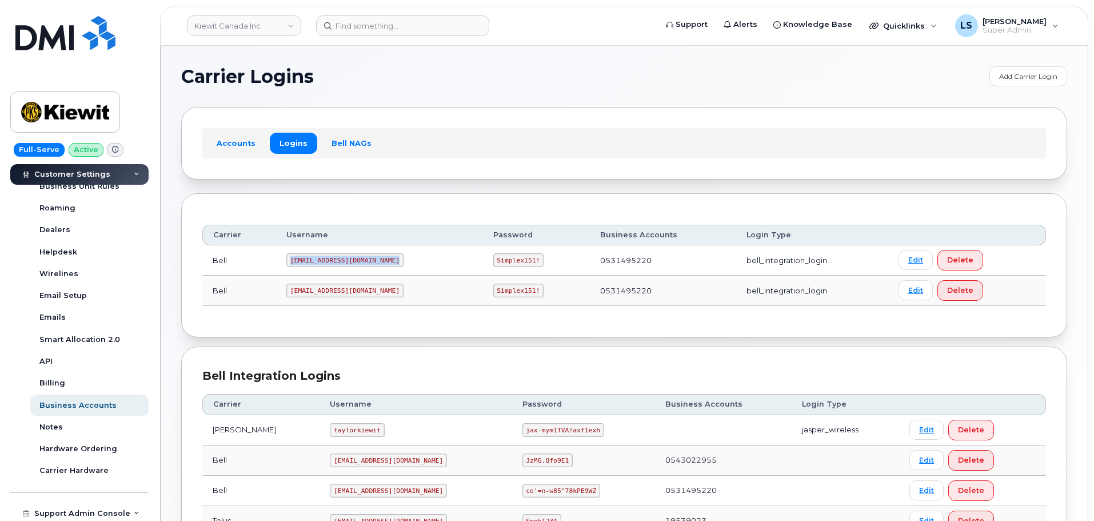
click at [301, 263] on code "1PeterK@myserve.ca" at bounding box center [344, 260] width 117 height 14
copy code "1PeterK@myserve.ca"
click at [493, 290] on code "Simplex151!" at bounding box center [518, 290] width 51 height 14
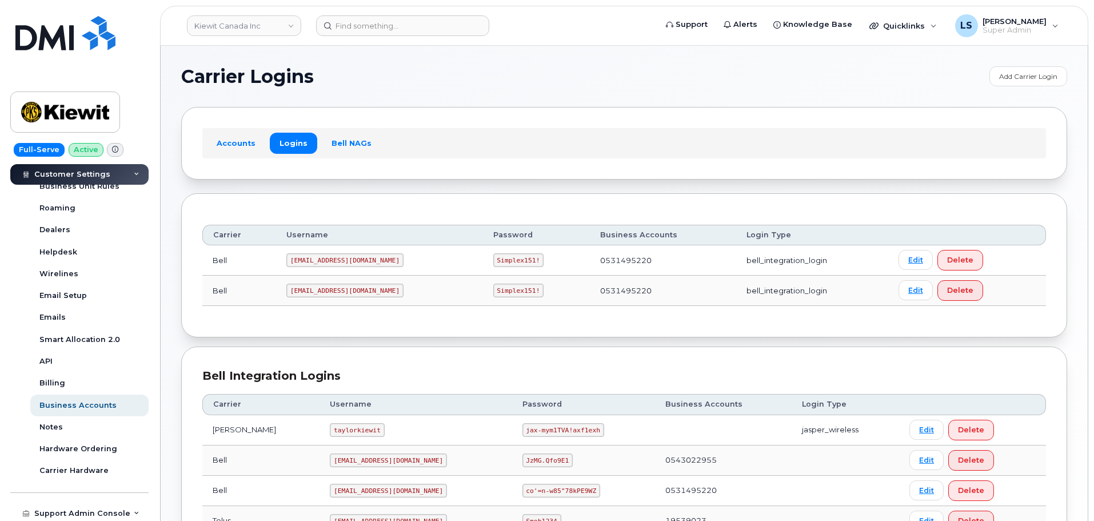
click at [493, 258] on code "Simplex151!" at bounding box center [518, 260] width 51 height 14
copy code "Simplex151!"
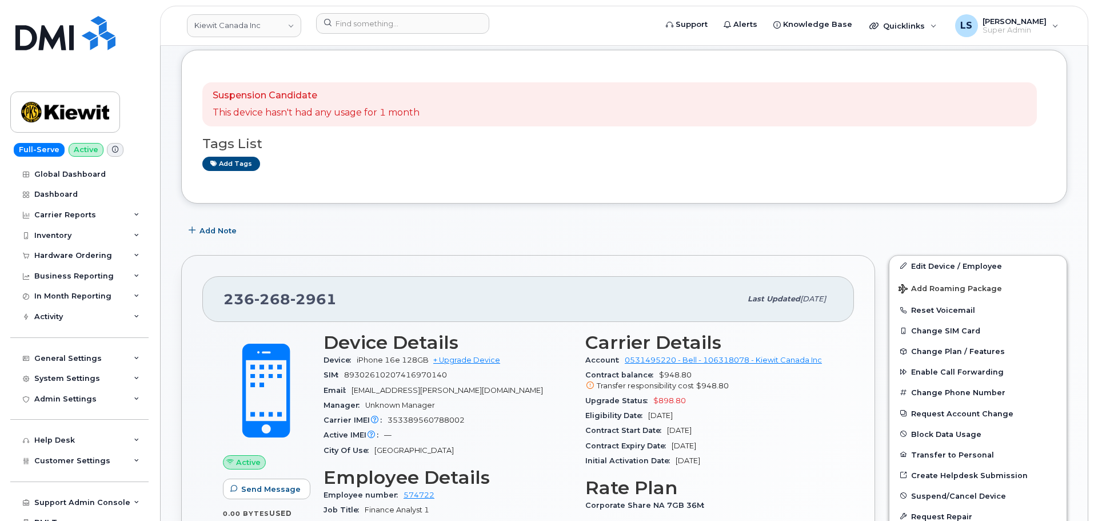
scroll to position [114, 0]
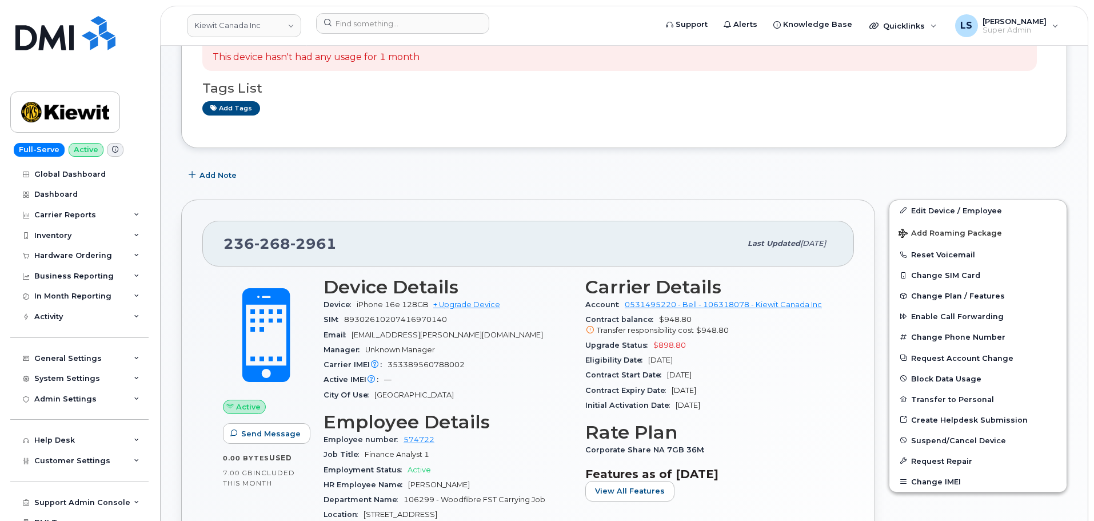
click at [399, 38] on header "[PERSON_NAME] Canada Inc Support Alerts Knowledge Base Quicklinks Suspend / Can…" at bounding box center [624, 26] width 928 height 40
click at [398, 28] on input at bounding box center [402, 23] width 173 height 21
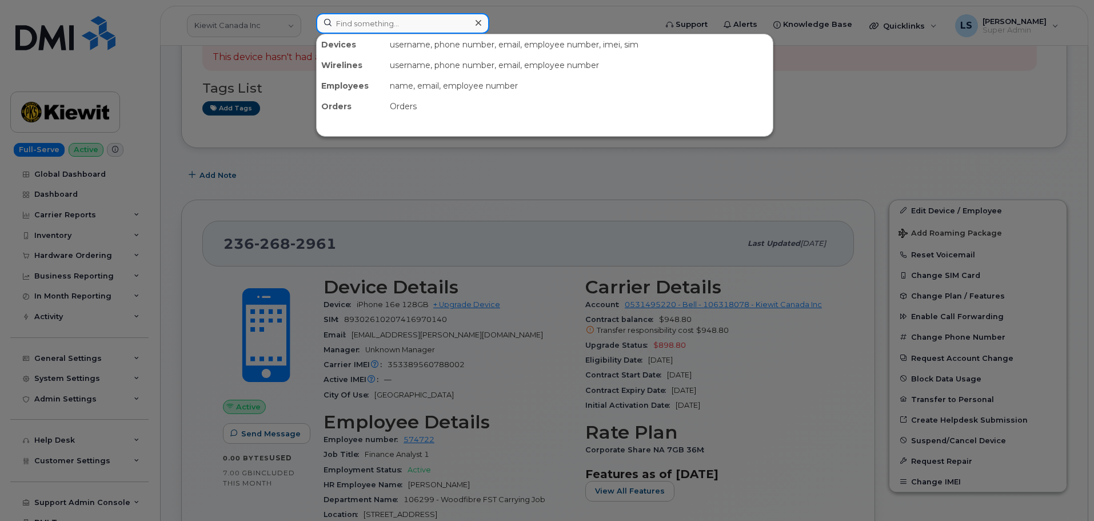
paste input "438.826.4880"
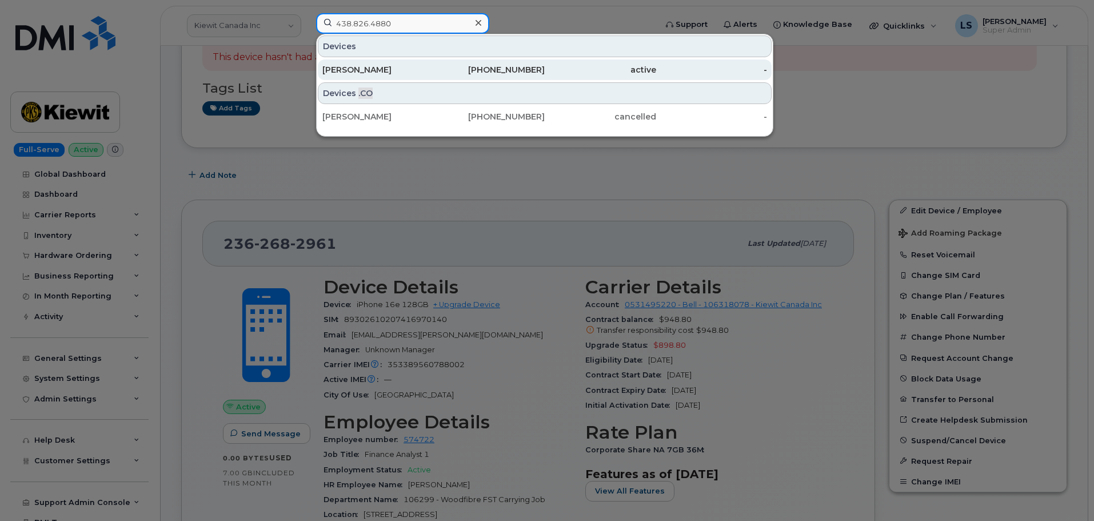
type input "438.826.4880"
click at [396, 69] on div "[PERSON_NAME]" at bounding box center [377, 69] width 111 height 11
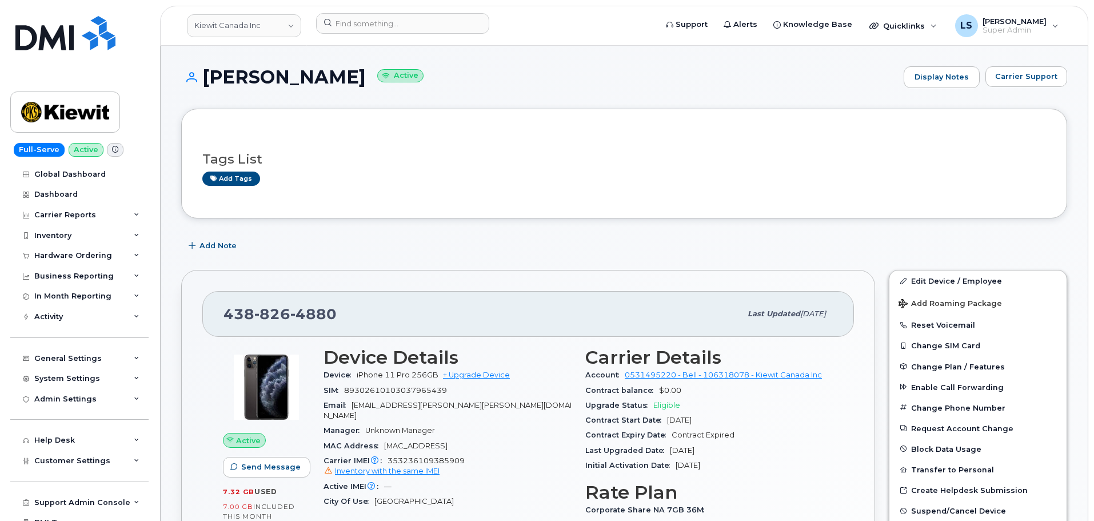
click at [337, 172] on div "Add tags" at bounding box center [619, 178] width 834 height 14
click at [470, 375] on link "+ Upgrade Device" at bounding box center [476, 374] width 67 height 9
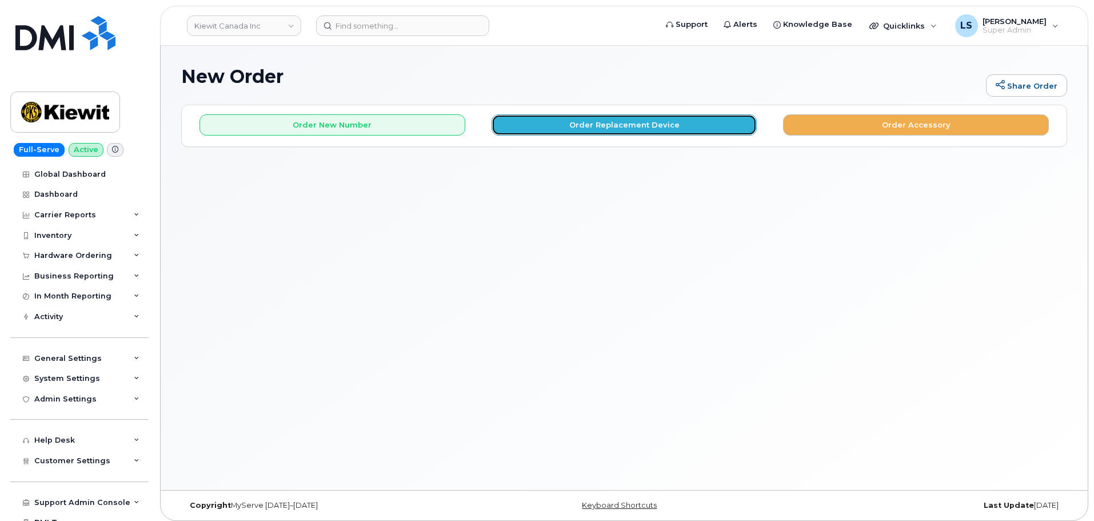
click at [592, 125] on button "Order Replacement Device" at bounding box center [624, 124] width 266 height 21
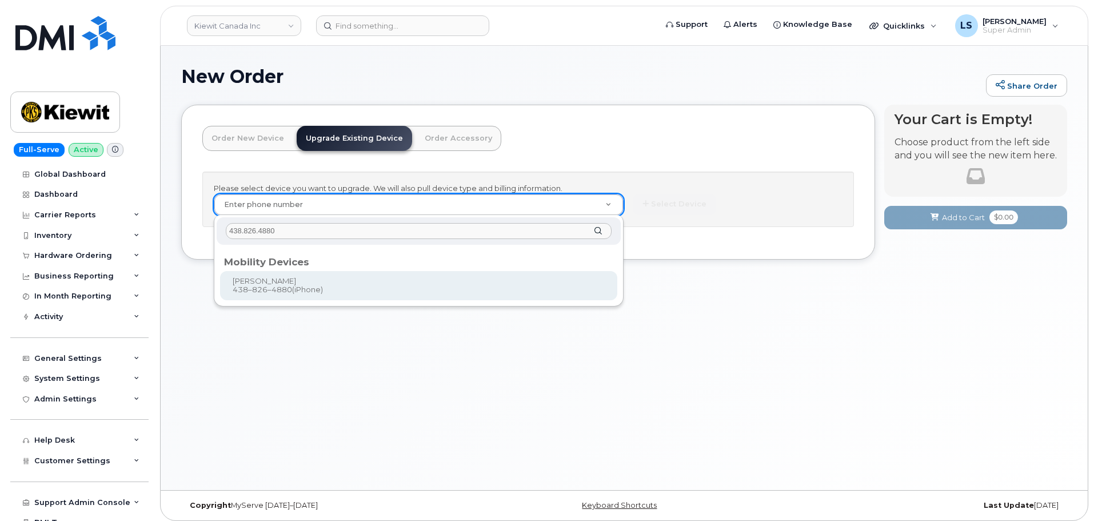
type input "438.826.4880"
type input "179837"
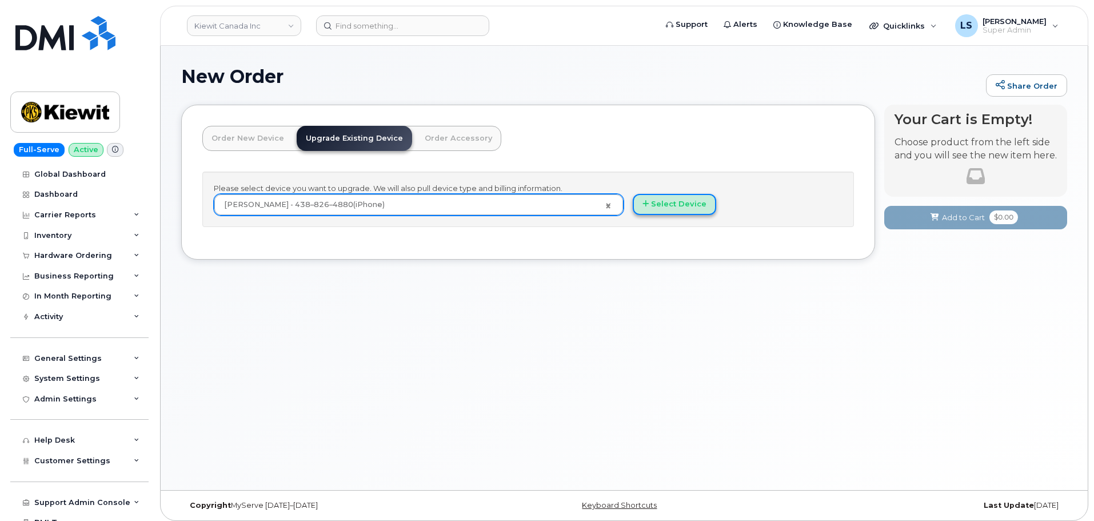
click at [686, 197] on button "Select Device" at bounding box center [674, 204] width 83 height 21
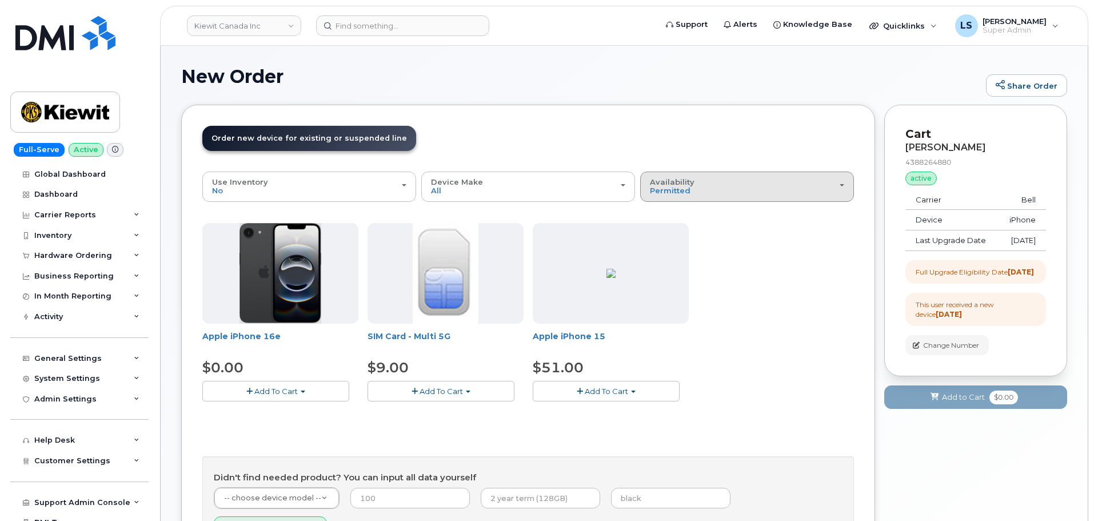
click at [675, 183] on span "Availability" at bounding box center [672, 181] width 45 height 9
click at [666, 227] on label "All" at bounding box center [655, 232] width 24 height 14
click at [0, 0] on input "All" at bounding box center [0, 0] width 0 height 0
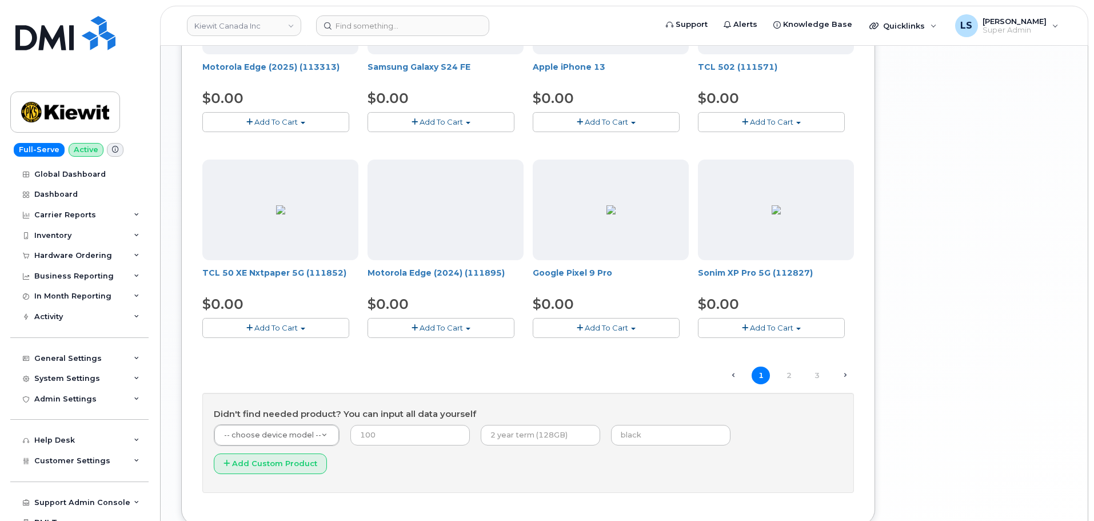
scroll to position [731, 0]
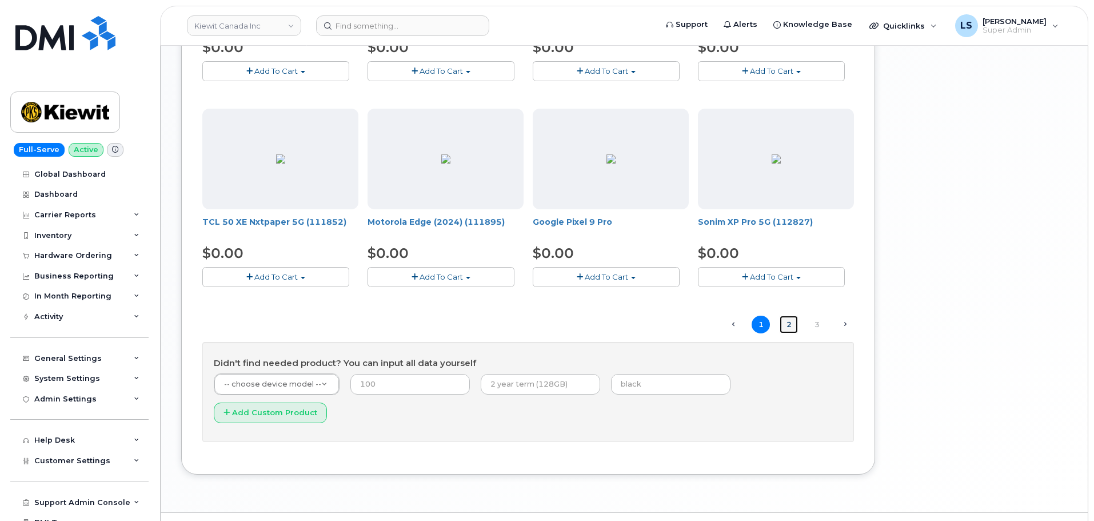
click at [791, 324] on link "2" at bounding box center [788, 324] width 18 height 18
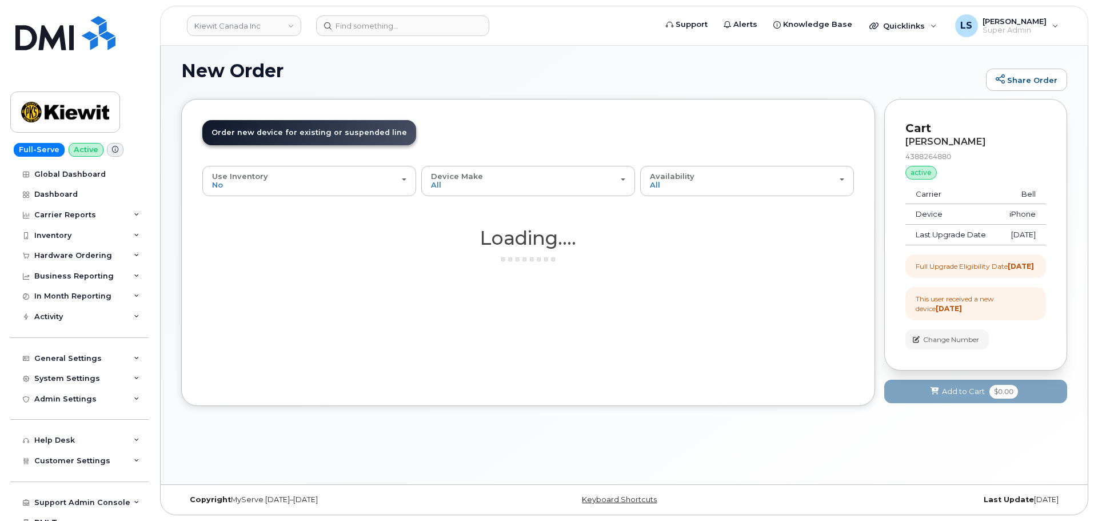
scroll to position [6, 0]
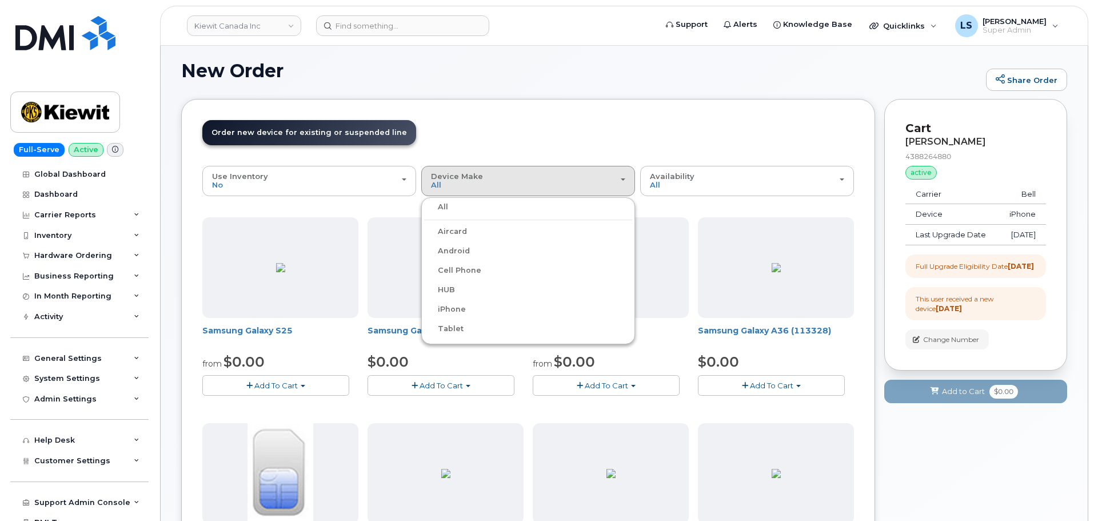
click at [455, 307] on label "iPhone" at bounding box center [445, 309] width 42 height 14
click at [0, 0] on input "iPhone" at bounding box center [0, 0] width 0 height 0
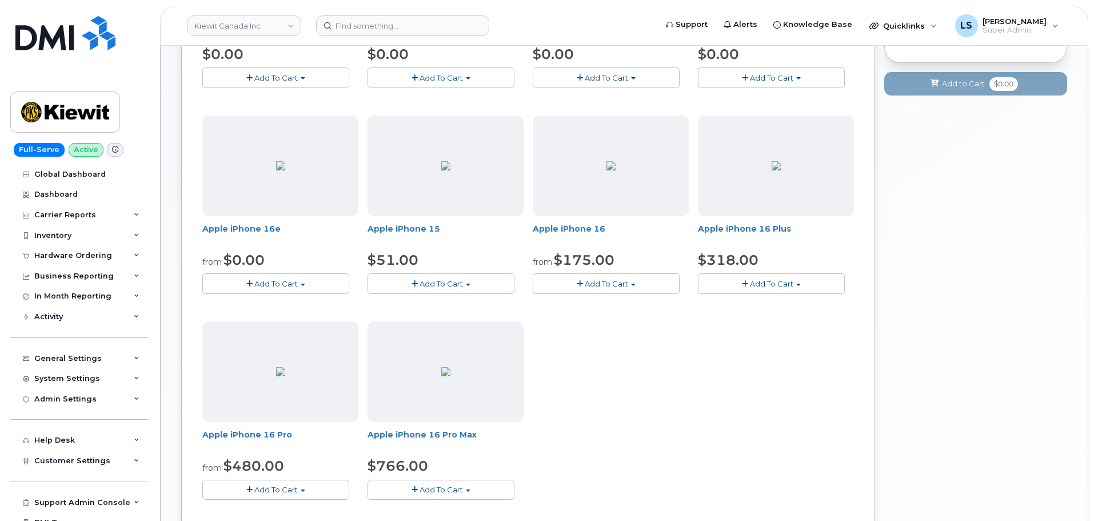
scroll to position [349, 0]
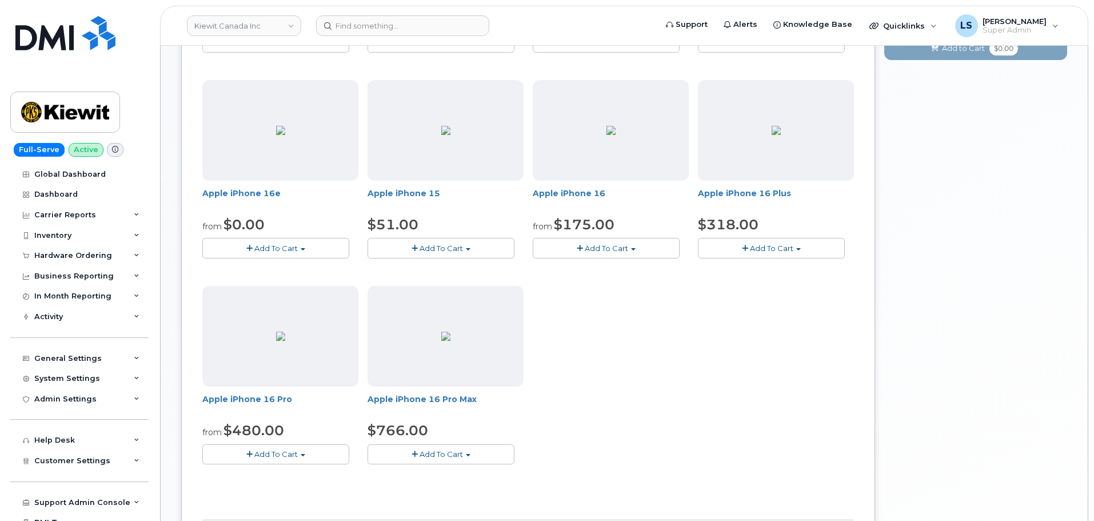
click at [291, 454] on span "Add To Cart" at bounding box center [275, 453] width 43 height 9
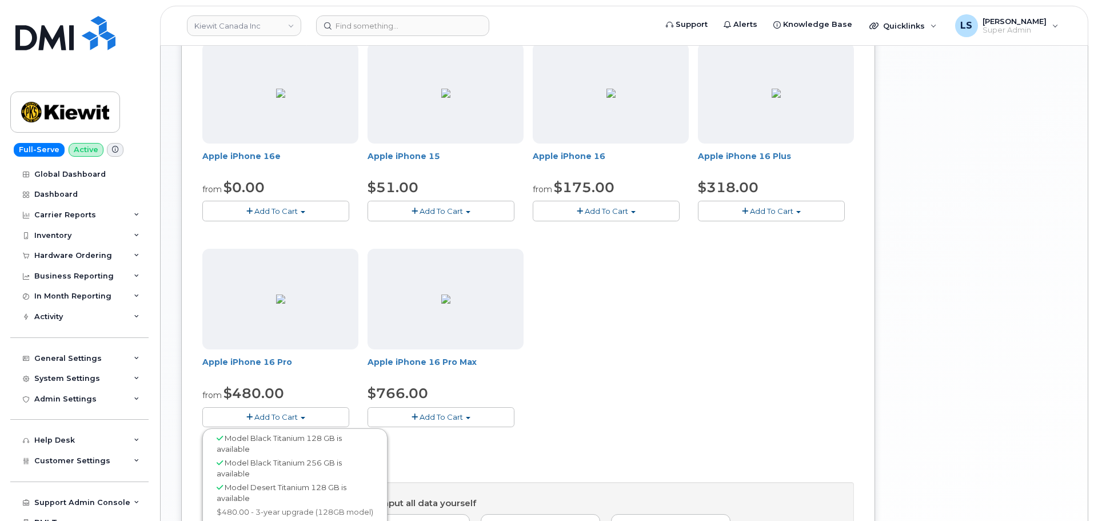
scroll to position [406, 0]
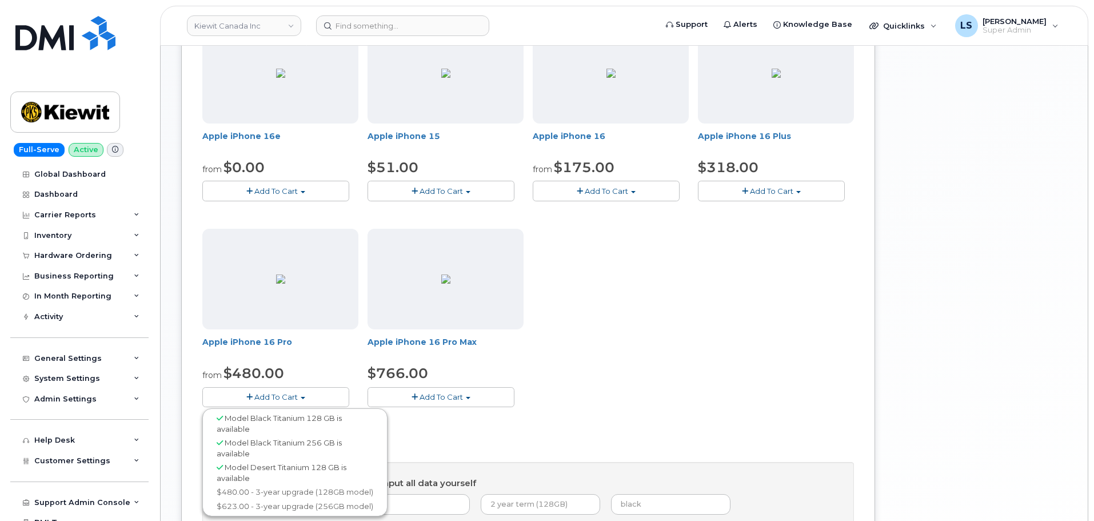
click at [293, 443] on span "Model Black Titanium 256 GB is available" at bounding box center [279, 448] width 125 height 20
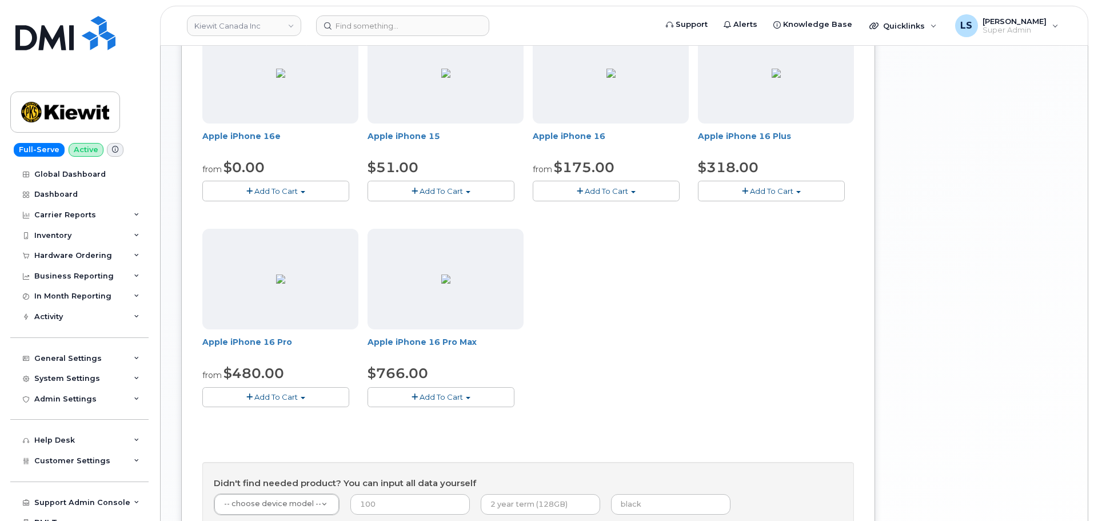
click at [290, 402] on button "Add To Cart" at bounding box center [275, 397] width 147 height 20
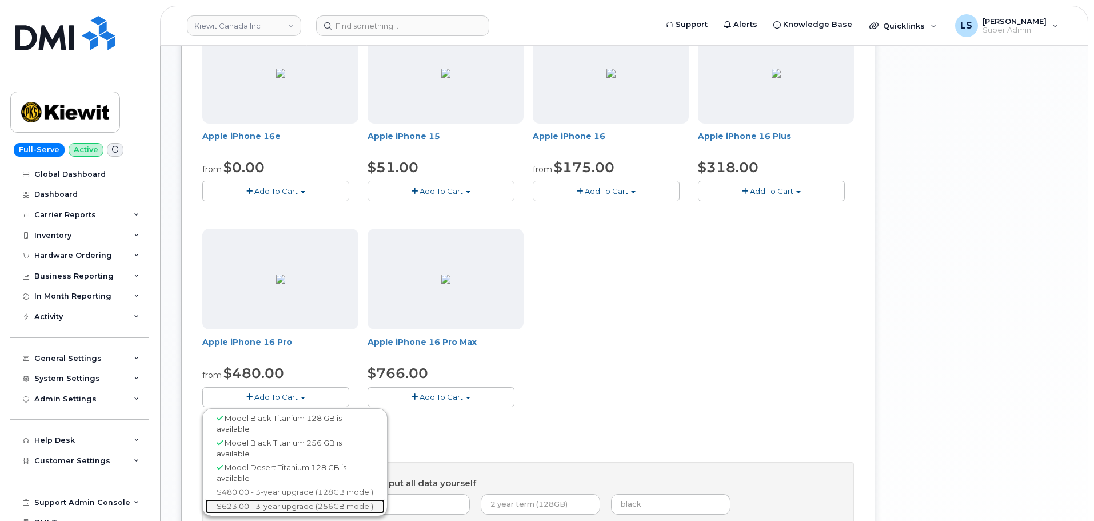
click at [302, 509] on link "$623.00 - 3-year upgrade (256GB model)" at bounding box center [294, 506] width 179 height 14
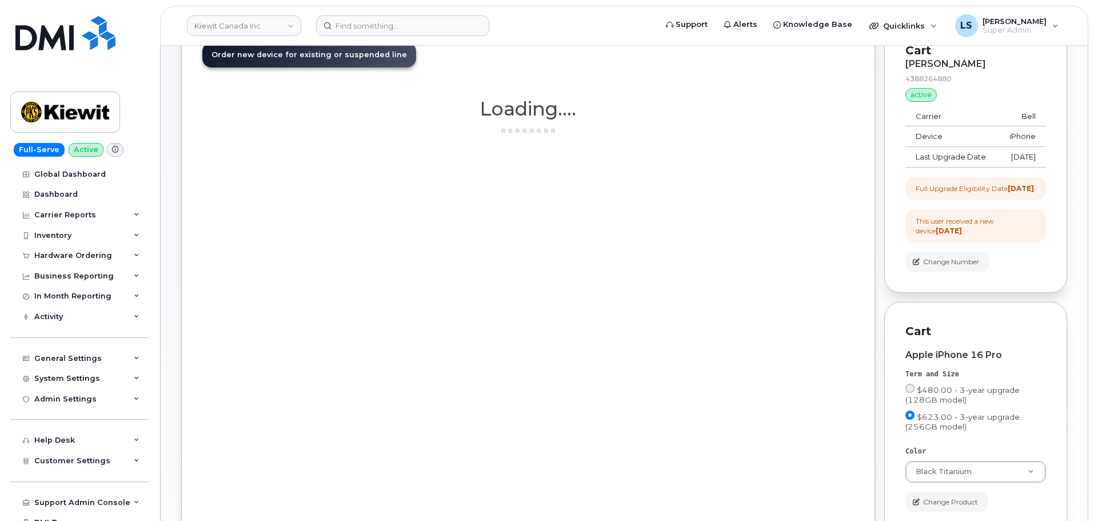
scroll to position [0, 0]
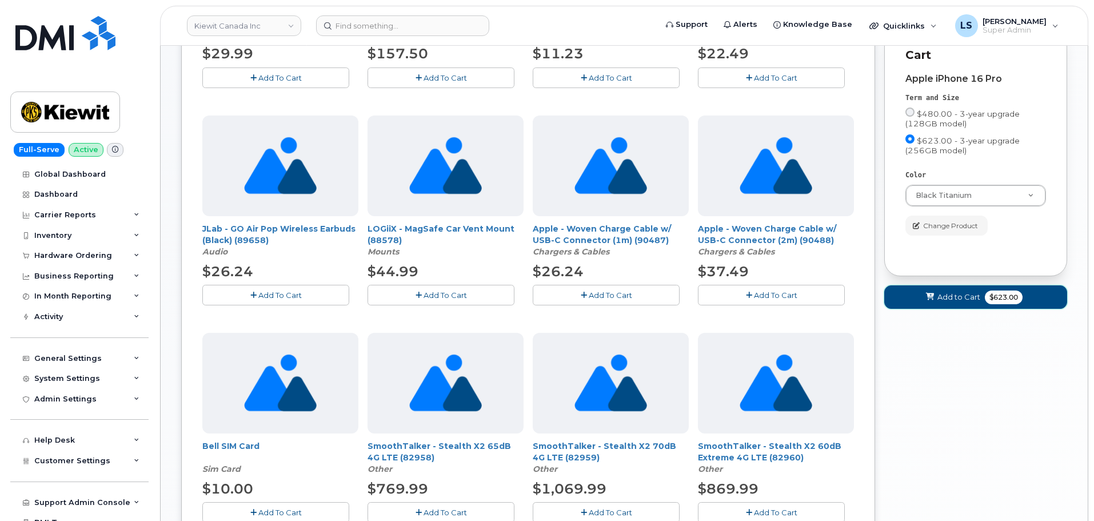
click at [949, 302] on span "Add to Cart" at bounding box center [958, 296] width 43 height 11
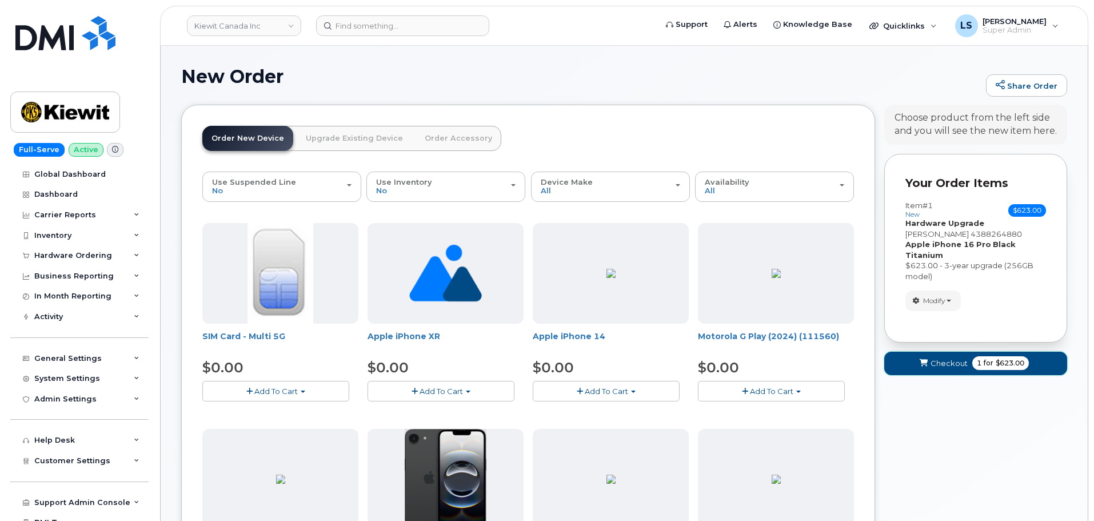
click at [947, 360] on span "Checkout" at bounding box center [948, 363] width 37 height 11
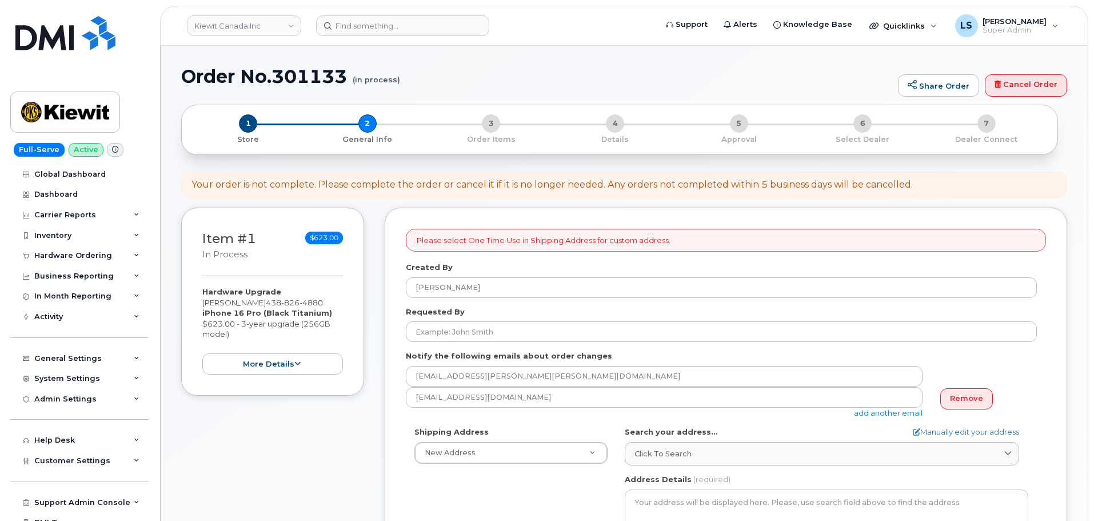
select select
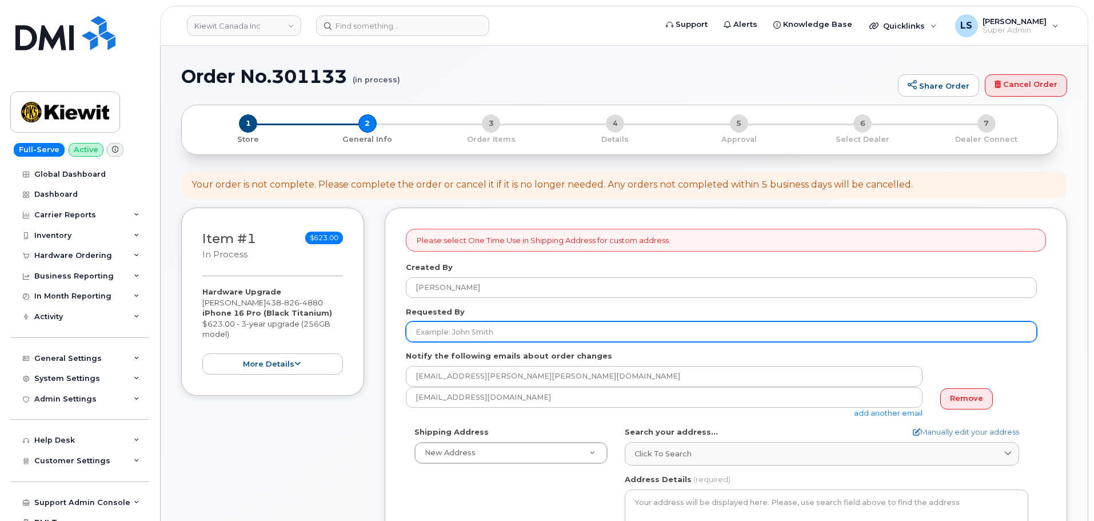
click at [451, 335] on input "Requested By" at bounding box center [721, 331] width 631 height 21
paste input "[PERSON_NAME]"
type input "[PERSON_NAME]"
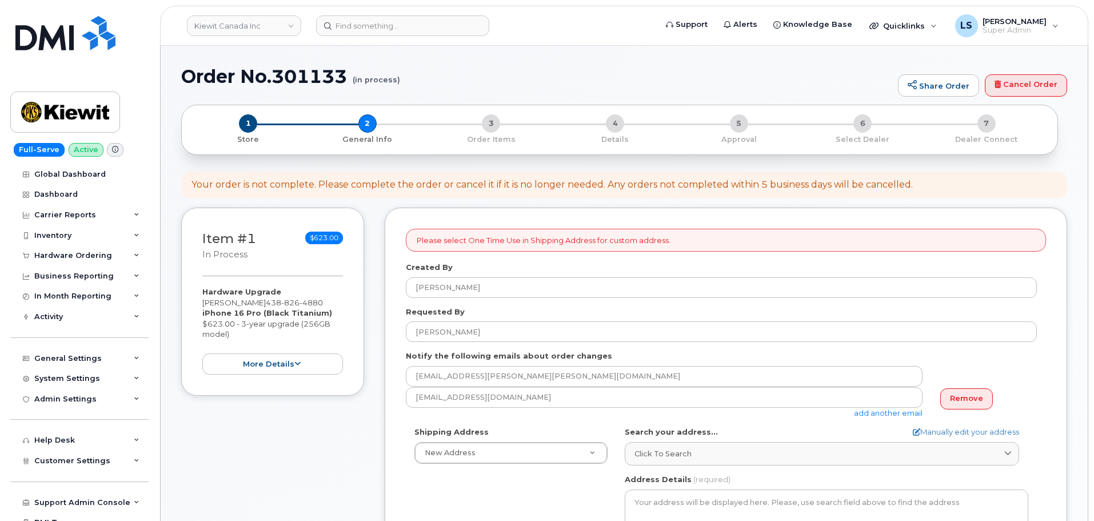
click at [882, 409] on link "add another email" at bounding box center [888, 412] width 69 height 9
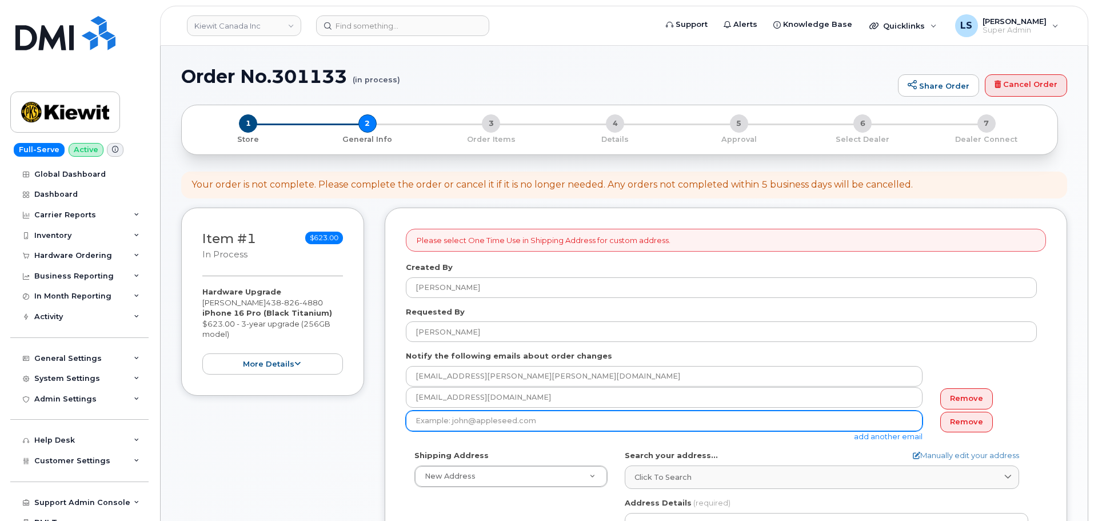
click at [544, 424] on input "email" at bounding box center [664, 420] width 517 height 21
paste input "[PERSON_NAME][EMAIL_ADDRESS][PERSON_NAME][PERSON_NAME][DOMAIN_NAME]"
type input "[PERSON_NAME][EMAIL_ADDRESS][PERSON_NAME][PERSON_NAME][DOMAIN_NAME]"
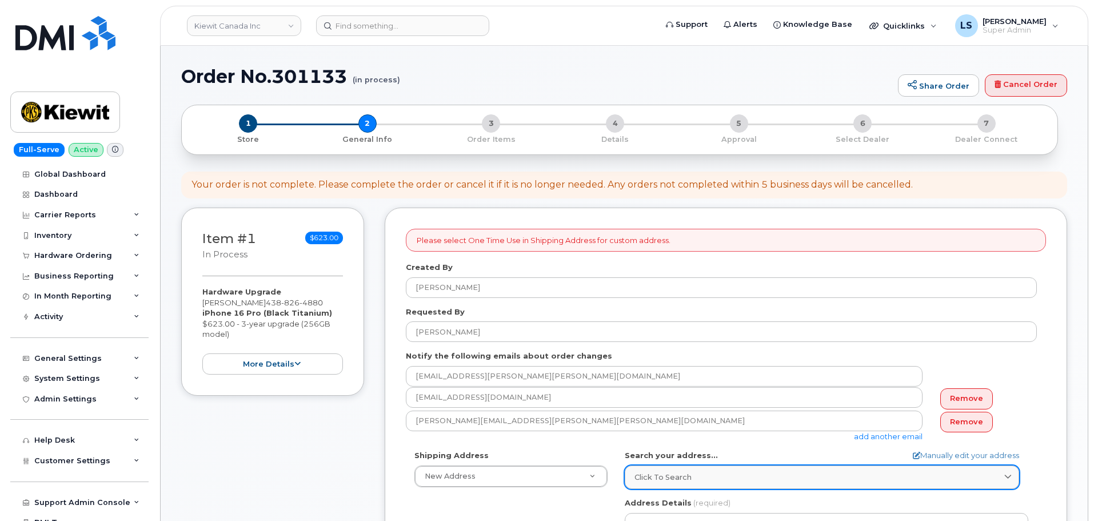
click at [654, 465] on link "Click to search" at bounding box center [822, 476] width 394 height 23
paste input "[STREET_ADDRESS][PERSON_NAME]"
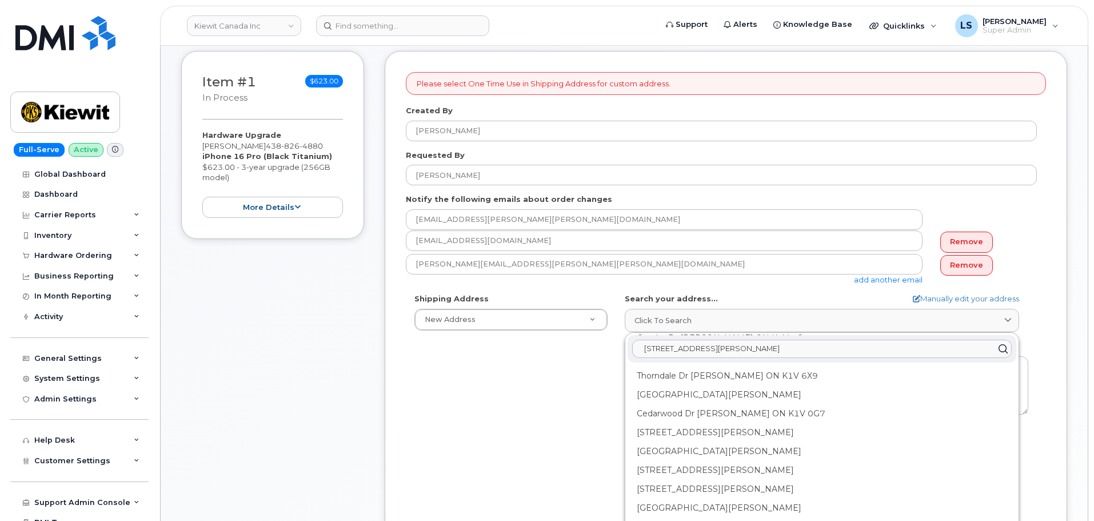
scroll to position [286, 0]
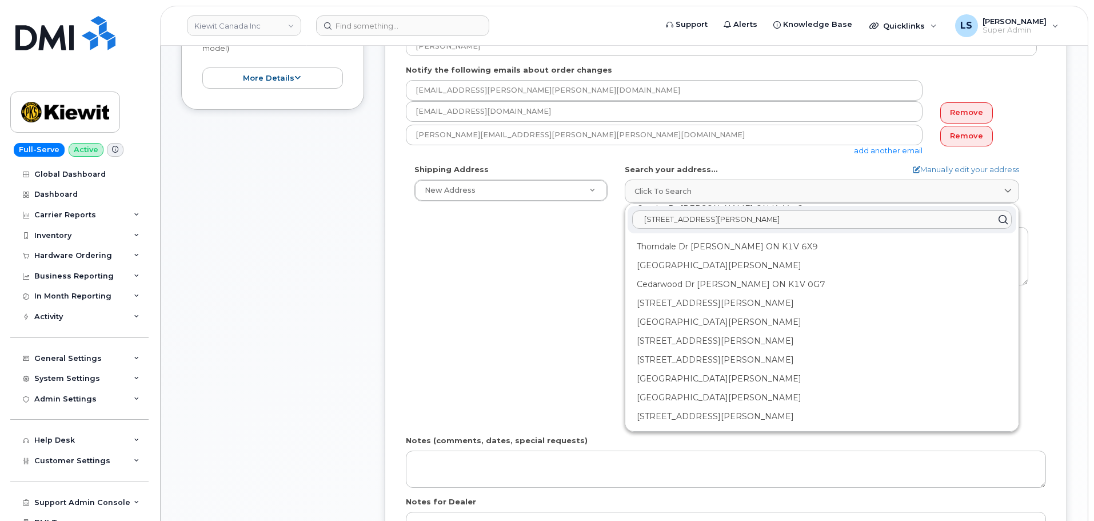
type input "[STREET_ADDRESS][PERSON_NAME]"
click at [587, 399] on div "Shipping Address New Address New Address Beaver Marine Limited [GEOGRAPHIC_DATA…" at bounding box center [721, 295] width 631 height 262
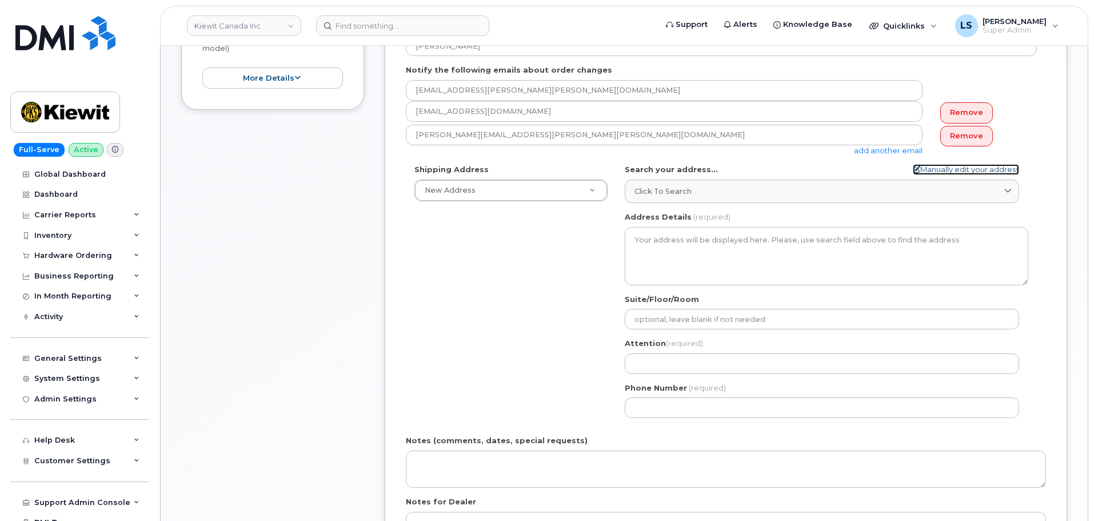
click at [983, 173] on link "Manually edit your address" at bounding box center [966, 169] width 106 height 11
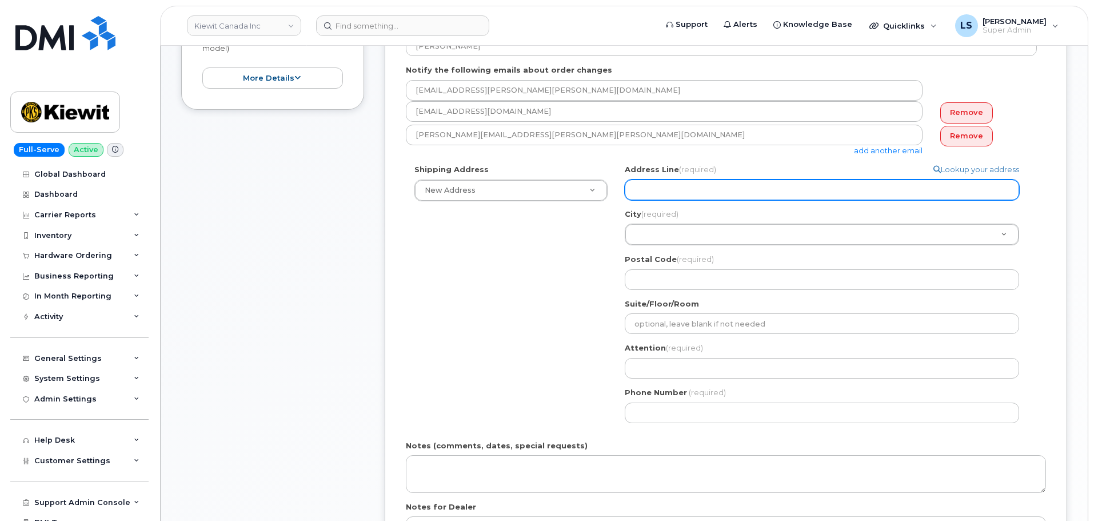
click at [715, 190] on input "Address Line (required)" at bounding box center [822, 189] width 394 height 21
paste input "[STREET_ADDRESS][PERSON_NAME]"
select select
click at [714, 189] on input "[STREET_ADDRESS][PERSON_NAME]" at bounding box center [822, 189] width 394 height 21
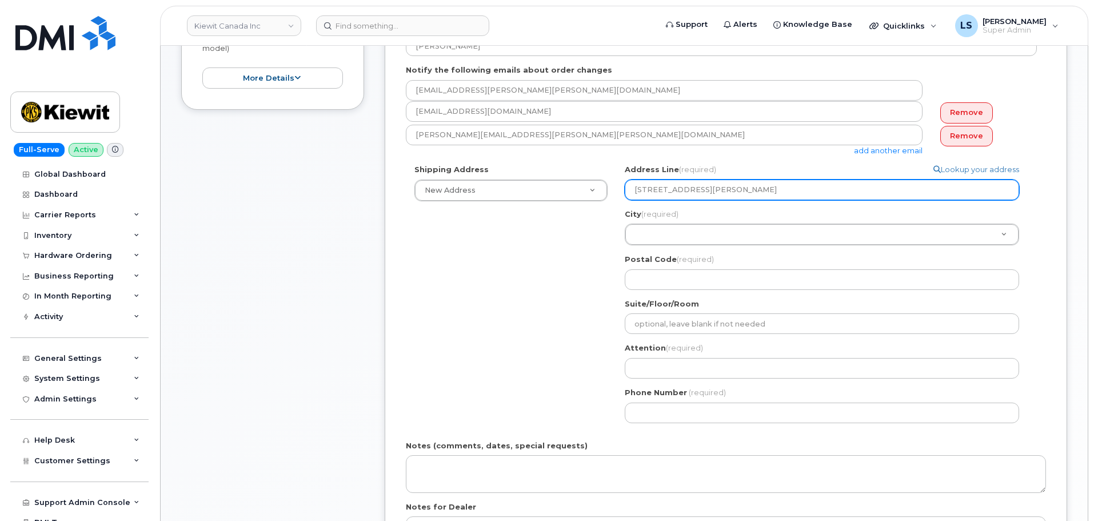
type input "[STREET_ADDRESS][PERSON_NAME]"
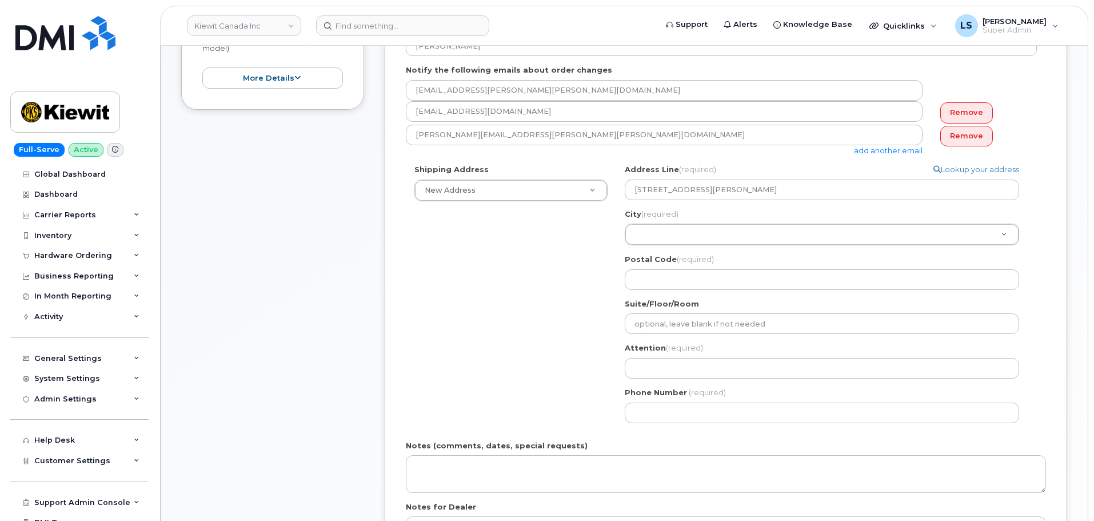
click at [694, 222] on div "City (required) City (required) City (required)" at bounding box center [826, 227] width 403 height 37
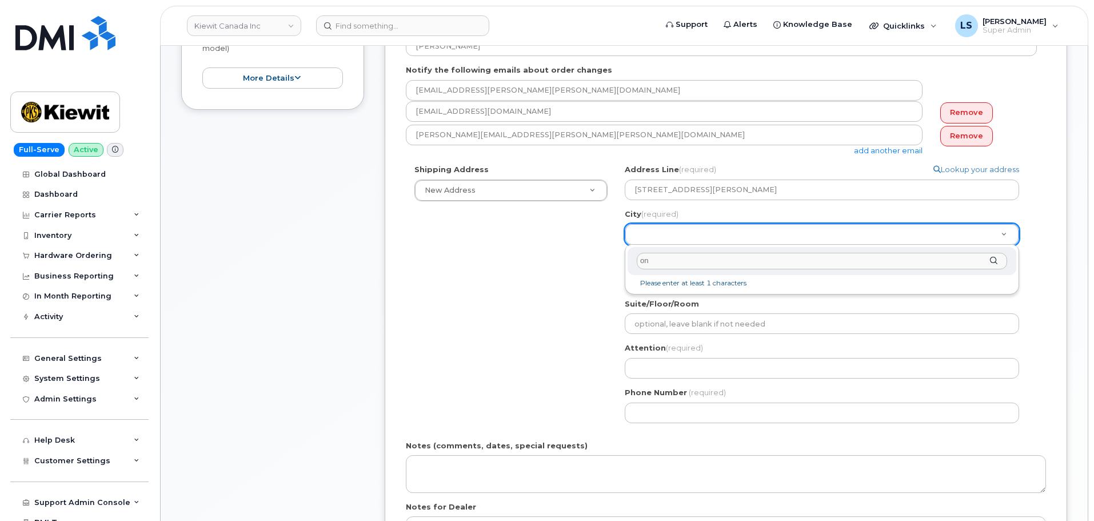
type input "o"
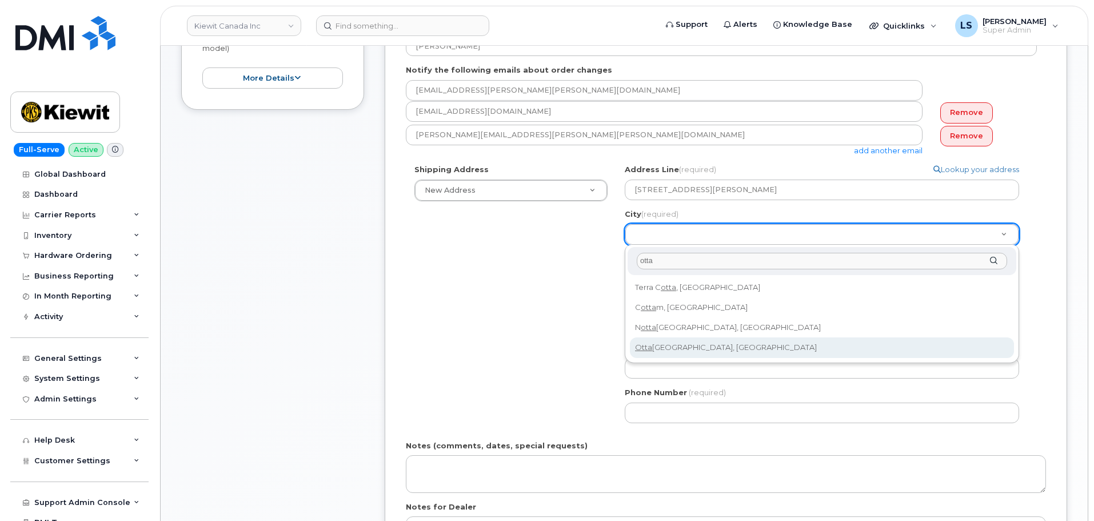
type input "otta"
select select
type input "4580"
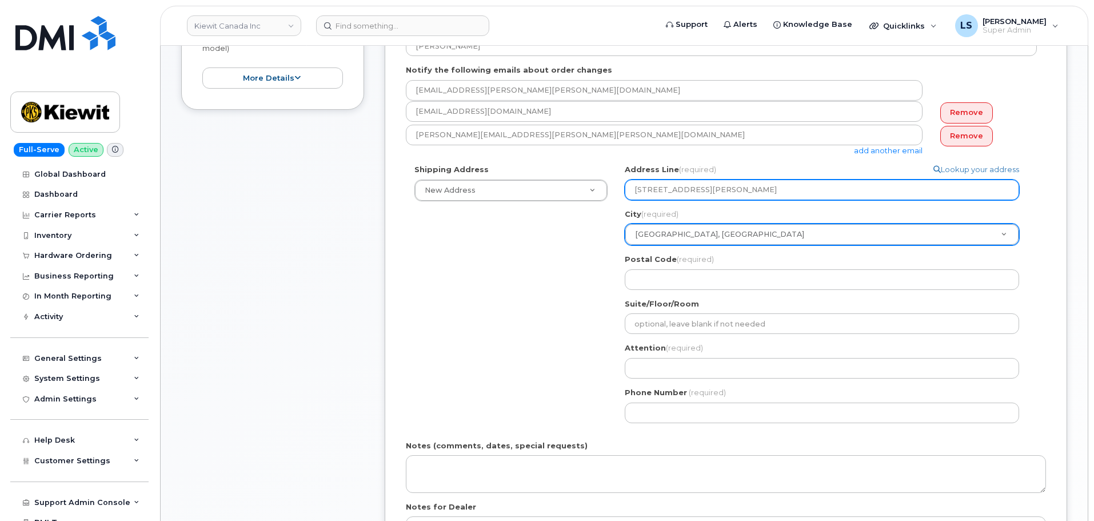
drag, startPoint x: 753, startPoint y: 189, endPoint x: 783, endPoint y: 190, distance: 30.9
click at [785, 190] on input "[STREET_ADDRESS][PERSON_NAME]" at bounding box center [822, 189] width 394 height 21
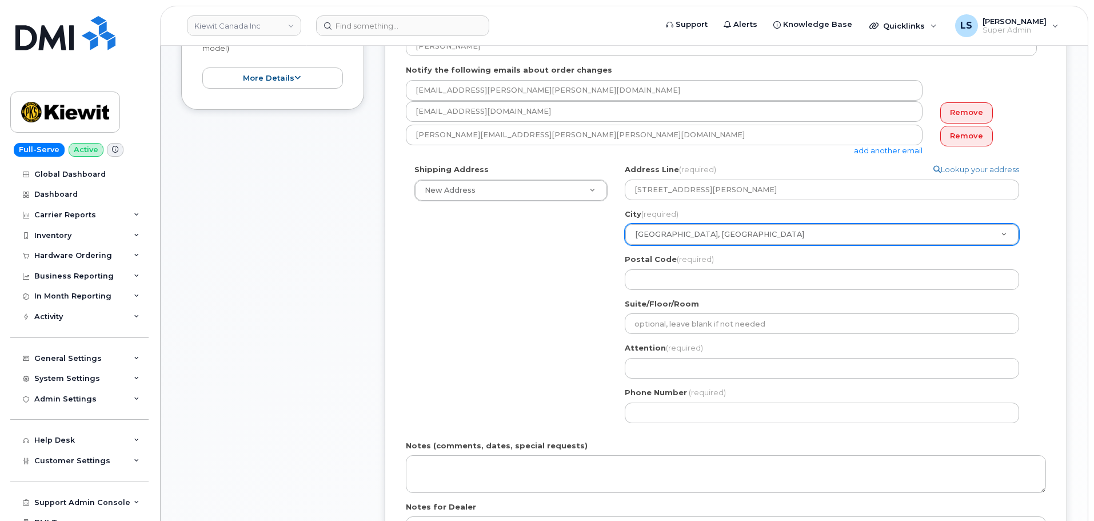
click at [719, 267] on div "Postal Code (required)" at bounding box center [826, 272] width 403 height 36
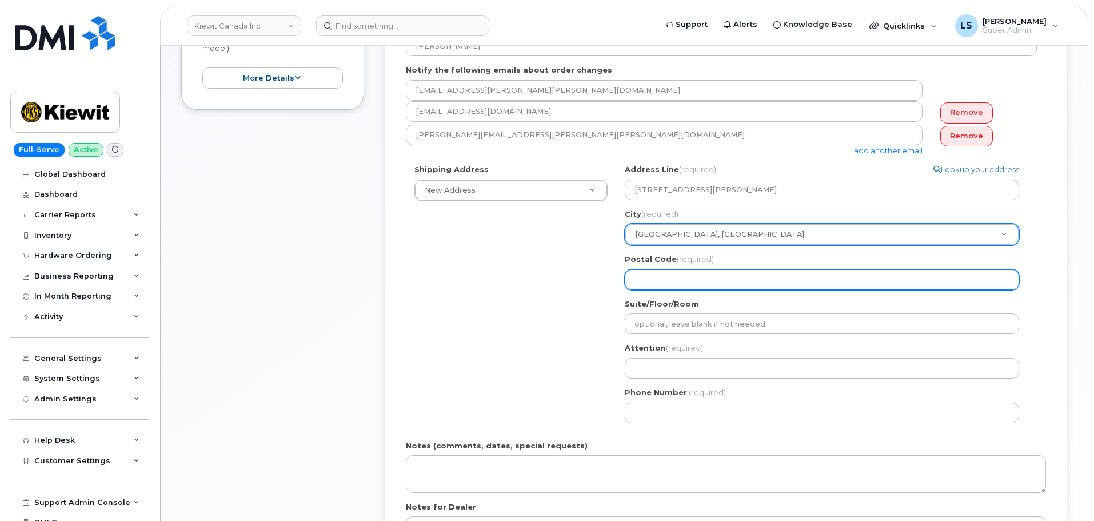
click at [714, 276] on input "Postal Code (required)" at bounding box center [822, 279] width 394 height 21
paste input "K1H 1E1"
select select
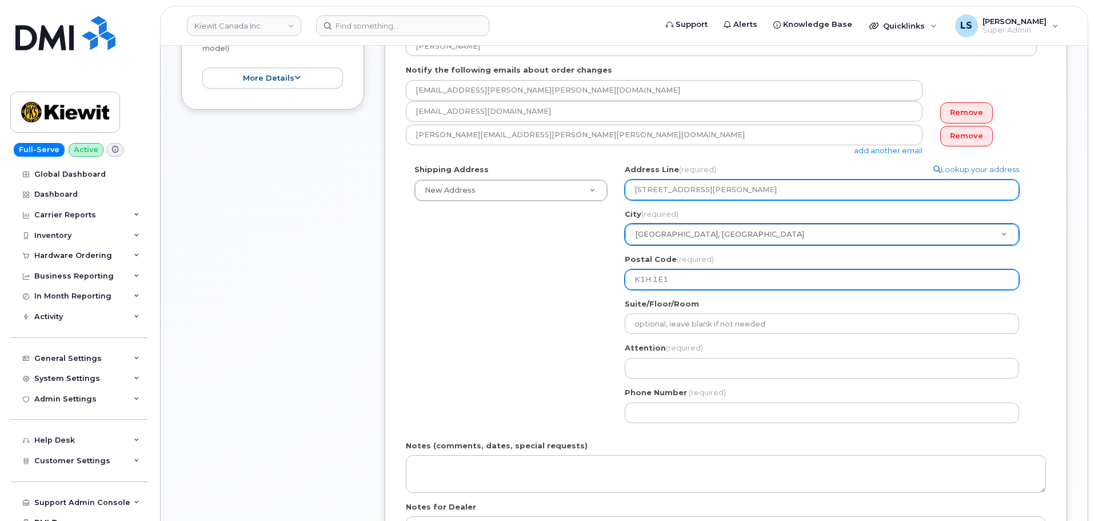
type input "K1H 1E1"
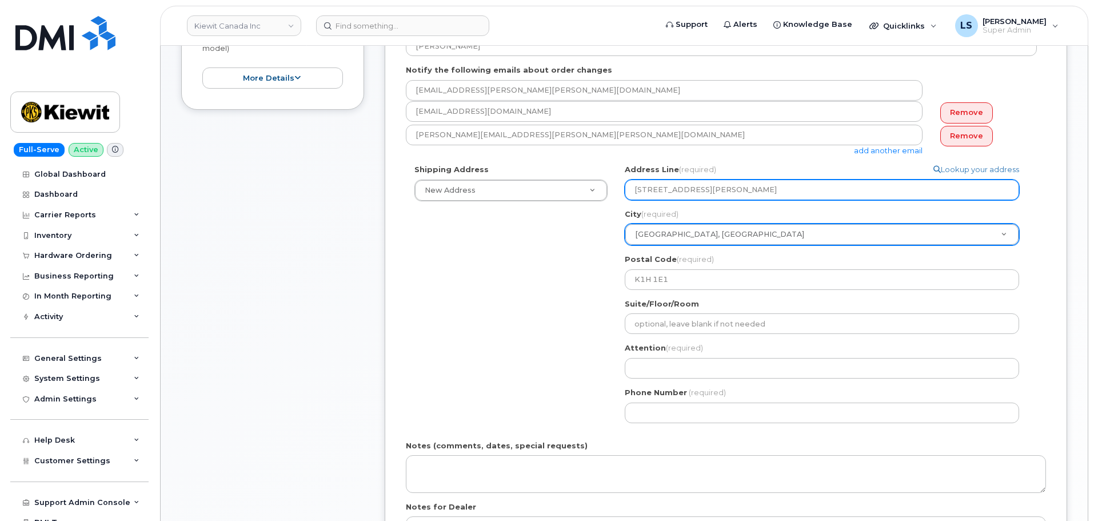
drag, startPoint x: 820, startPoint y: 185, endPoint x: 705, endPoint y: 195, distance: 115.3
click at [705, 195] on input "[STREET_ADDRESS][PERSON_NAME]" at bounding box center [822, 189] width 394 height 21
select select
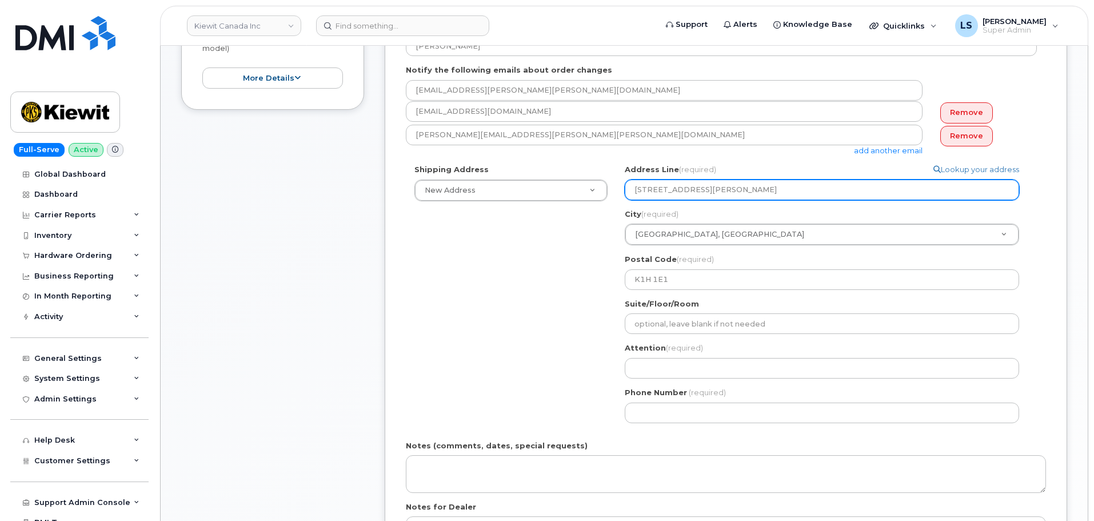
type input "[STREET_ADDRESS][PERSON_NAME]"
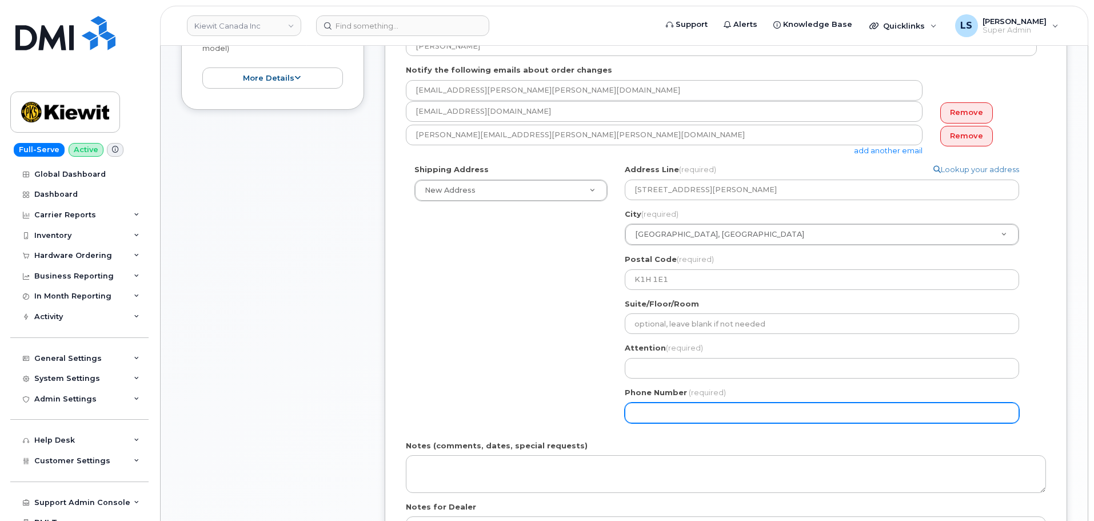
click at [457, 371] on div "Shipping Address New Address New Address Beaver Marine Limited [GEOGRAPHIC_DATA…" at bounding box center [721, 297] width 631 height 267
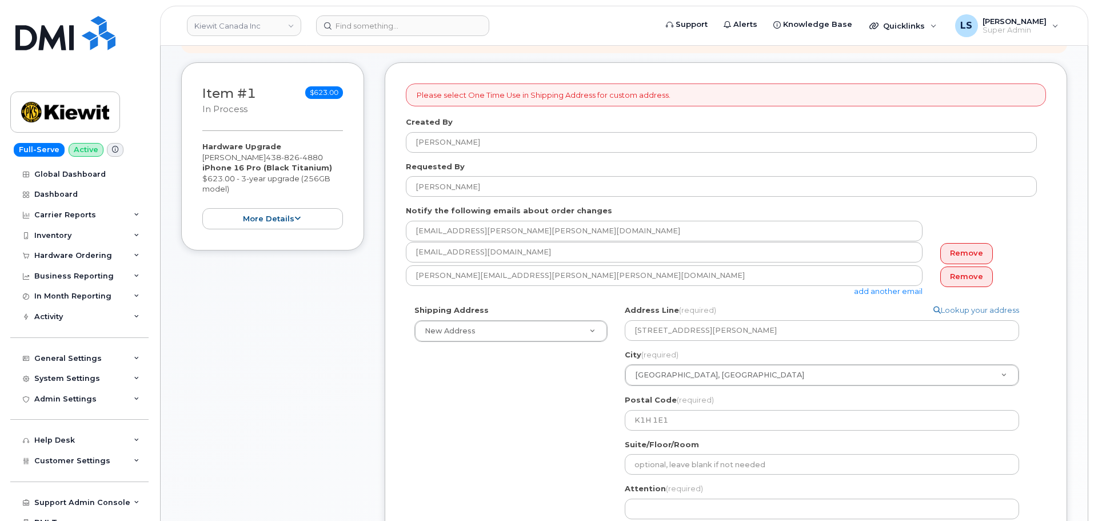
scroll to position [57, 0]
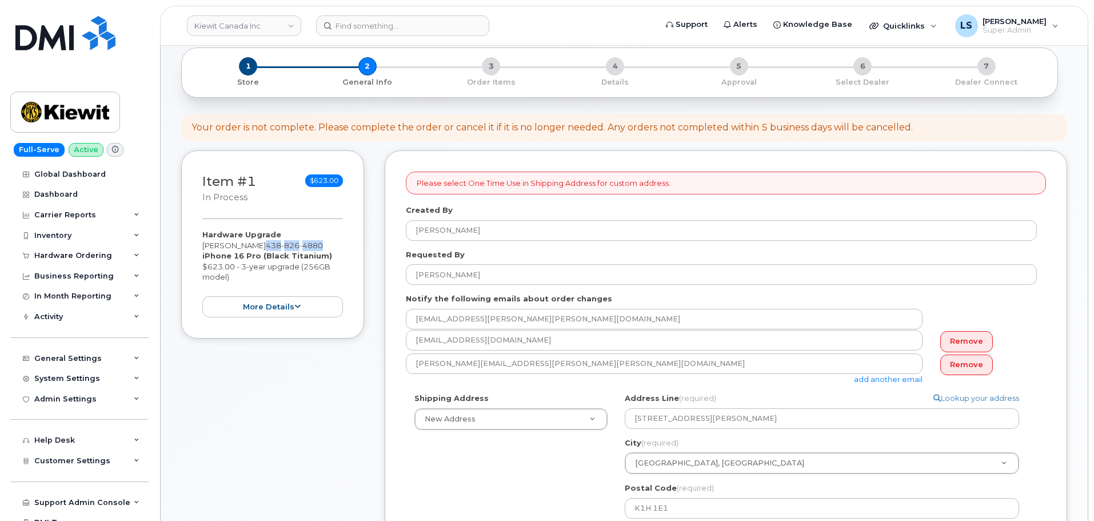
drag, startPoint x: 314, startPoint y: 245, endPoint x: 254, endPoint y: 249, distance: 59.6
click at [254, 249] on div "Hardware Upgrade [PERSON_NAME] [PHONE_NUMBER] iPhone 16 Pro (Black Titanium) $6…" at bounding box center [272, 273] width 141 height 88
copy span "[PHONE_NUMBER]"
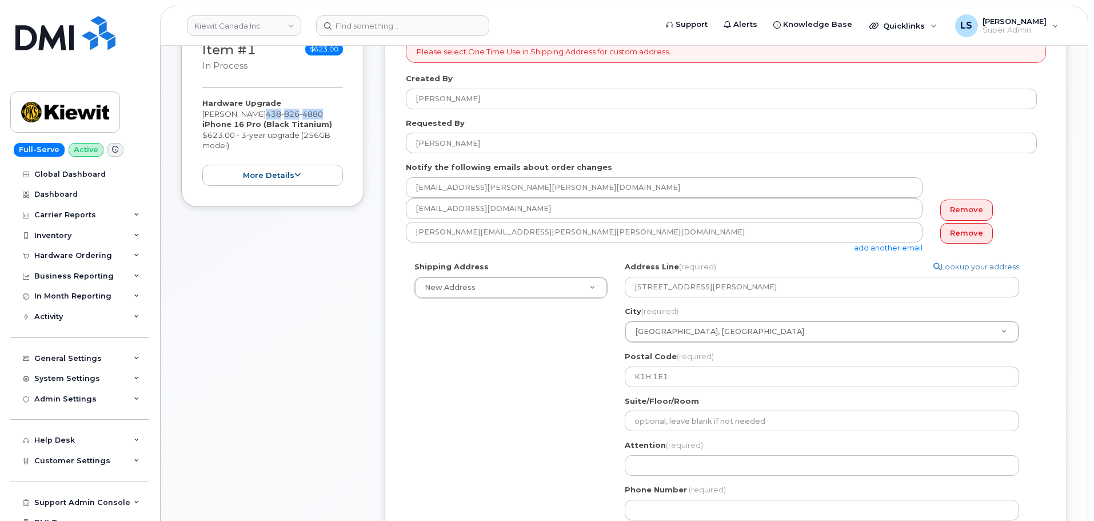
scroll to position [343, 0]
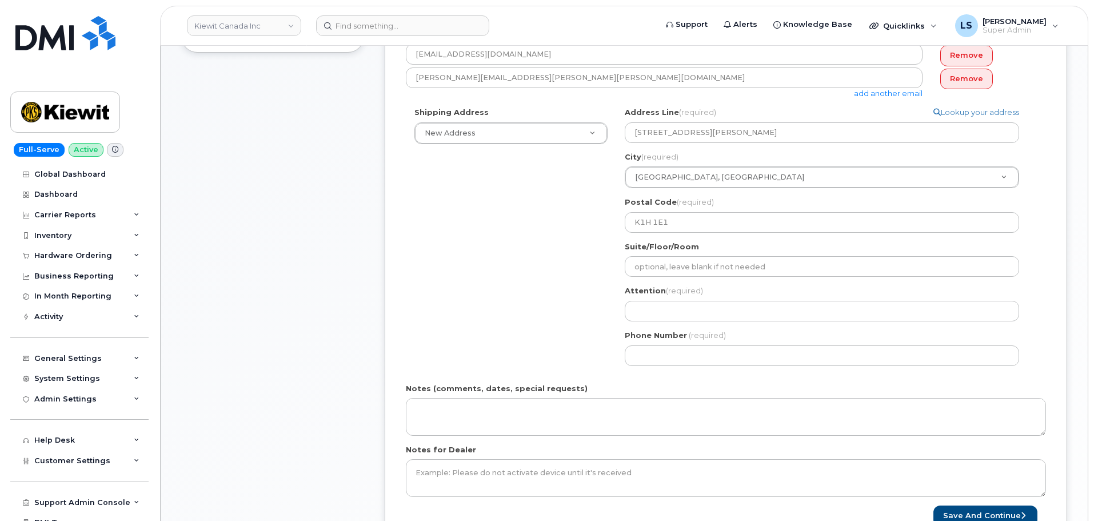
drag, startPoint x: 643, startPoint y: 341, endPoint x: 638, endPoint y: 351, distance: 11.5
click at [643, 341] on div "Phone Number (required)" at bounding box center [826, 348] width 403 height 36
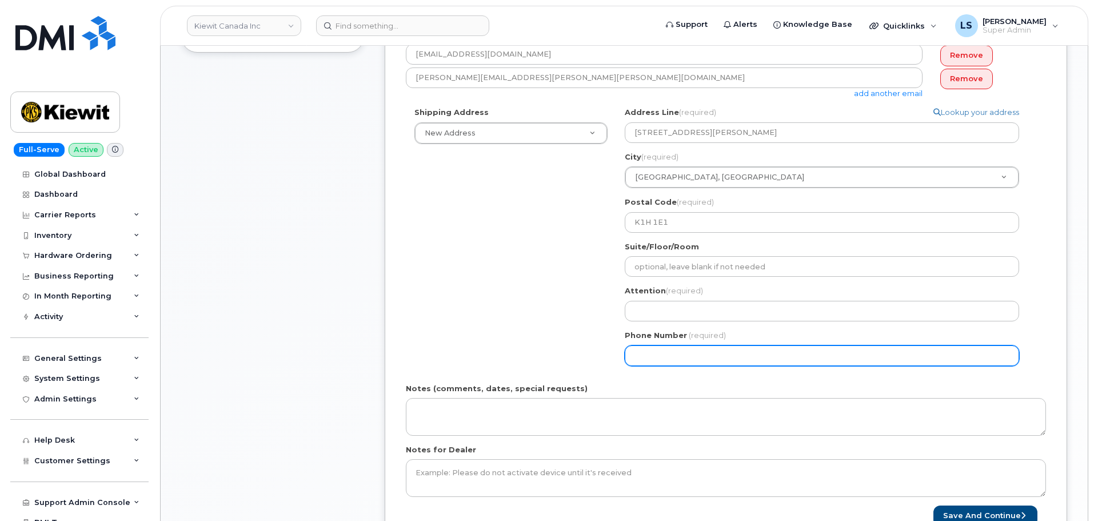
click at [638, 353] on input "Phone Number" at bounding box center [822, 355] width 394 height 21
paste input "4388264880"
select select
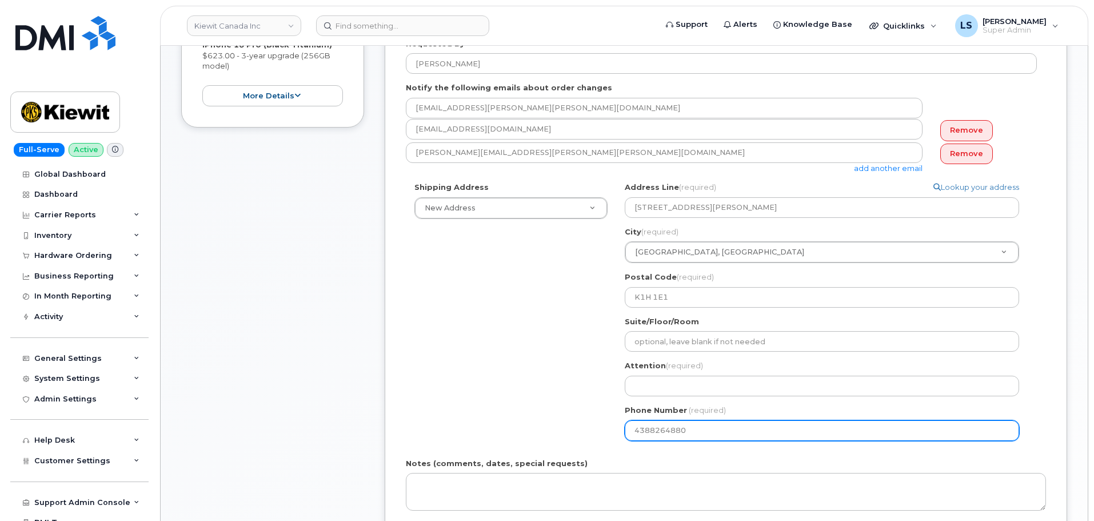
scroll to position [229, 0]
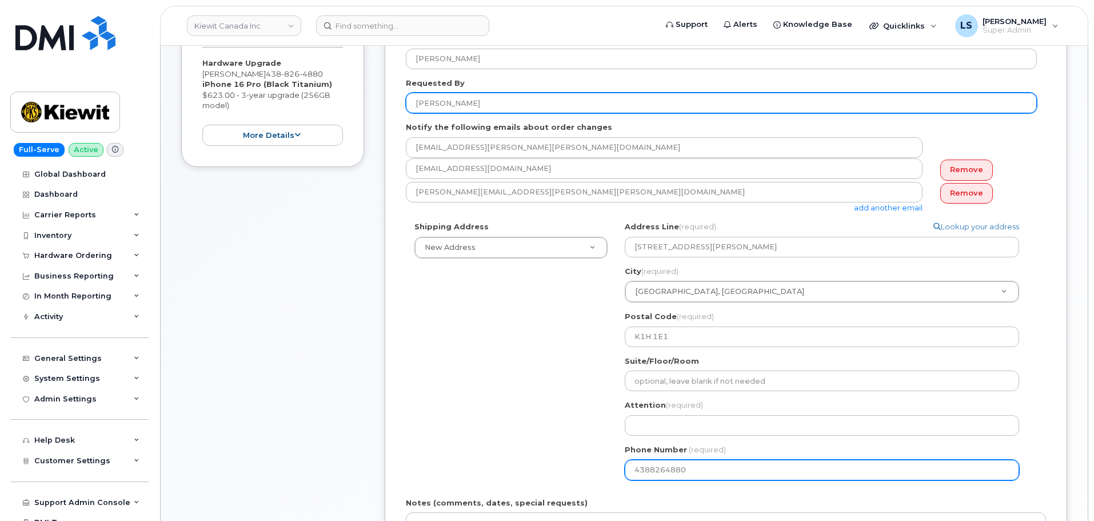
type input "4388264880"
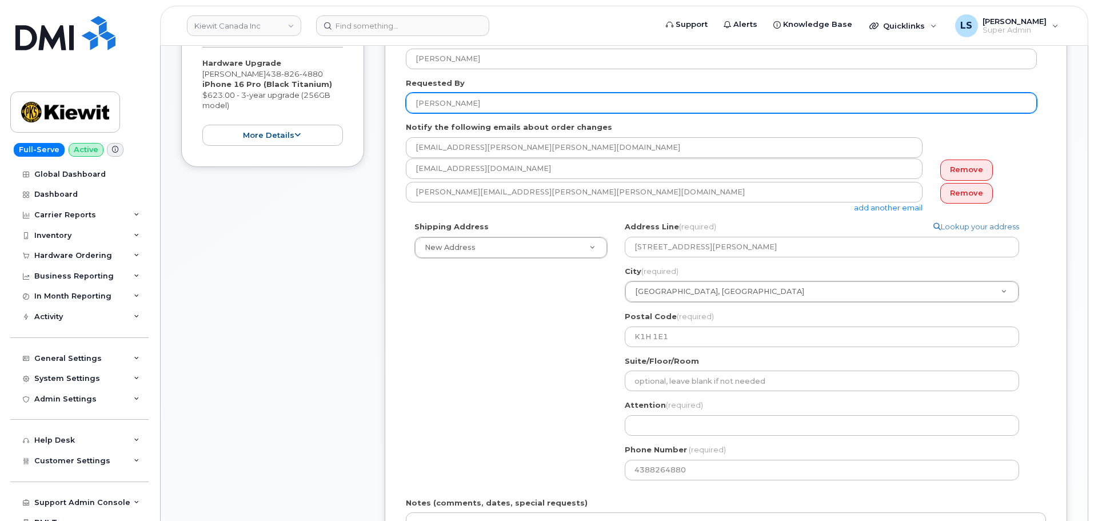
drag, startPoint x: 453, startPoint y: 105, endPoint x: 366, endPoint y: 342, distance: 252.0
click at [418, 104] on input "[PERSON_NAME]" at bounding box center [721, 103] width 631 height 21
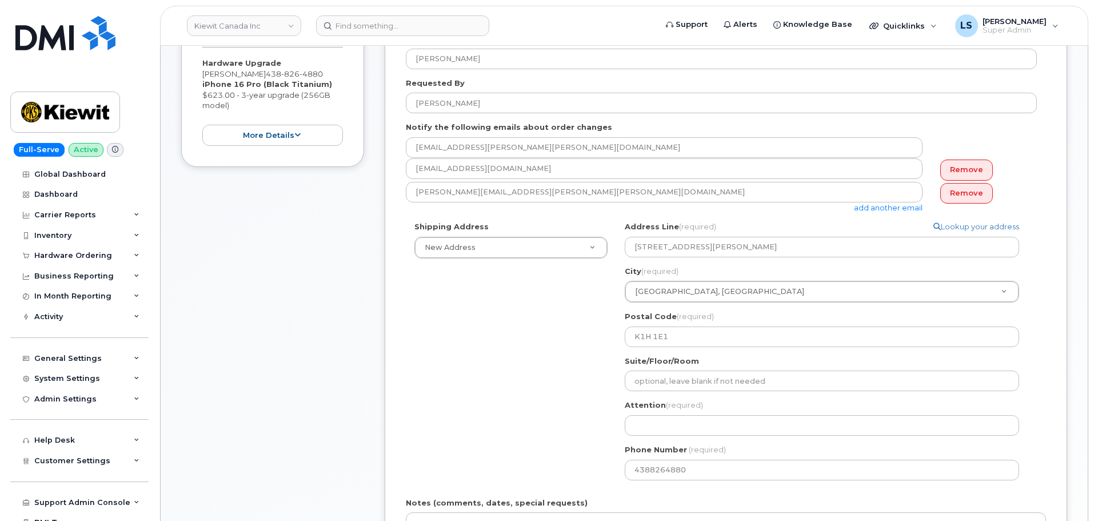
click at [360, 366] on div "Item #1 in process $623.00 Hardware Upgrade [PERSON_NAME] [PHONE_NUMBER] iPhone…" at bounding box center [272, 329] width 183 height 700
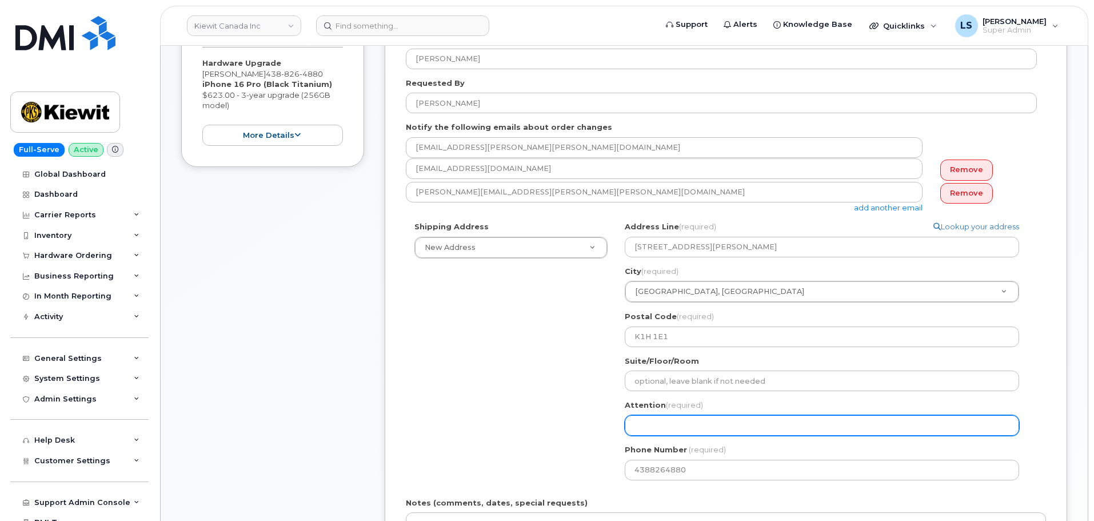
click at [659, 433] on input "Attention (required)" at bounding box center [822, 425] width 394 height 21
paste input "[PERSON_NAME]"
select select
type input "[PERSON_NAME]"
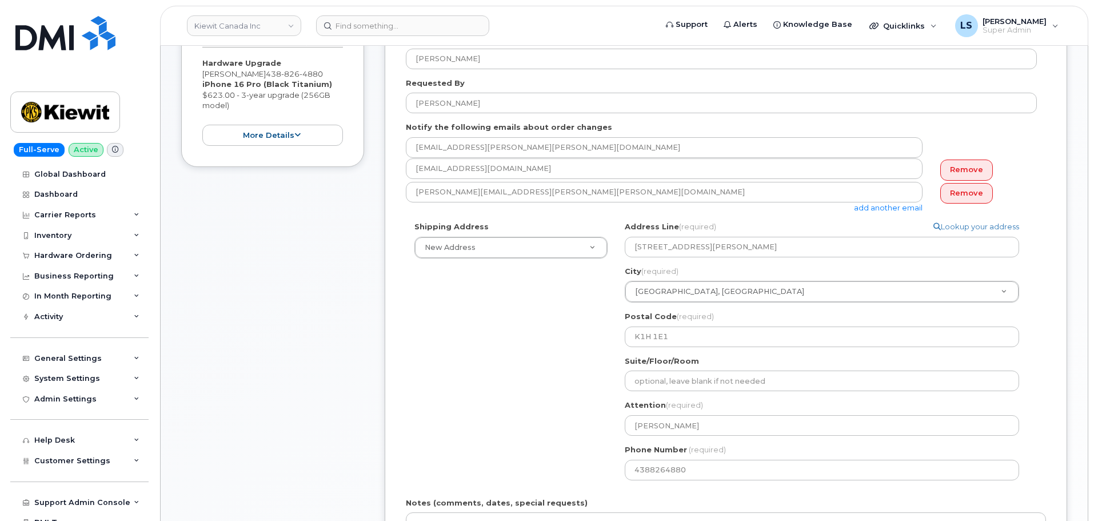
drag, startPoint x: 573, startPoint y: 381, endPoint x: 547, endPoint y: 379, distance: 25.2
click at [573, 381] on div "Shipping Address New Address New Address Beaver Marine Limited [GEOGRAPHIC_DATA…" at bounding box center [721, 354] width 631 height 267
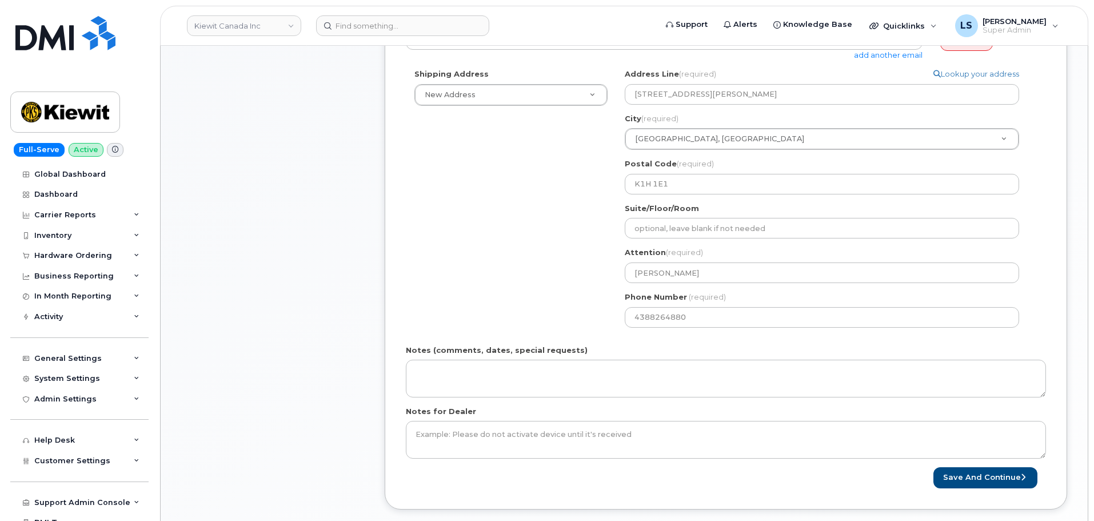
scroll to position [514, 0]
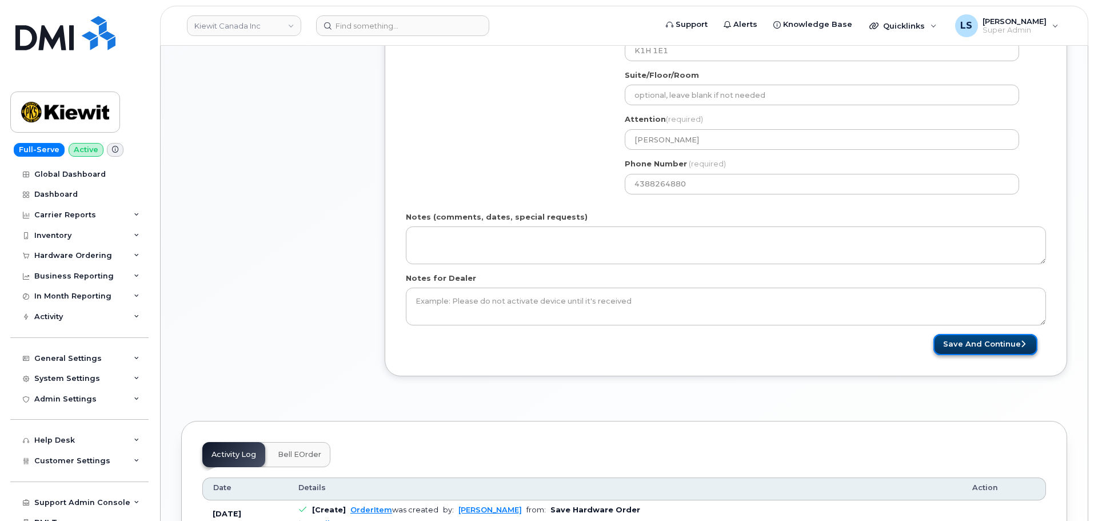
click at [1018, 335] on button "Save and Continue" at bounding box center [985, 344] width 104 height 21
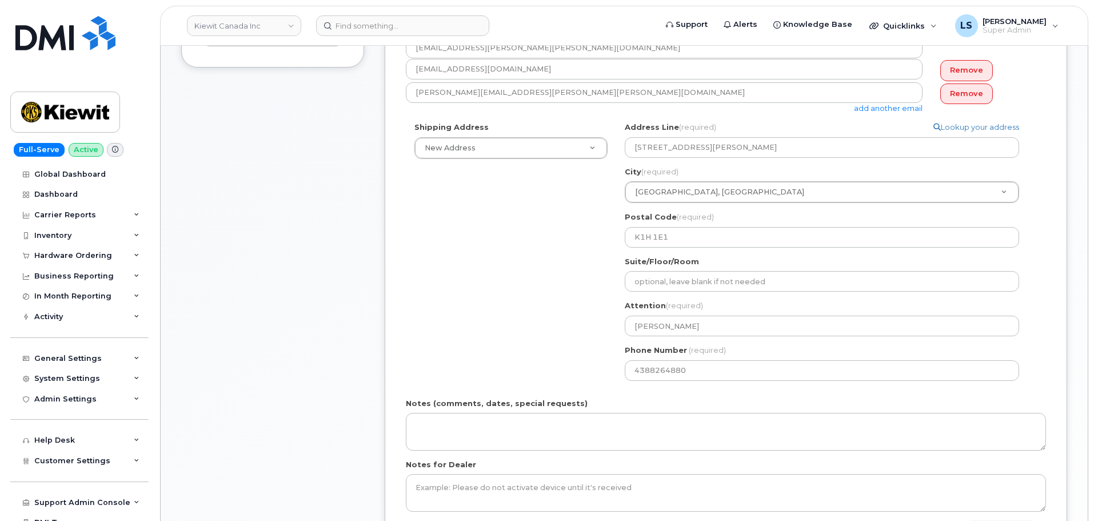
scroll to position [114, 0]
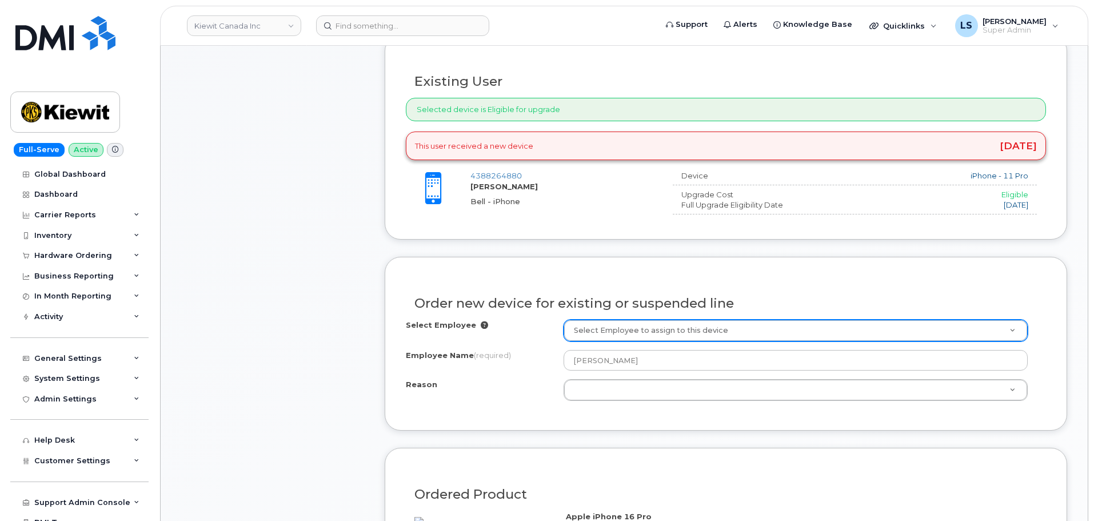
scroll to position [400, 0]
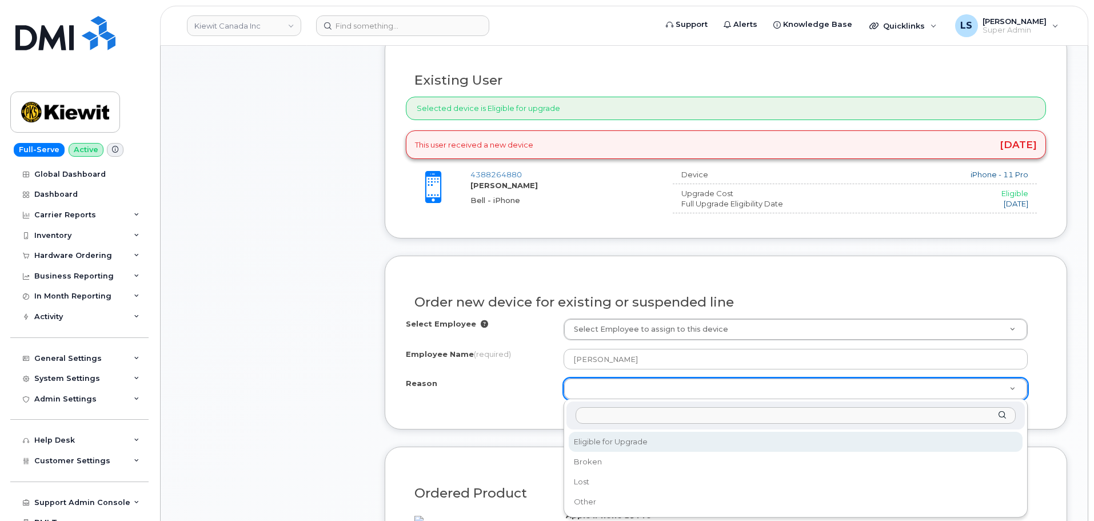
select select "eligible_for_upgrade"
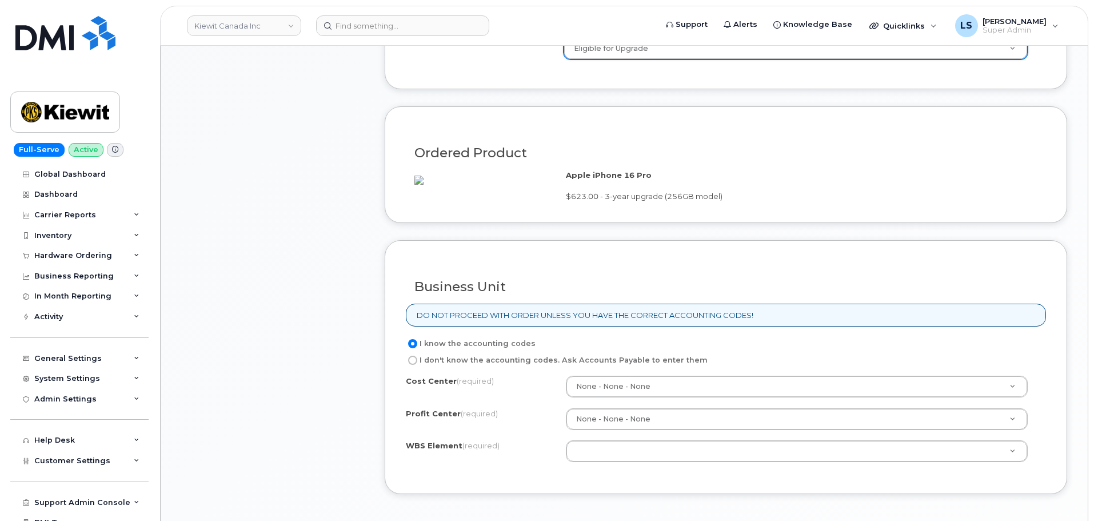
scroll to position [800, 0]
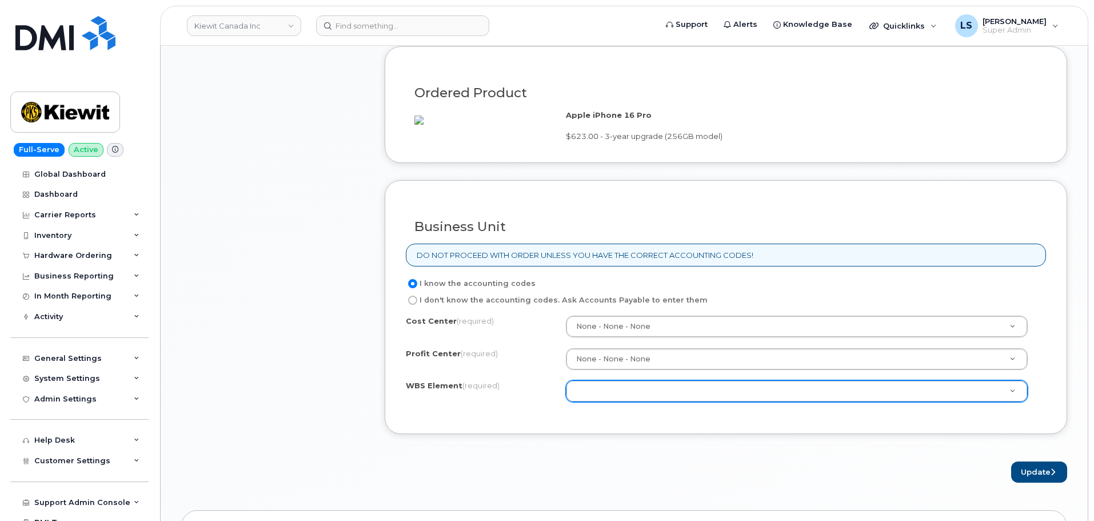
click at [691, 402] on div at bounding box center [797, 391] width 462 height 22
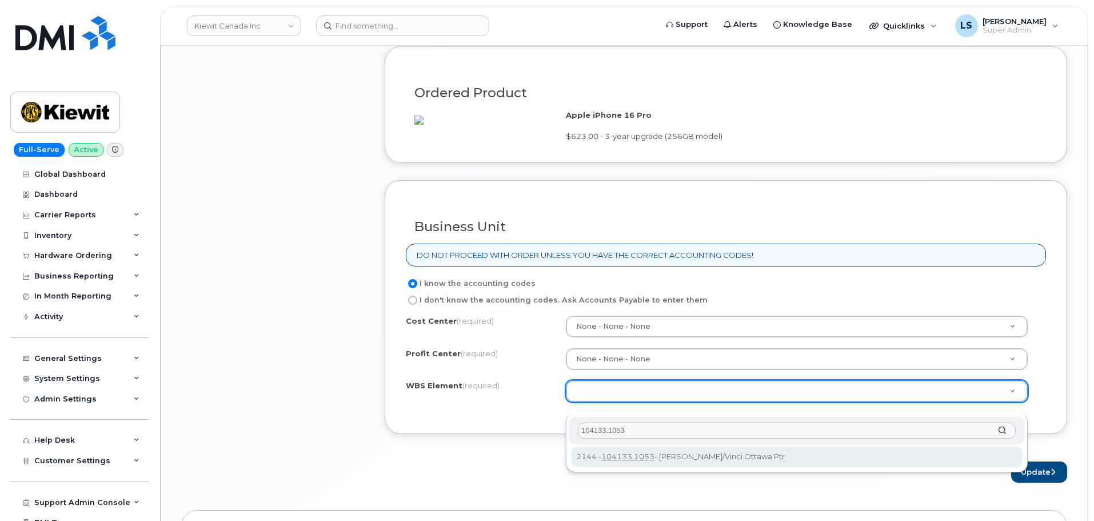
type input "104133.1053"
drag, startPoint x: 626, startPoint y: 444, endPoint x: 617, endPoint y: 454, distance: 14.1
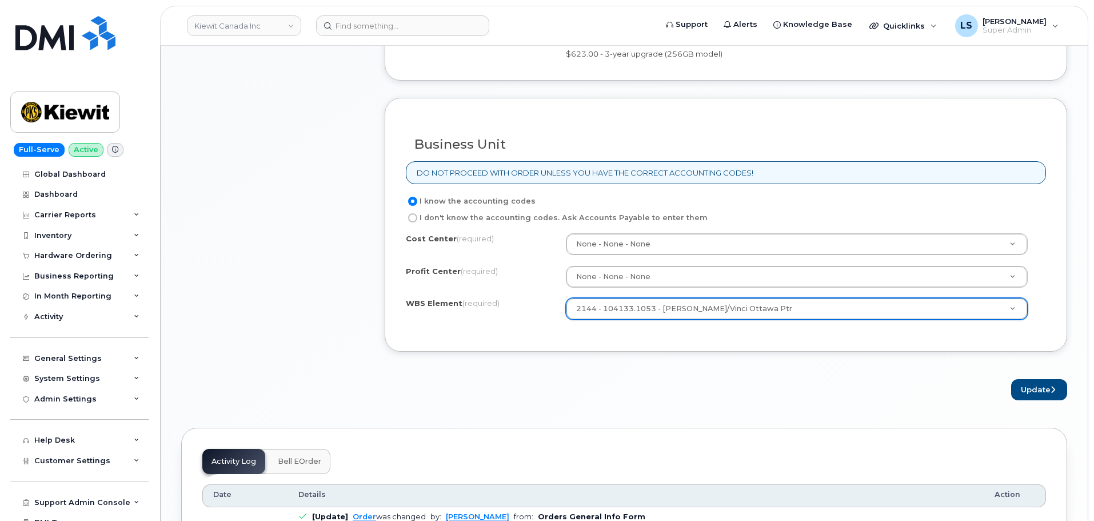
scroll to position [971, 0]
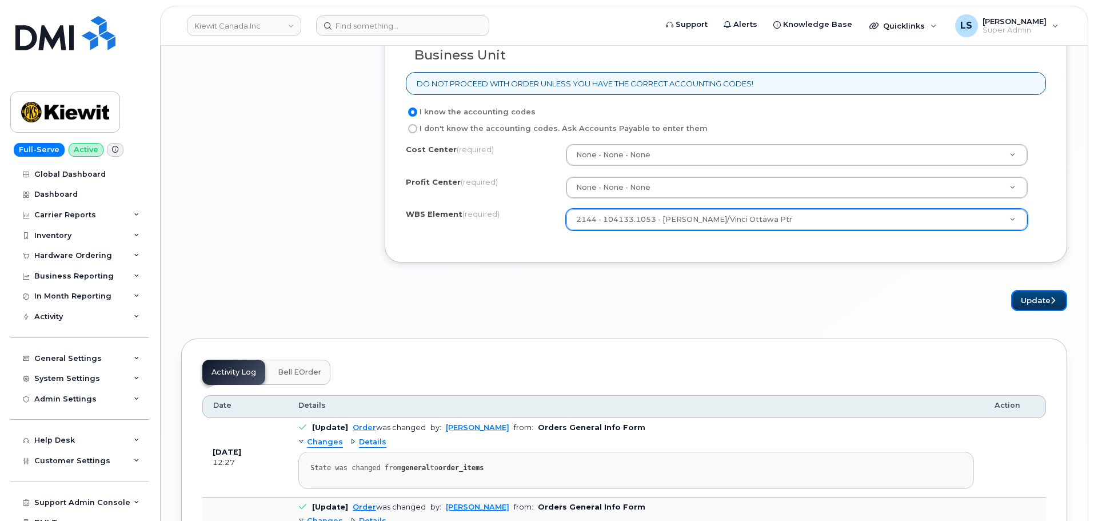
drag, startPoint x: 1027, startPoint y: 316, endPoint x: 950, endPoint y: 326, distance: 77.8
click at [1026, 311] on button "Update" at bounding box center [1039, 300] width 56 height 21
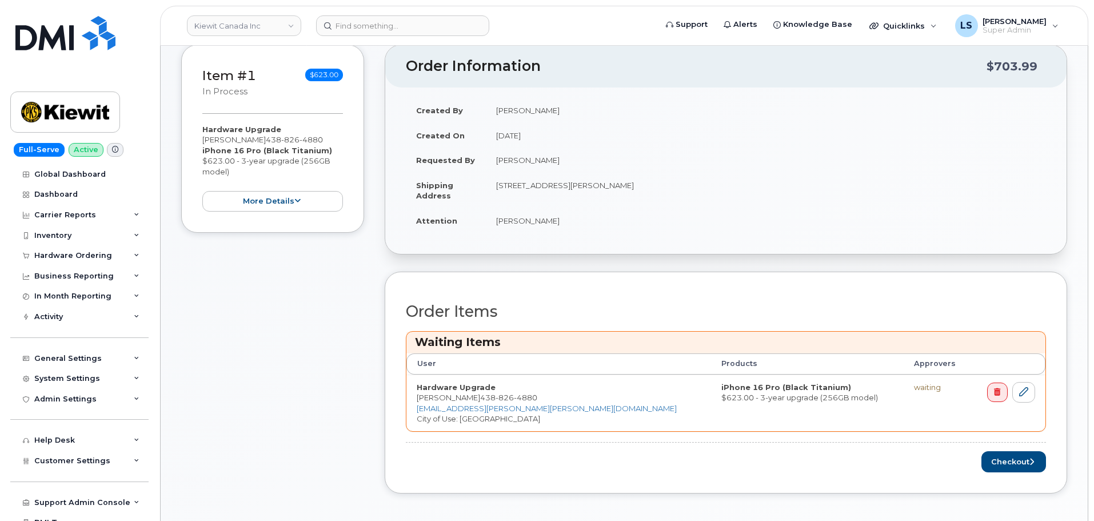
scroll to position [343, 0]
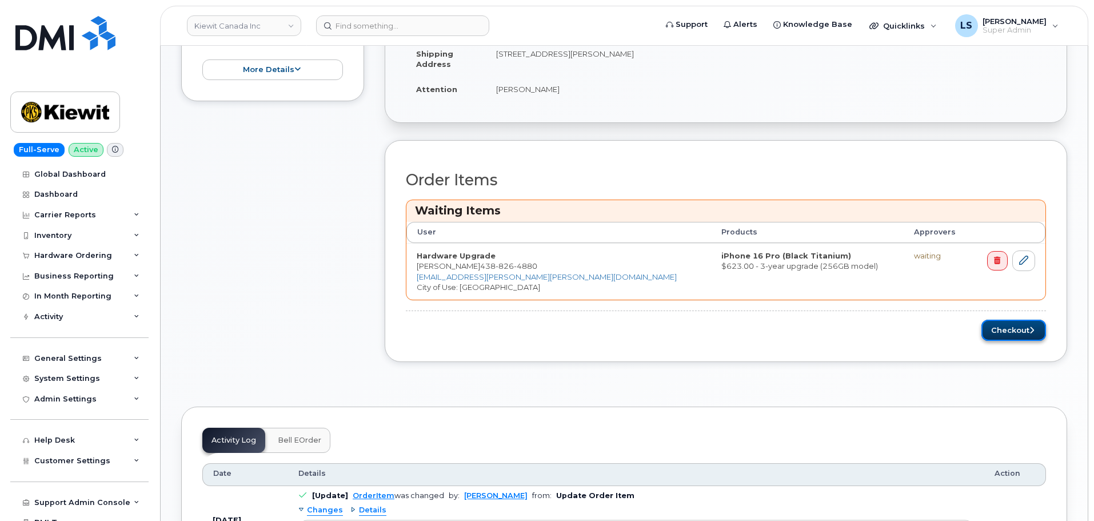
click at [1009, 329] on button "Checkout" at bounding box center [1013, 329] width 65 height 21
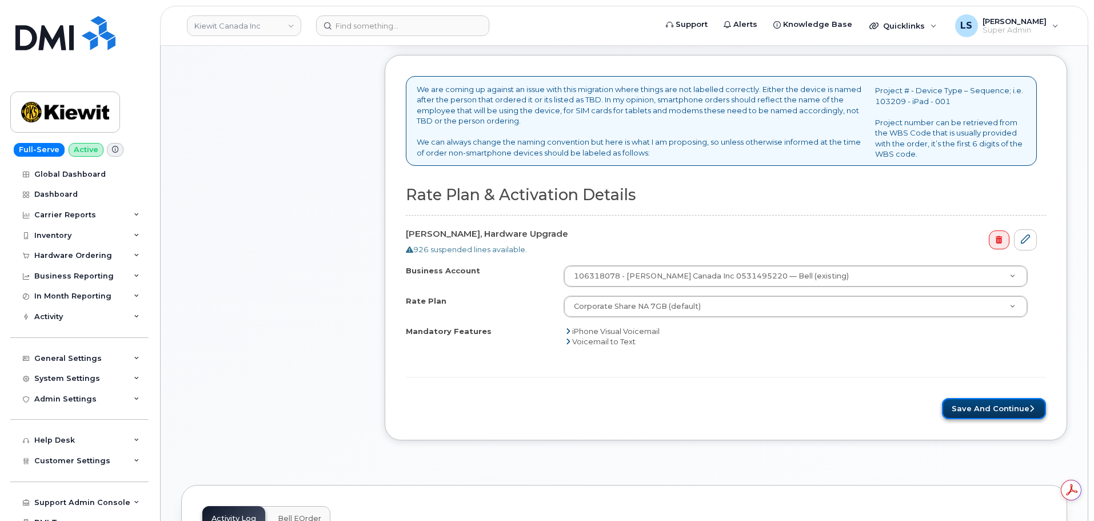
click at [957, 401] on button "Save and Continue" at bounding box center [994, 408] width 104 height 21
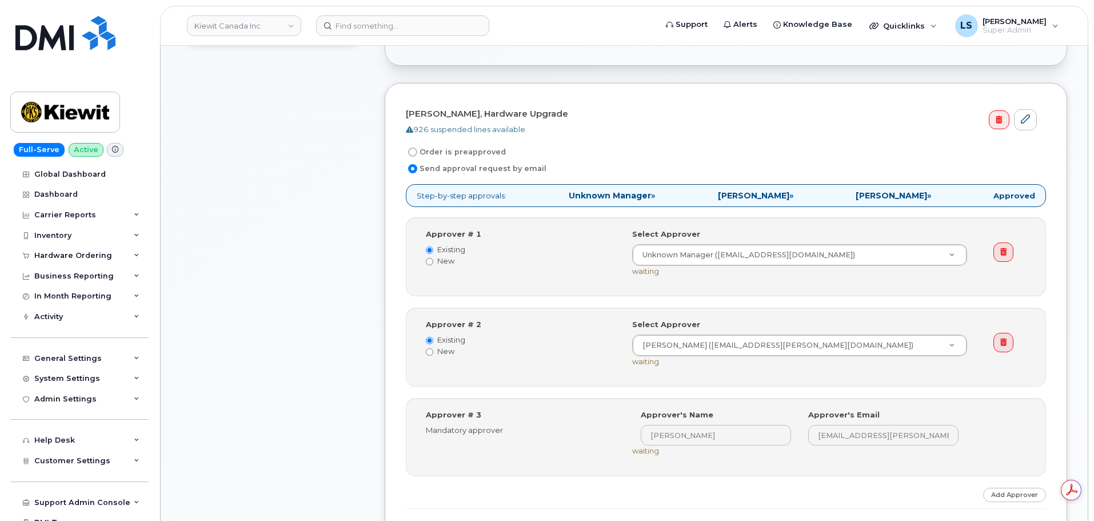
scroll to position [343, 0]
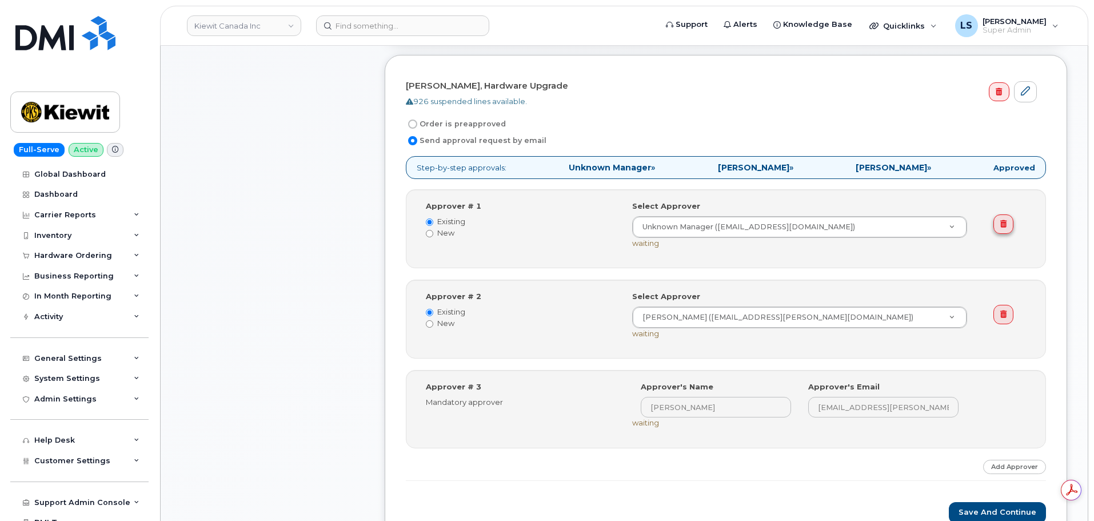
click at [1006, 220] on icon at bounding box center [1003, 223] width 6 height 7
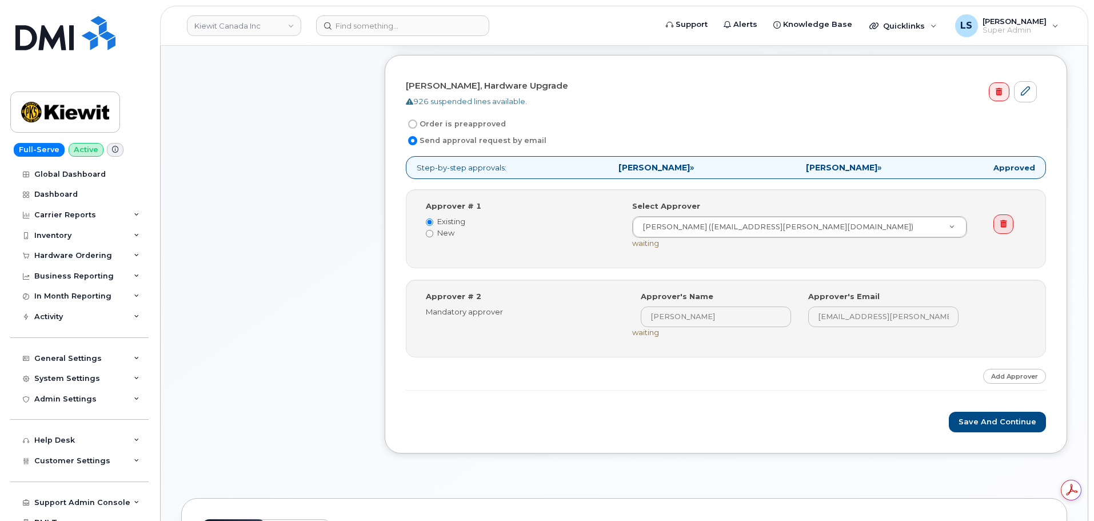
click at [771, 412] on div "Save and Continue" at bounding box center [726, 421] width 640 height 21
click at [969, 422] on button "Save and Continue" at bounding box center [997, 421] width 97 height 21
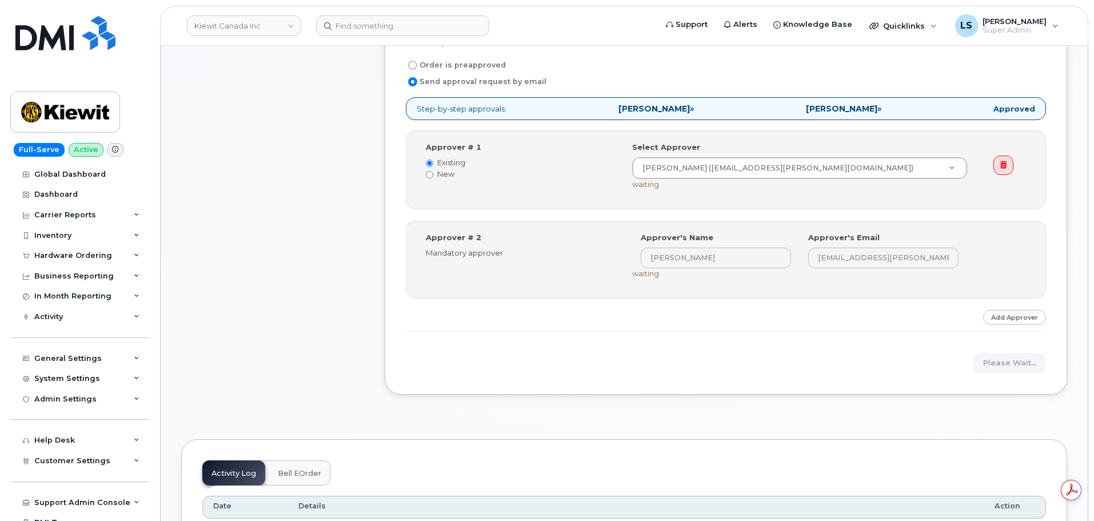
scroll to position [457, 0]
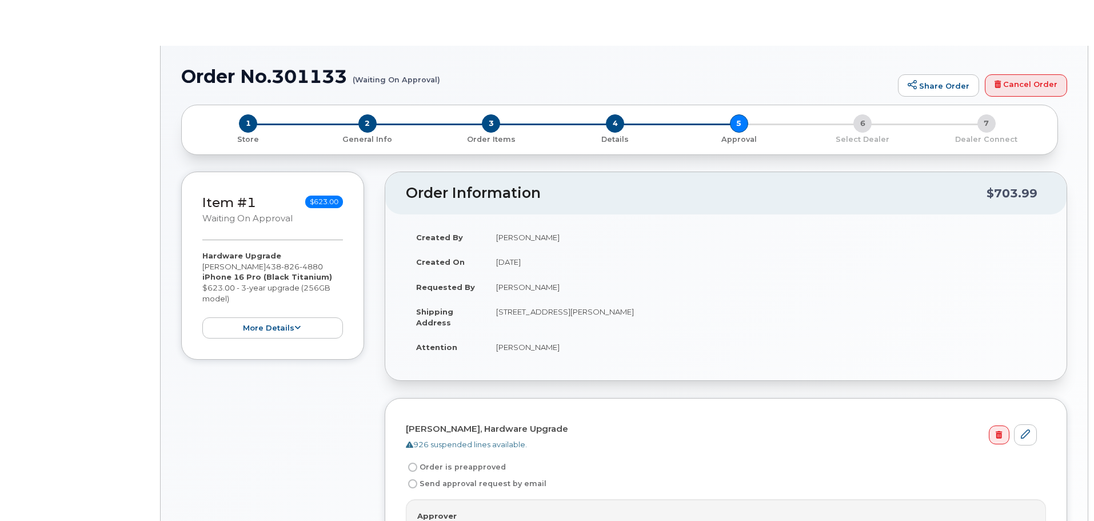
radio input "true"
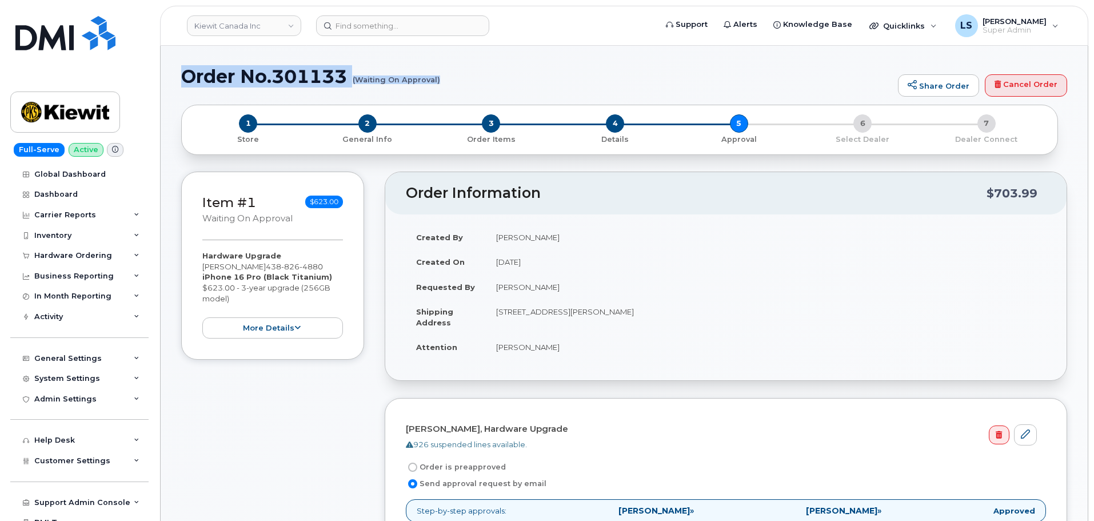
drag, startPoint x: 183, startPoint y: 80, endPoint x: 438, endPoint y: 78, distance: 254.9
click at [438, 78] on h1 "Order No.301133 (Waiting On Approval)" at bounding box center [536, 76] width 711 height 20
copy h1 "Order No.301133 (Waiting On Approval)"
click at [89, 47] on img at bounding box center [65, 33] width 100 height 34
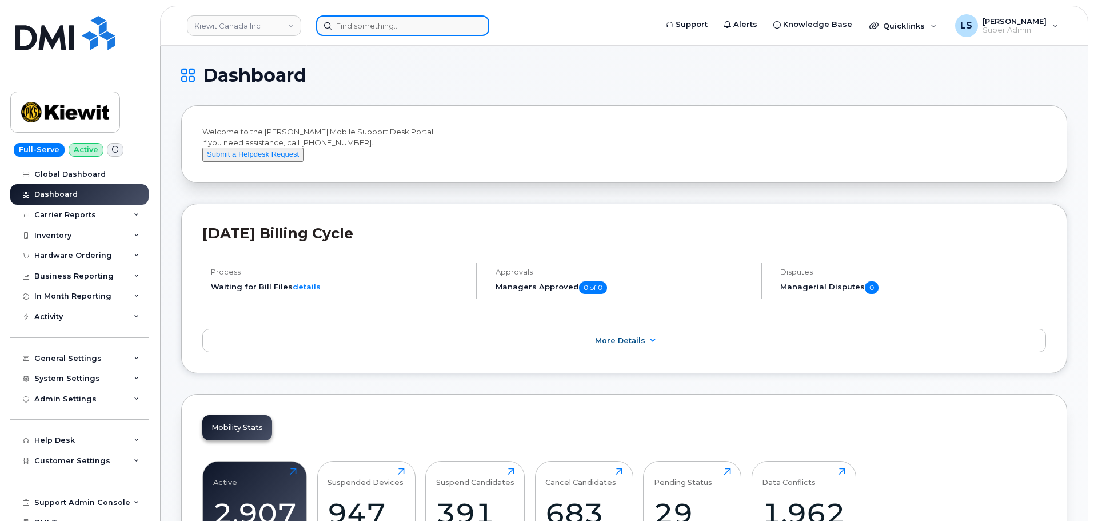
click at [357, 24] on input at bounding box center [402, 25] width 173 height 21
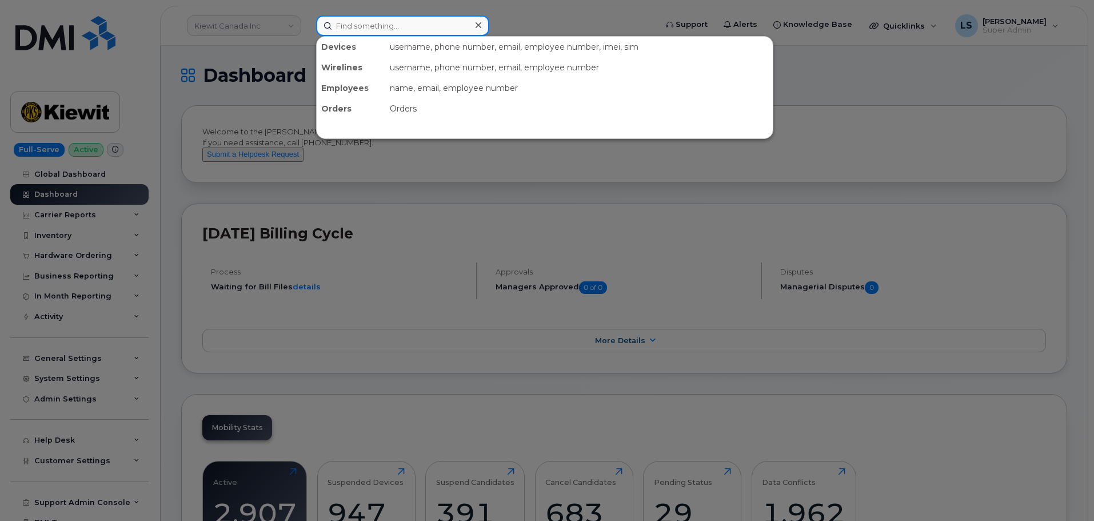
paste input "301135"
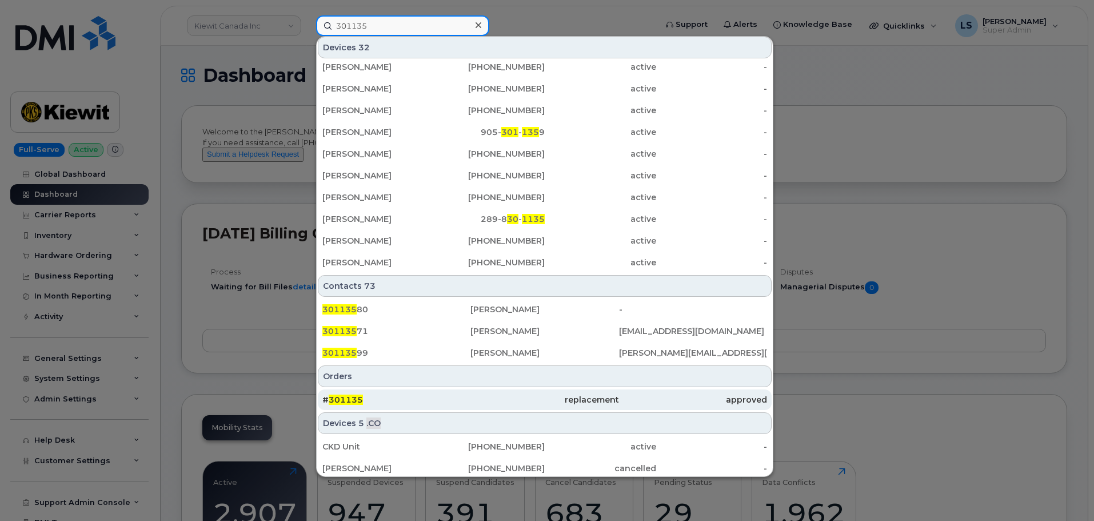
scroll to position [286, 0]
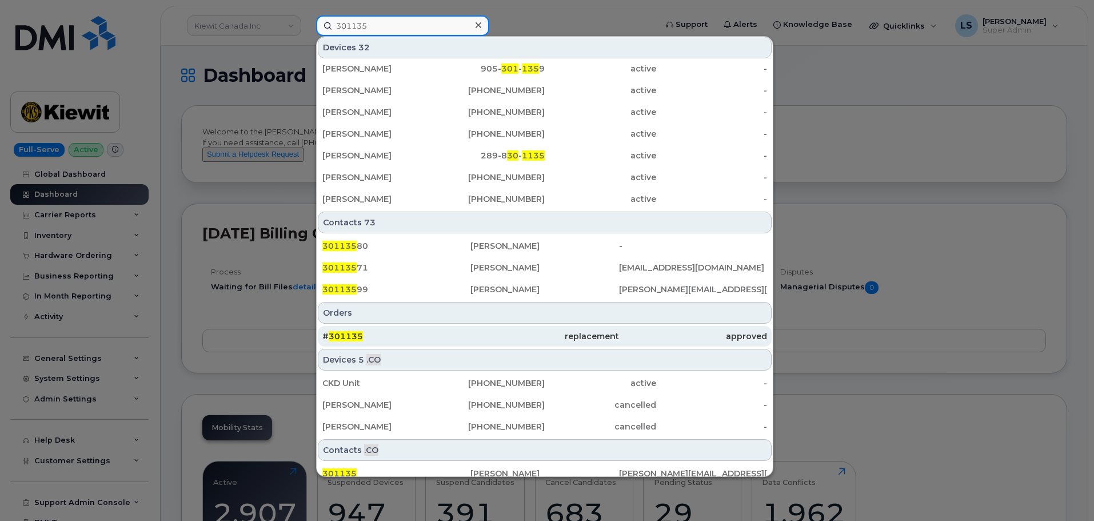
type input "301135"
click at [374, 326] on div "# 301135" at bounding box center [396, 336] width 148 height 21
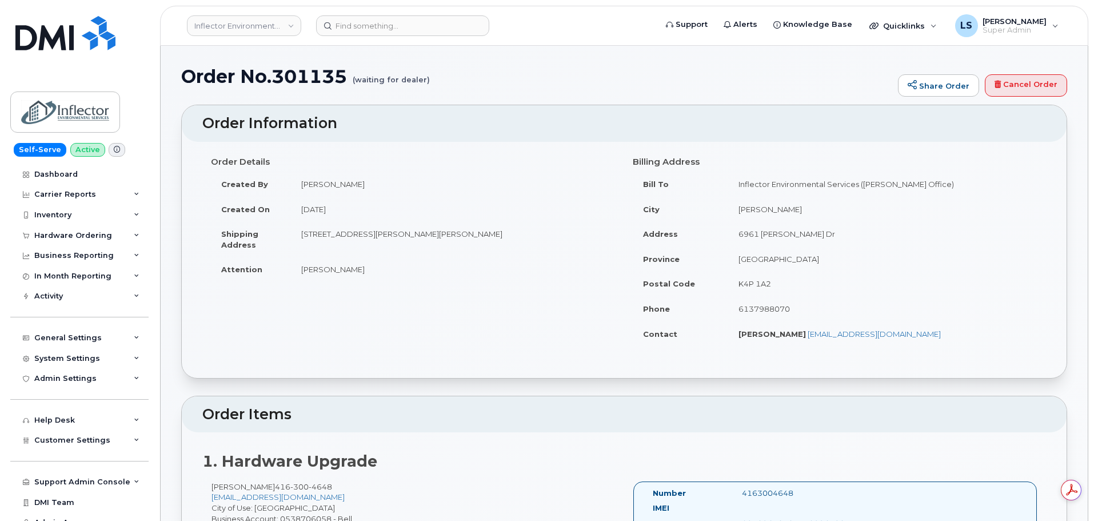
click at [356, 317] on div "Order Details Created By [PERSON_NAME] Created On [DATE] Shipping Address [STRE…" at bounding box center [623, 254] width 843 height 204
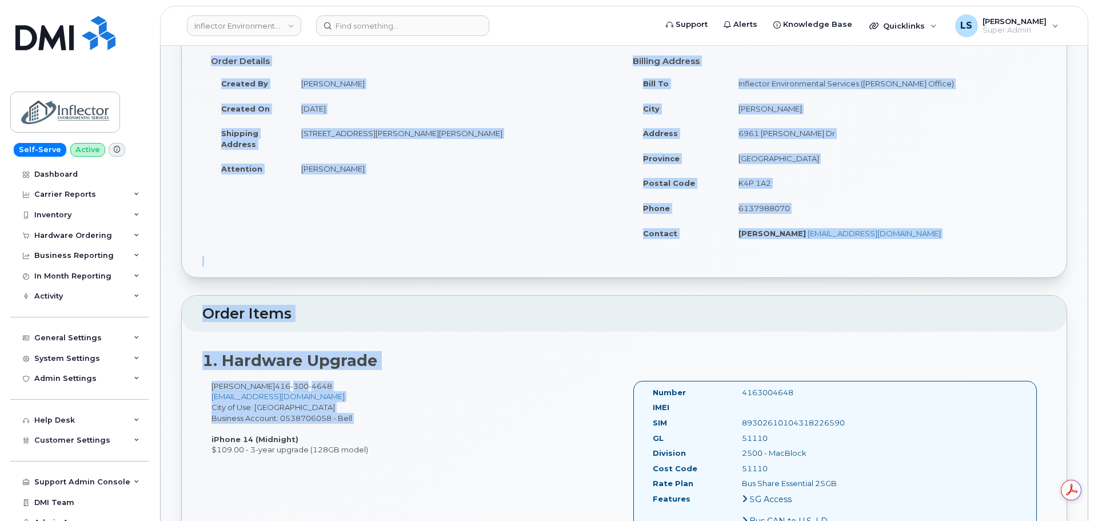
scroll to position [114, 0]
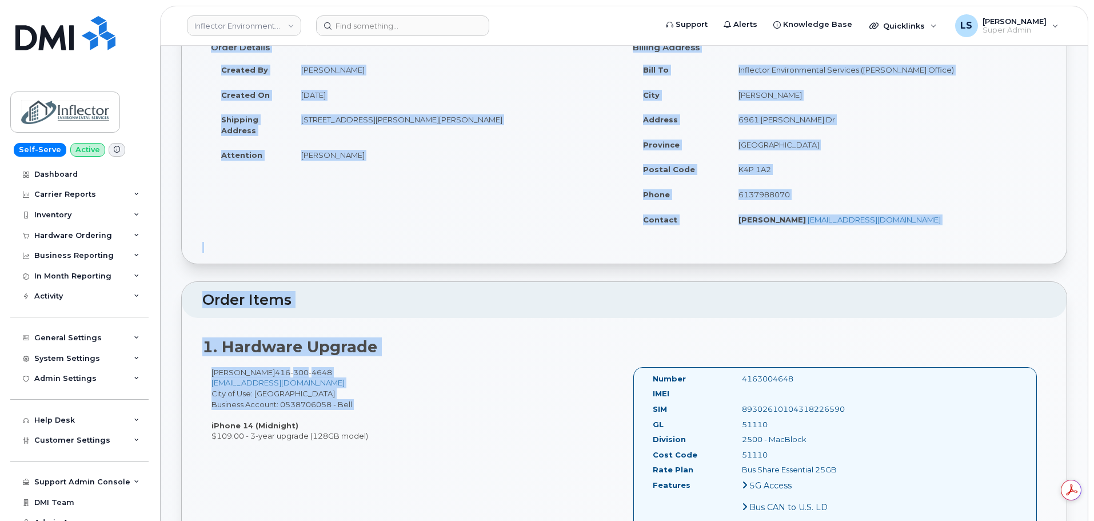
drag, startPoint x: 181, startPoint y: 87, endPoint x: 413, endPoint y: 445, distance: 426.7
copy div "(loremip dol sitame) Conse Adipi Elitse Doeiu × Tempo Inci Utlab Et dol magn al…"
click at [360, 287] on header "Order Items" at bounding box center [624, 300] width 885 height 37
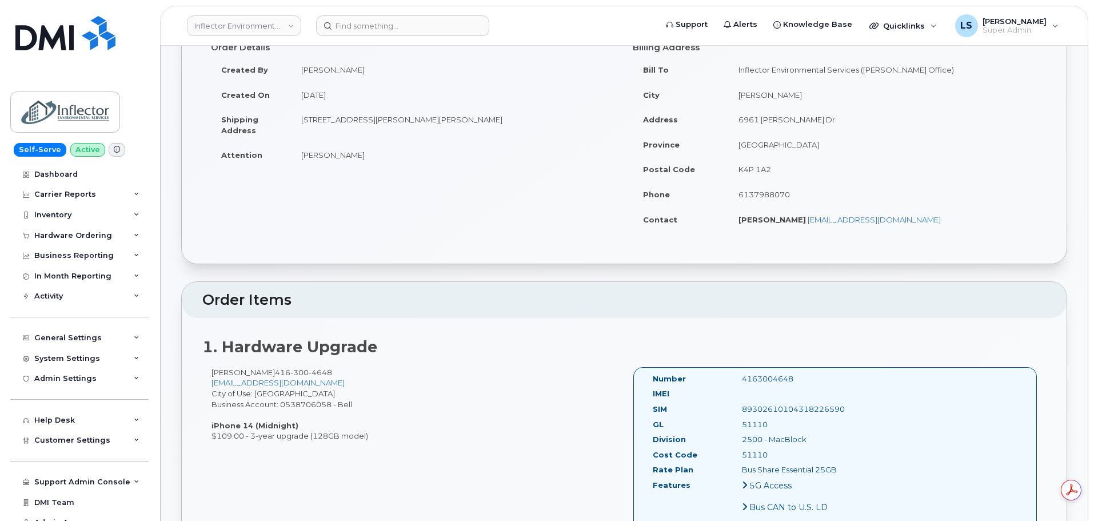
drag, startPoint x: 334, startPoint y: 369, endPoint x: 271, endPoint y: 371, distance: 63.5
click at [271, 371] on div "[PERSON_NAME] [PHONE_NUMBER] [EMAIL_ADDRESS][DOMAIN_NAME] City of Use: [GEOGRAP…" at bounding box center [413, 404] width 422 height 74
copy div "[PHONE_NUMBER]"
